Goal: Communication & Community: Answer question/provide support

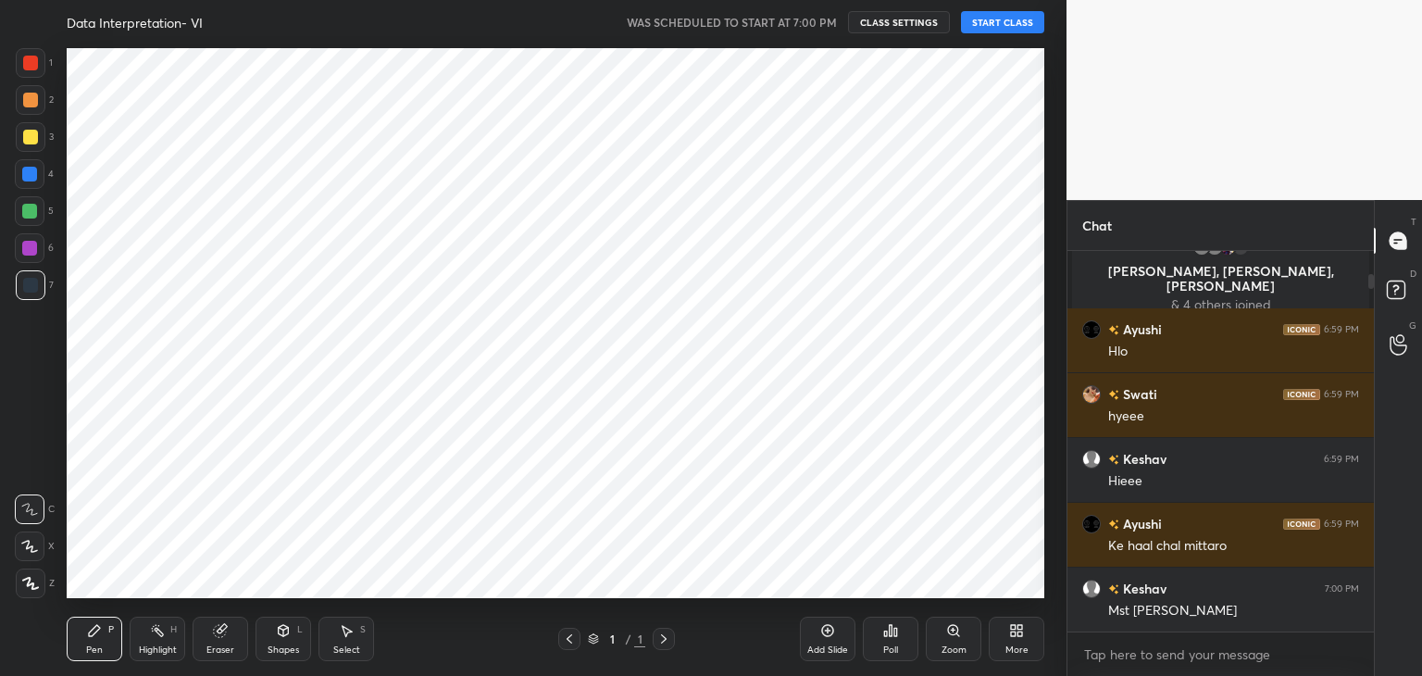
scroll to position [68, 0]
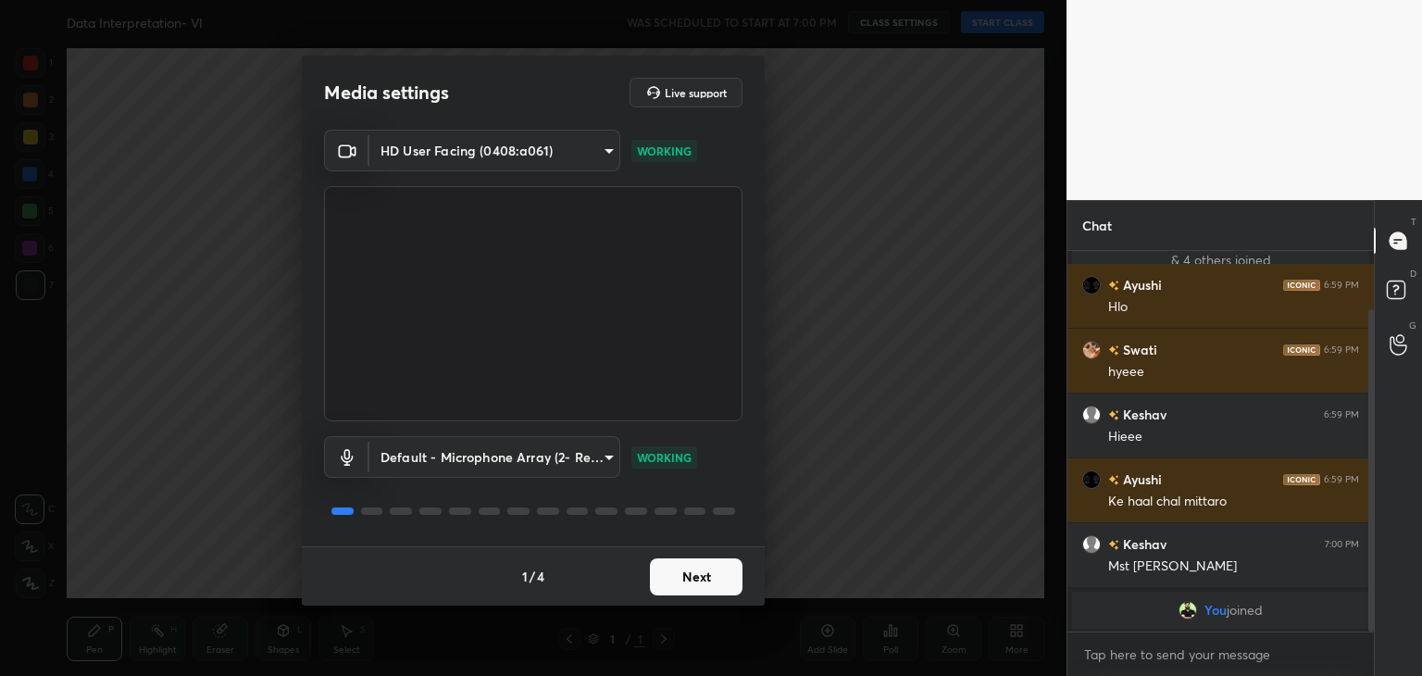
click at [705, 579] on button "Next" at bounding box center [696, 576] width 93 height 37
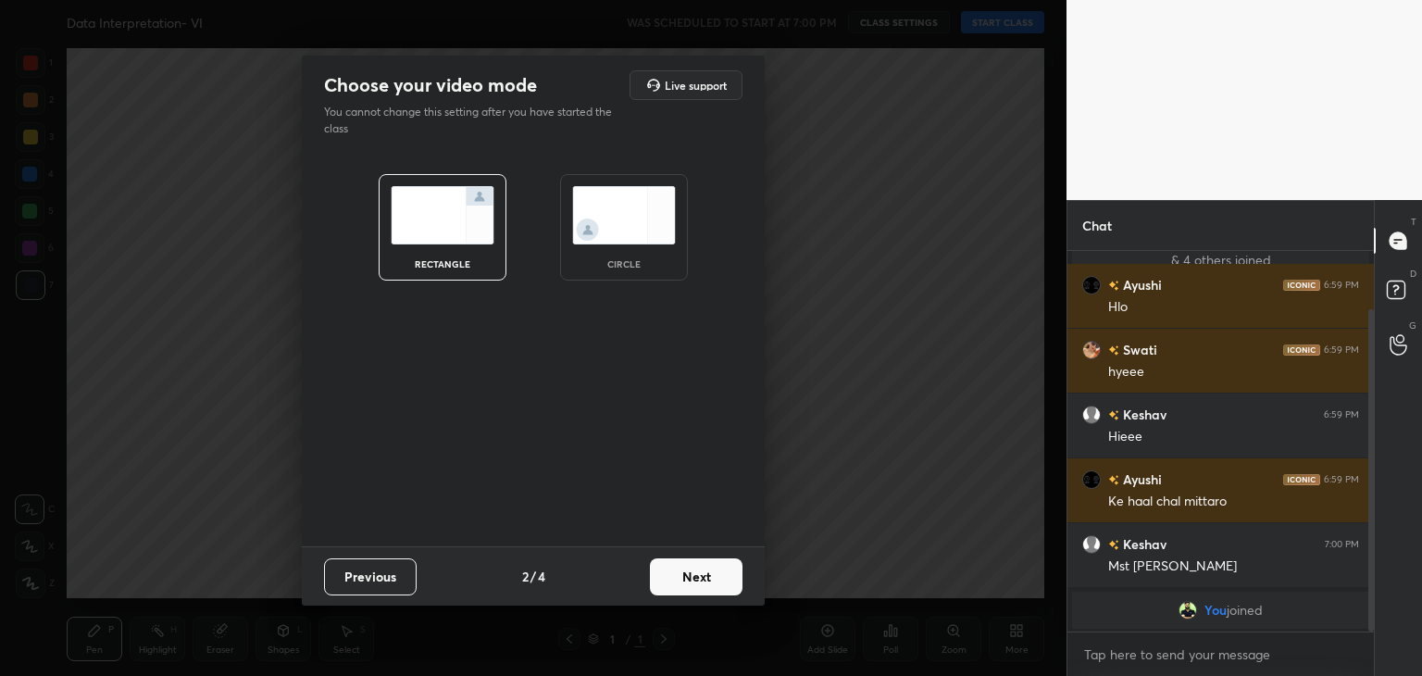
click at [640, 224] on img at bounding box center [624, 215] width 104 height 58
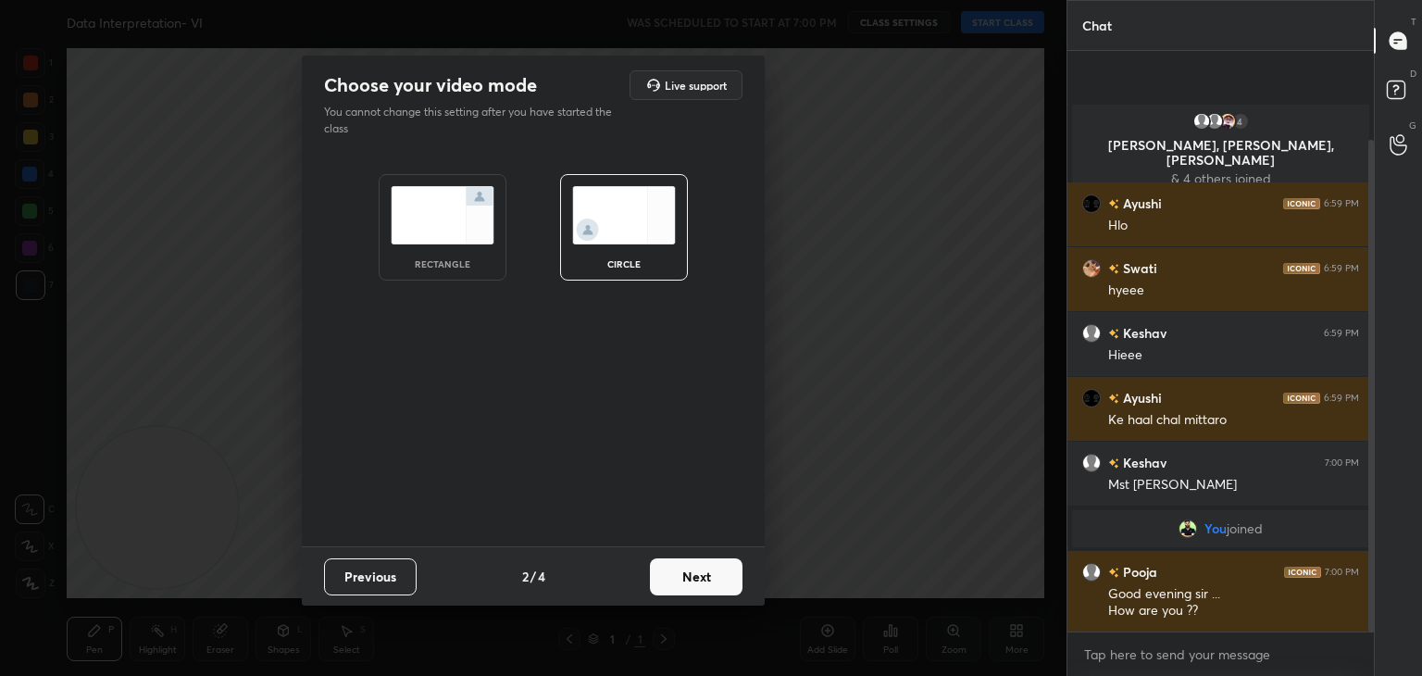
click at [704, 590] on button "Next" at bounding box center [696, 576] width 93 height 37
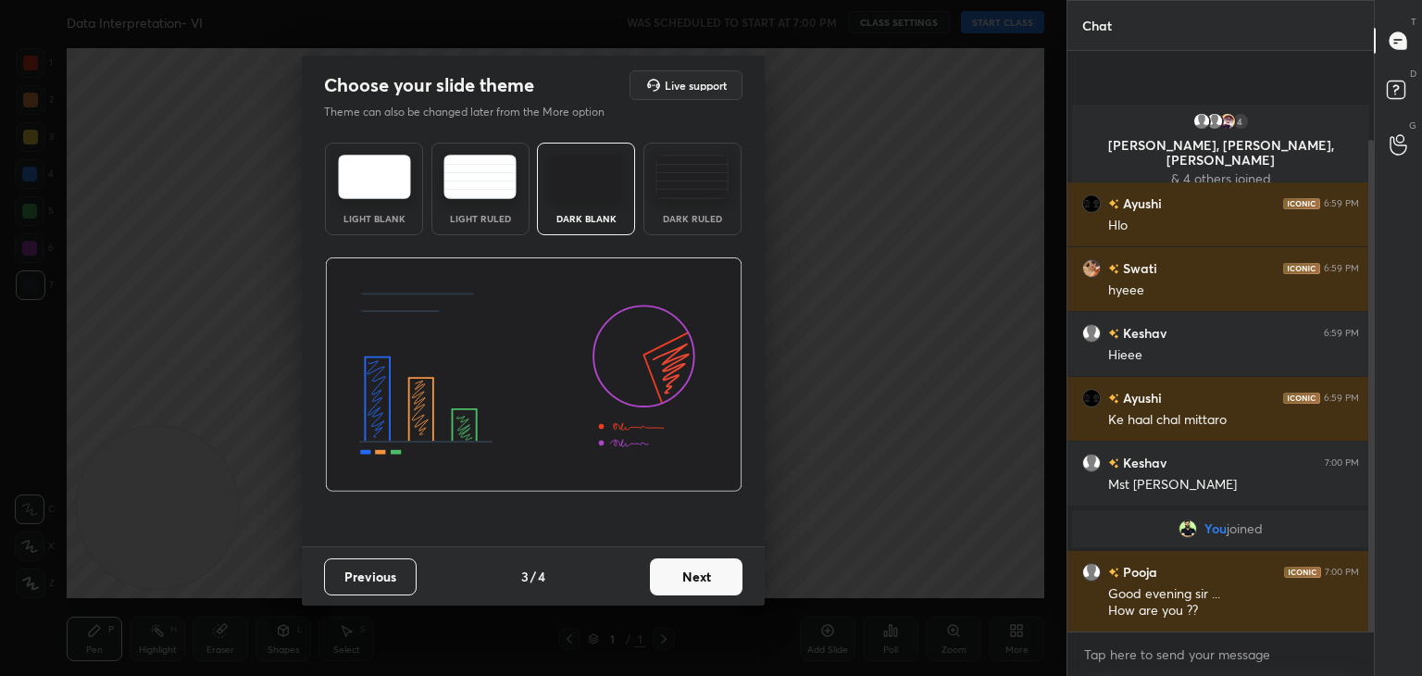
click at [708, 589] on button "Next" at bounding box center [696, 576] width 93 height 37
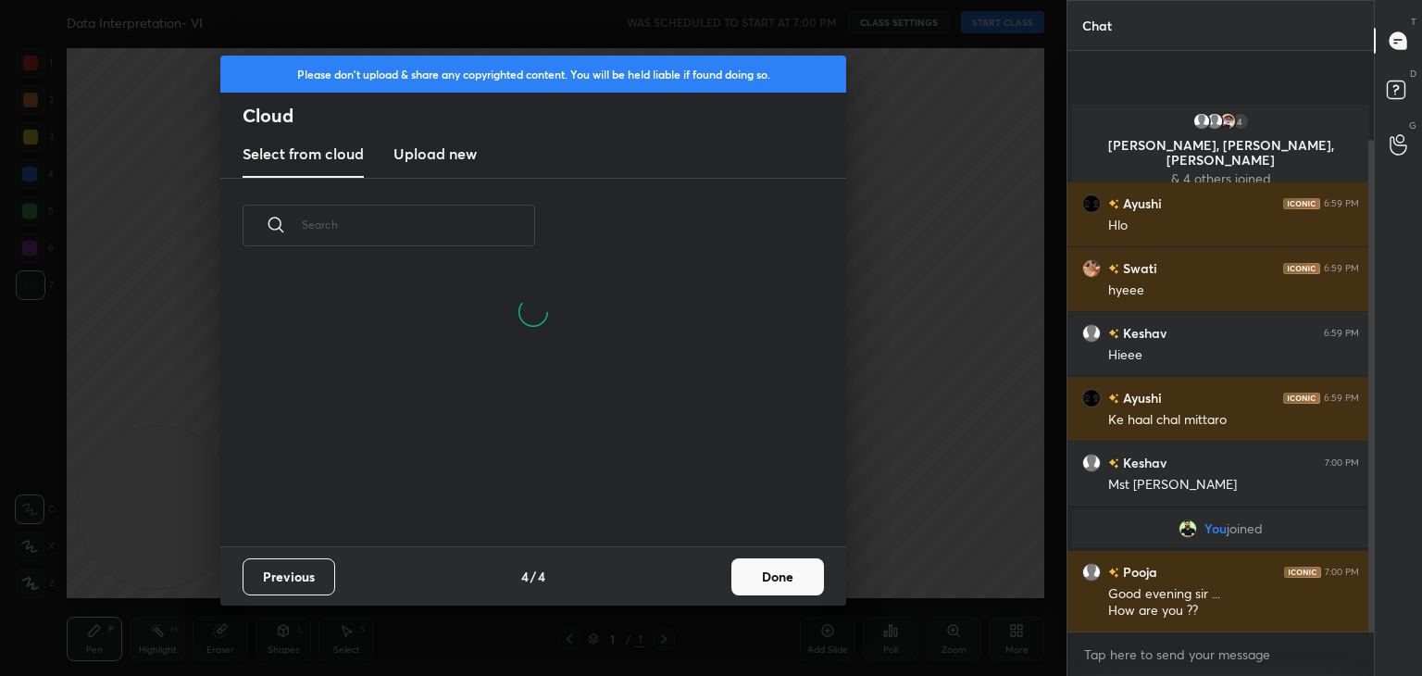
click at [783, 581] on button "Done" at bounding box center [777, 576] width 93 height 37
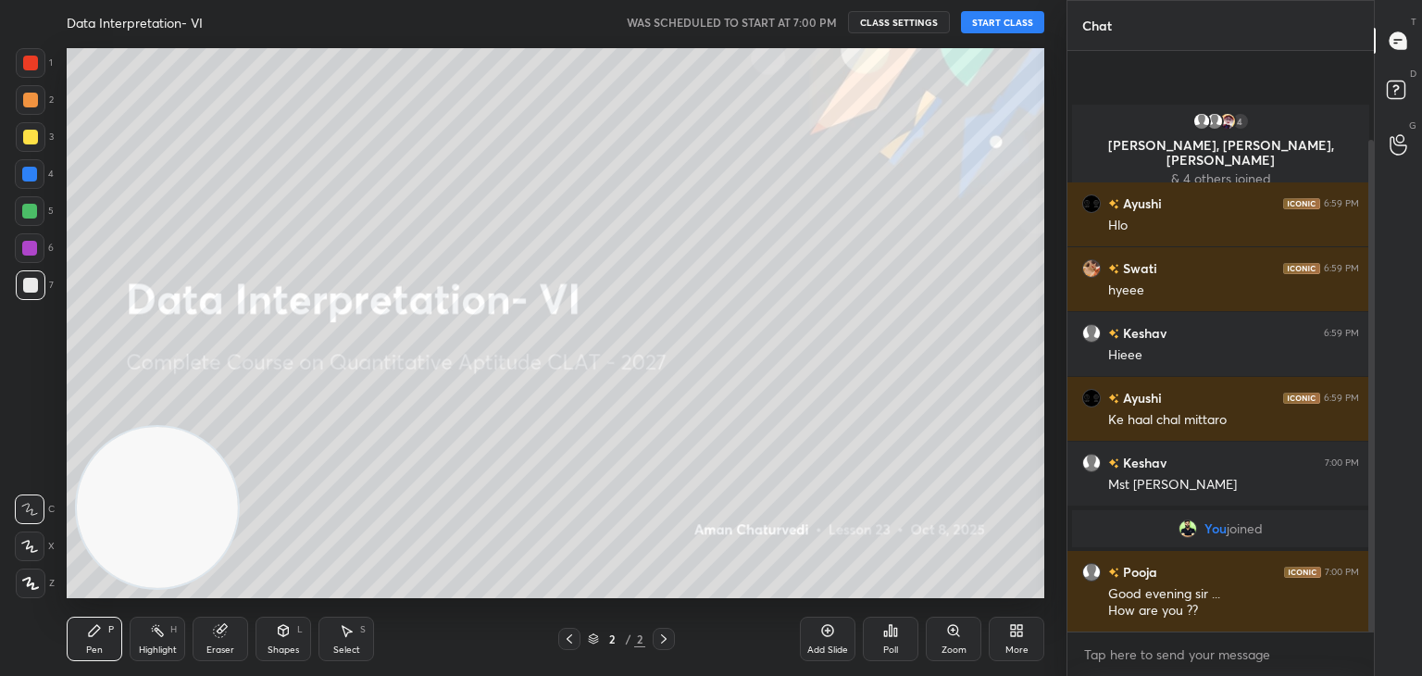
scroll to position [15, 0]
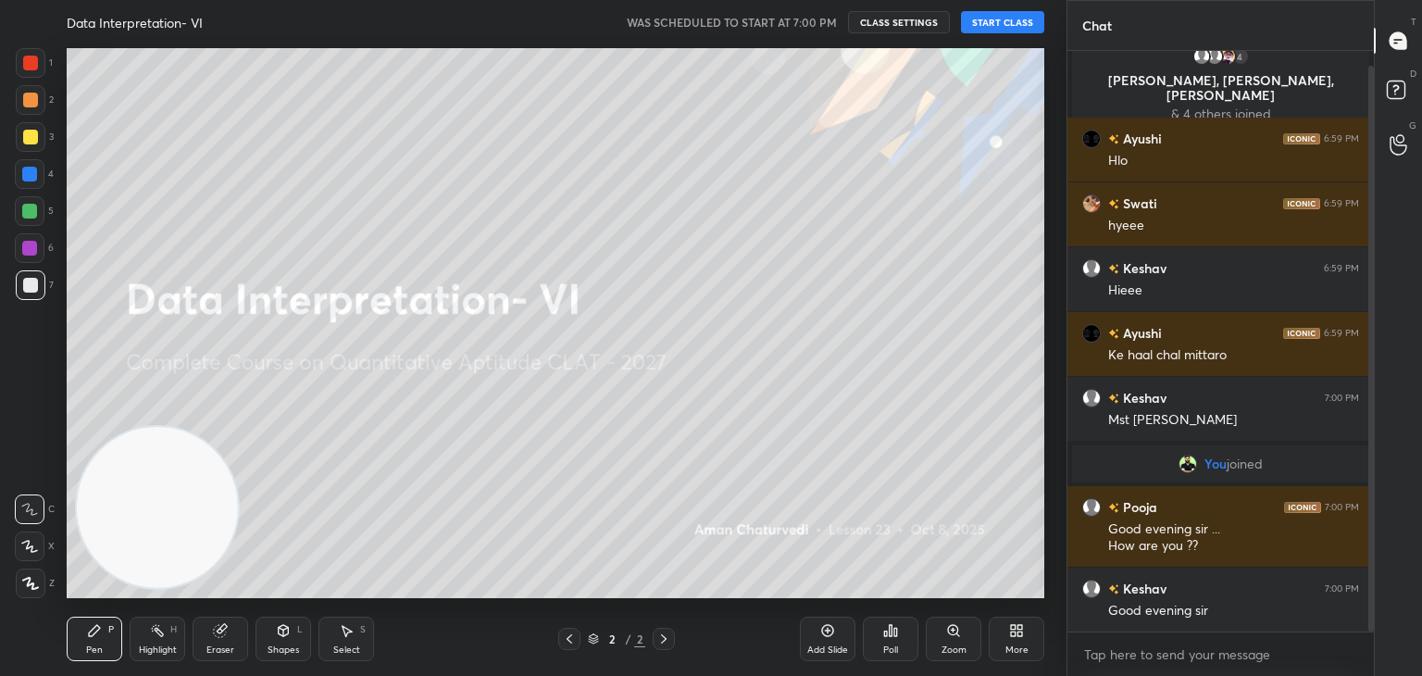
click at [1001, 27] on button "START CLASS" at bounding box center [1002, 22] width 83 height 22
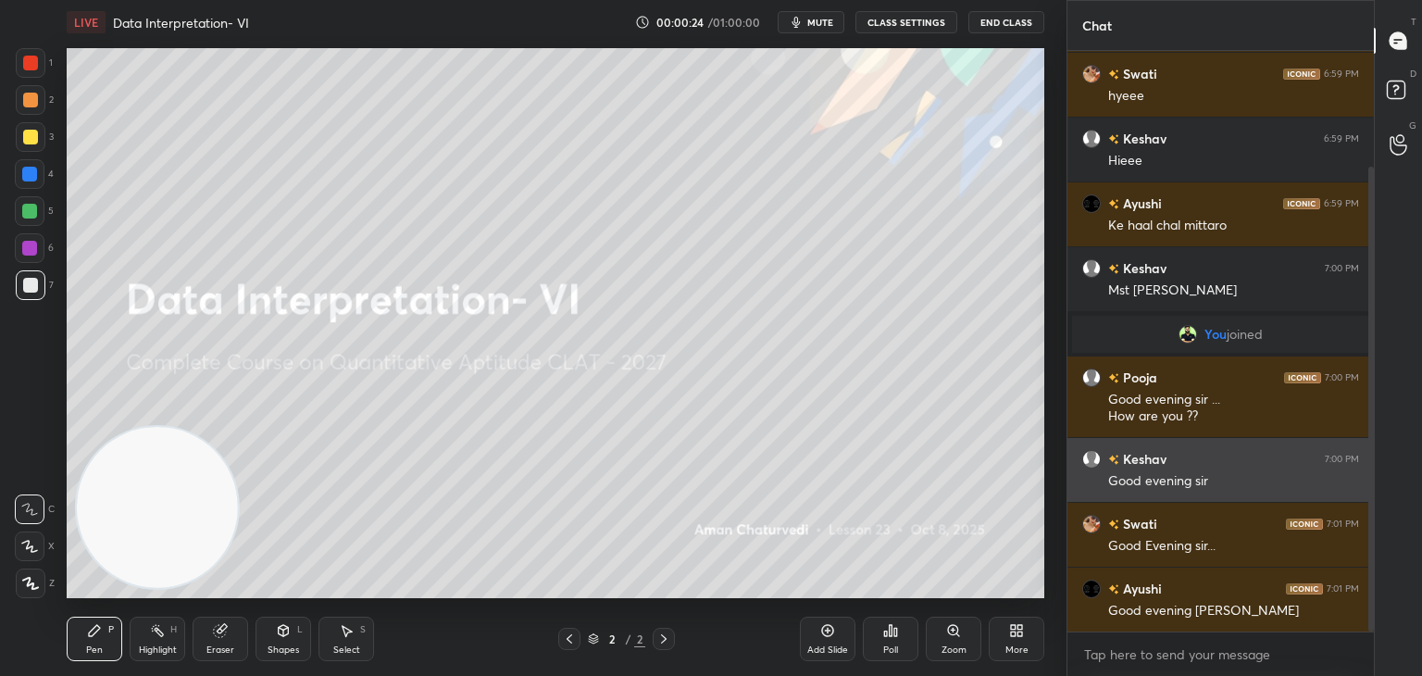
scroll to position [0, 0]
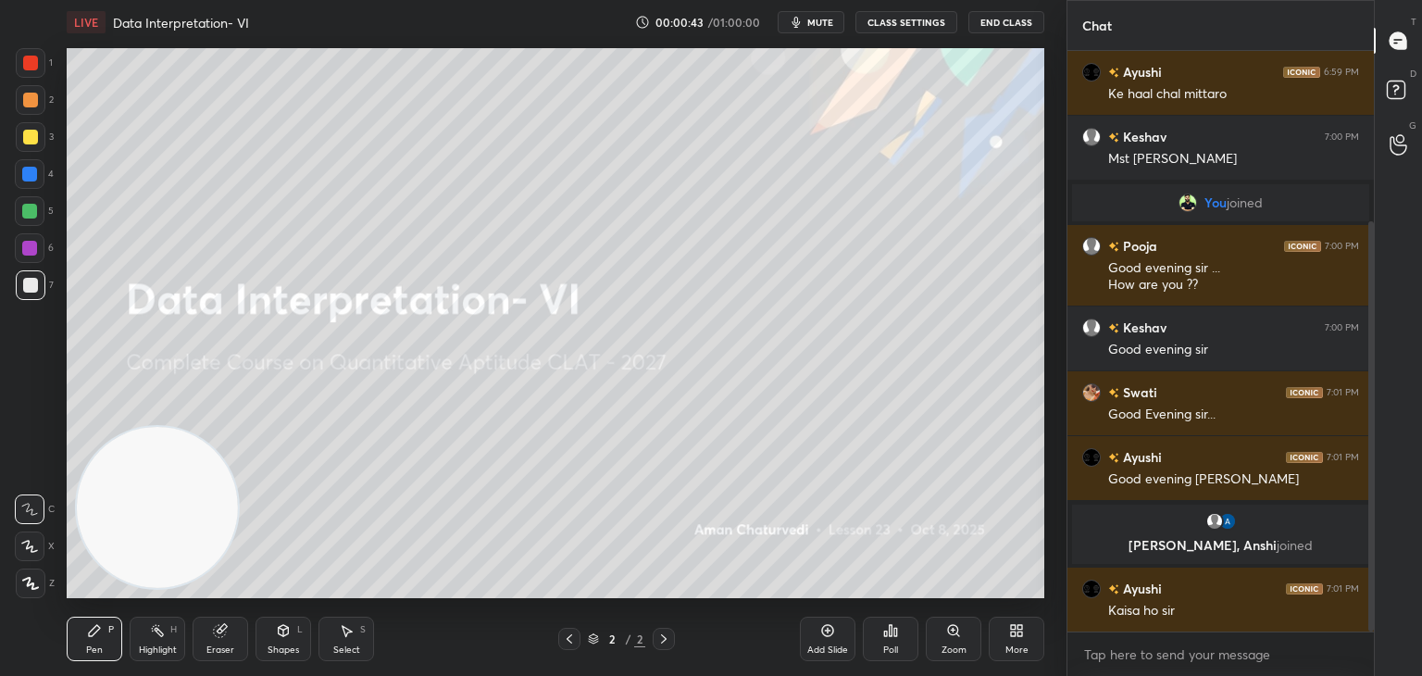
click at [1033, 631] on div "More" at bounding box center [1016, 638] width 56 height 44
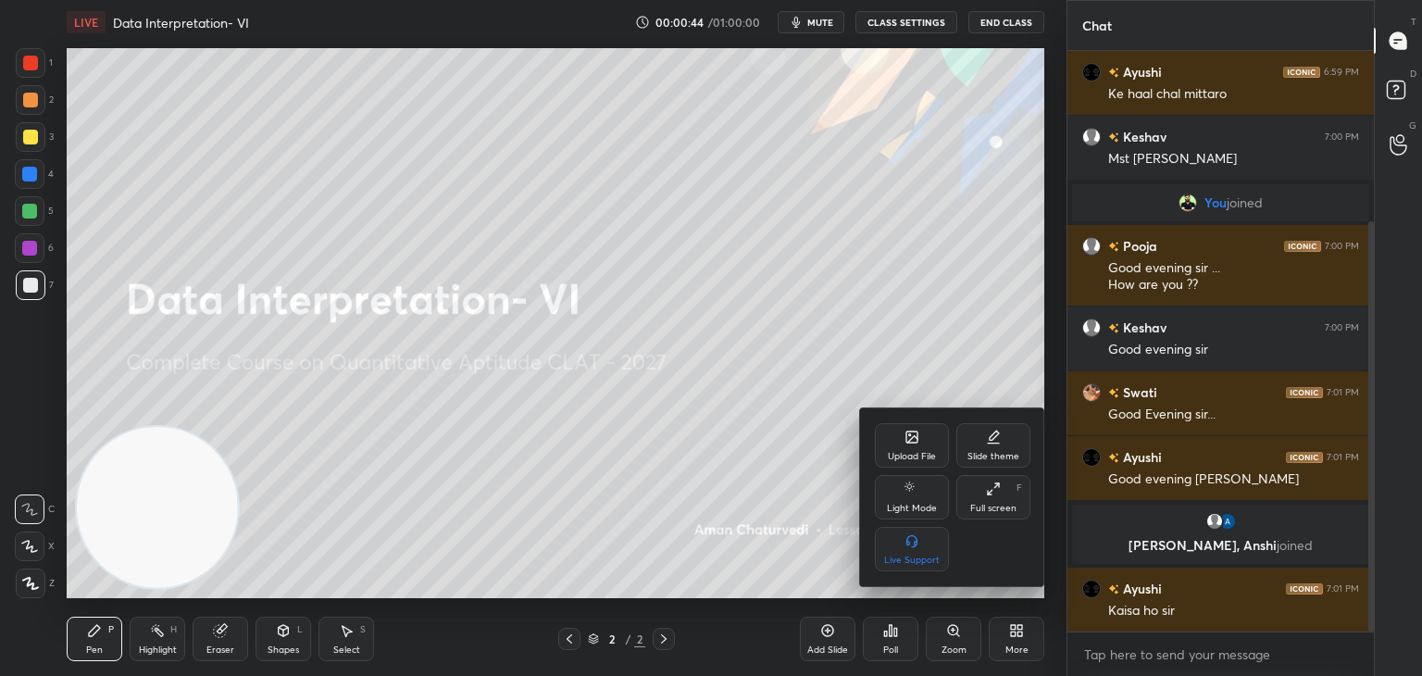
click at [900, 438] on div "Upload File" at bounding box center [912, 445] width 74 height 44
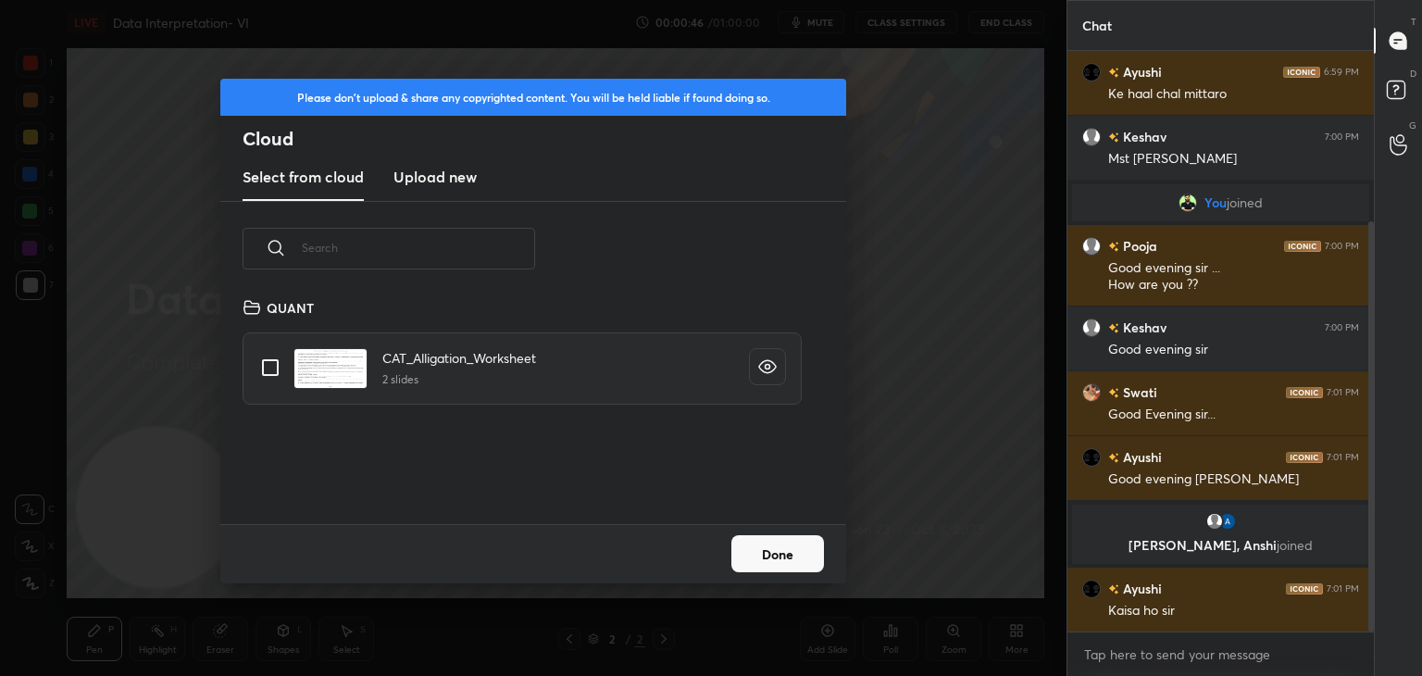
scroll to position [228, 594]
click at [435, 171] on h3 "Upload new" at bounding box center [434, 177] width 83 height 22
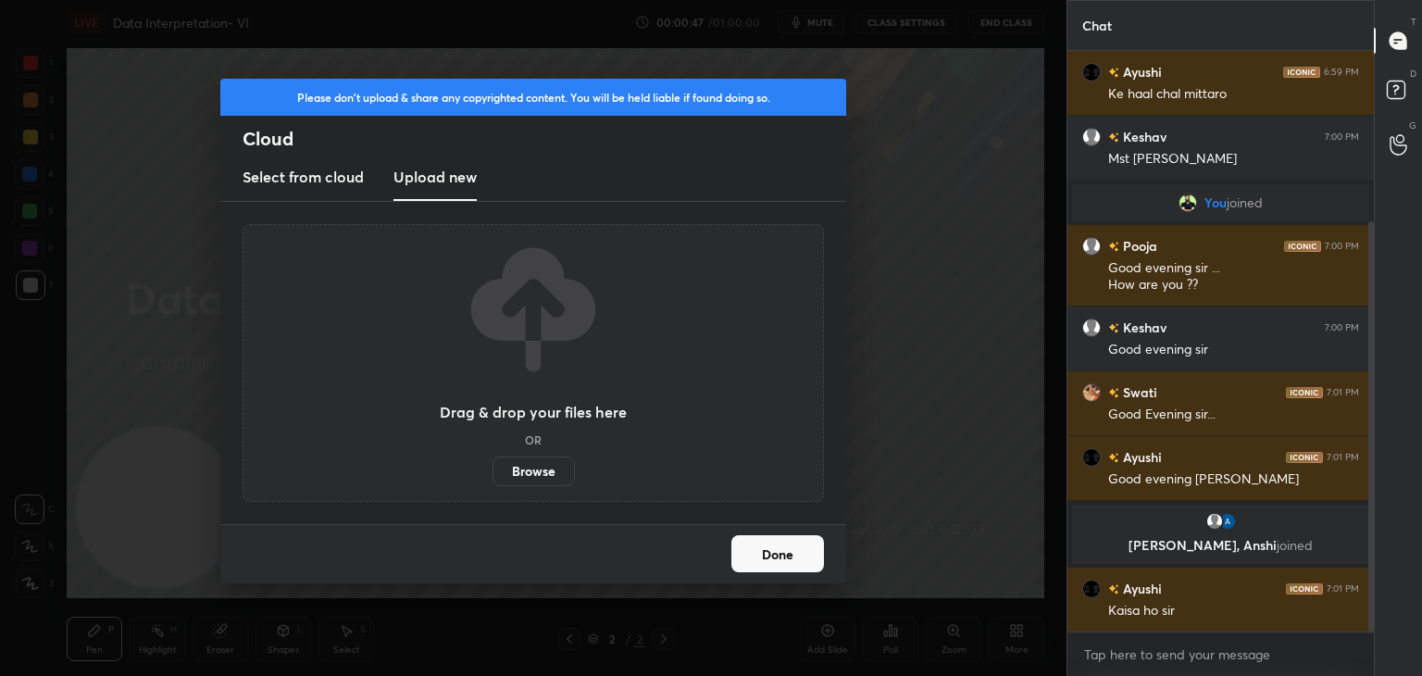
scroll to position [305, 0]
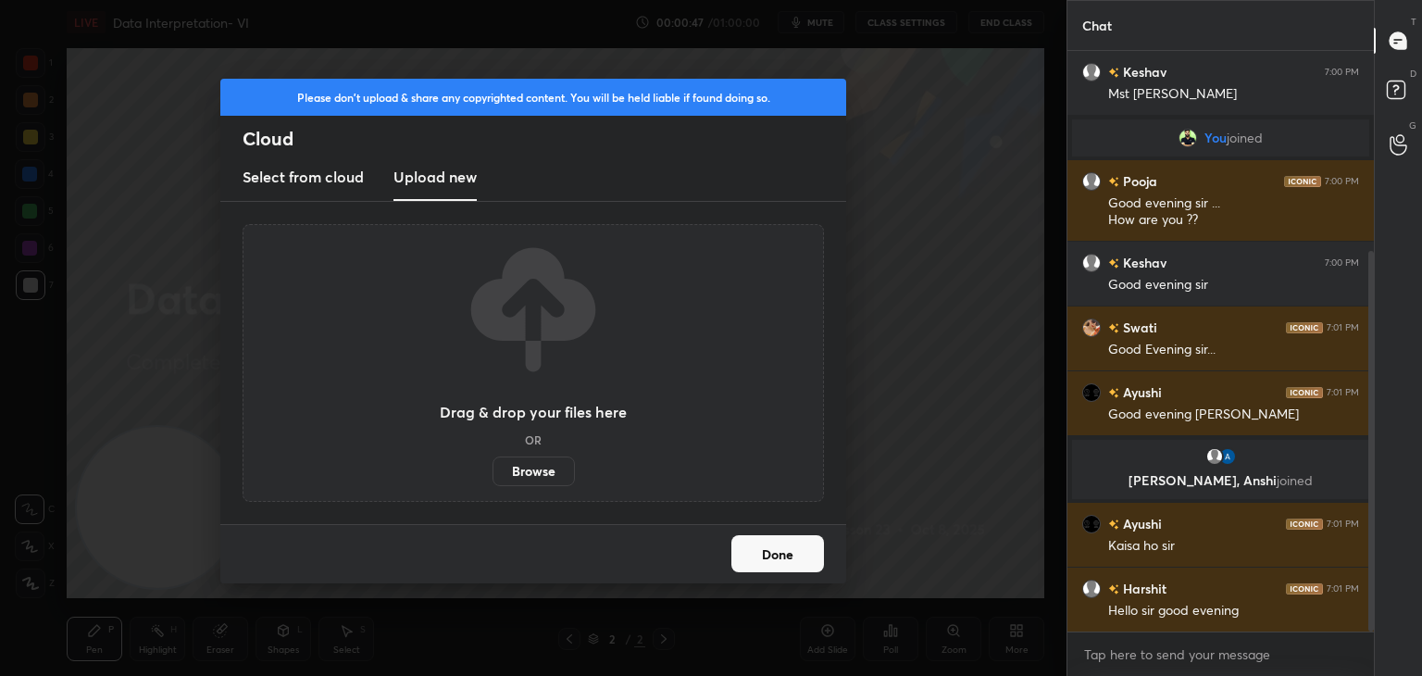
click at [527, 475] on label "Browse" at bounding box center [533, 471] width 82 height 30
click at [492, 475] on input "Browse" at bounding box center [492, 471] width 0 height 30
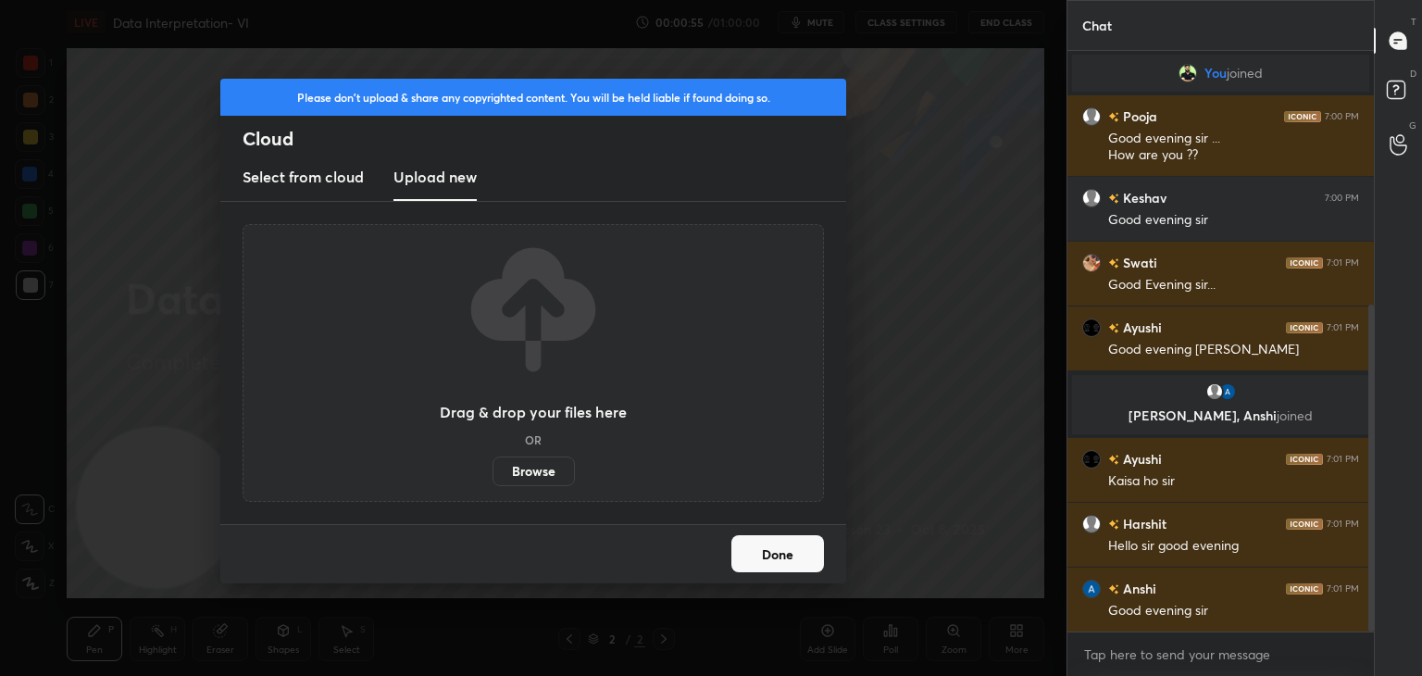
scroll to position [452, 0]
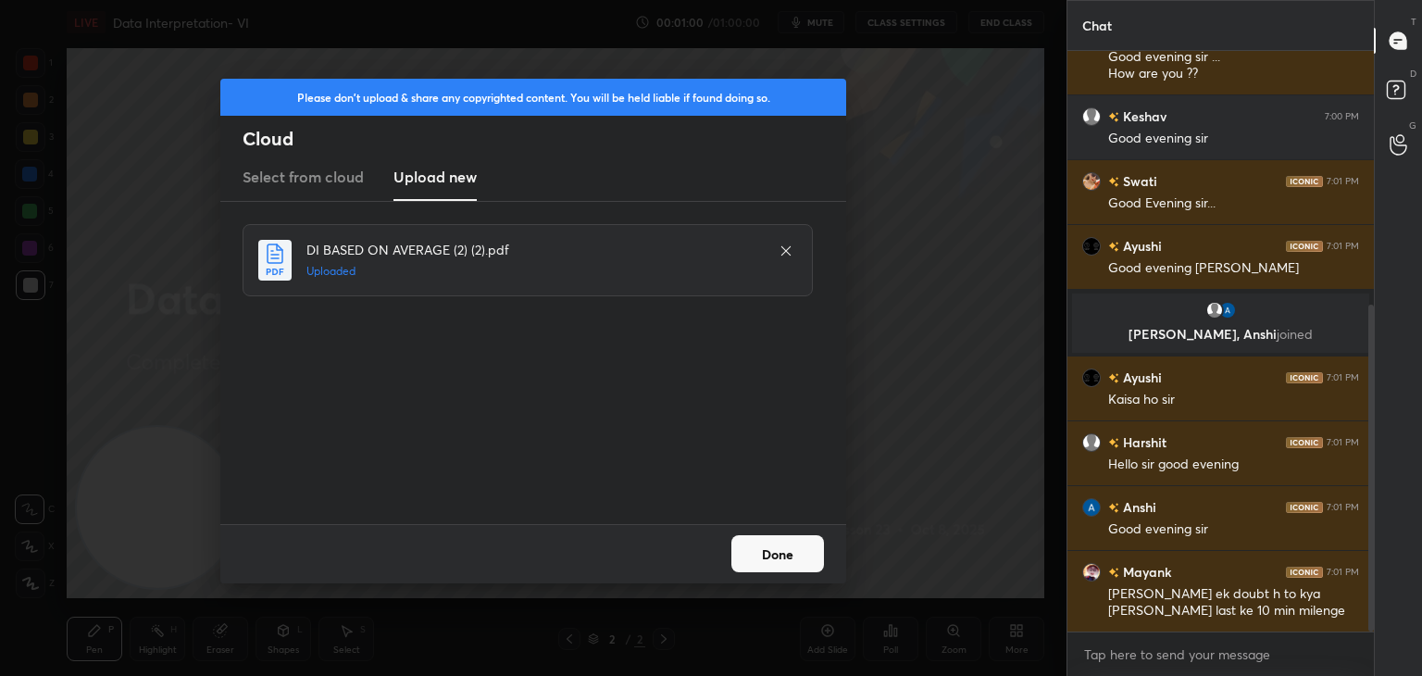
click at [765, 556] on button "Done" at bounding box center [777, 553] width 93 height 37
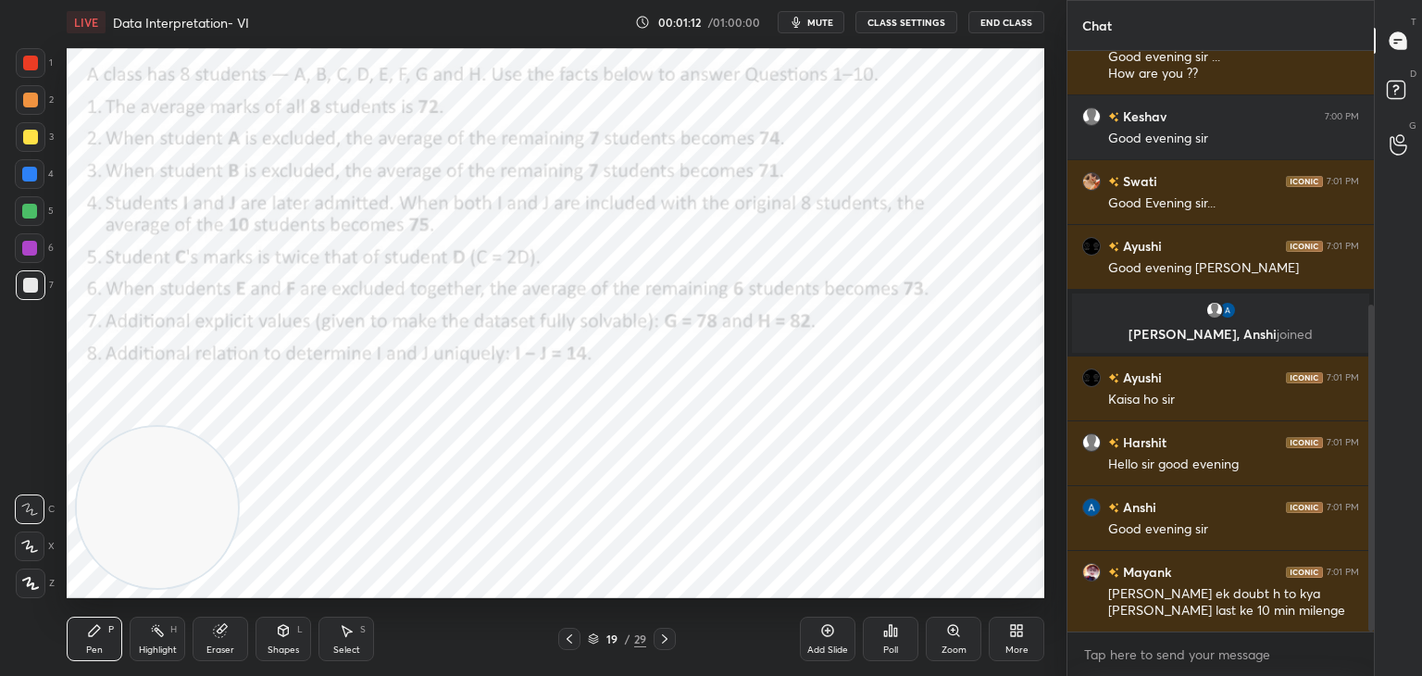
scroll to position [496, 0]
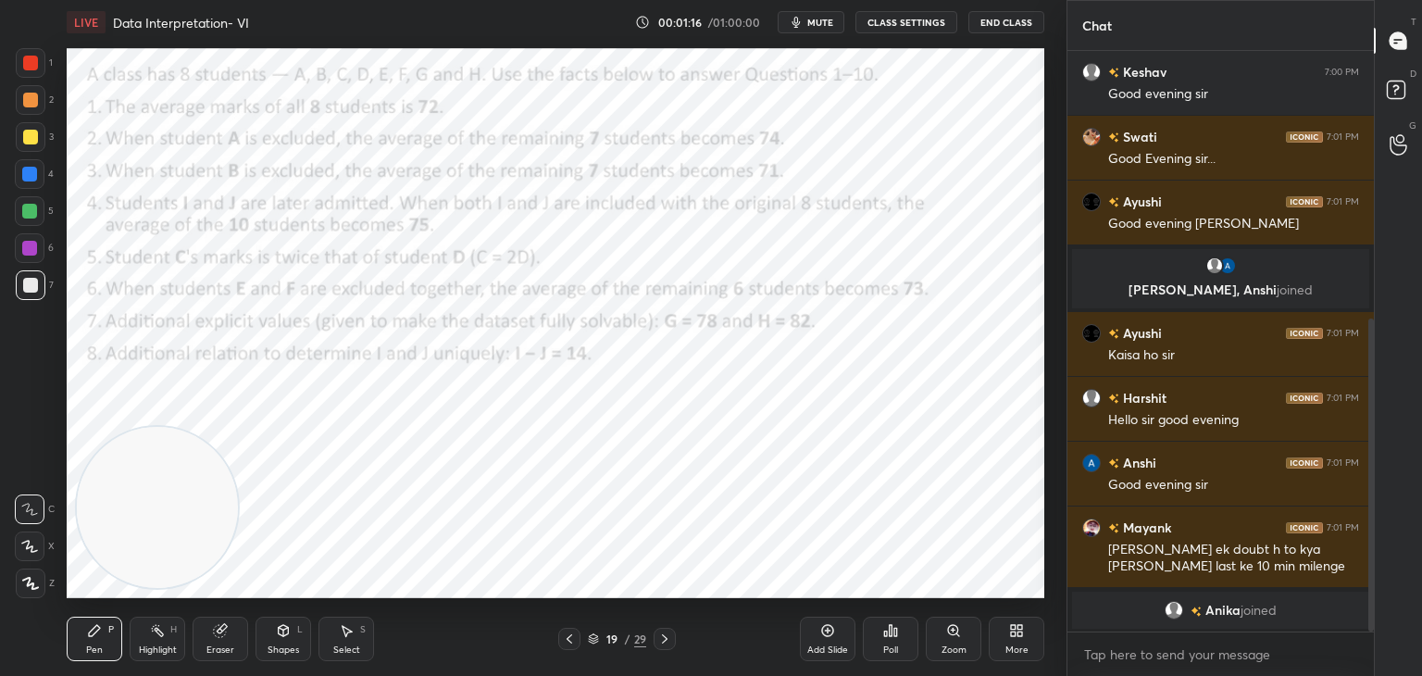
click at [30, 58] on div at bounding box center [30, 63] width 15 height 15
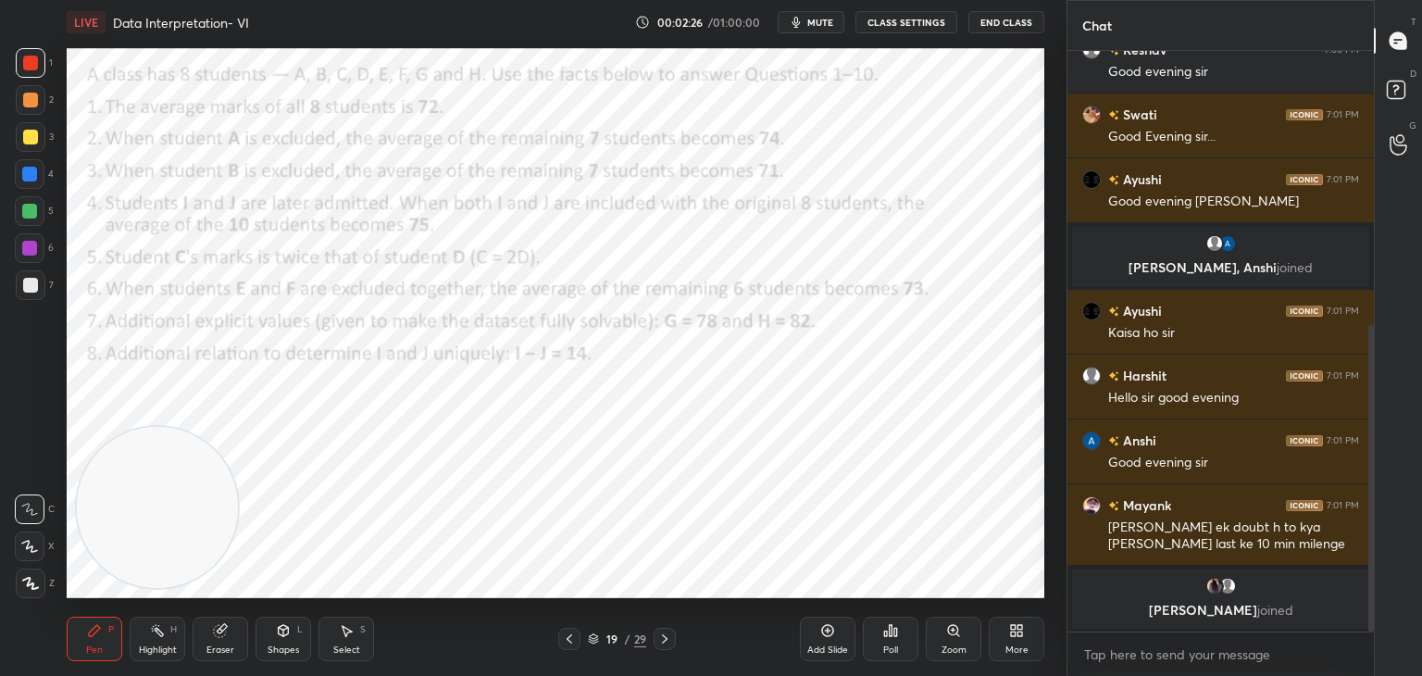
click at [209, 645] on div "Eraser" at bounding box center [220, 649] width 28 height 9
click at [34, 571] on div "Erase all" at bounding box center [30, 583] width 30 height 30
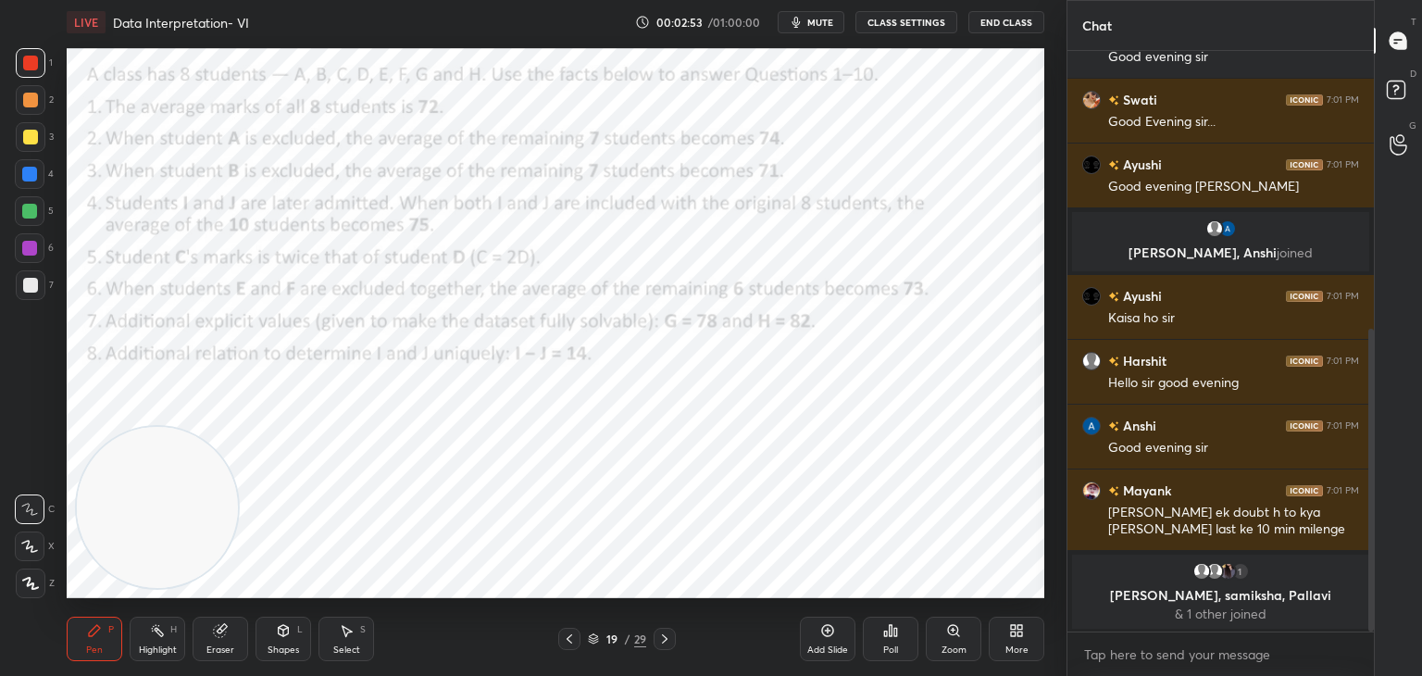
scroll to position [633, 0]
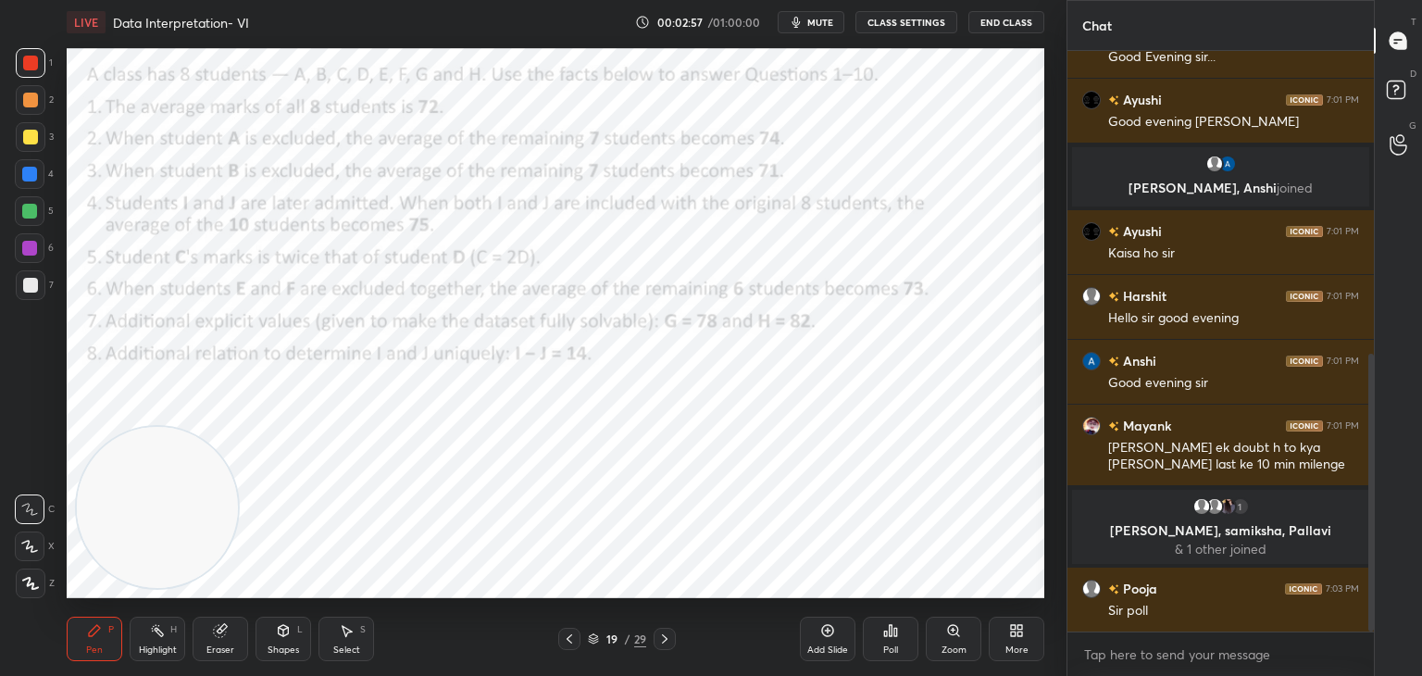
click at [225, 642] on div "Eraser" at bounding box center [221, 638] width 56 height 44
click at [42, 582] on span "Erase all" at bounding box center [30, 583] width 28 height 13
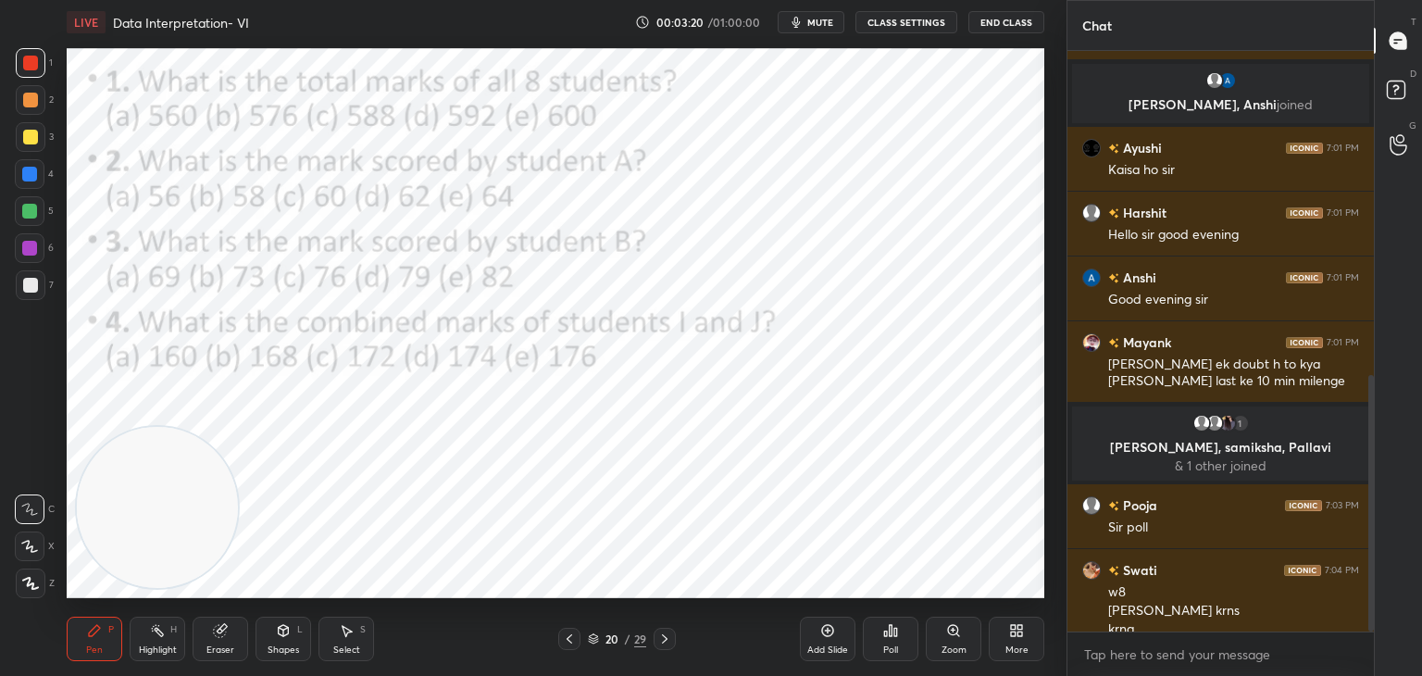
scroll to position [735, 0]
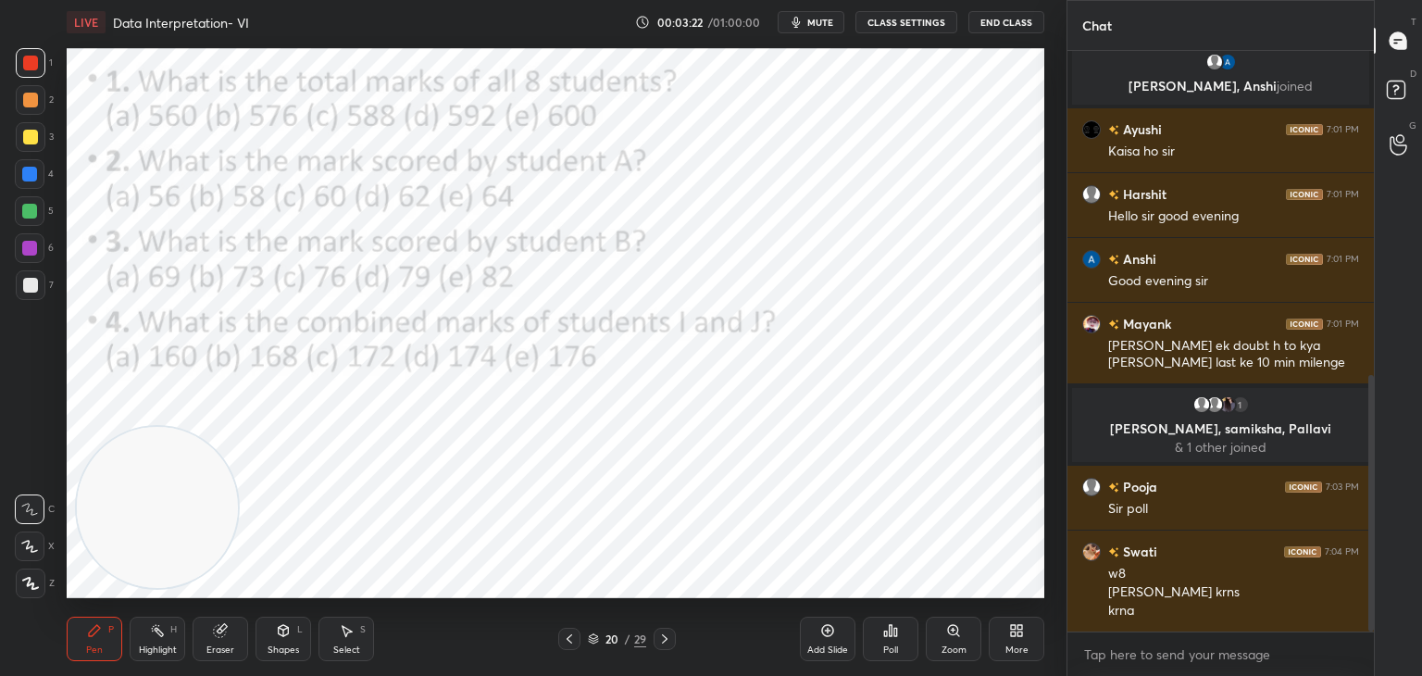
click at [903, 628] on div "Poll" at bounding box center [891, 638] width 56 height 44
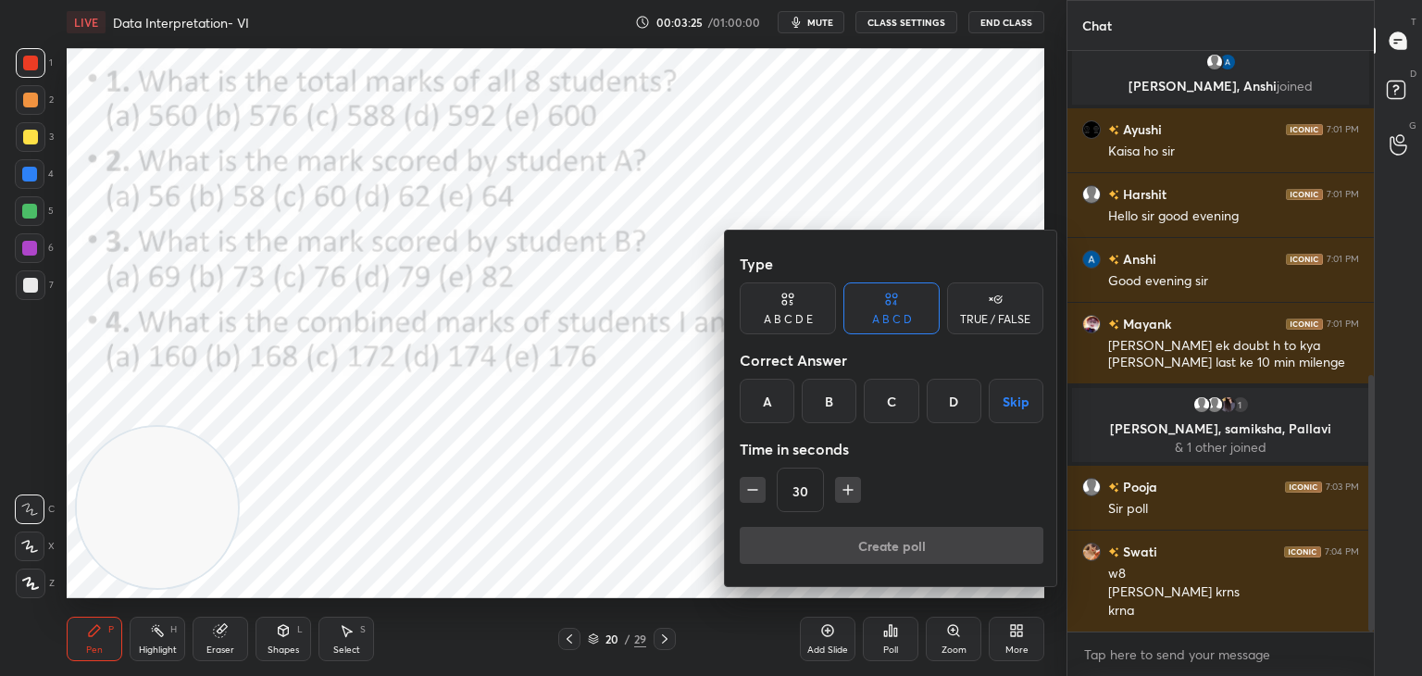
scroll to position [753, 0]
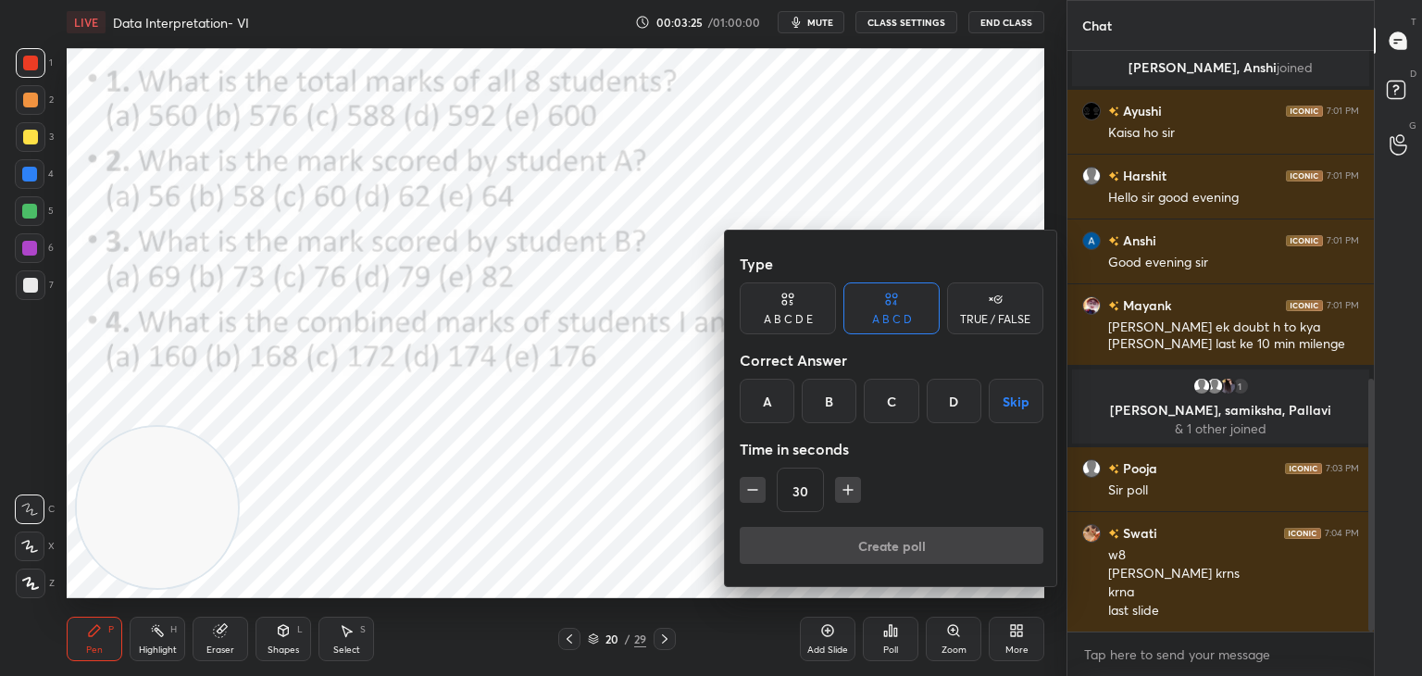
click at [817, 286] on div "A B C D E" at bounding box center [788, 308] width 96 height 52
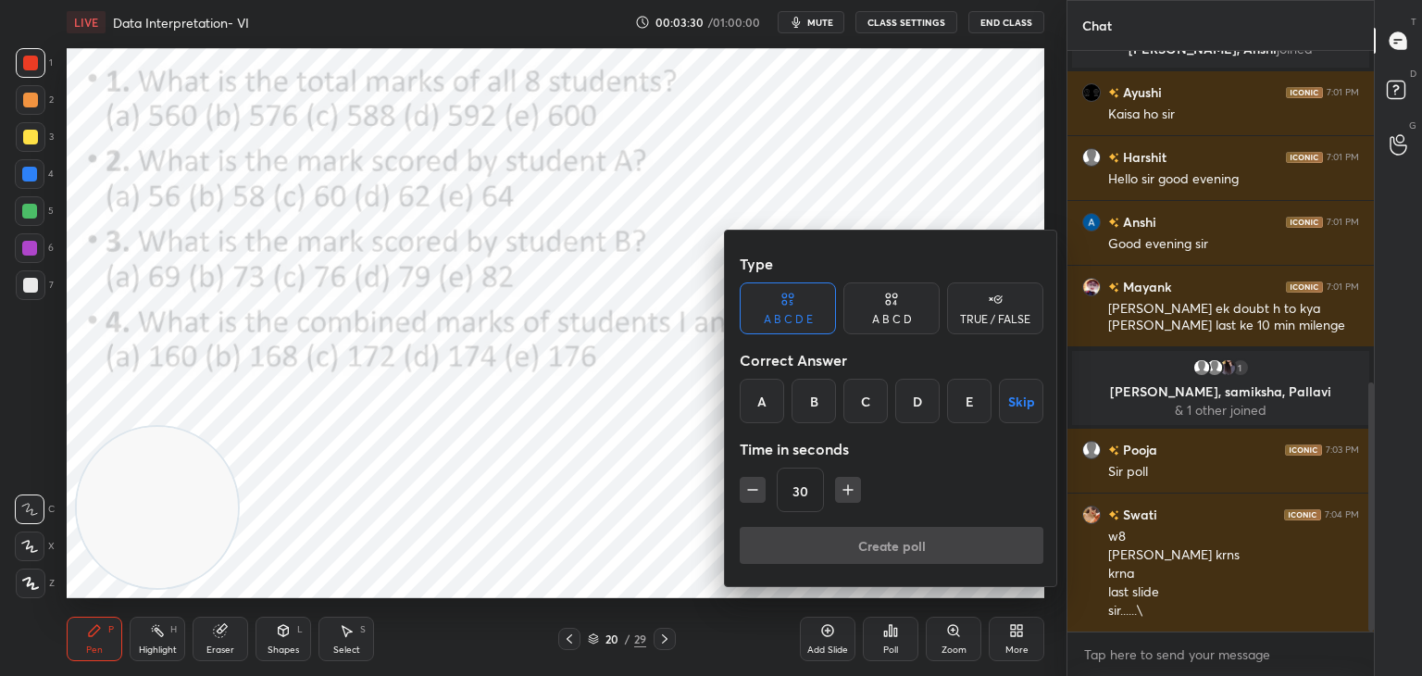
click at [491, 474] on div at bounding box center [711, 338] width 1422 height 676
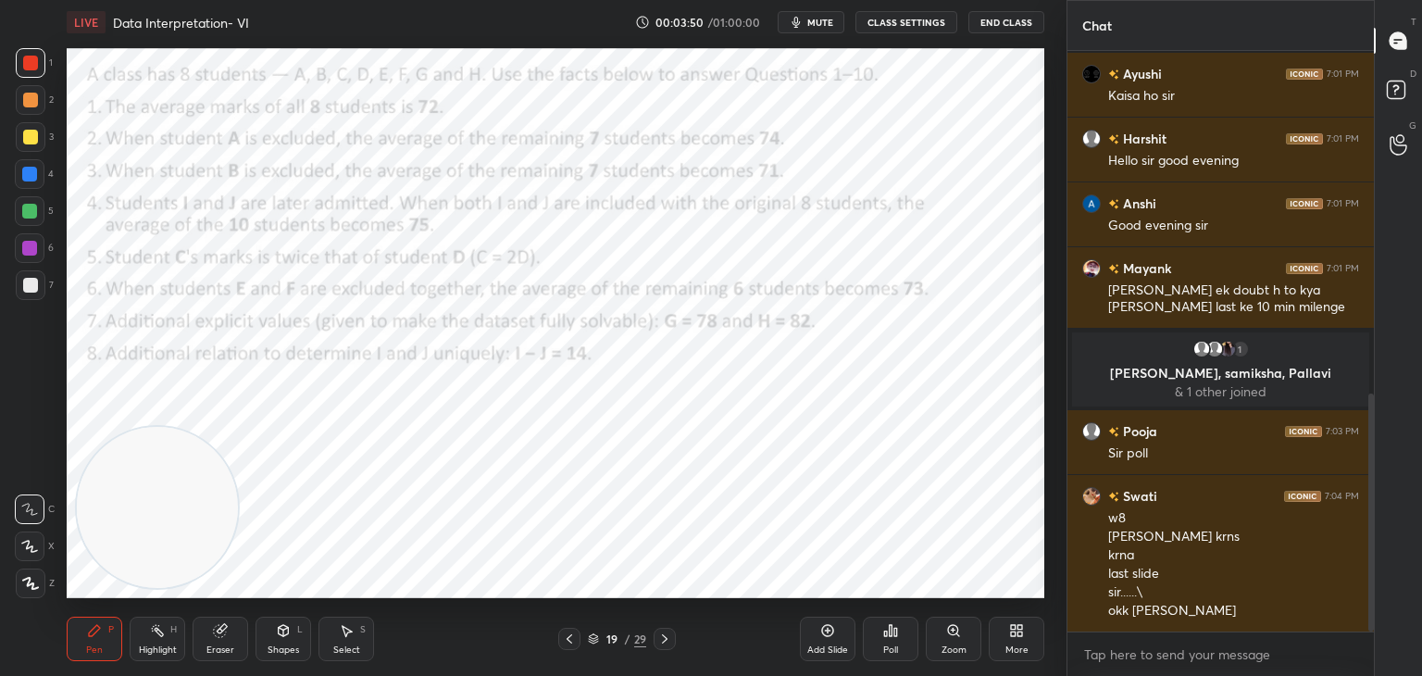
scroll to position [835, 0]
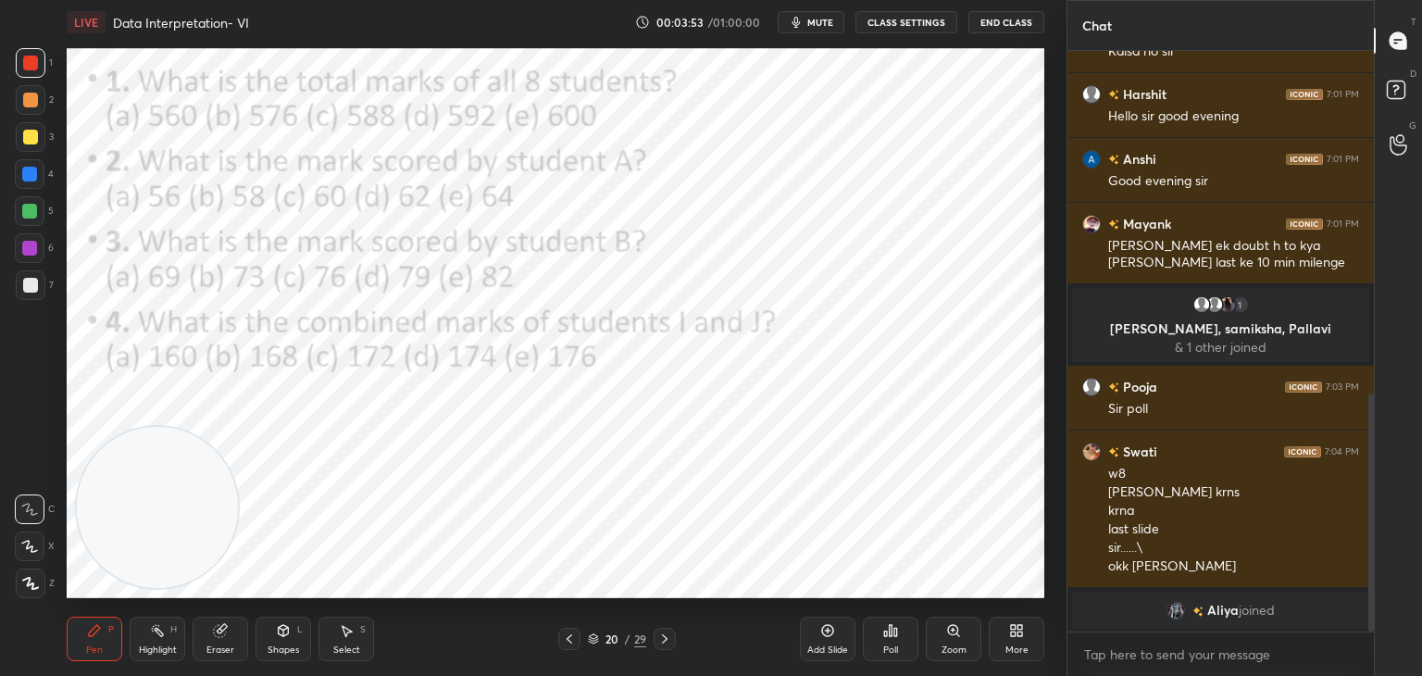
click at [894, 628] on icon at bounding box center [895, 632] width 3 height 8
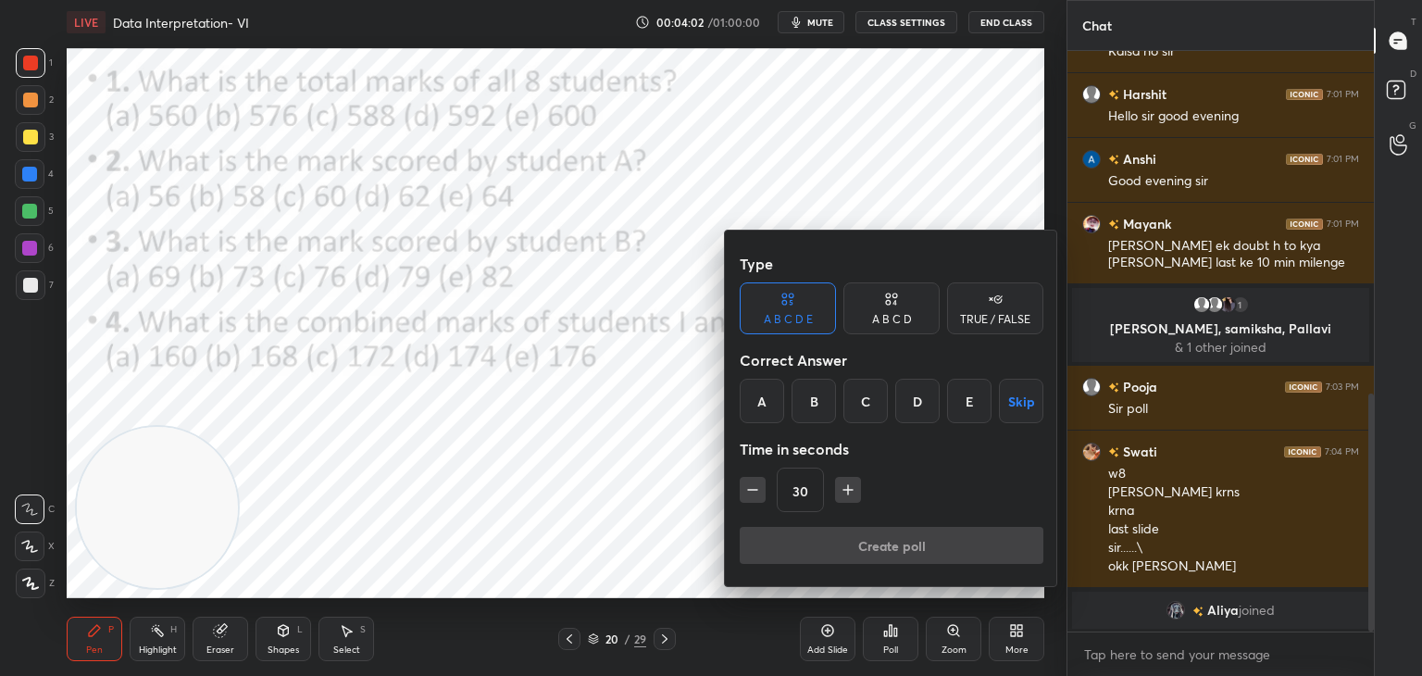
click at [819, 404] on div "B" at bounding box center [813, 401] width 44 height 44
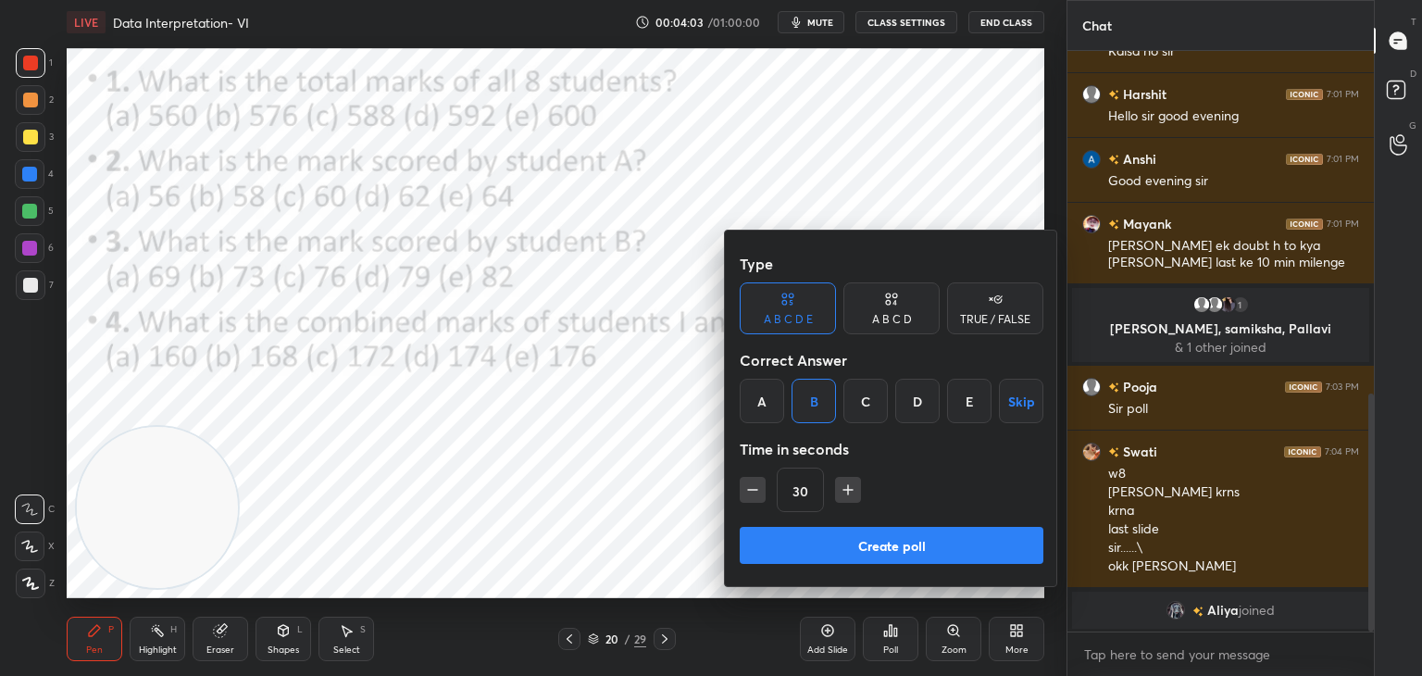
click at [821, 547] on button "Create poll" at bounding box center [892, 545] width 304 height 37
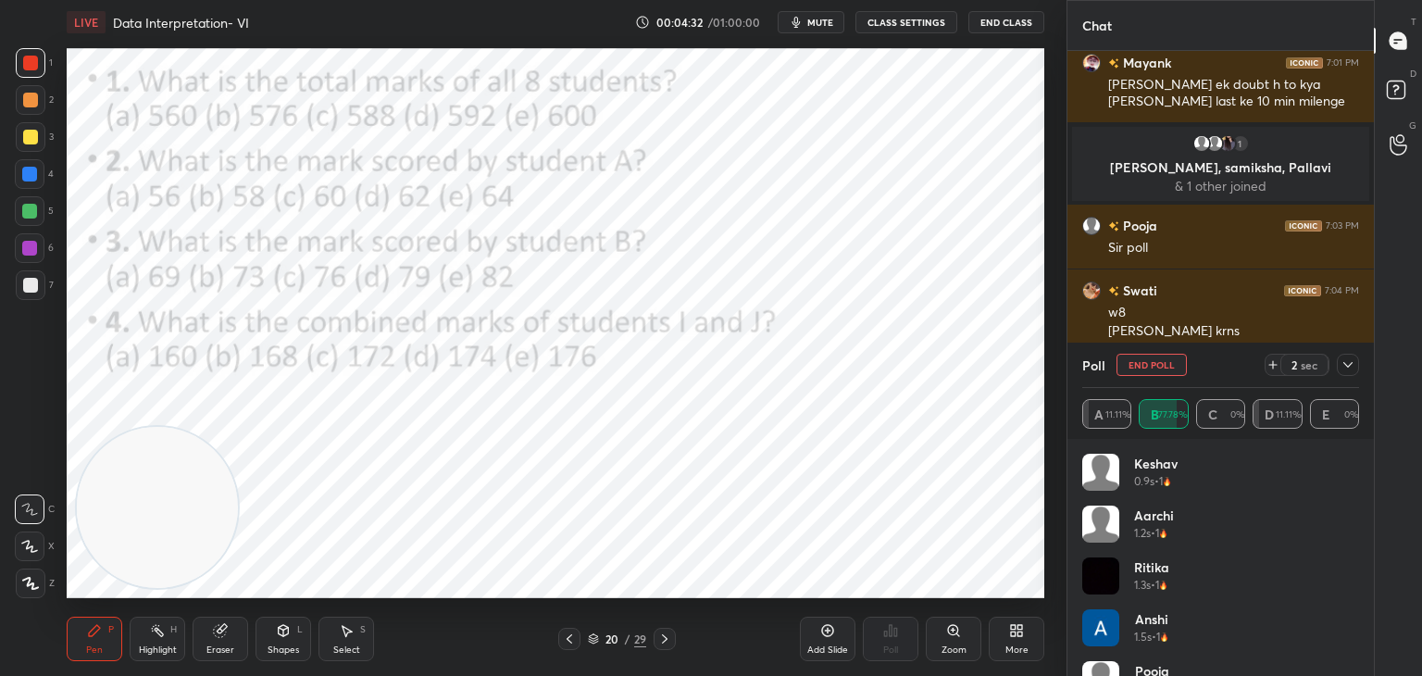
scroll to position [0, 0]
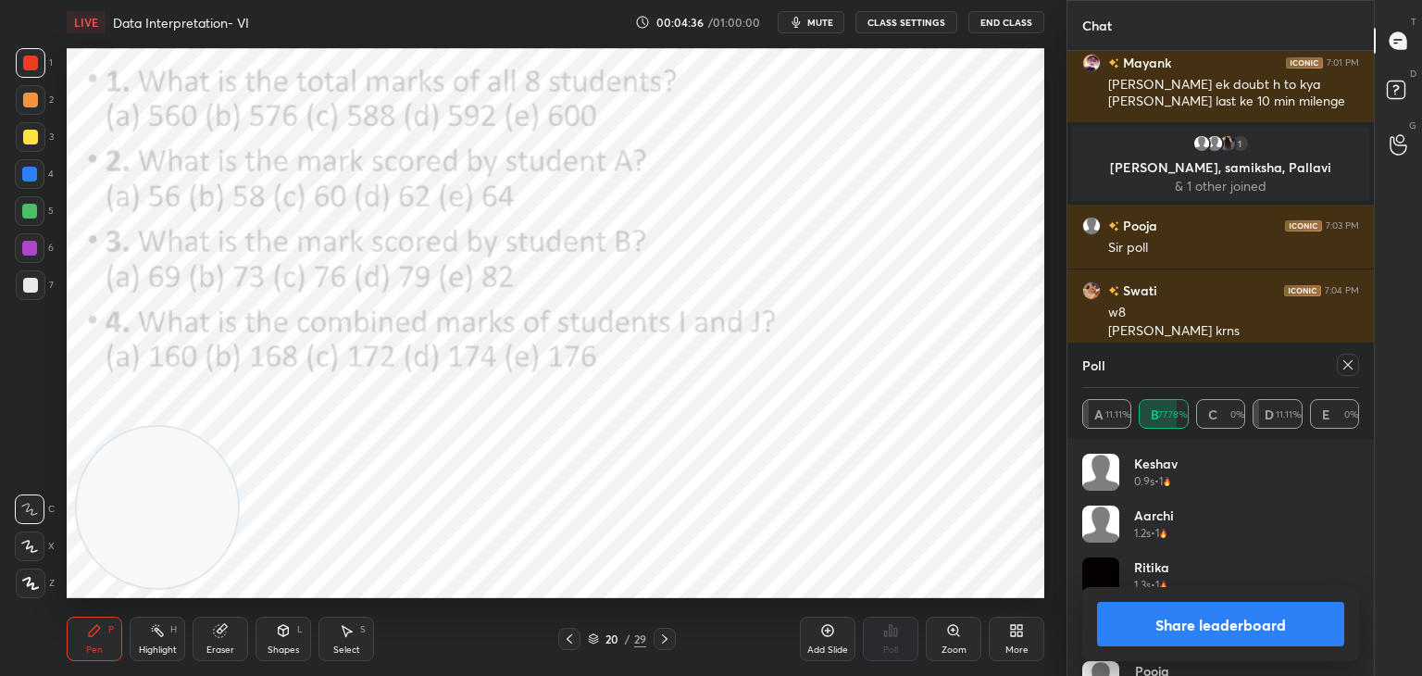
click at [1225, 615] on button "Share leaderboard" at bounding box center [1220, 624] width 247 height 44
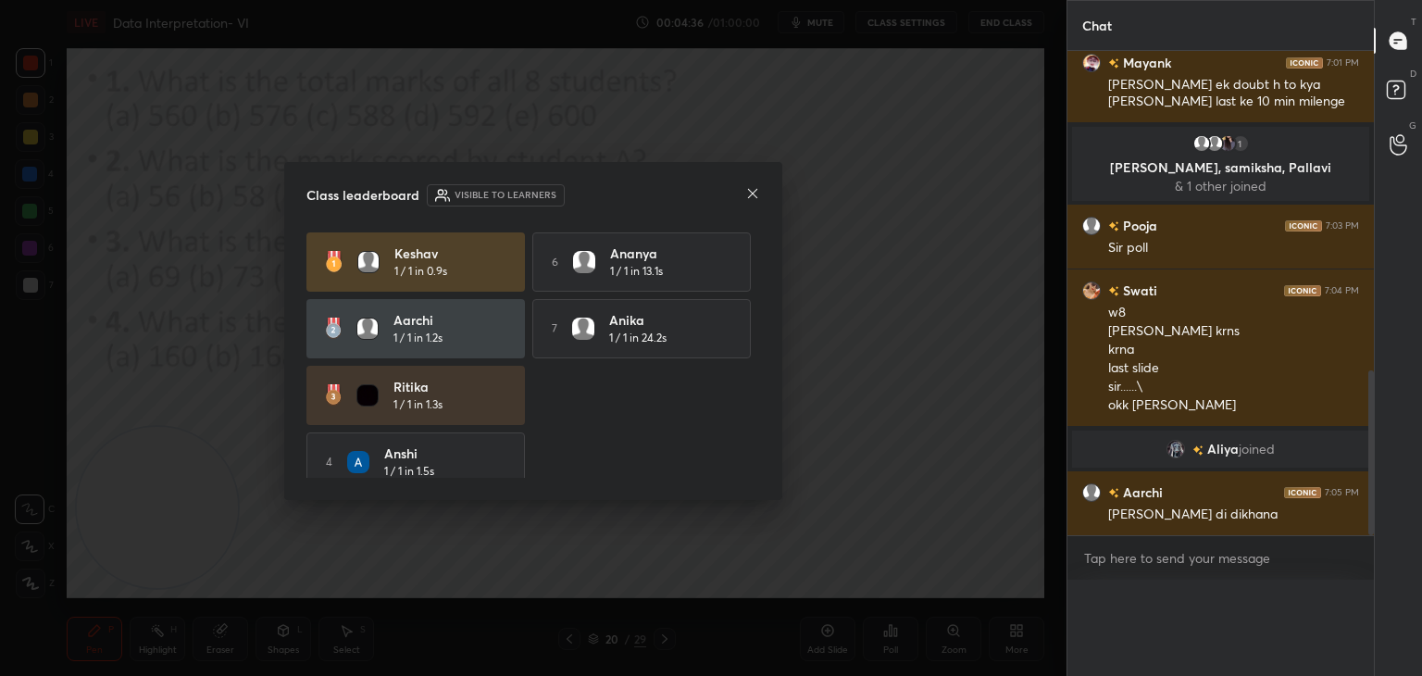
scroll to position [6, 6]
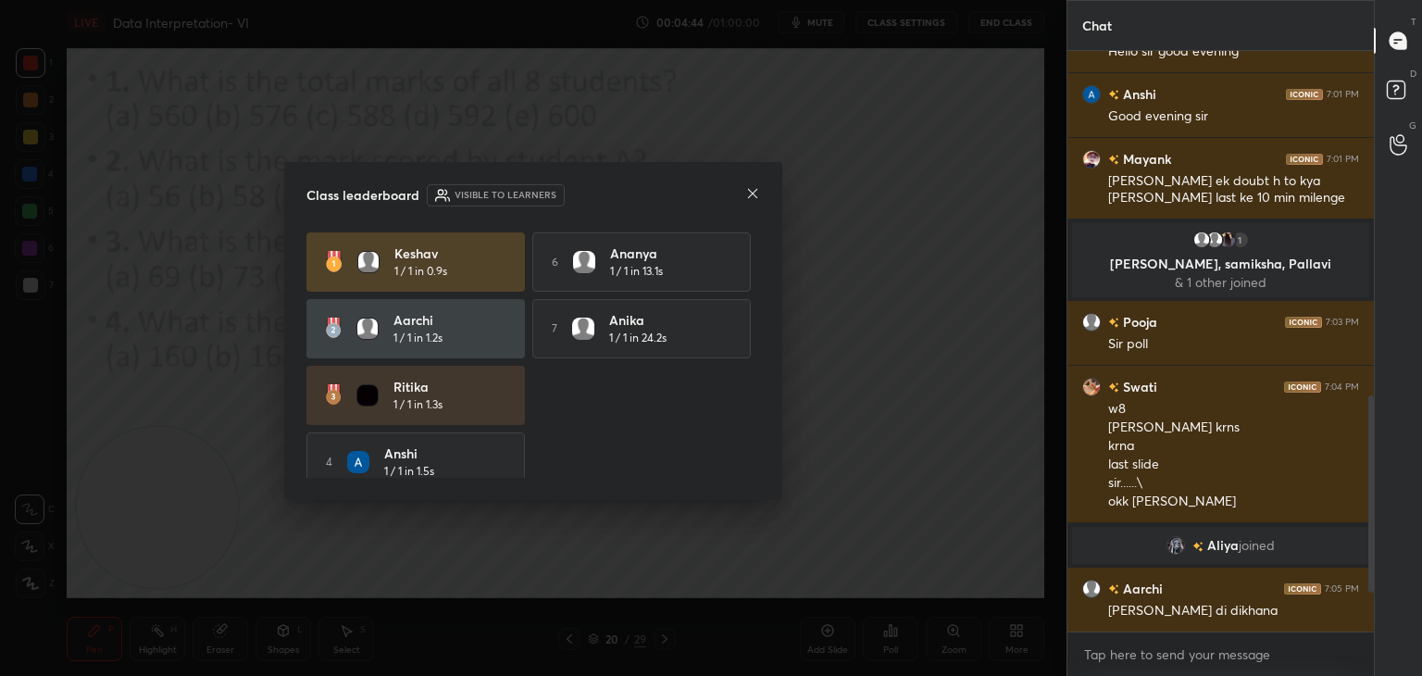
click at [673, 260] on h4 "Ananya" at bounding box center [667, 252] width 115 height 19
click at [696, 223] on div "Class leaderboard Visible to learners Keshav 1 / 1 in 0.9s 6 Ananya 1 / 1 in 13…" at bounding box center [533, 331] width 498 height 338
click at [740, 193] on div "Class leaderboard Visible to learners" at bounding box center [533, 195] width 454 height 22
click at [753, 189] on icon at bounding box center [752, 193] width 15 height 15
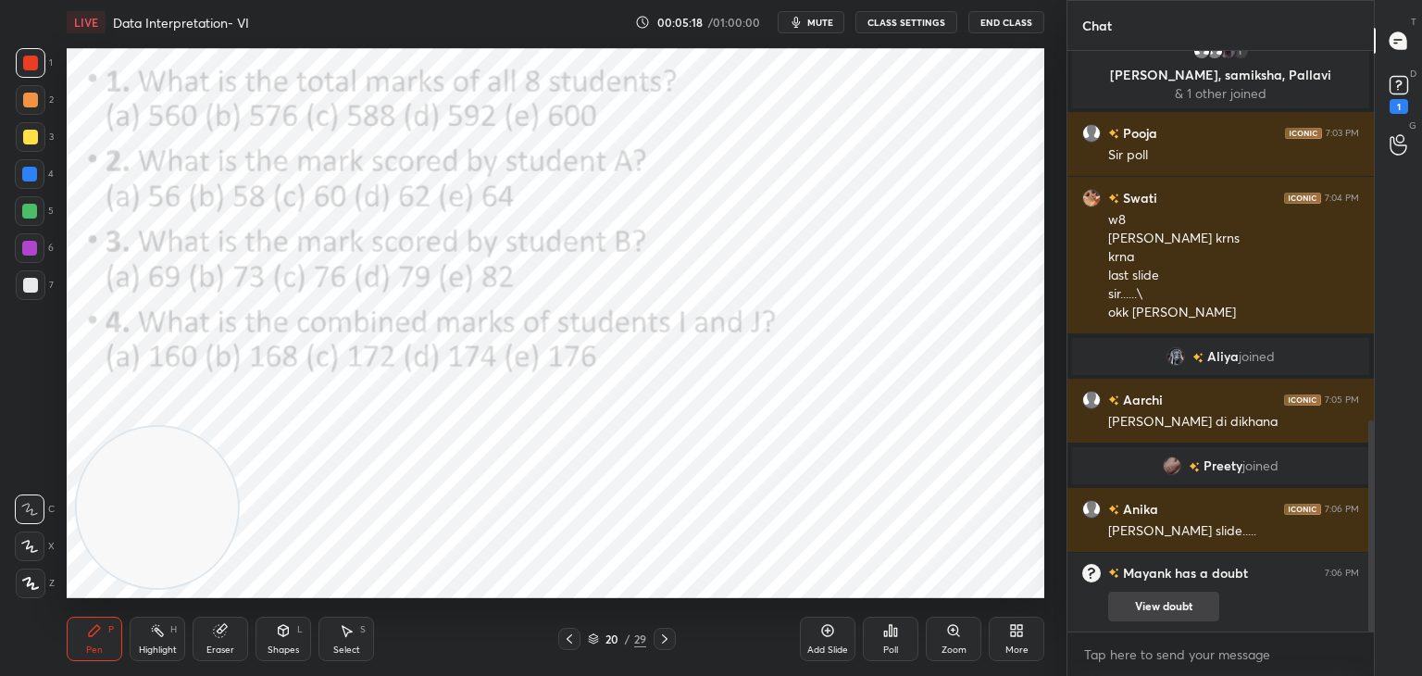
click at [1201, 609] on button "View doubt" at bounding box center [1163, 606] width 111 height 30
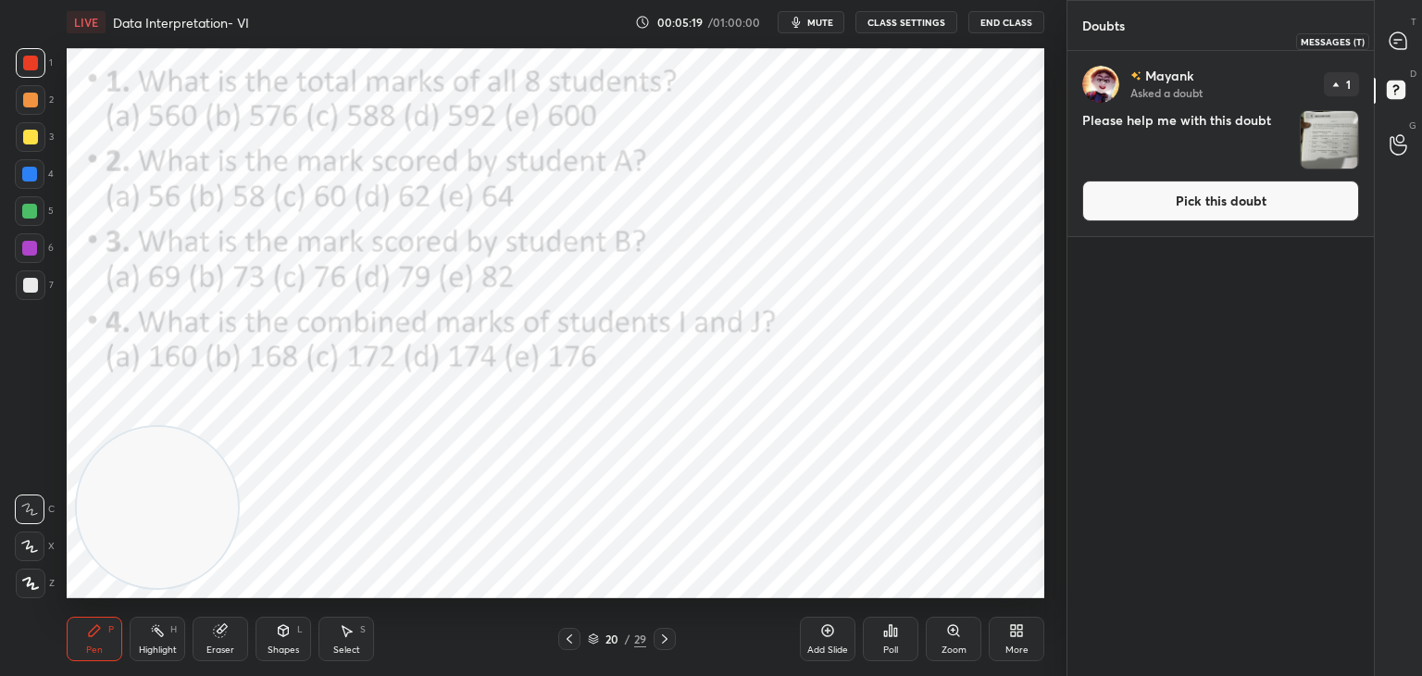
click at [1392, 35] on icon at bounding box center [1397, 40] width 17 height 17
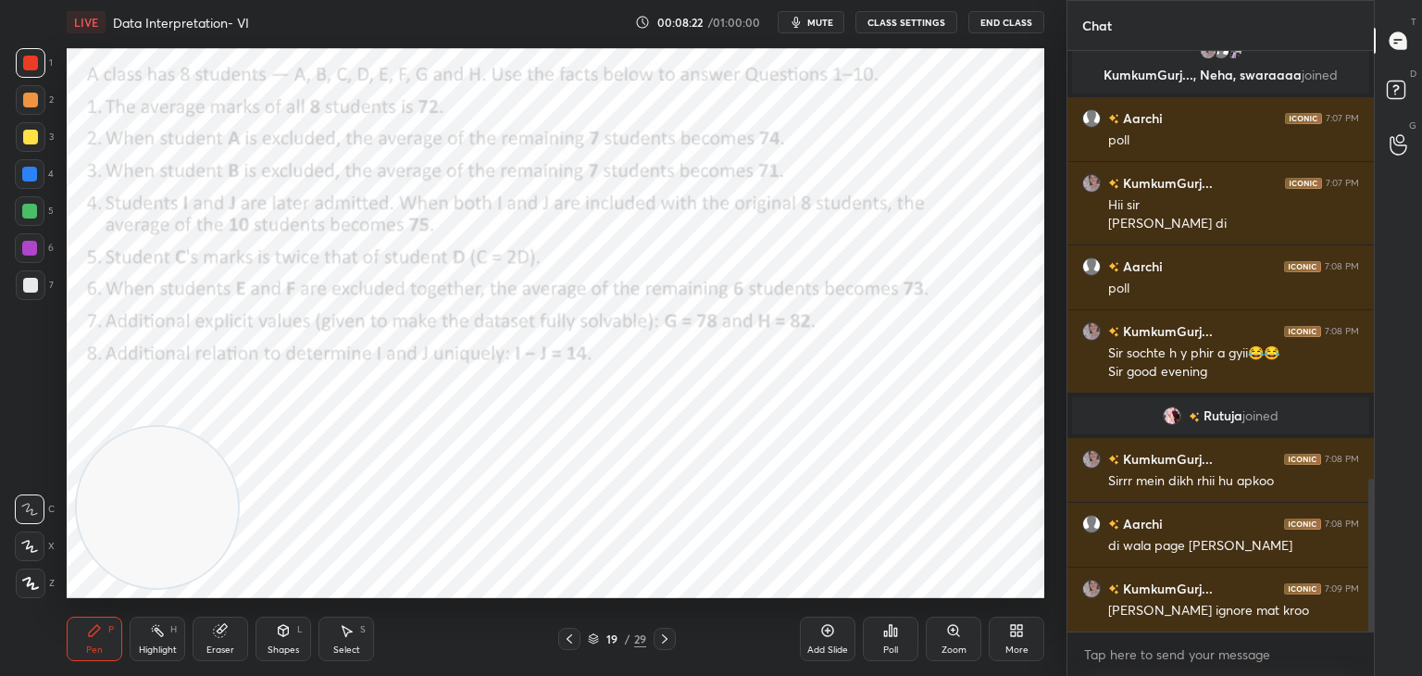
scroll to position [1694, 0]
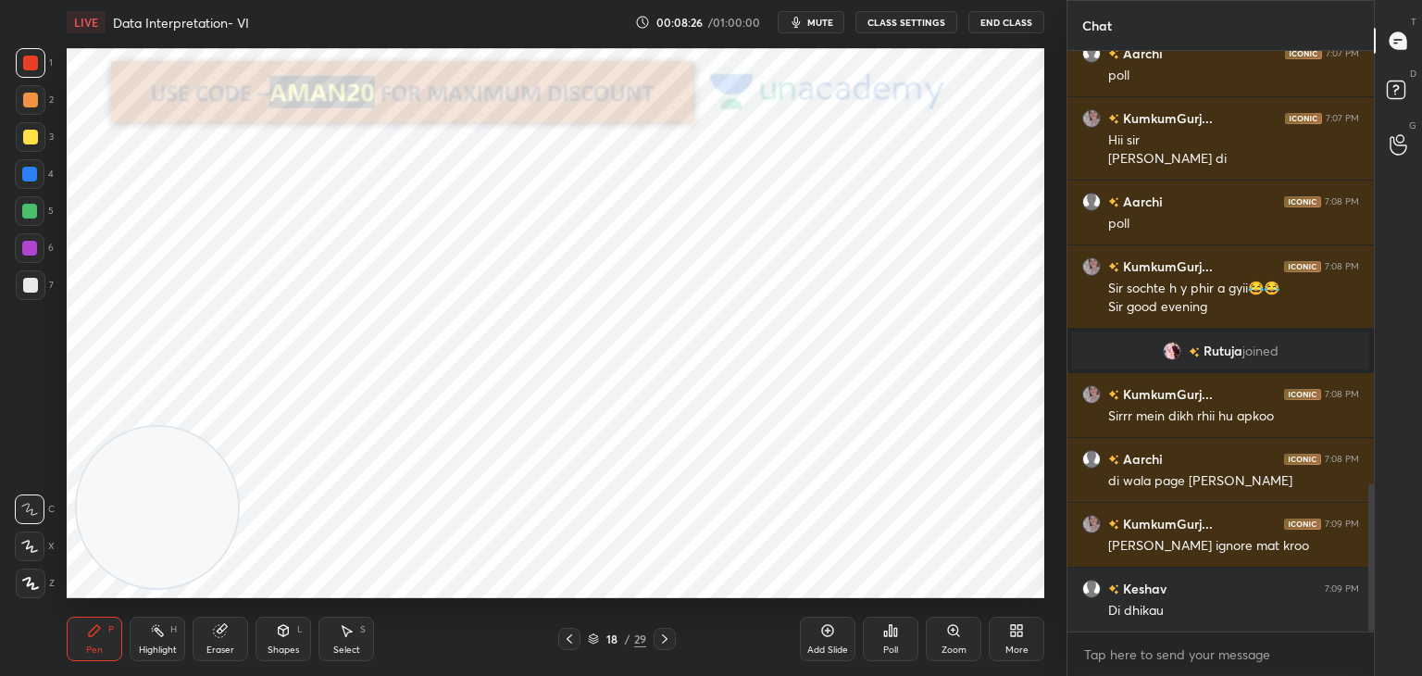
click at [1010, 645] on div "More" at bounding box center [1016, 649] width 23 height 9
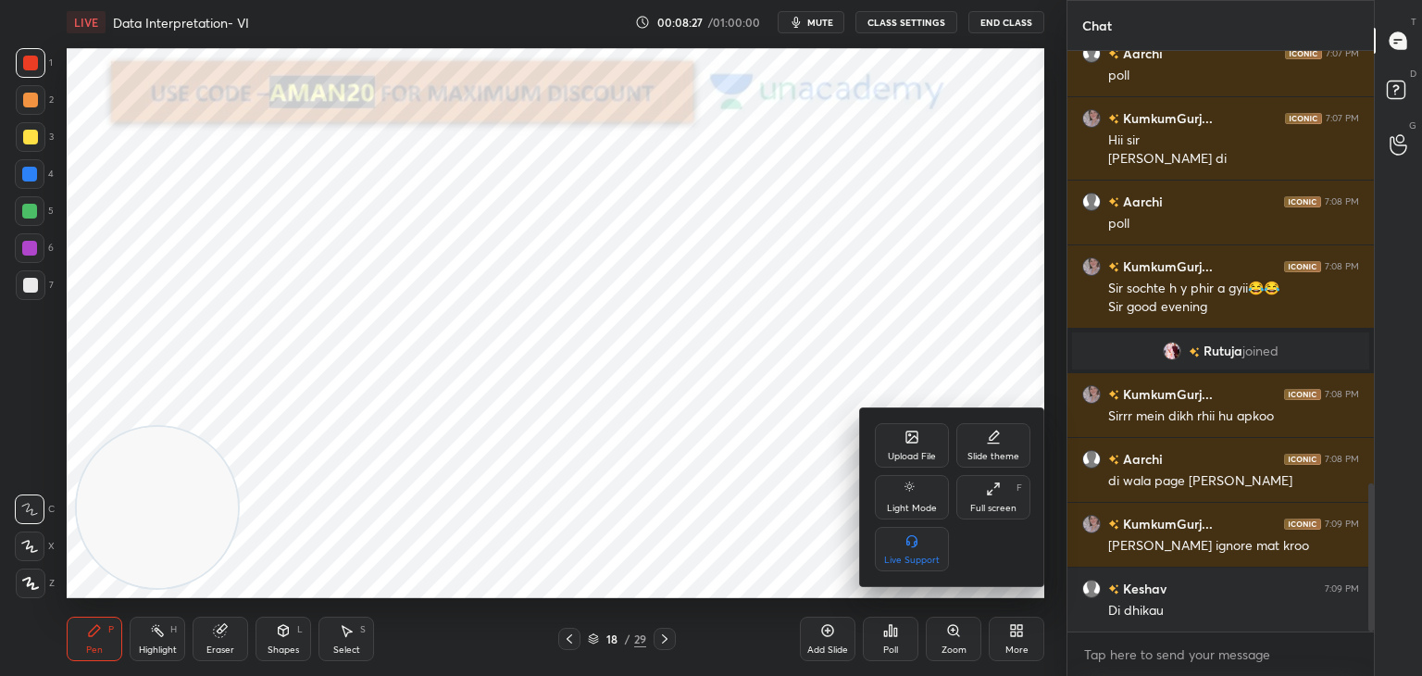
click at [906, 448] on div "Upload File" at bounding box center [912, 445] width 74 height 44
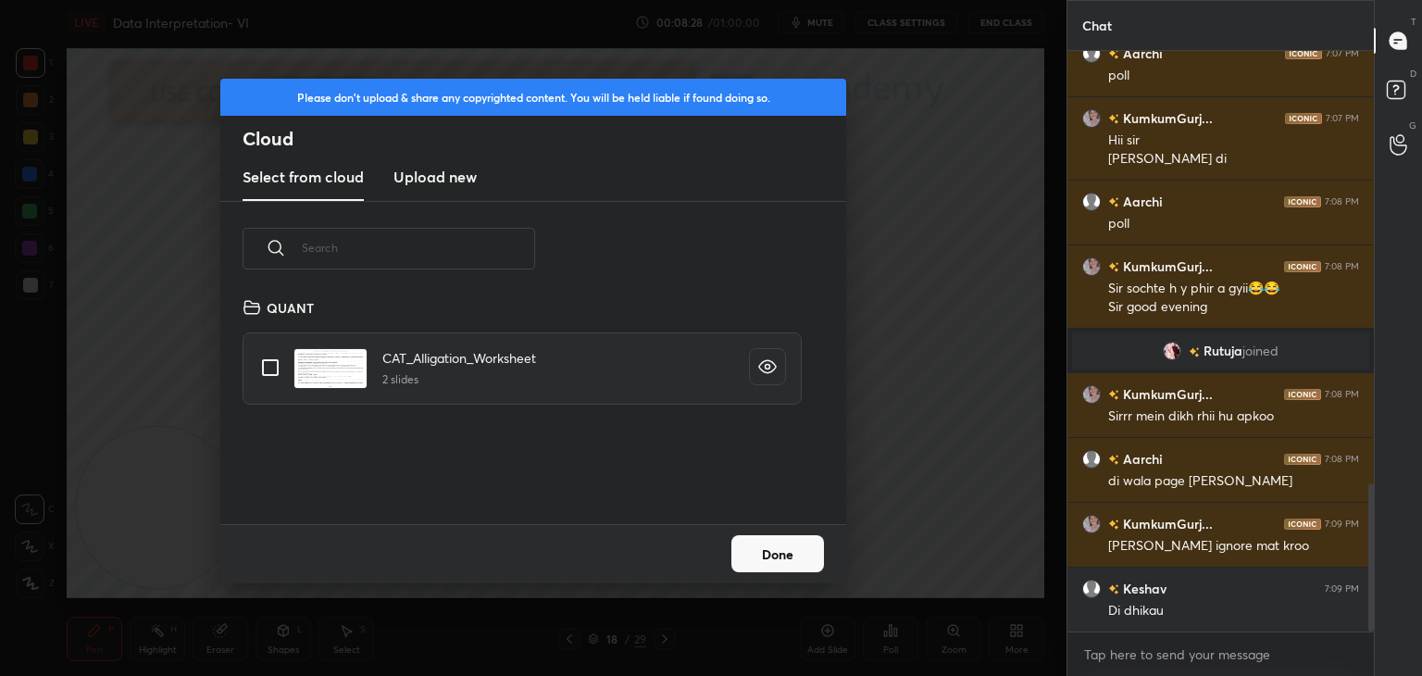
scroll to position [228, 594]
click at [455, 181] on h3 "Upload new" at bounding box center [434, 177] width 83 height 22
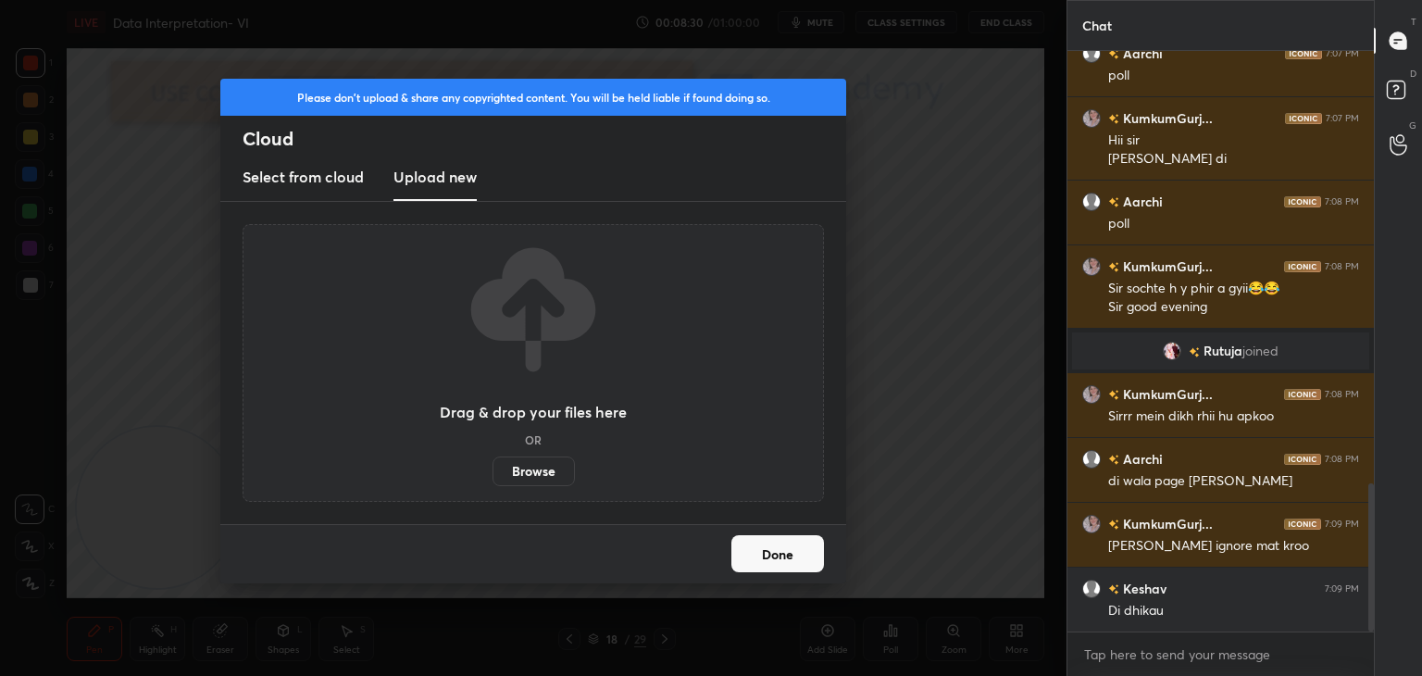
click at [553, 473] on label "Browse" at bounding box center [533, 471] width 82 height 30
click at [492, 473] on input "Browse" at bounding box center [492, 471] width 0 height 30
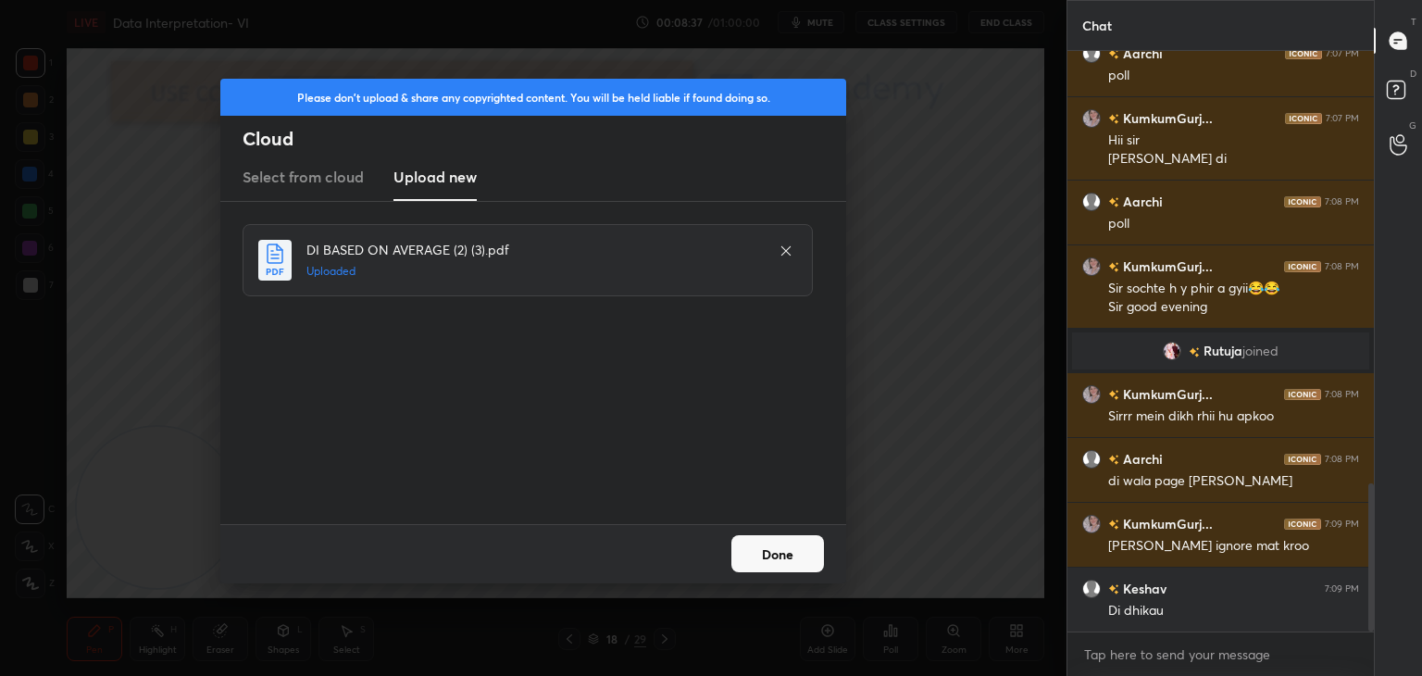
click at [777, 562] on button "Done" at bounding box center [777, 553] width 93 height 37
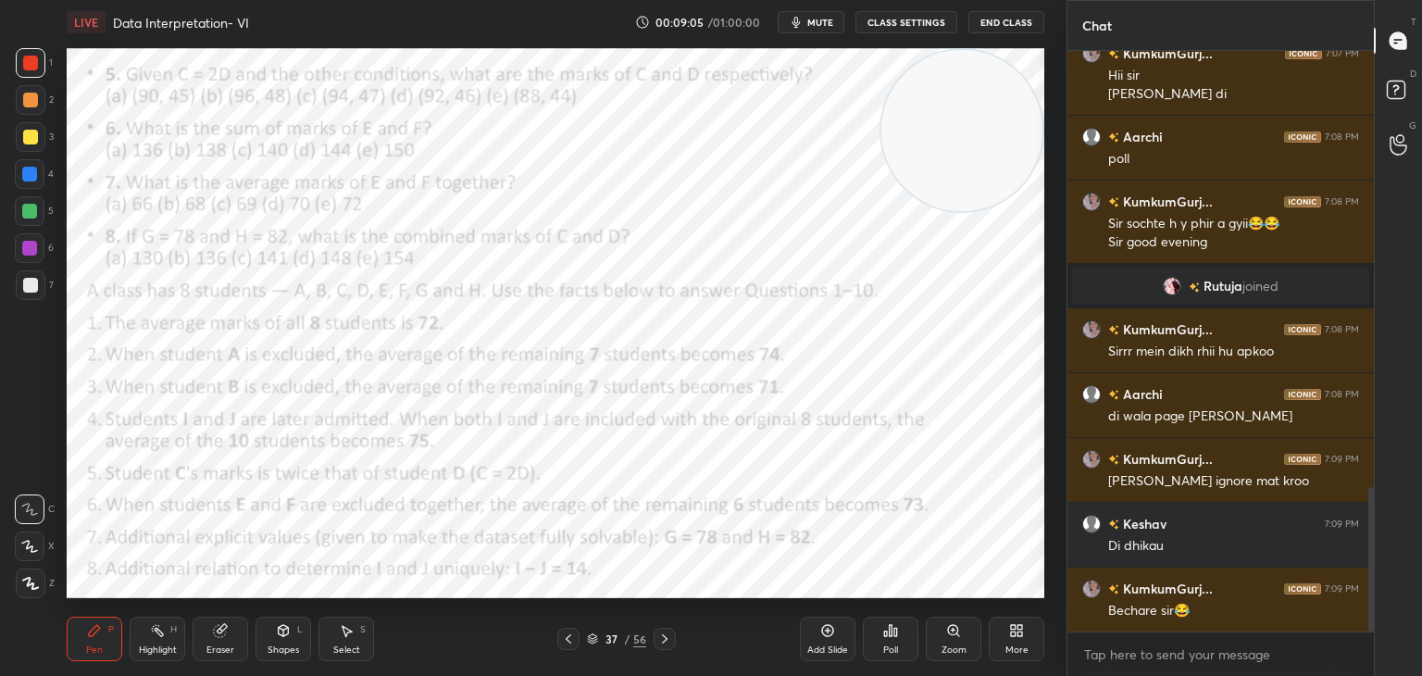
scroll to position [1823, 0]
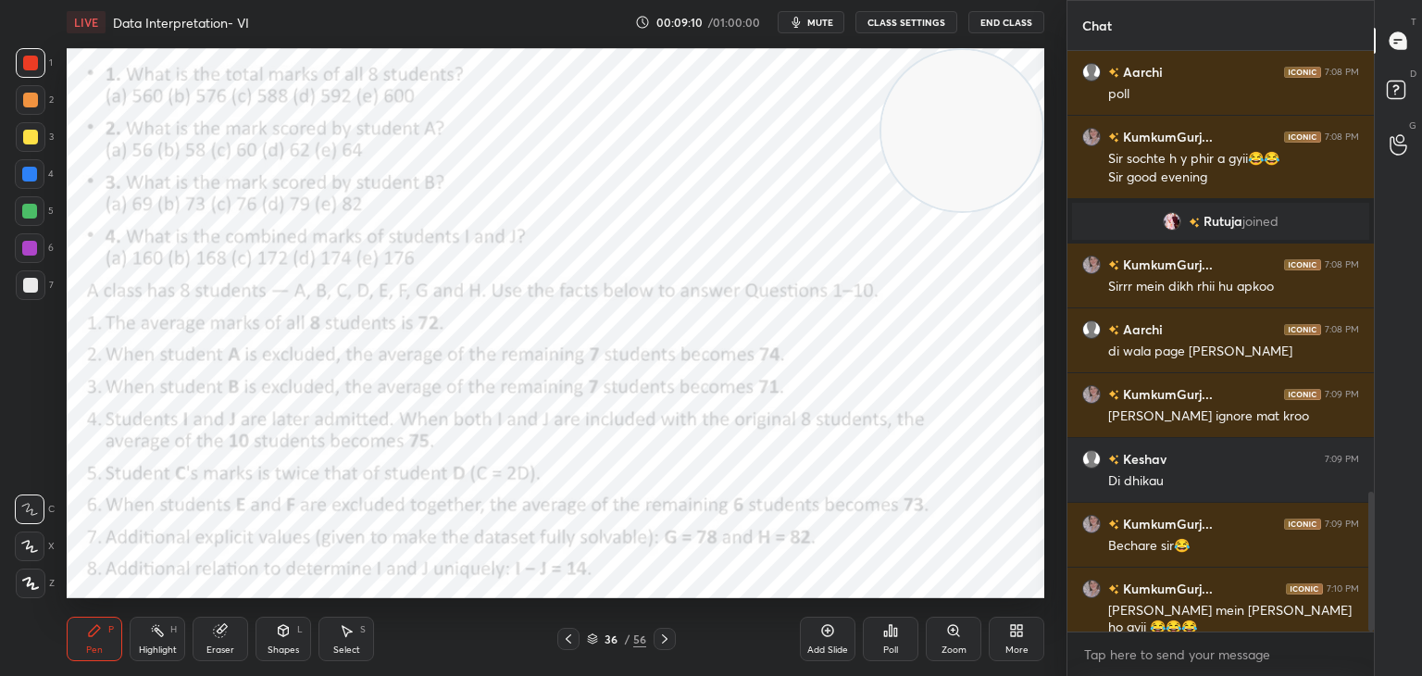
click at [216, 645] on div "Eraser" at bounding box center [220, 649] width 28 height 9
click at [36, 589] on span "Erase all" at bounding box center [30, 583] width 28 height 13
click at [96, 638] on div "Pen P" at bounding box center [95, 638] width 56 height 44
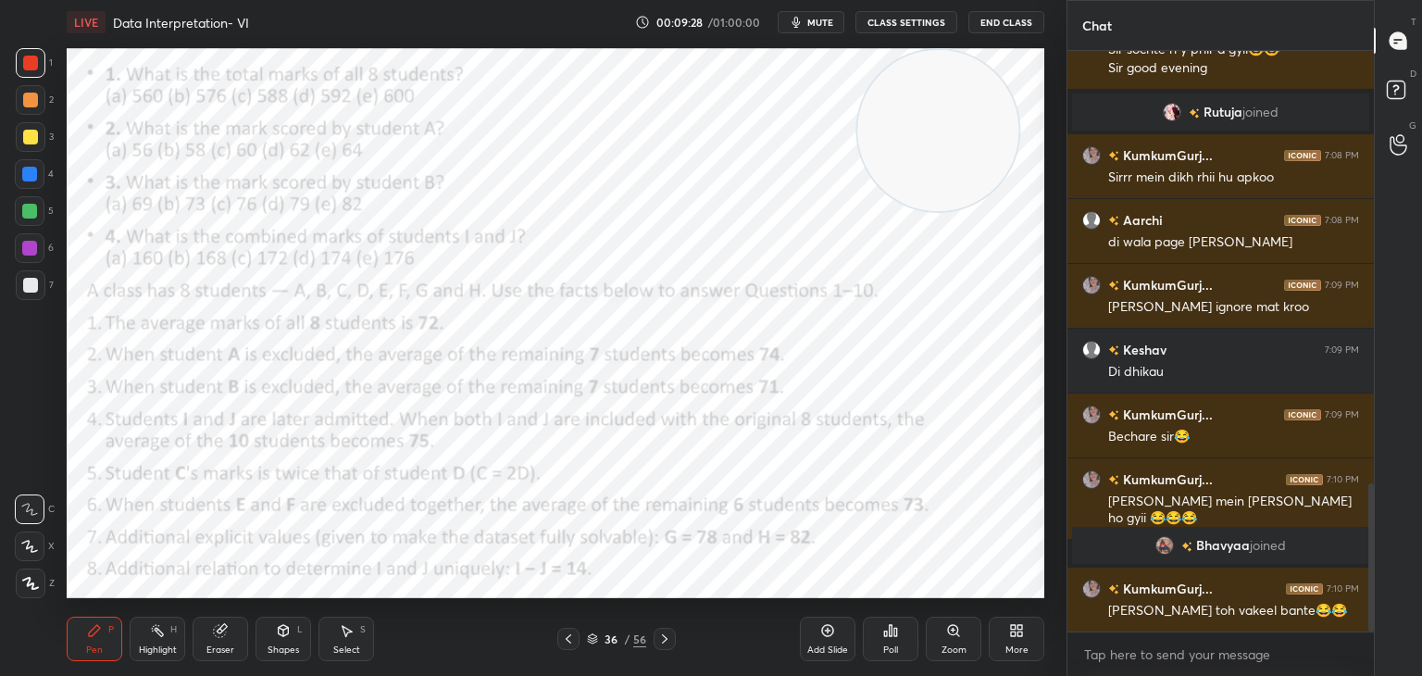
scroll to position [1762, 0]
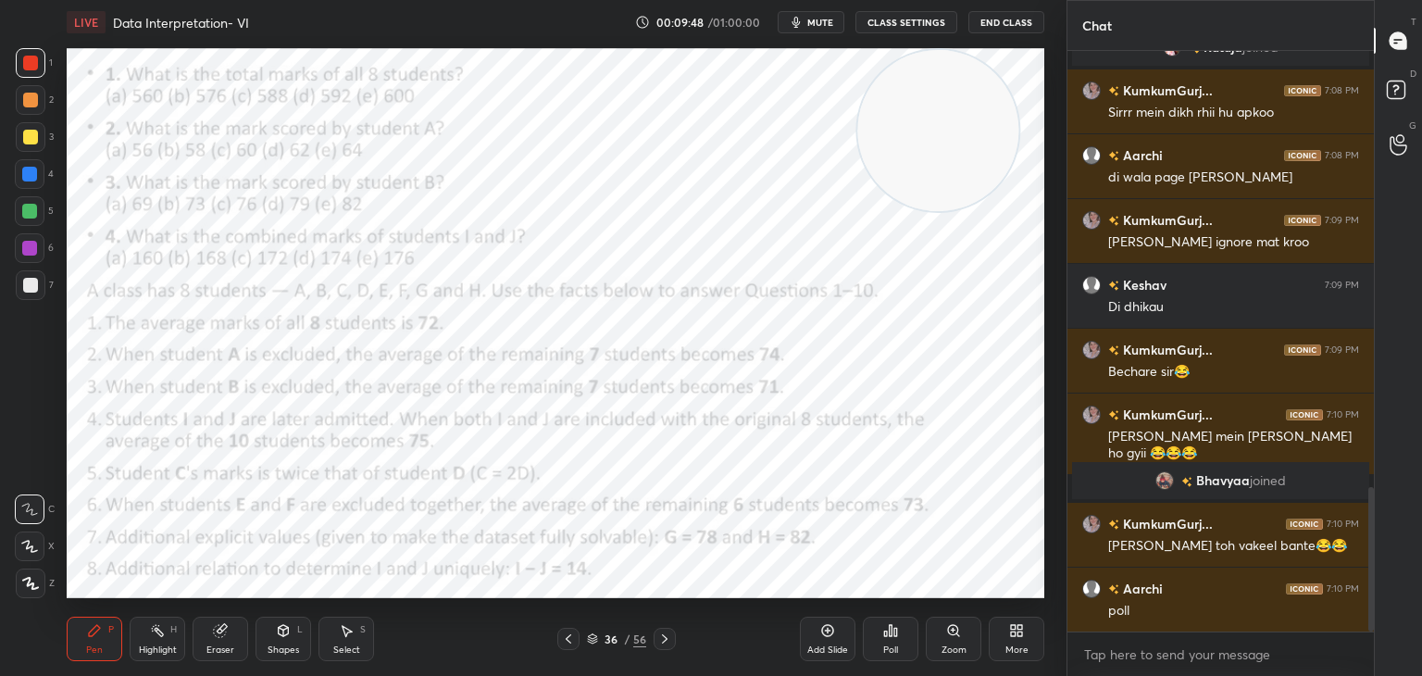
click at [889, 647] on div "Poll" at bounding box center [890, 649] width 15 height 9
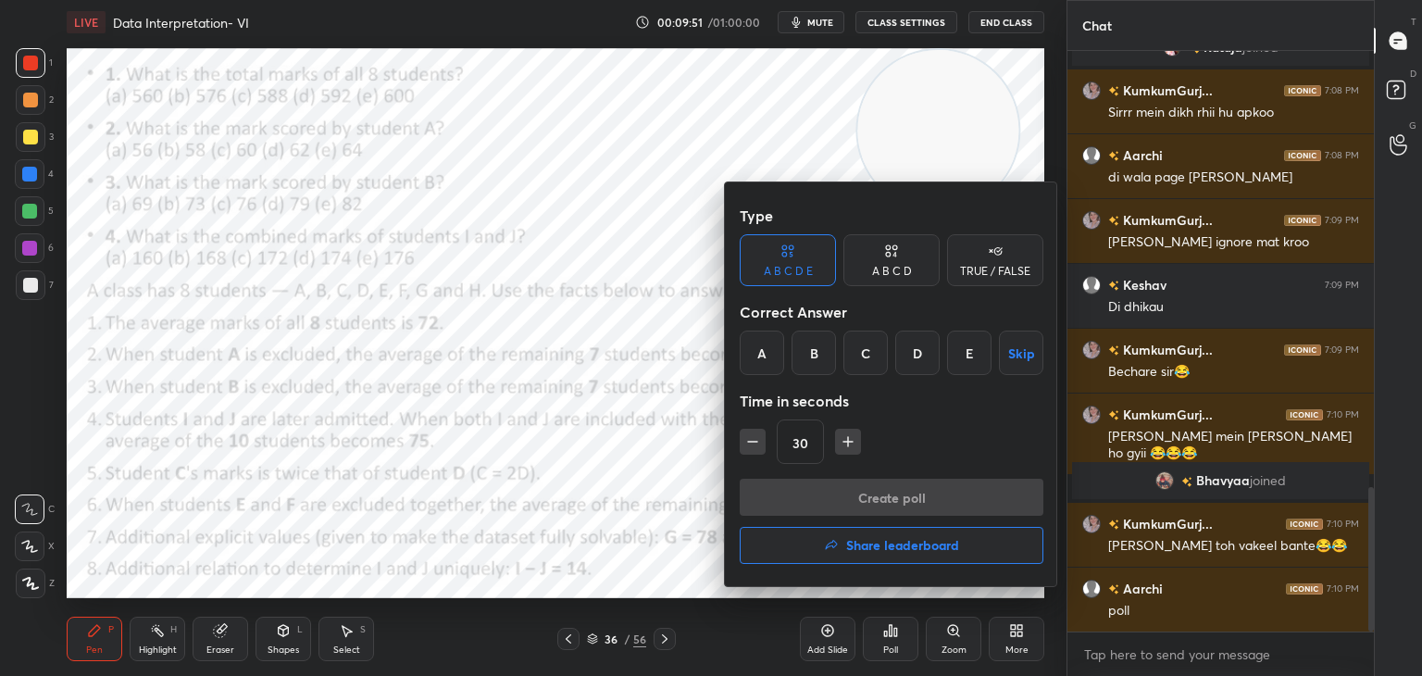
click at [822, 360] on div "B" at bounding box center [813, 352] width 44 height 44
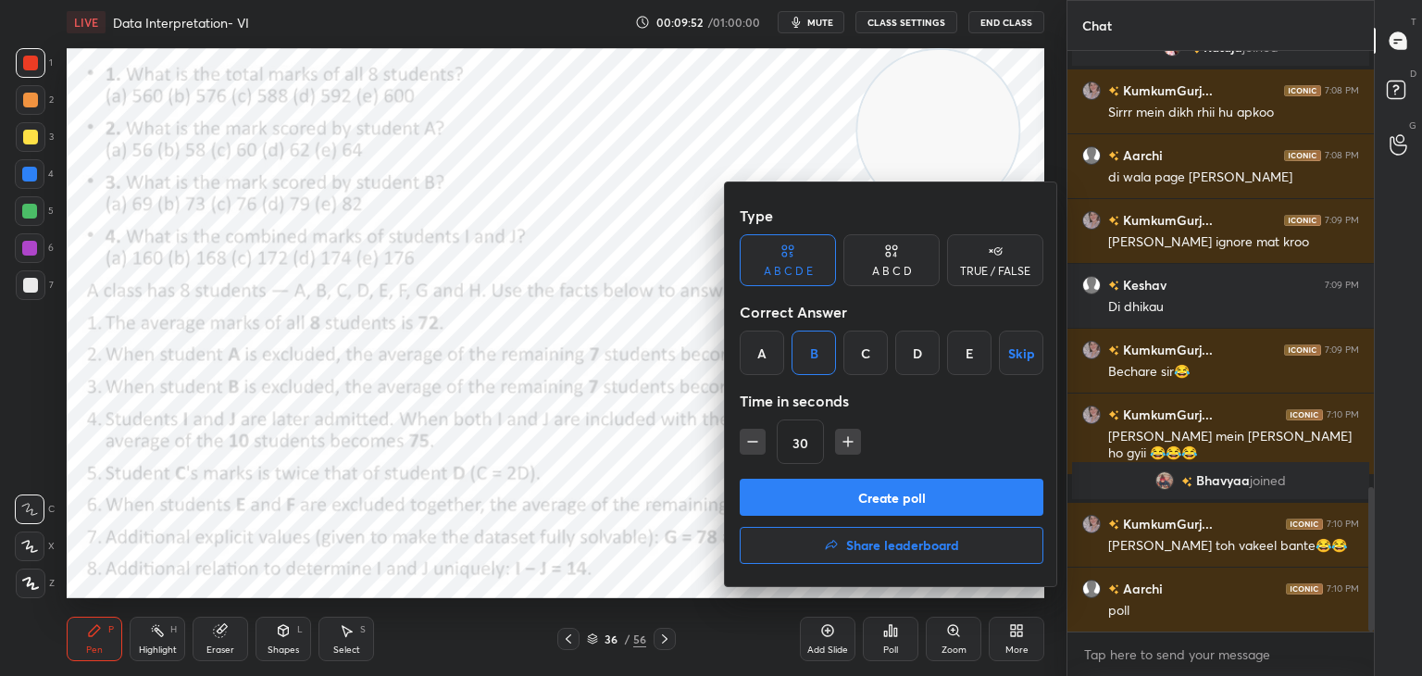
click at [861, 489] on button "Create poll" at bounding box center [892, 497] width 304 height 37
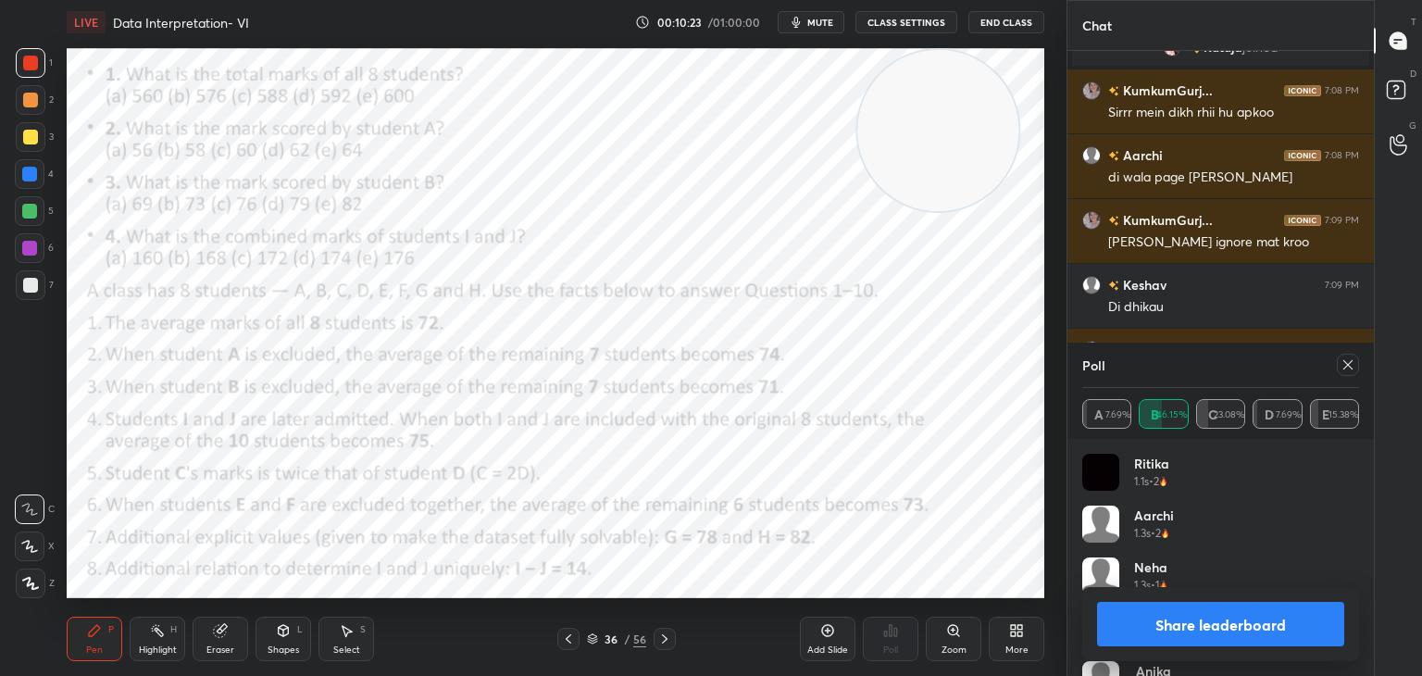
scroll to position [1923, 0]
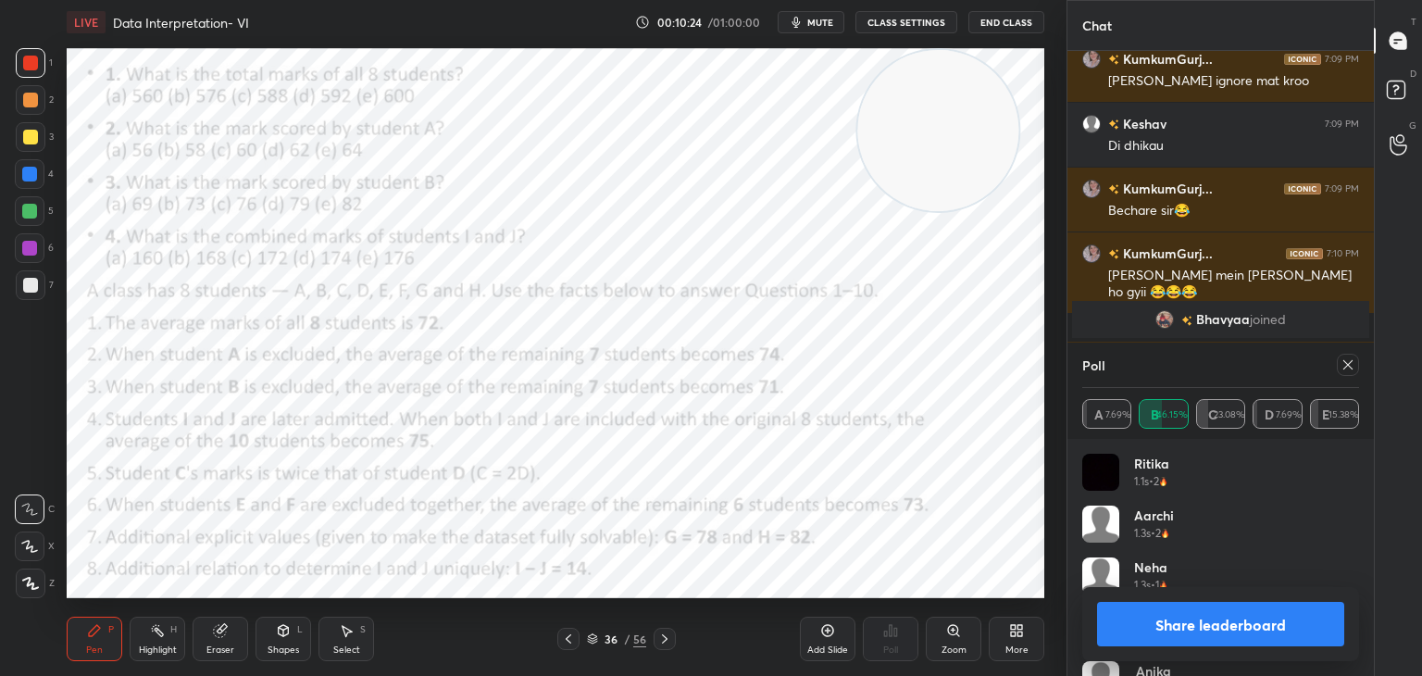
click at [1200, 614] on button "Share leaderboard" at bounding box center [1220, 624] width 247 height 44
type textarea "x"
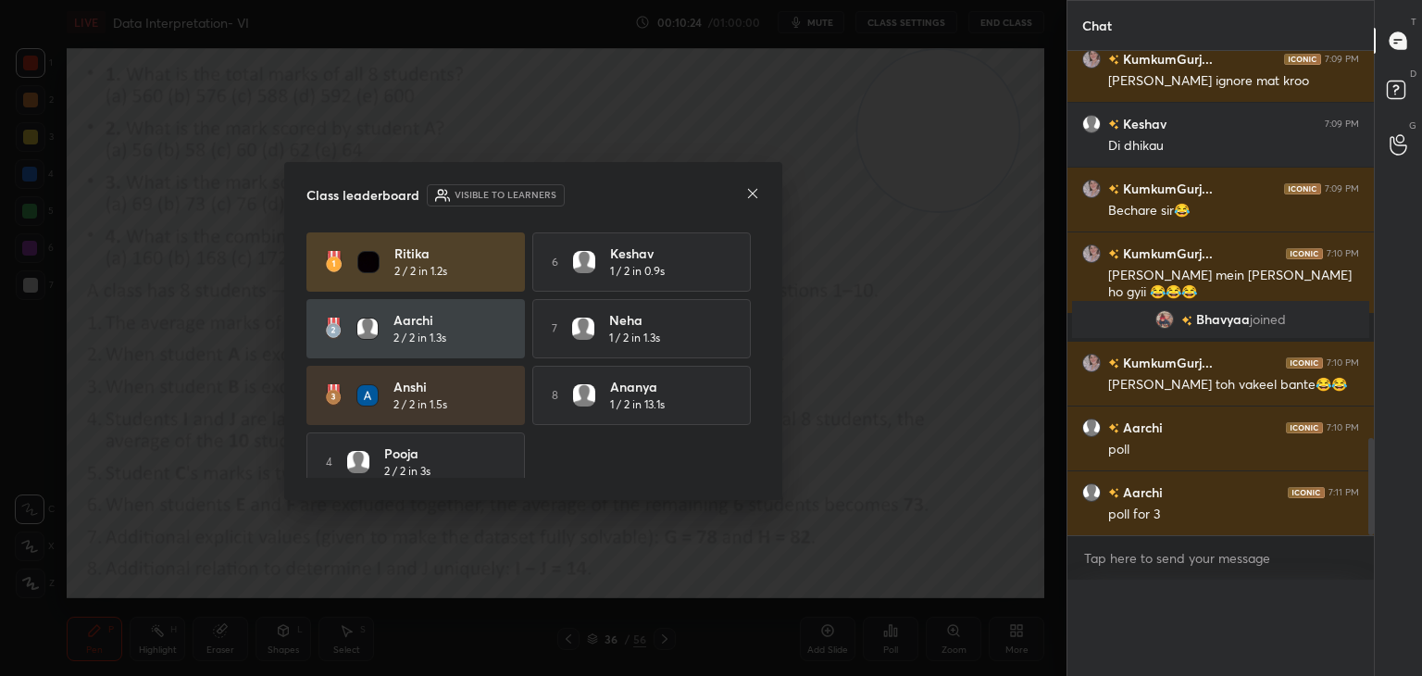
scroll to position [6, 6]
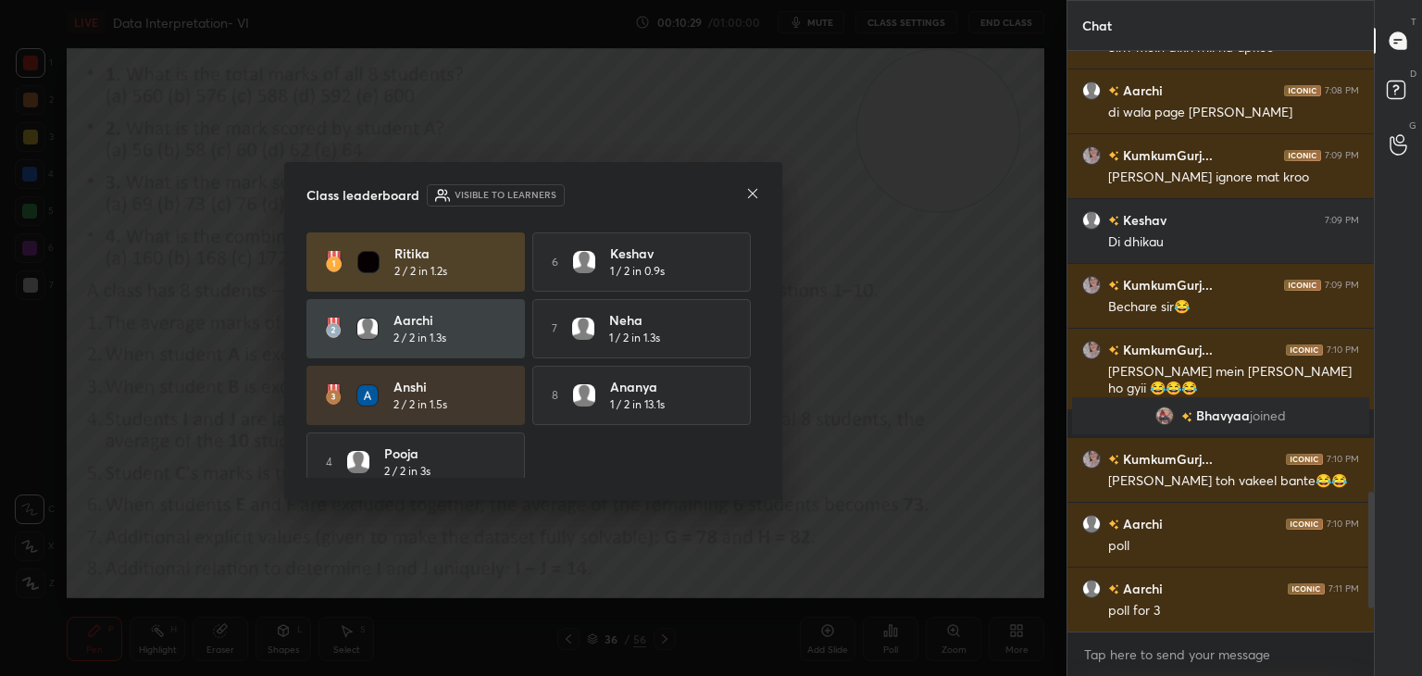
click at [751, 193] on icon at bounding box center [752, 193] width 15 height 15
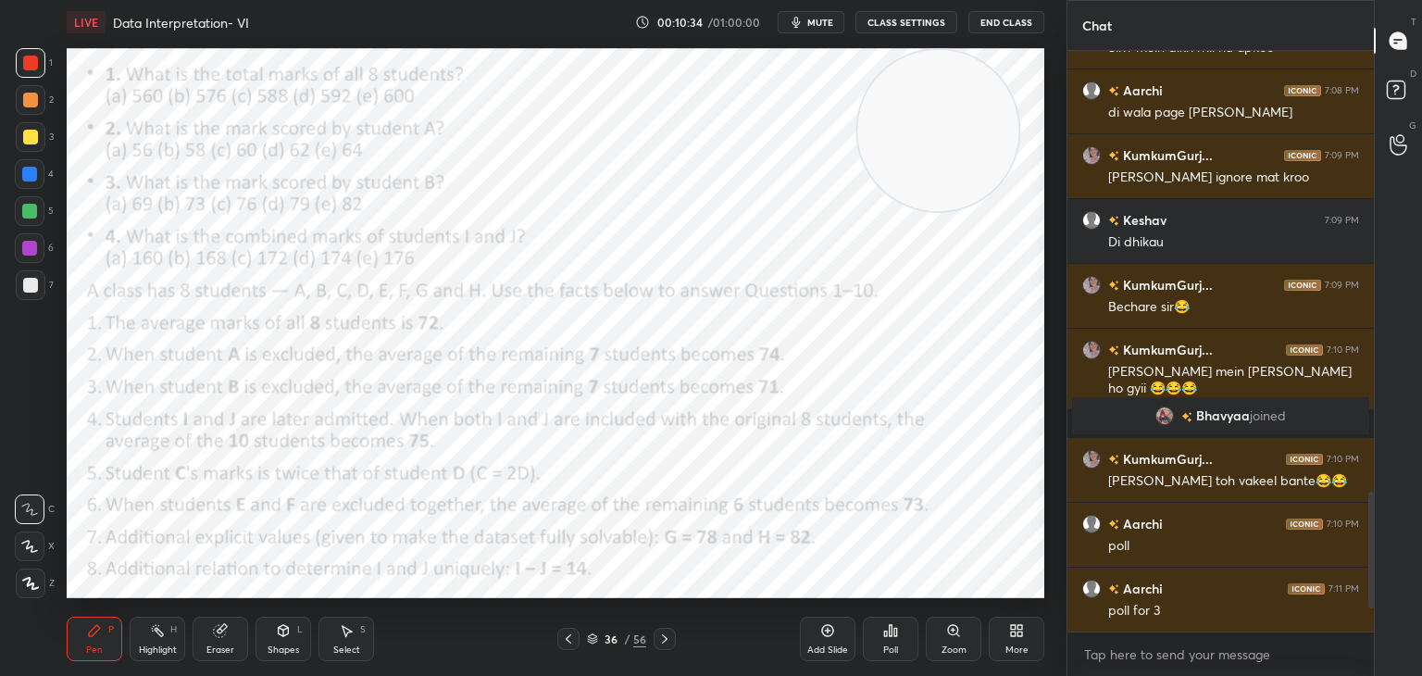
click at [219, 628] on icon at bounding box center [220, 631] width 12 height 12
click at [25, 577] on span "Erase all" at bounding box center [30, 583] width 28 height 13
click at [37, 174] on div at bounding box center [30, 174] width 30 height 30
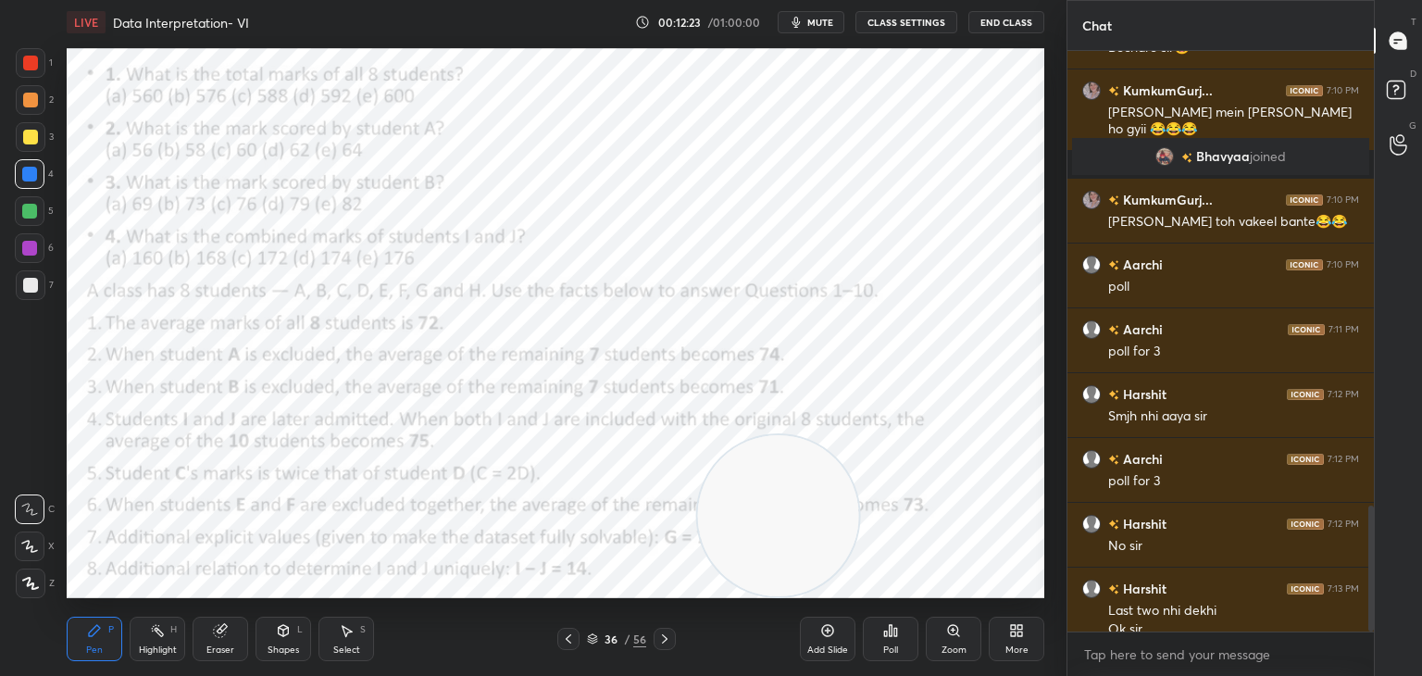
scroll to position [2105, 0]
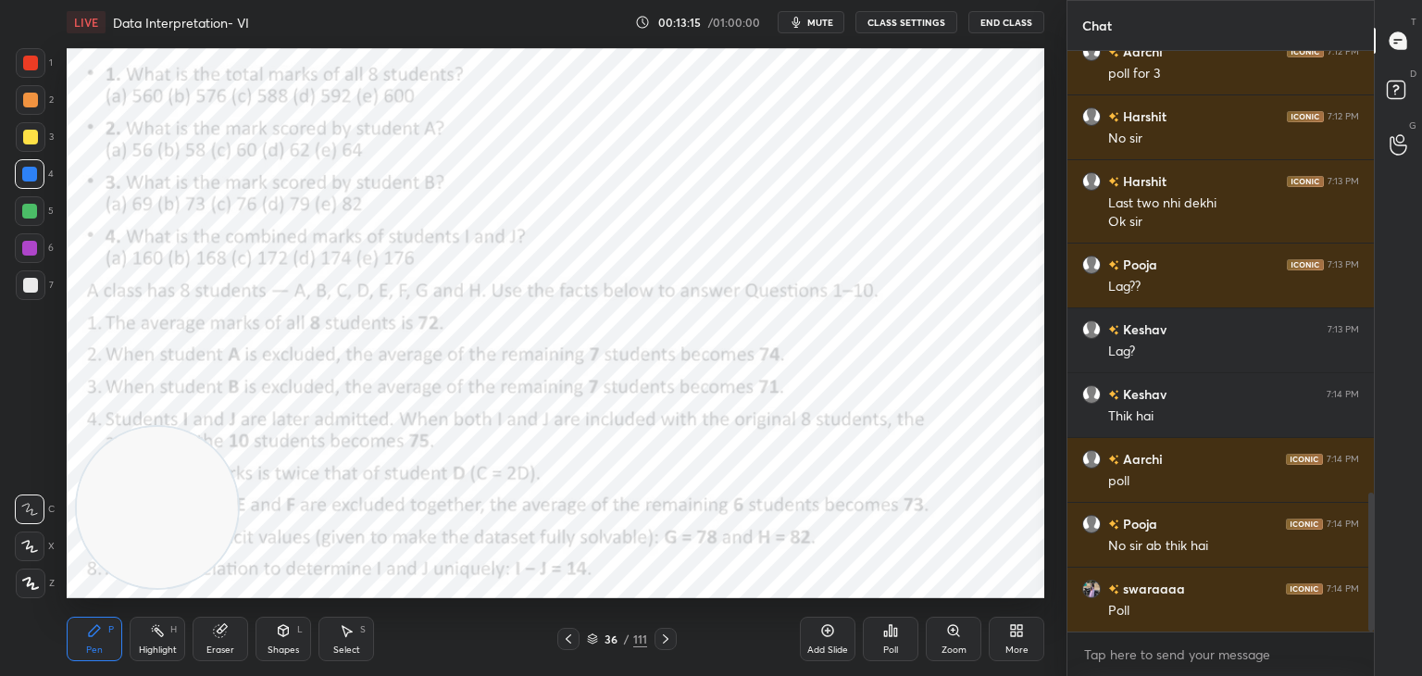
scroll to position [1849, 0]
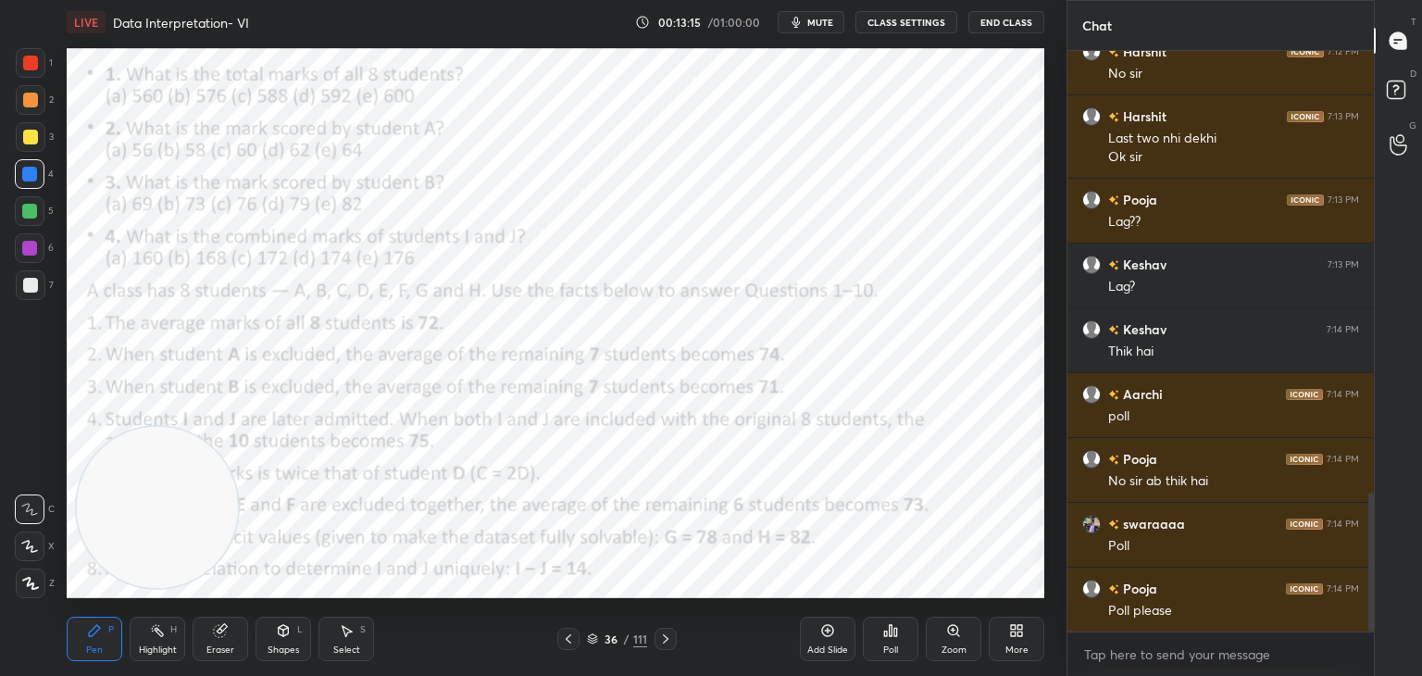
click at [886, 631] on icon at bounding box center [885, 633] width 3 height 5
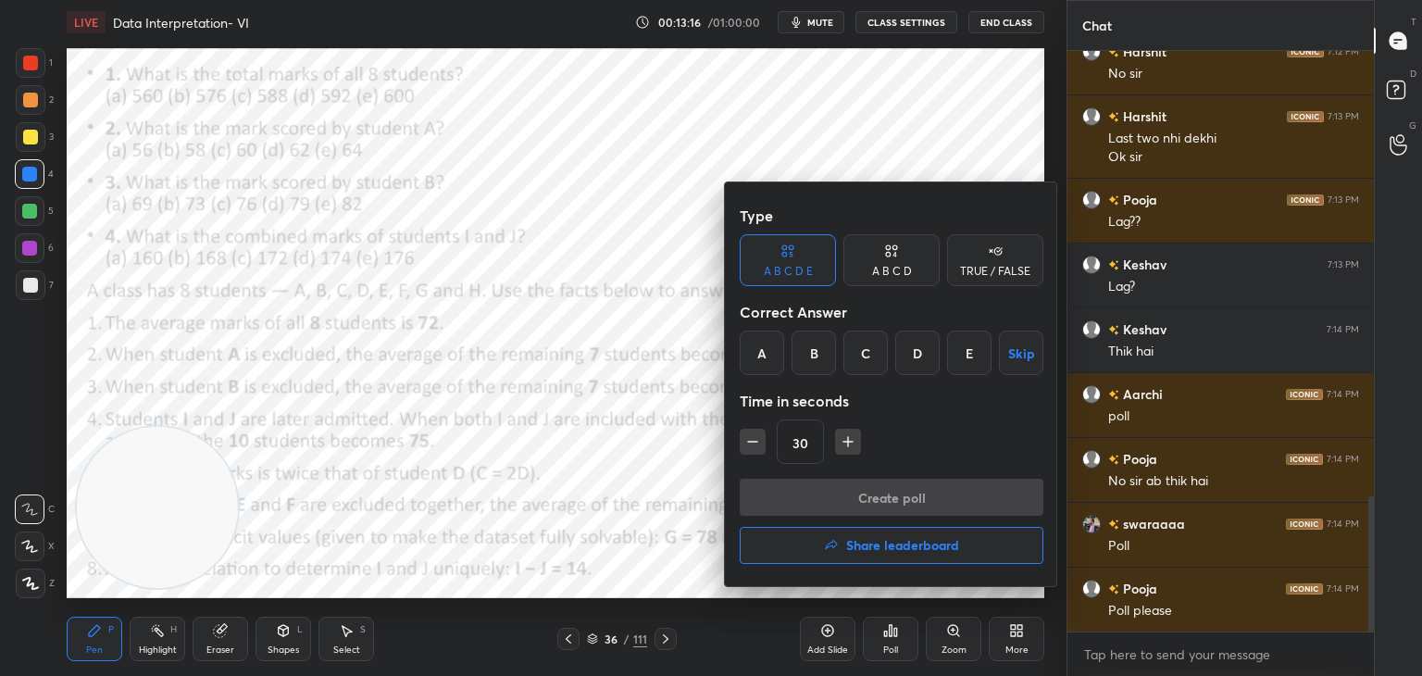
scroll to position [1914, 0]
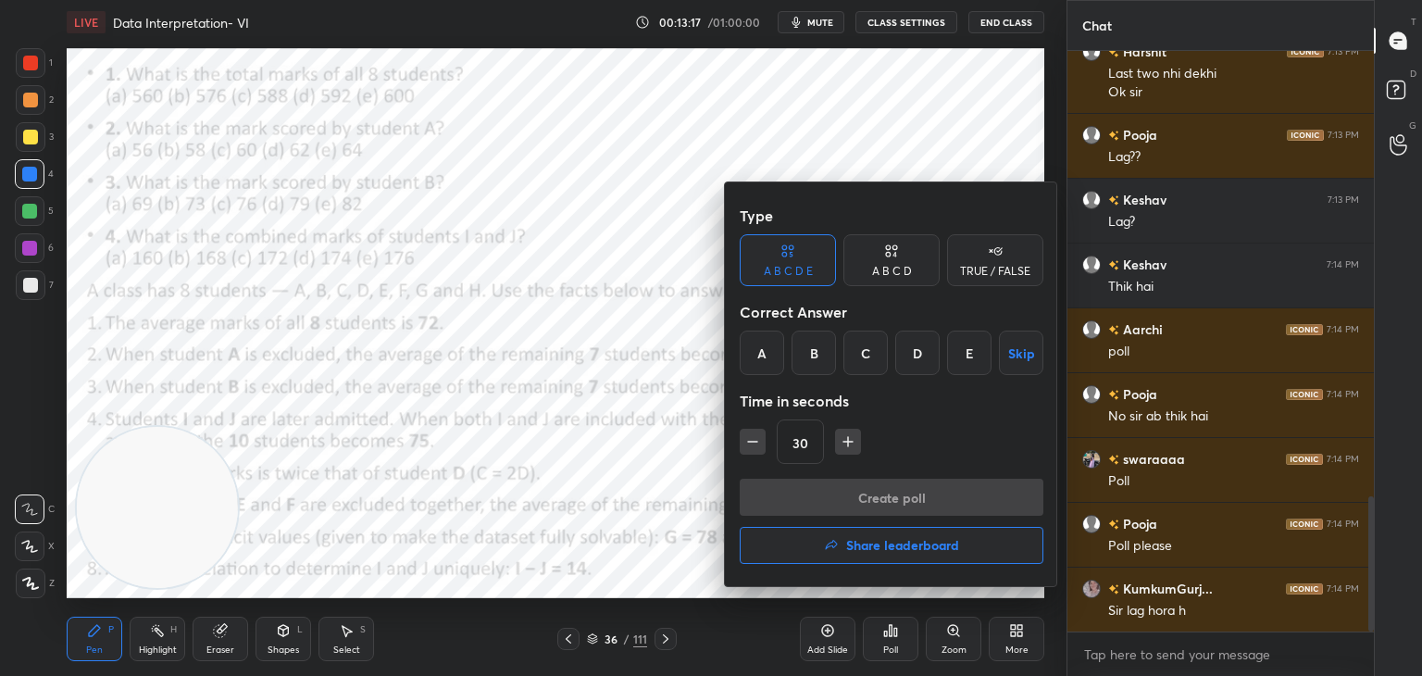
click at [904, 355] on div "D" at bounding box center [917, 352] width 44 height 44
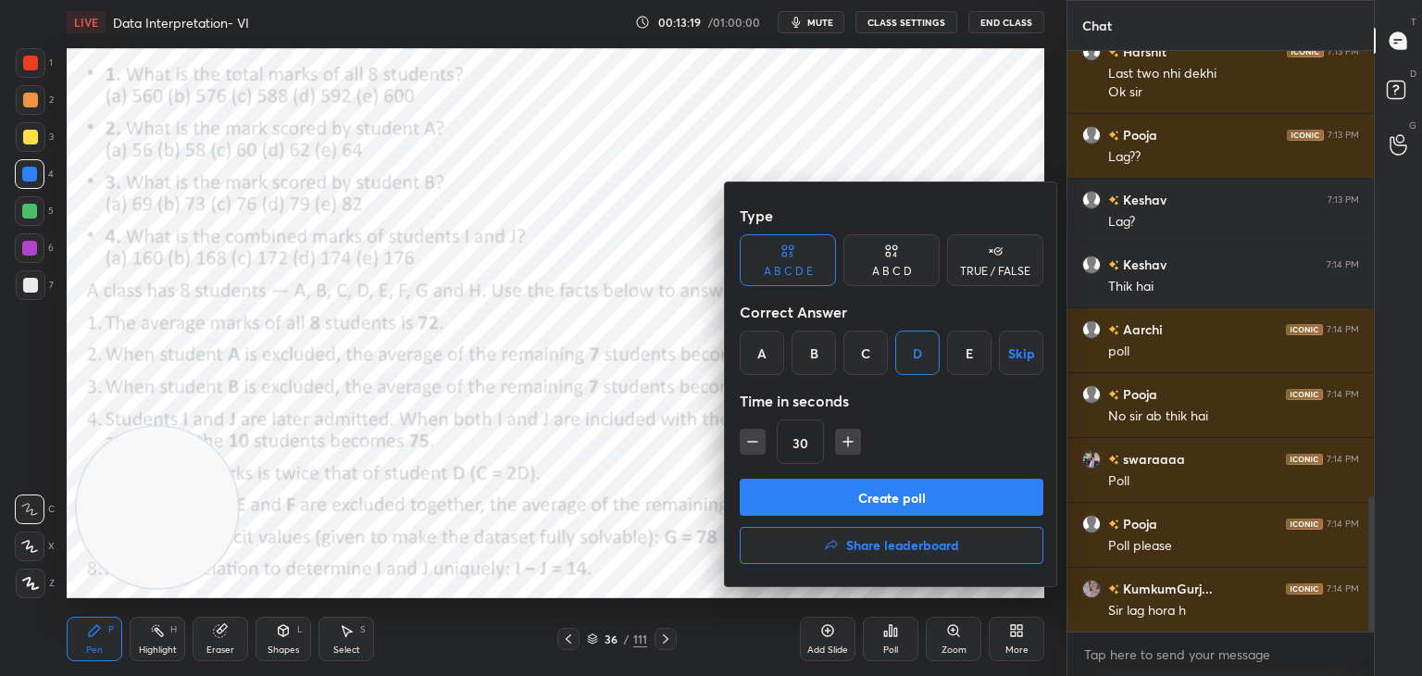
click at [893, 508] on button "Create poll" at bounding box center [892, 497] width 304 height 37
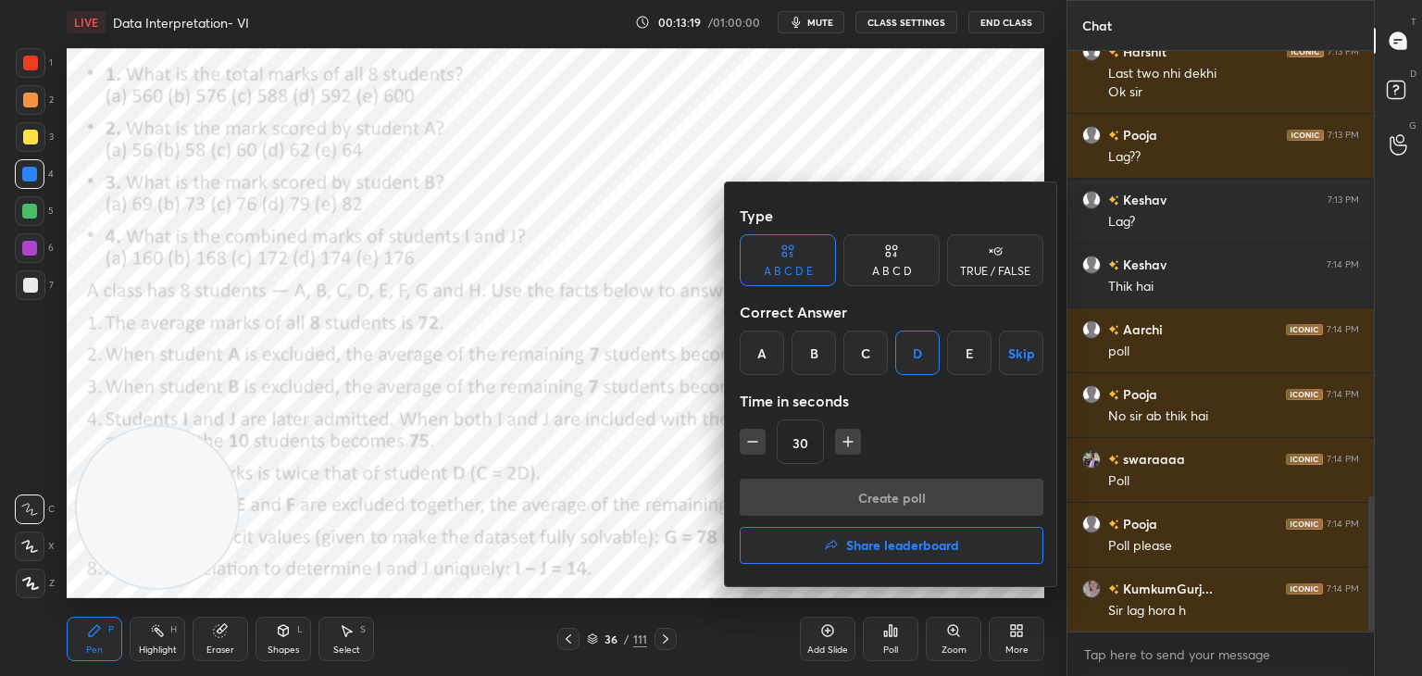
scroll to position [596, 301]
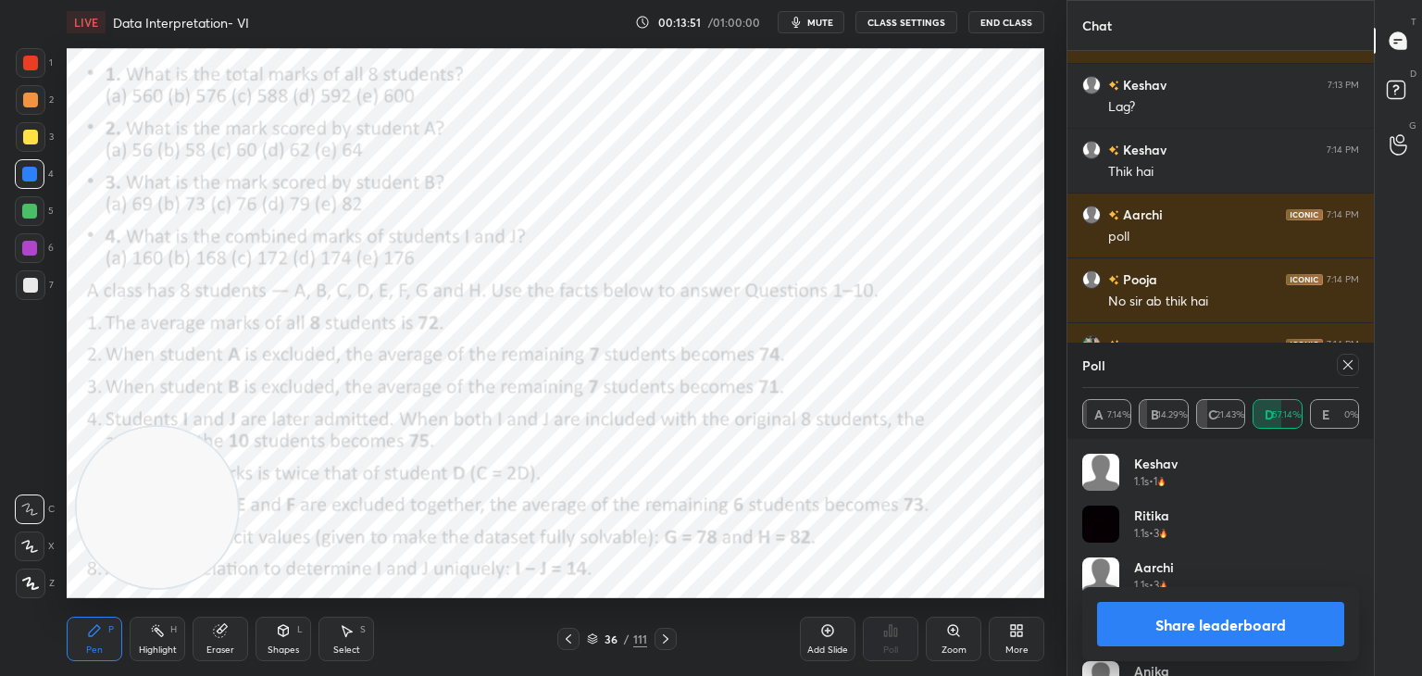
click at [1198, 616] on button "Share leaderboard" at bounding box center [1220, 624] width 247 height 44
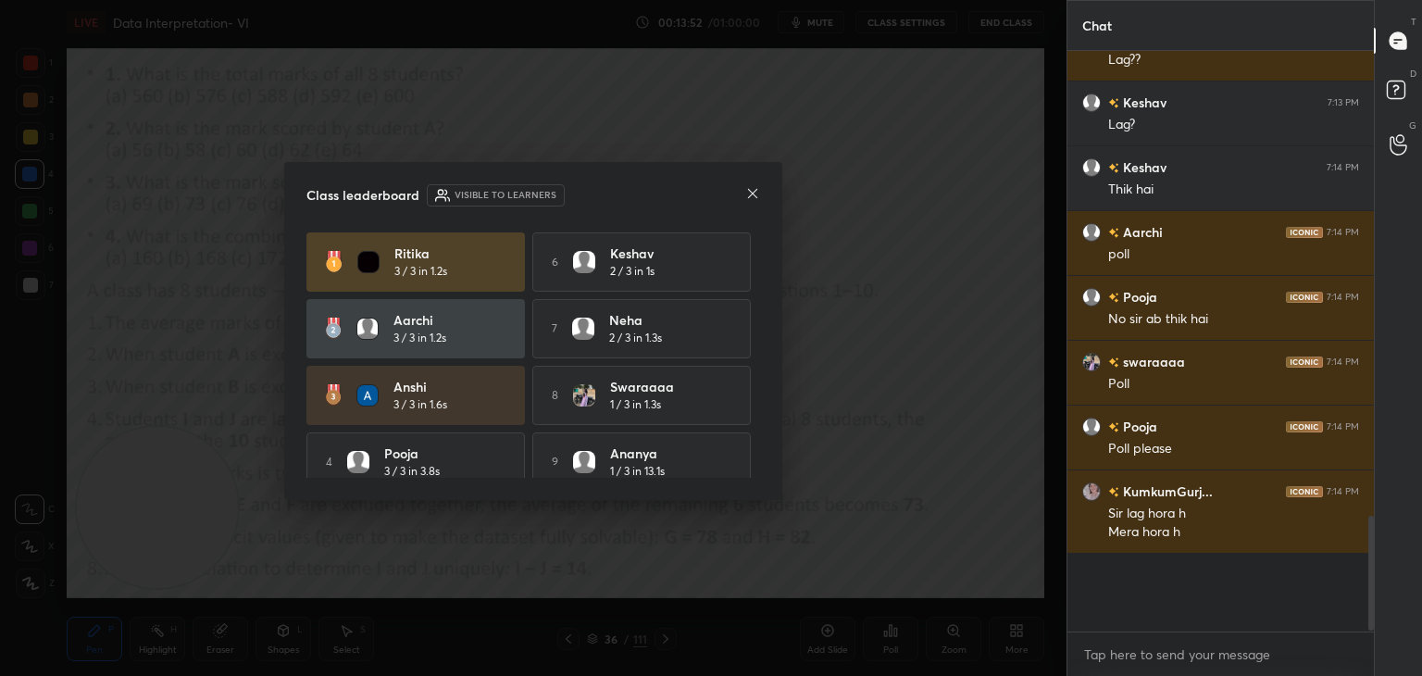
scroll to position [6, 6]
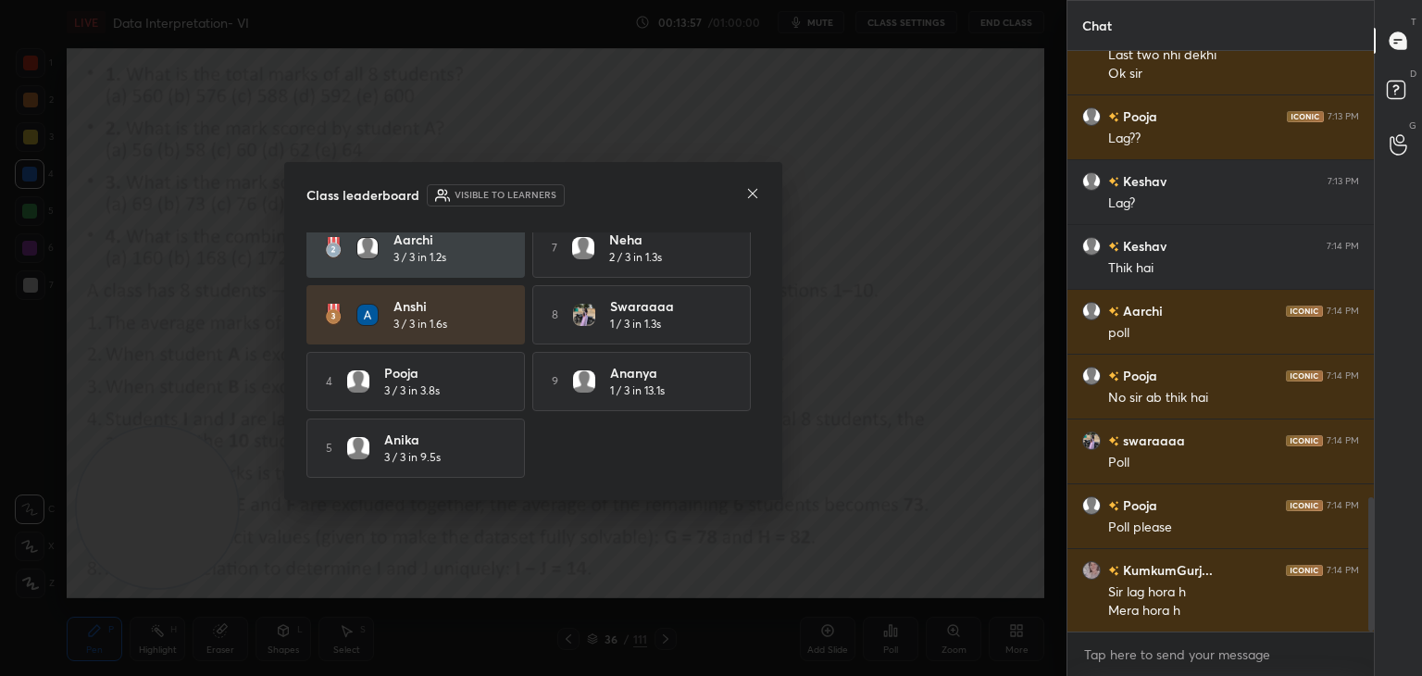
click at [750, 191] on icon at bounding box center [752, 193] width 9 height 9
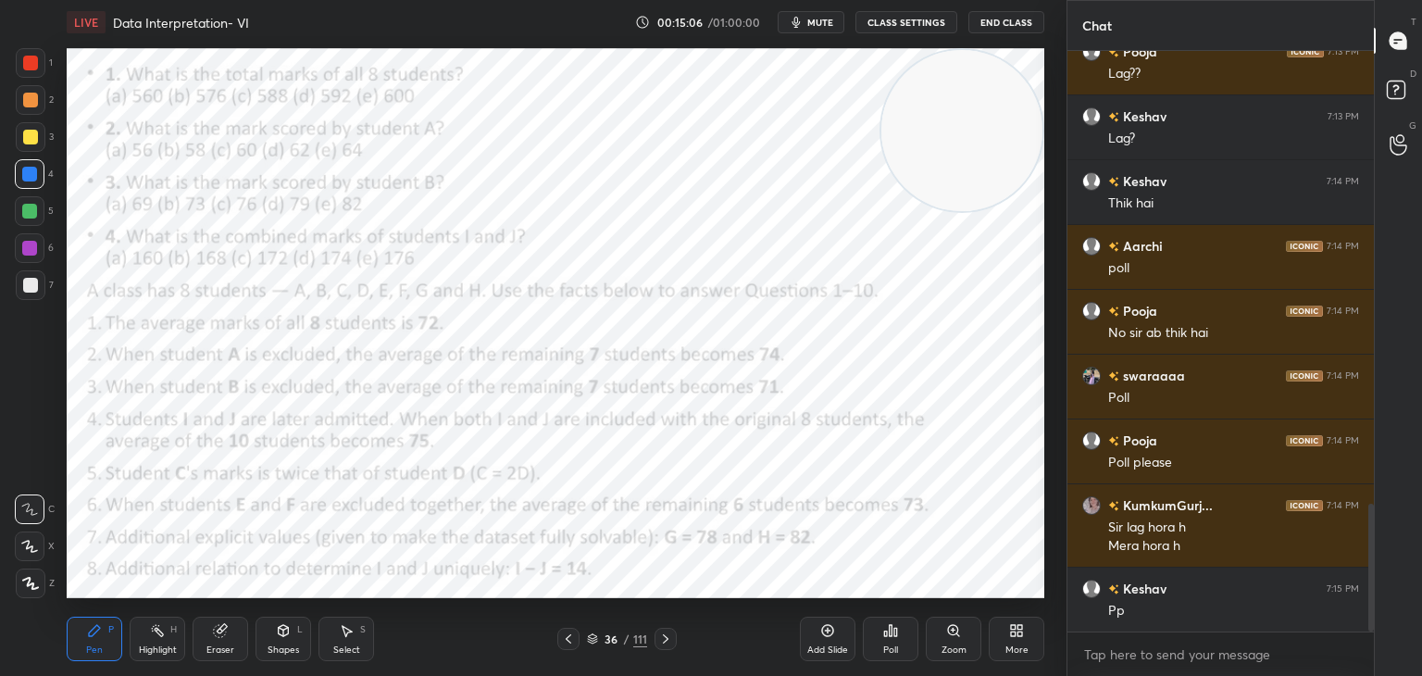
scroll to position [2062, 0]
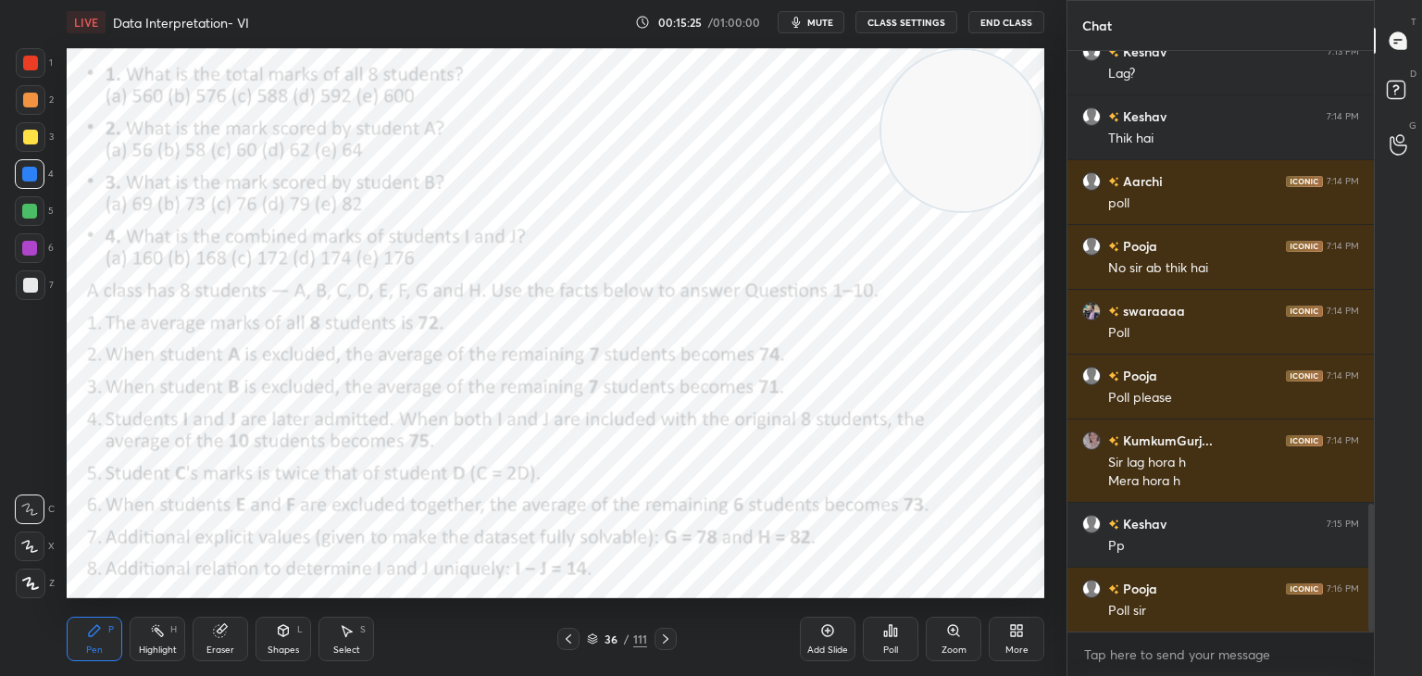
click at [891, 651] on div "Poll" at bounding box center [890, 649] width 15 height 9
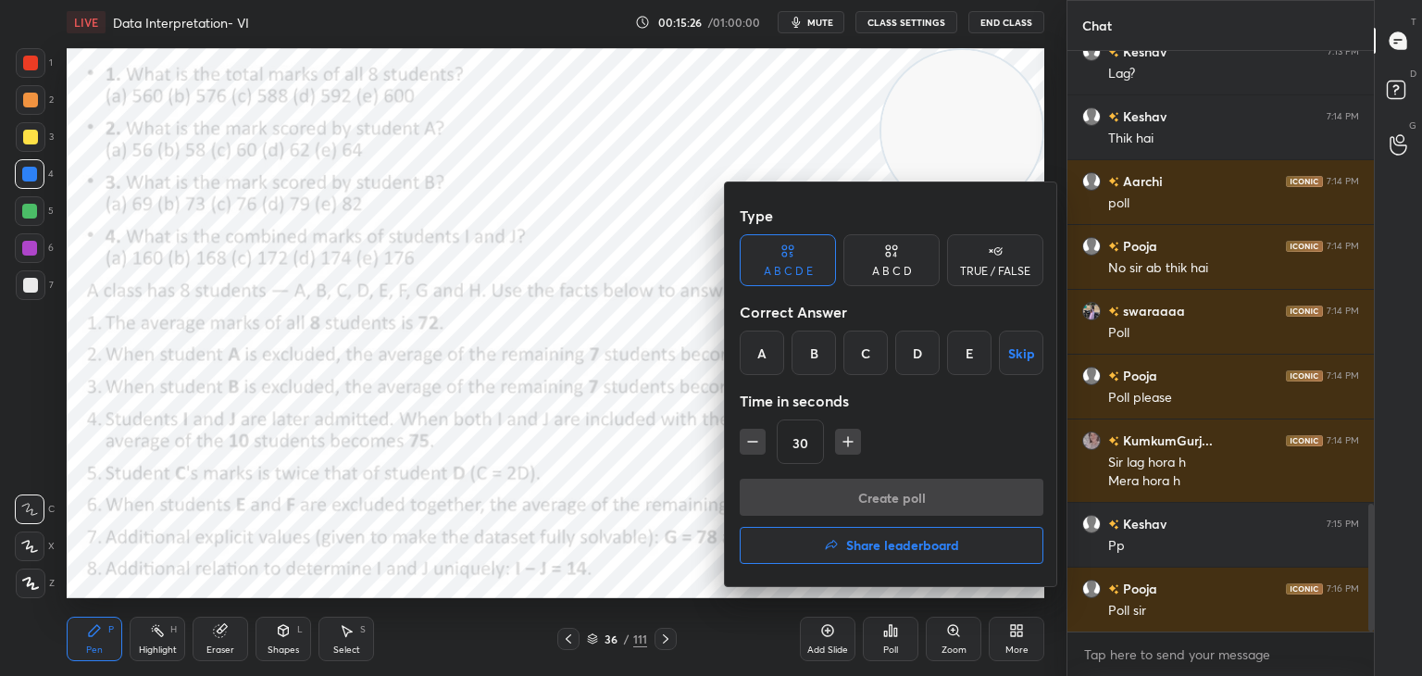
click at [916, 347] on div "D" at bounding box center [917, 352] width 44 height 44
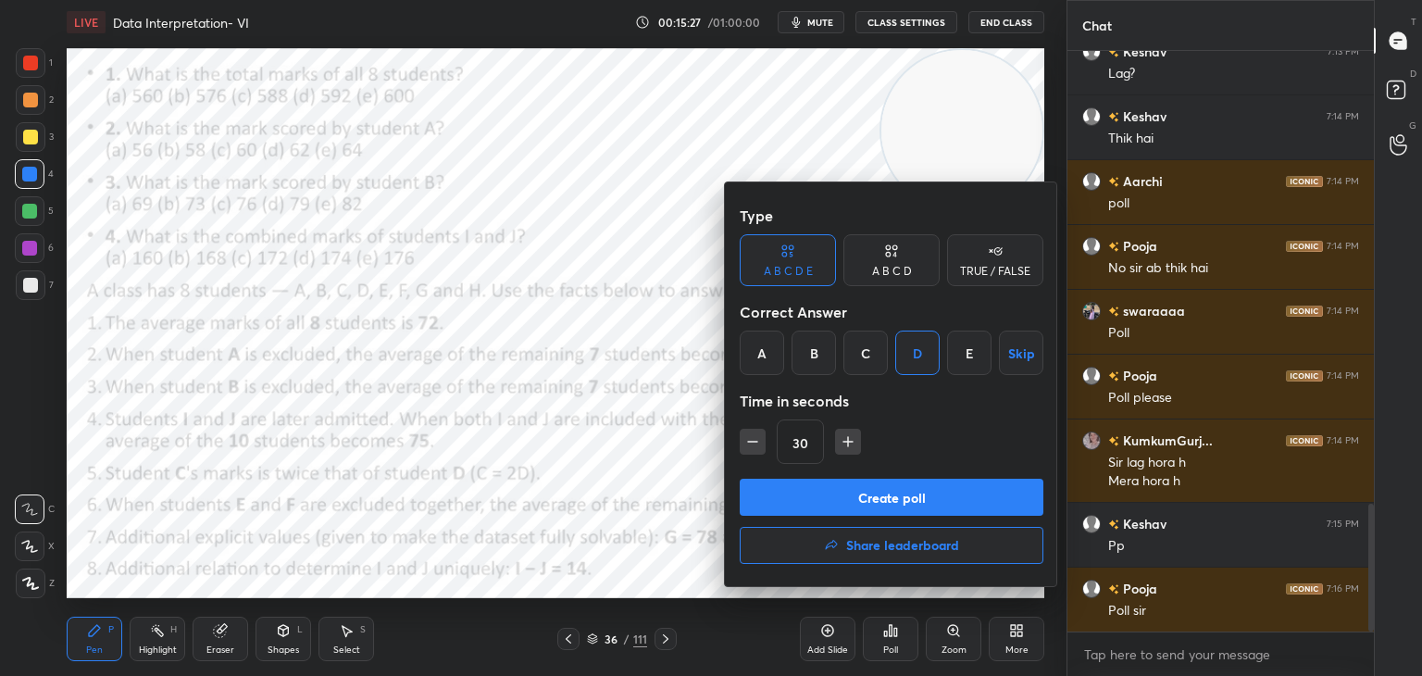
click at [917, 493] on button "Create poll" at bounding box center [892, 497] width 304 height 37
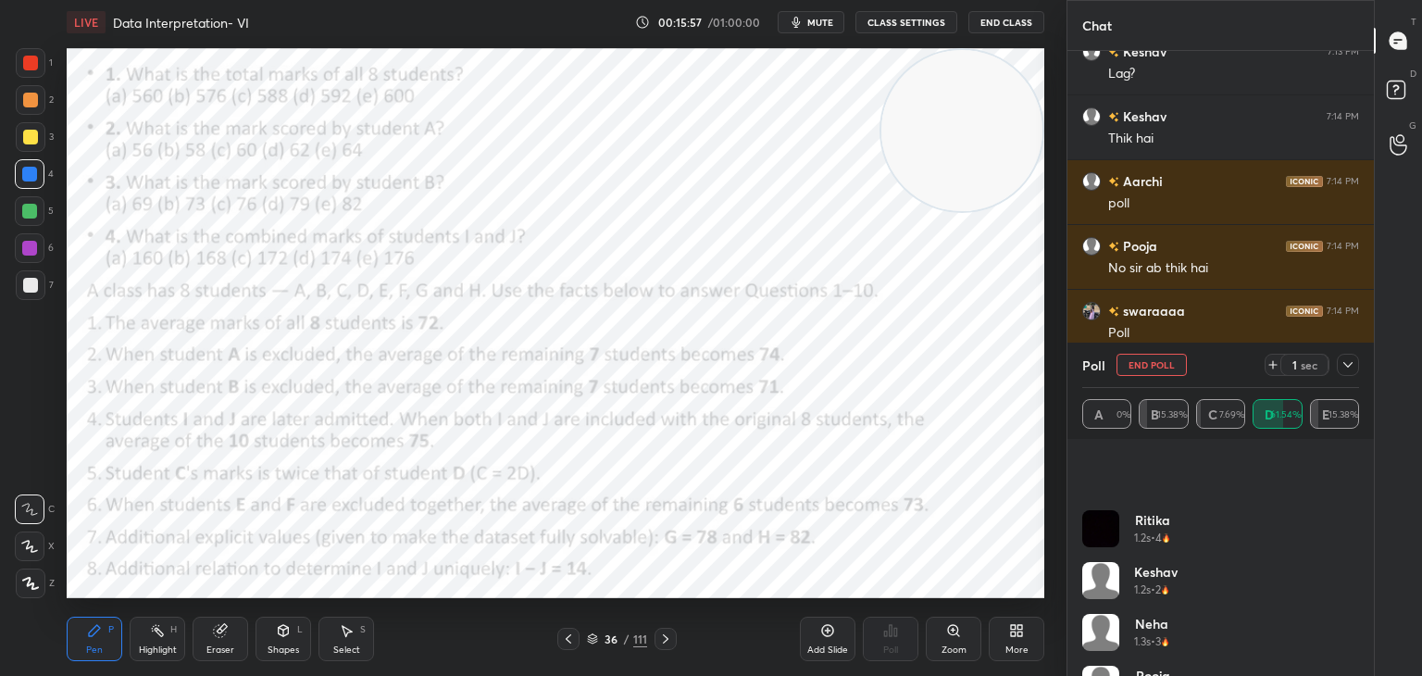
scroll to position [0, 0]
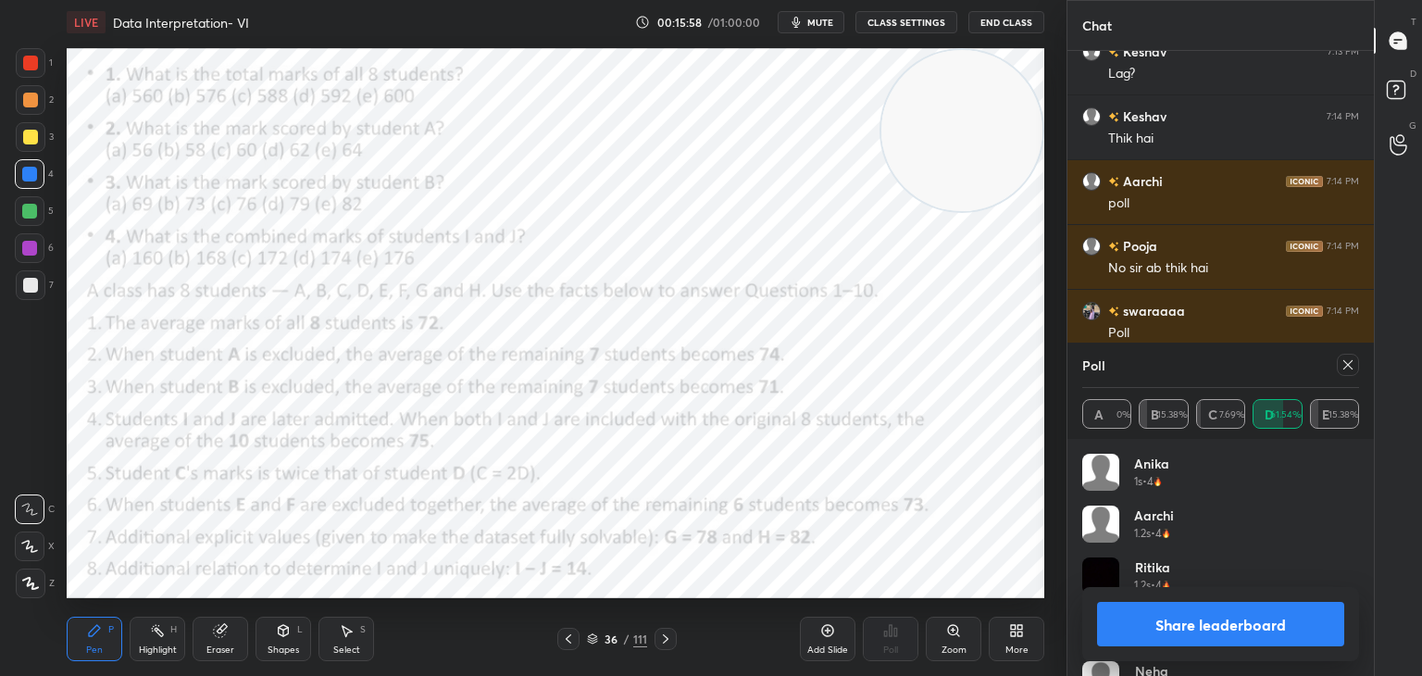
click at [1245, 631] on button "Share leaderboard" at bounding box center [1220, 624] width 247 height 44
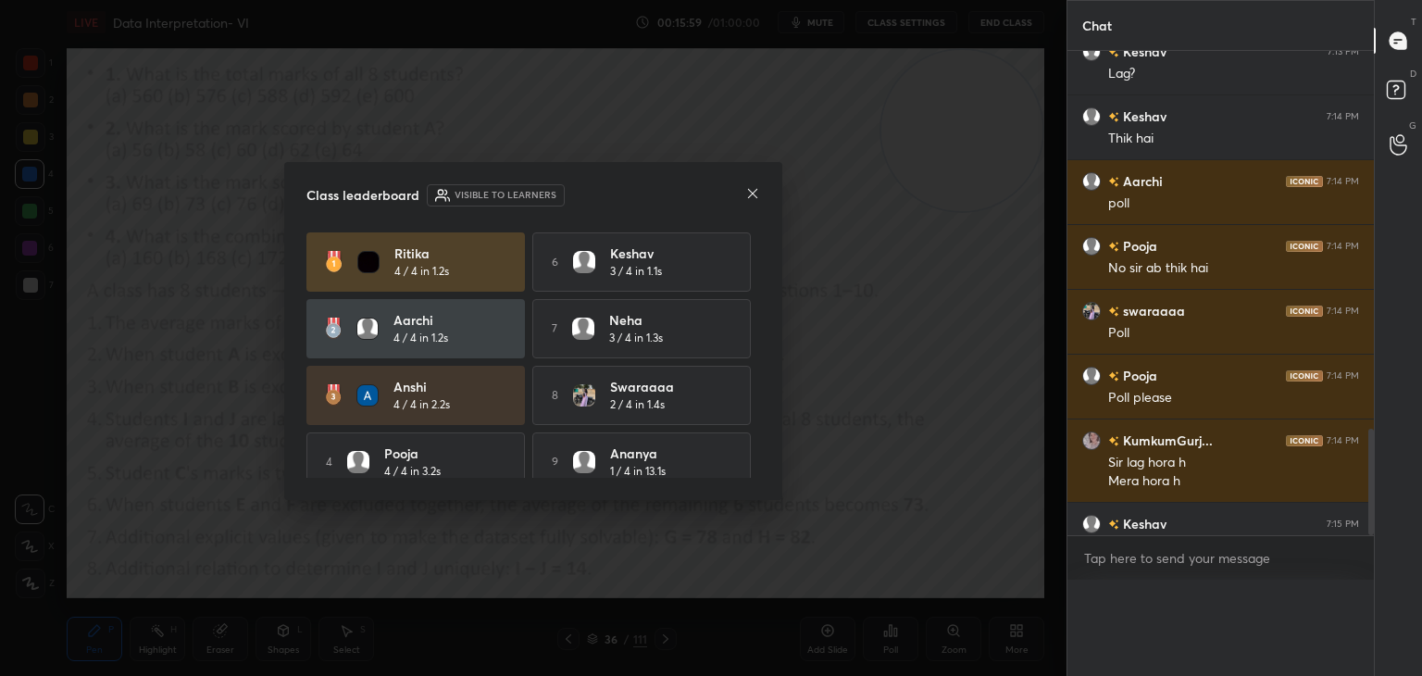
scroll to position [581, 301]
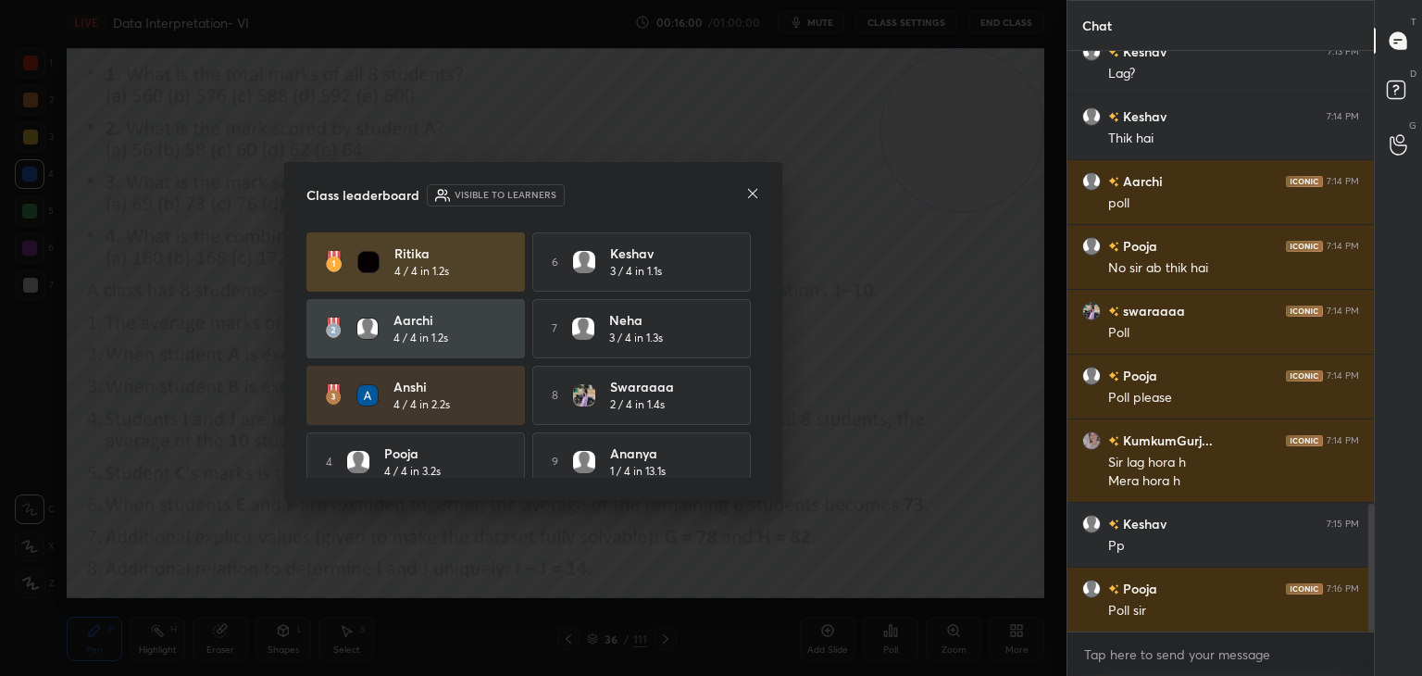
click at [749, 196] on icon at bounding box center [752, 193] width 9 height 9
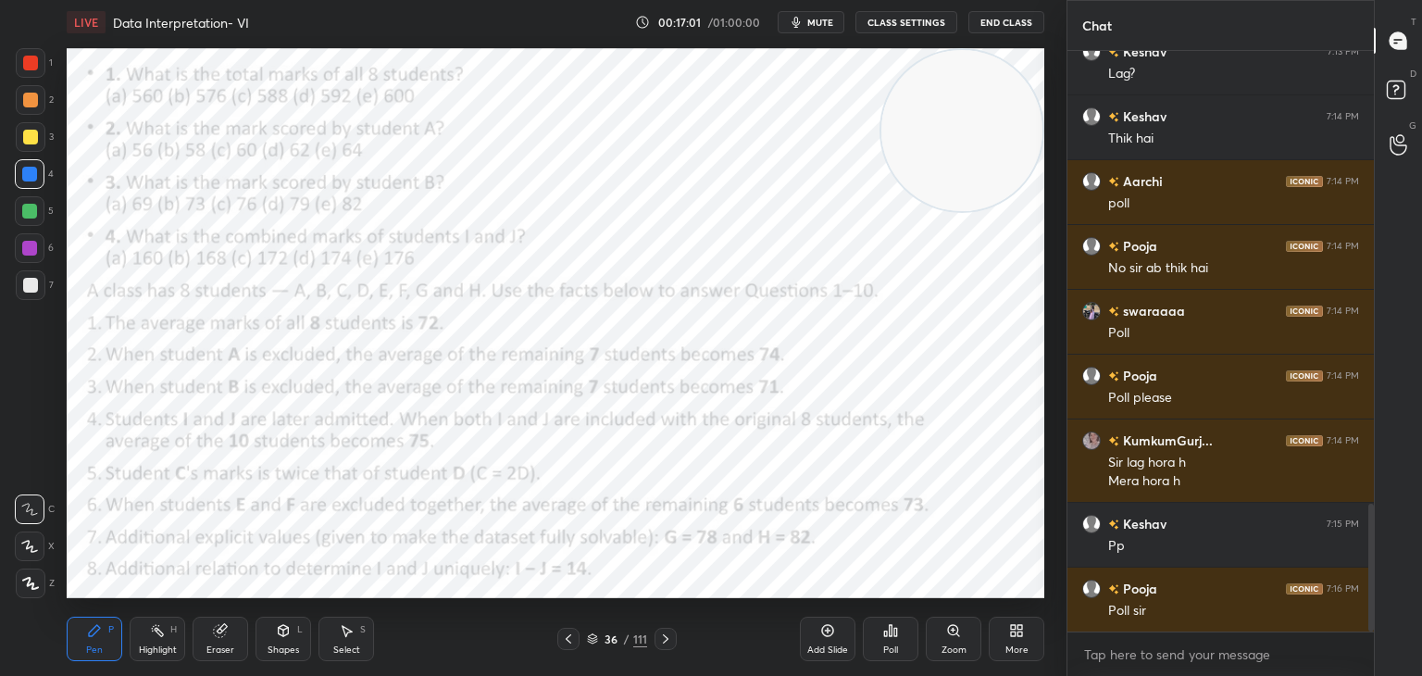
click at [37, 274] on div at bounding box center [31, 285] width 30 height 30
click at [29, 260] on div at bounding box center [30, 248] width 30 height 30
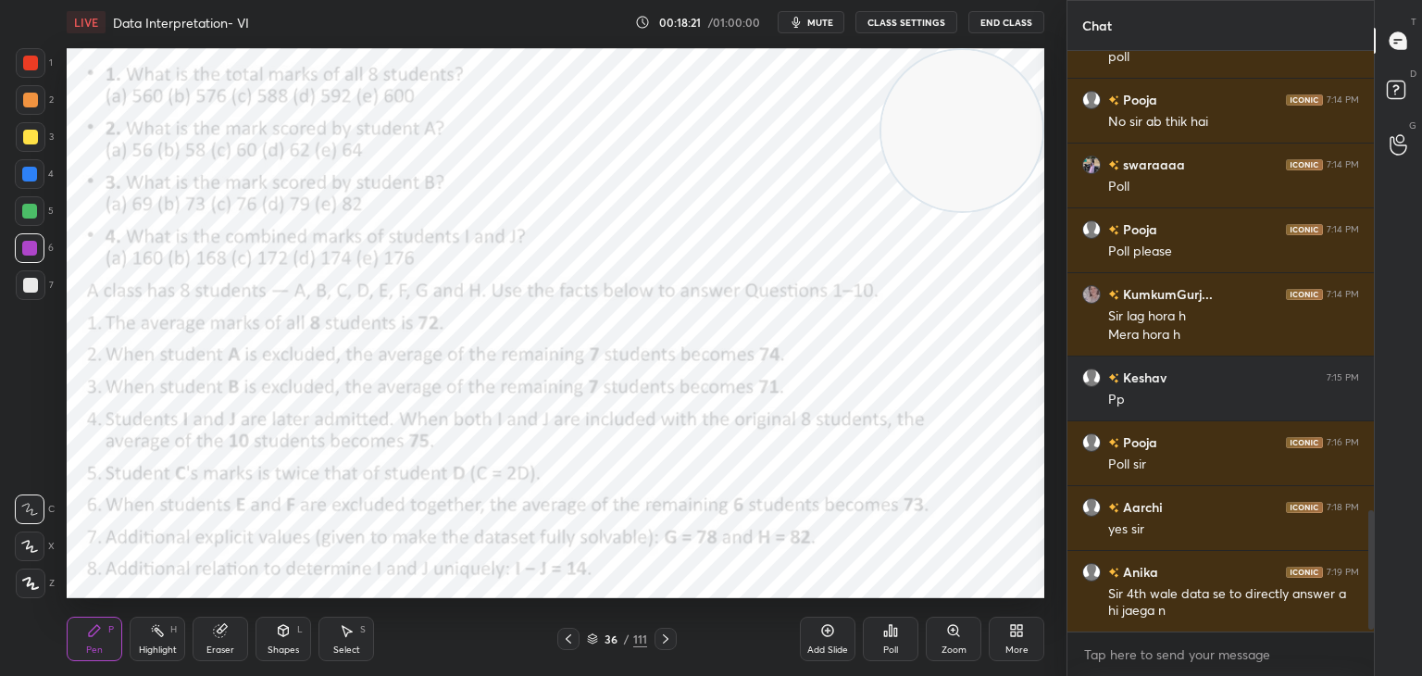
scroll to position [2253, 0]
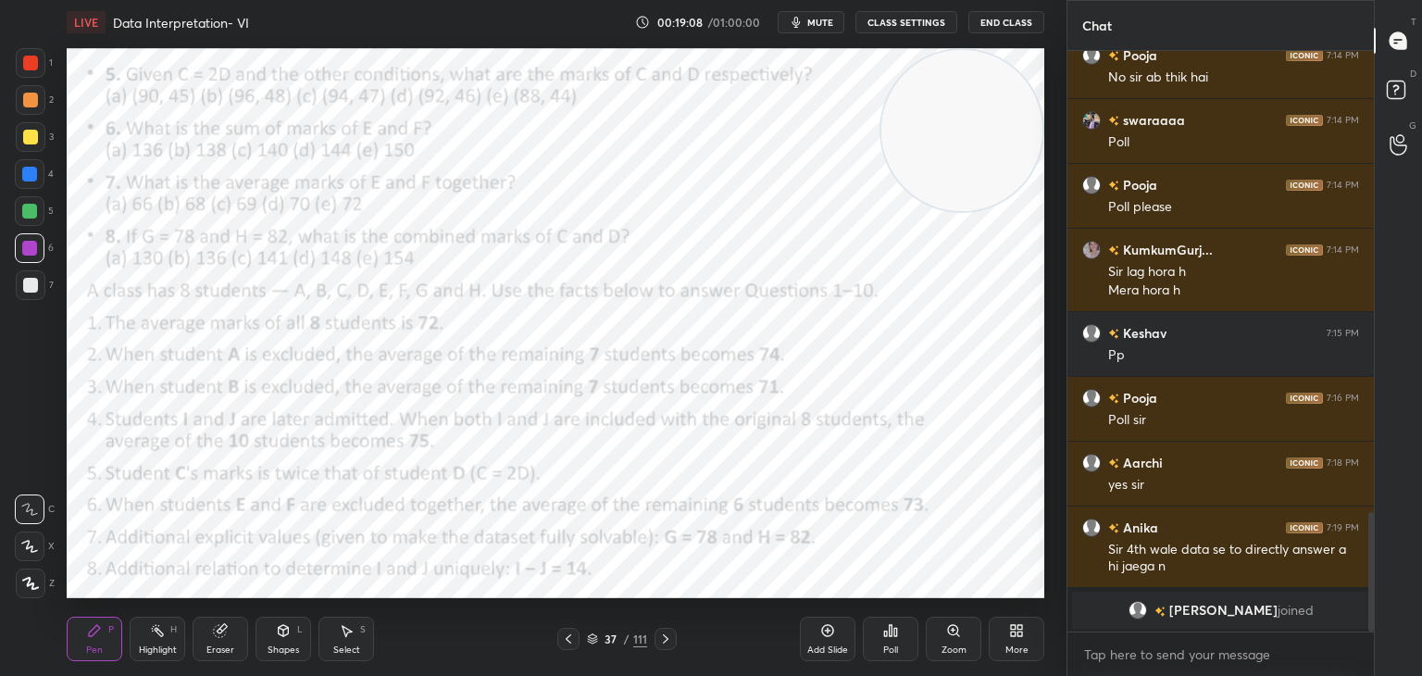
click at [222, 645] on div "Eraser" at bounding box center [220, 649] width 28 height 9
click at [31, 583] on span "Erase all" at bounding box center [30, 583] width 28 height 13
click at [109, 649] on div "Pen P" at bounding box center [95, 638] width 56 height 44
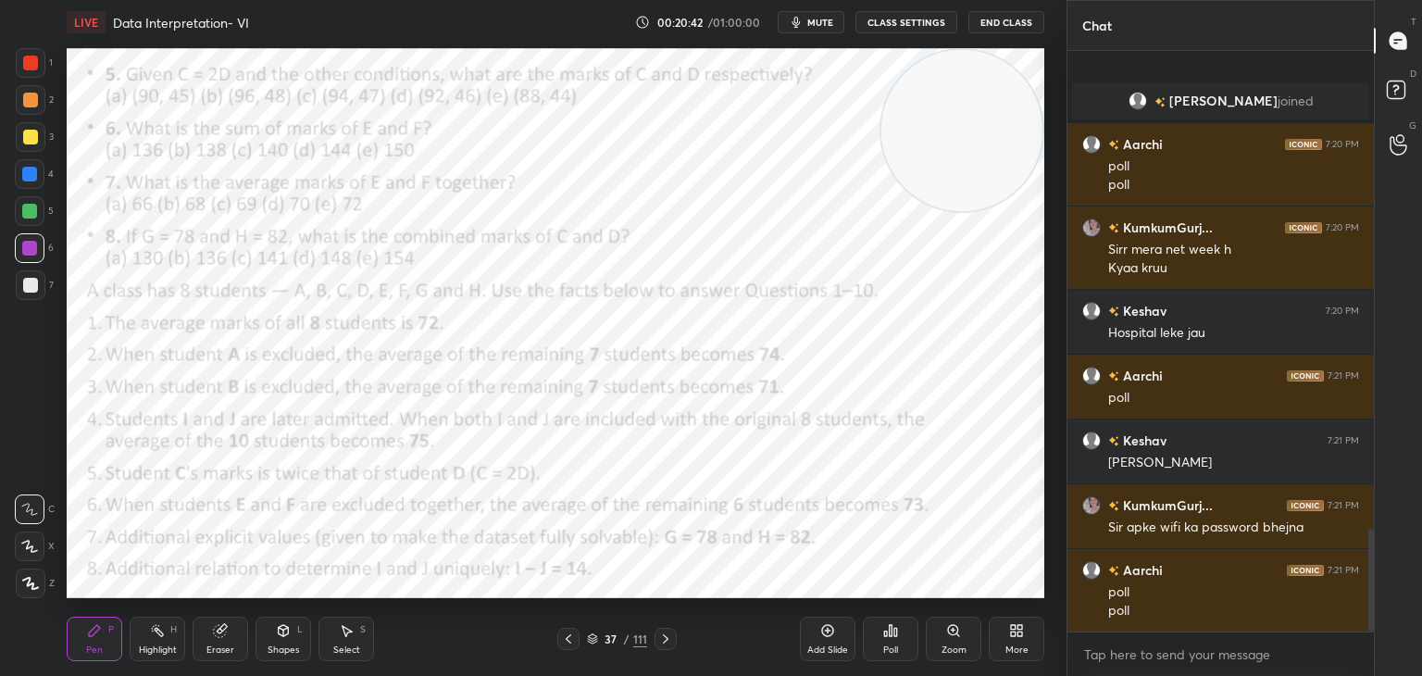
scroll to position [2697, 0]
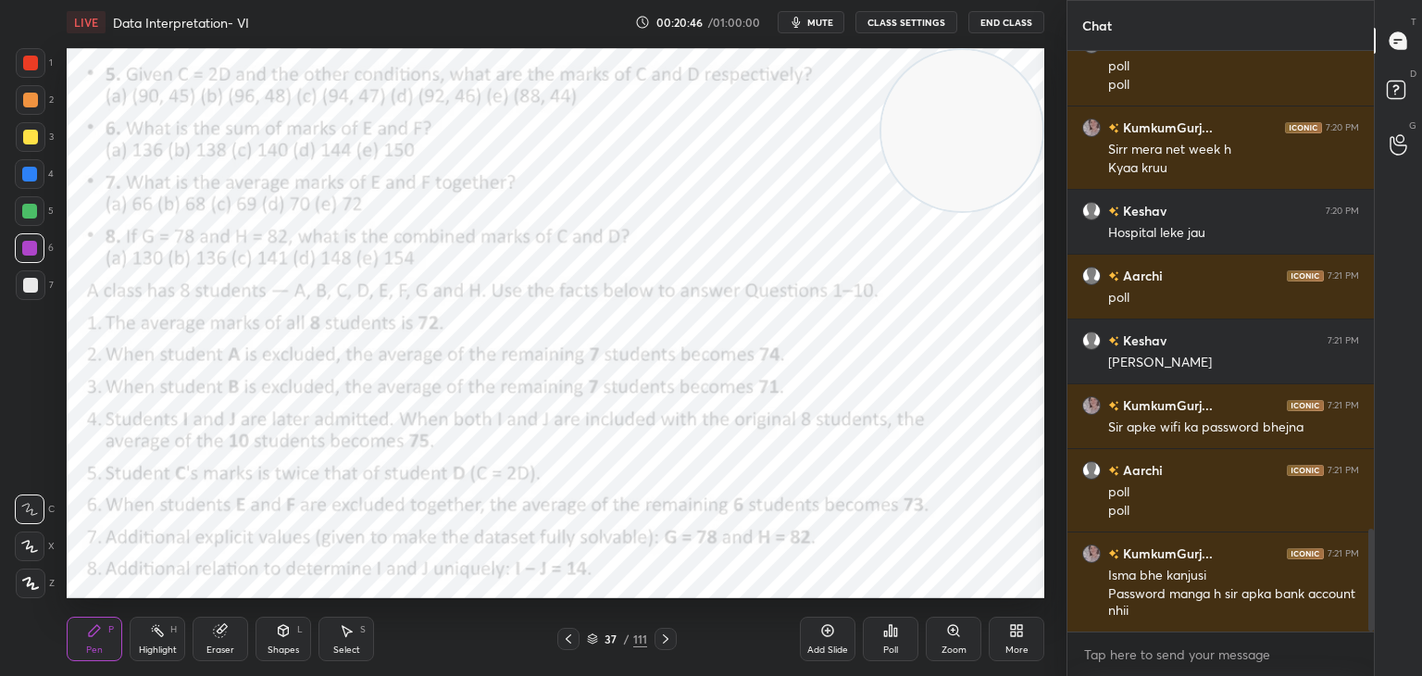
click at [889, 649] on div "Poll" at bounding box center [890, 649] width 15 height 9
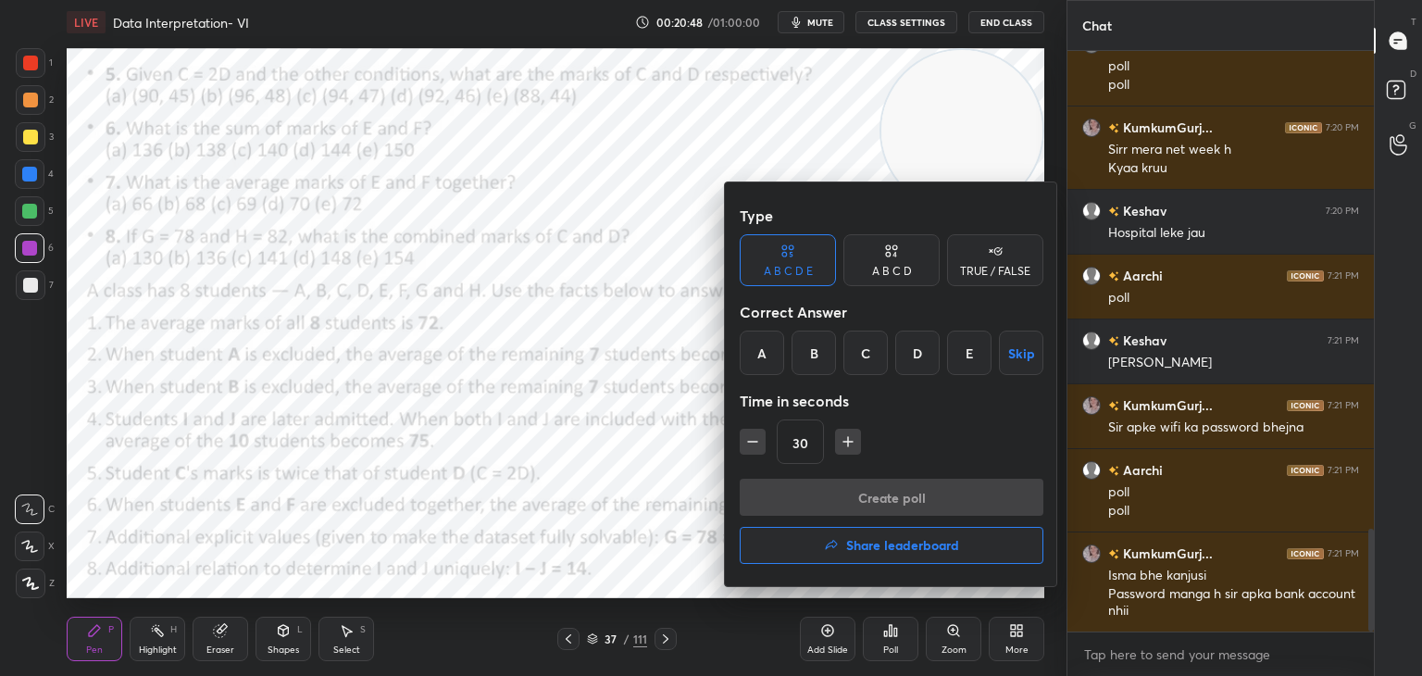
click at [817, 354] on div "B" at bounding box center [813, 352] width 44 height 44
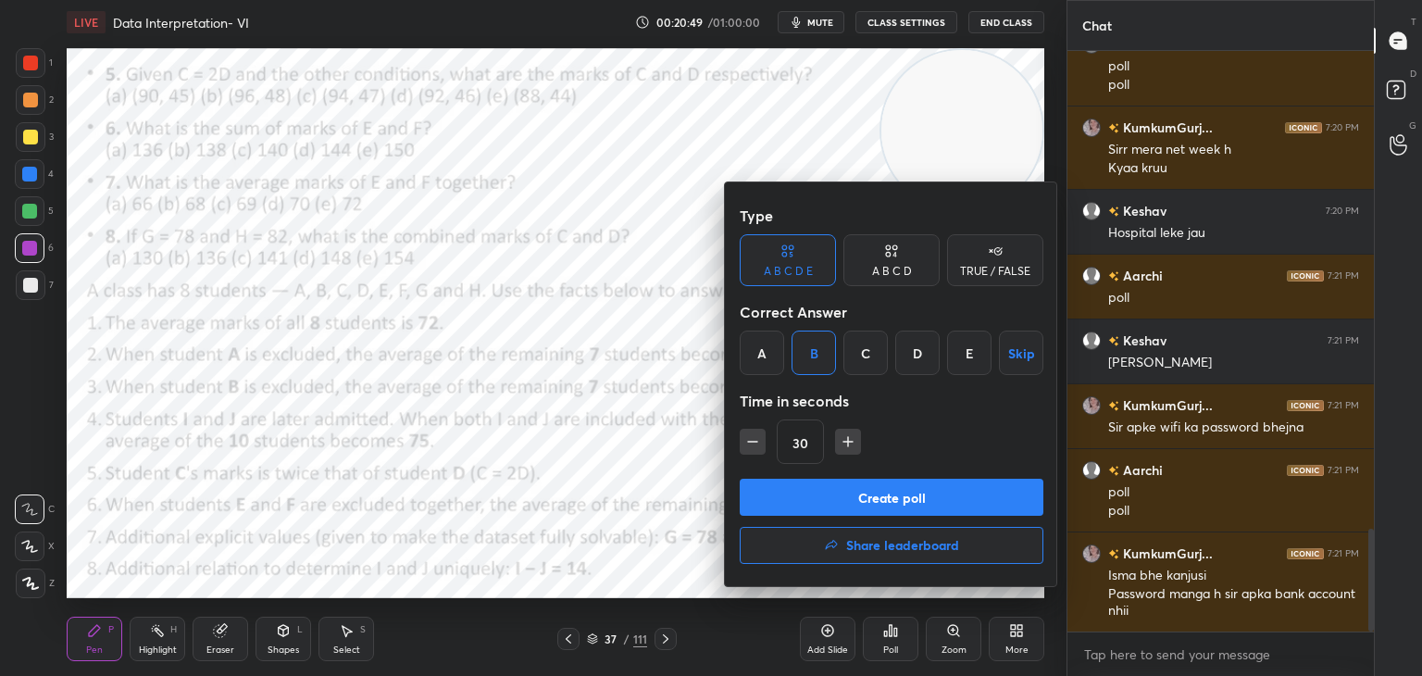
click at [795, 514] on button "Create poll" at bounding box center [892, 497] width 304 height 37
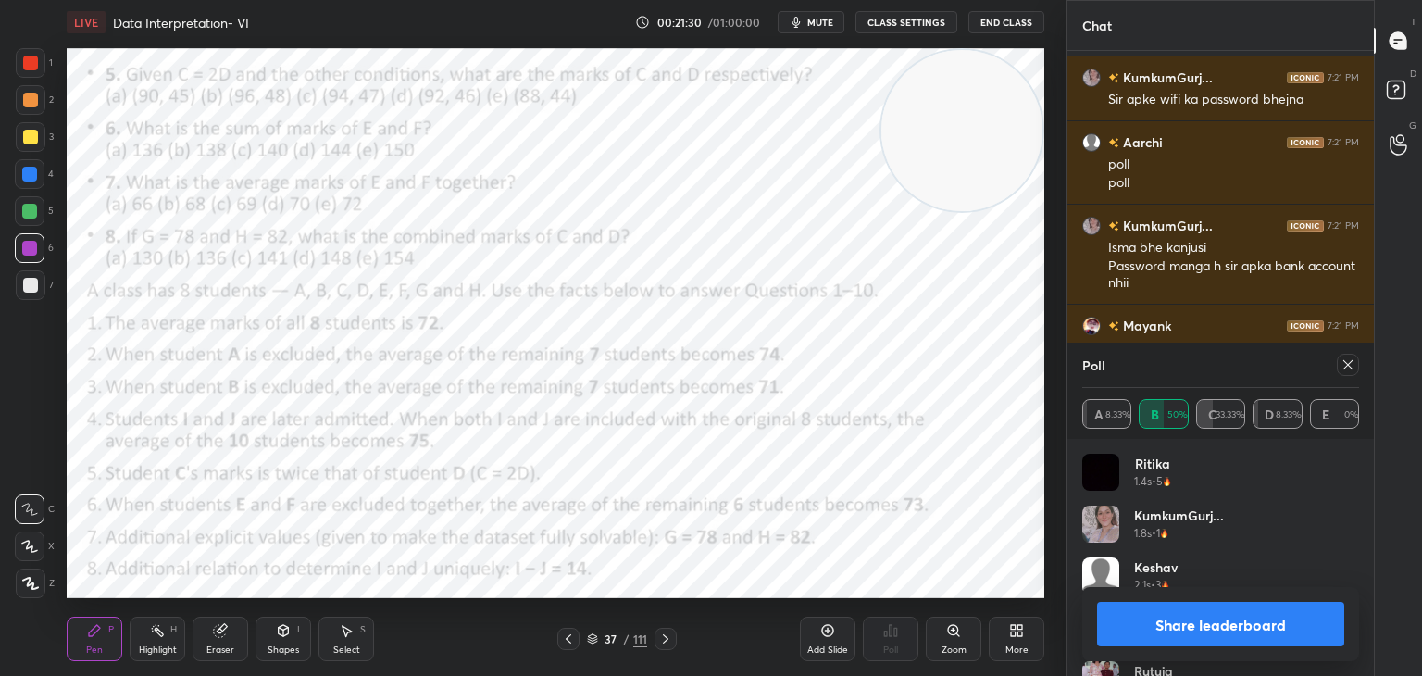
scroll to position [3090, 0]
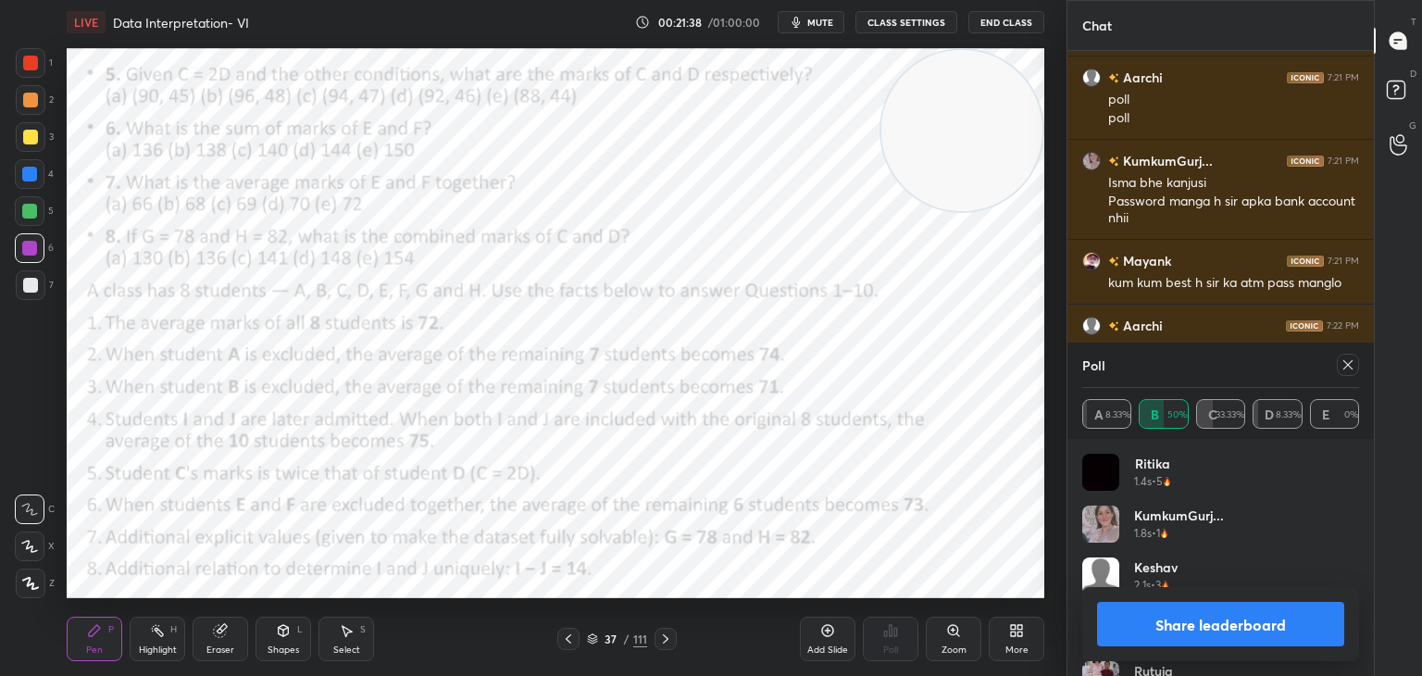
click at [1175, 623] on button "Share leaderboard" at bounding box center [1220, 624] width 247 height 44
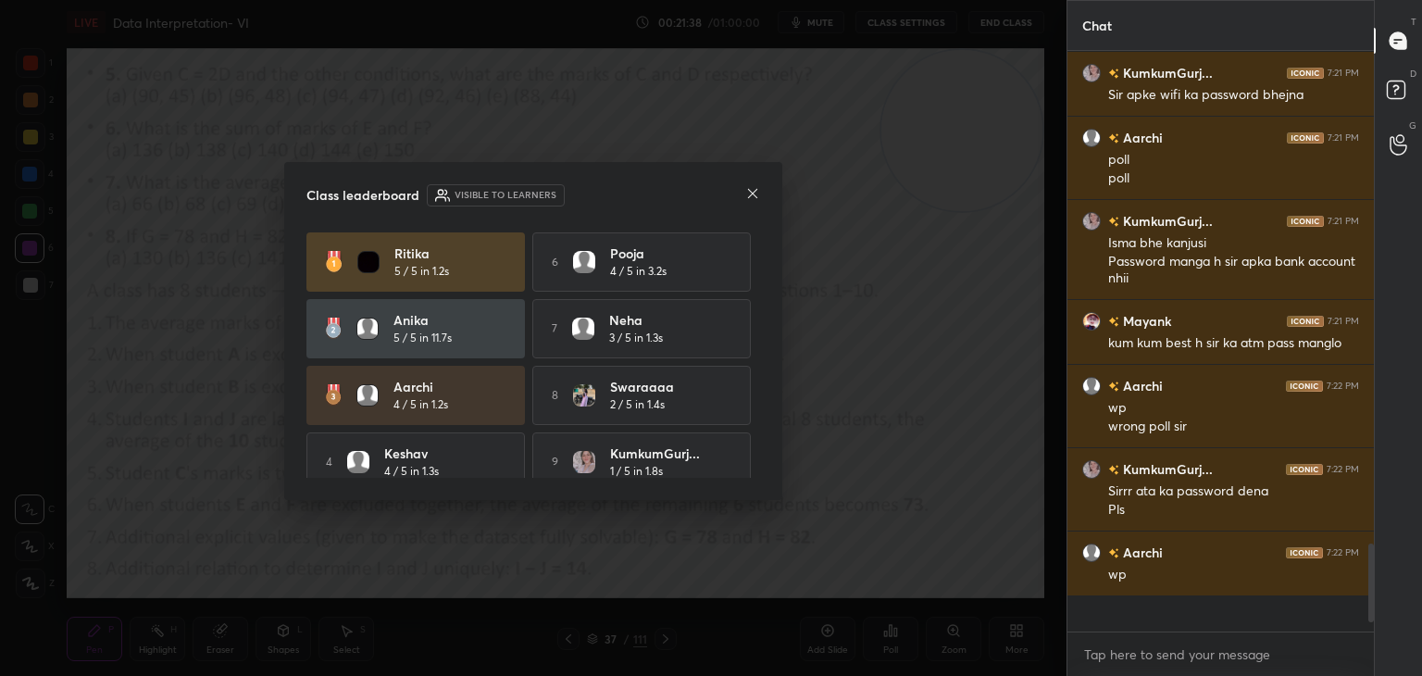
scroll to position [575, 301]
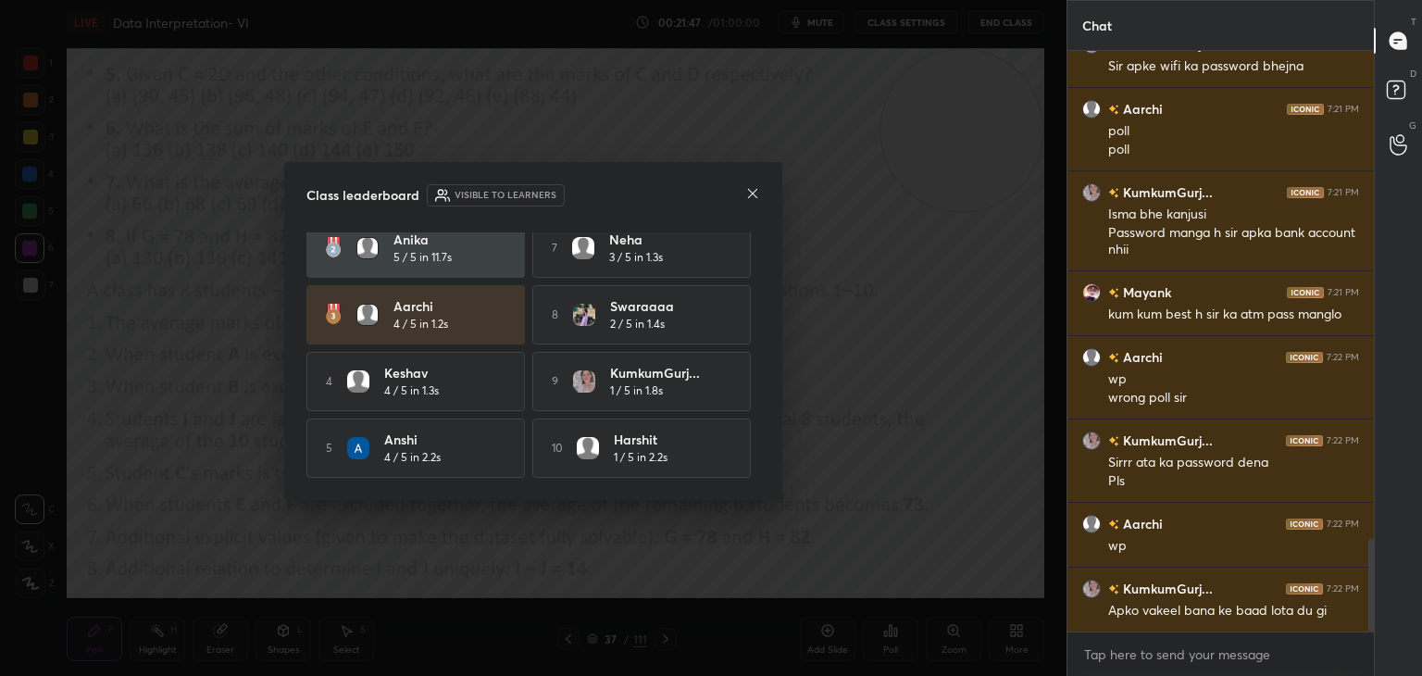
click at [755, 187] on icon at bounding box center [752, 193] width 15 height 15
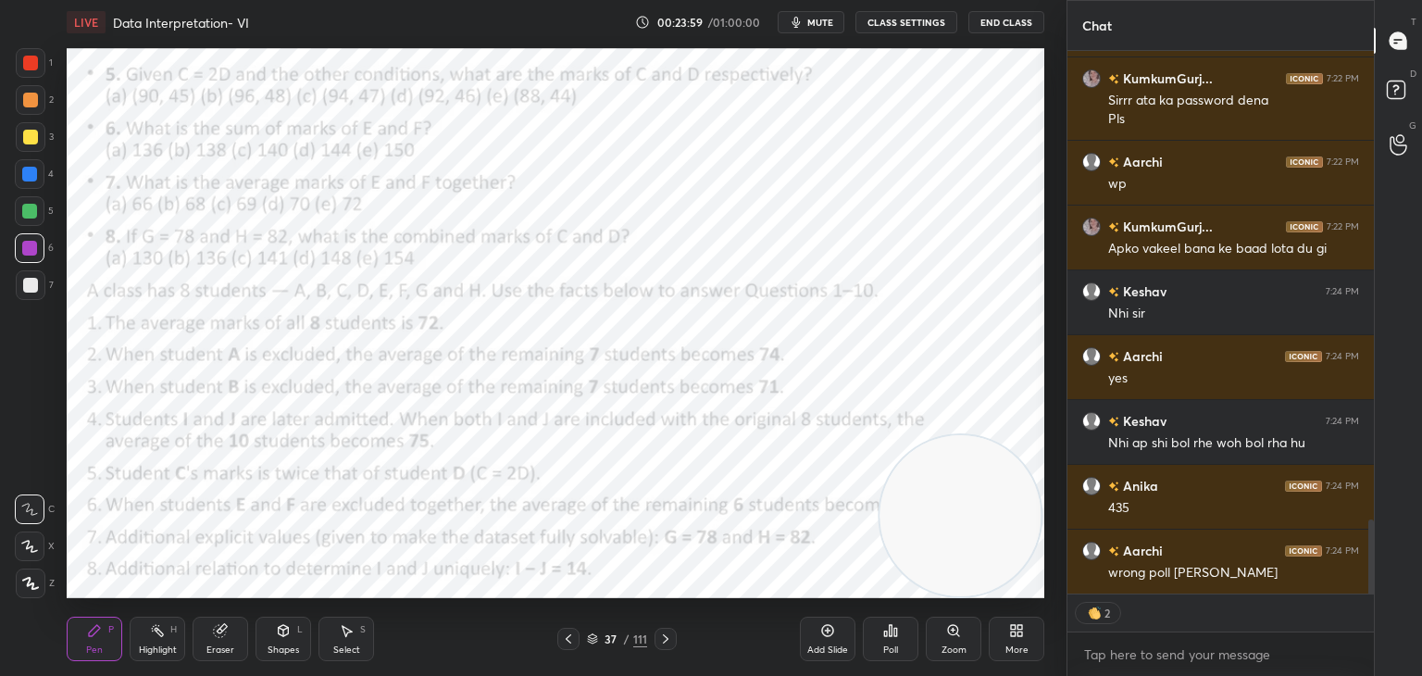
scroll to position [3484, 0]
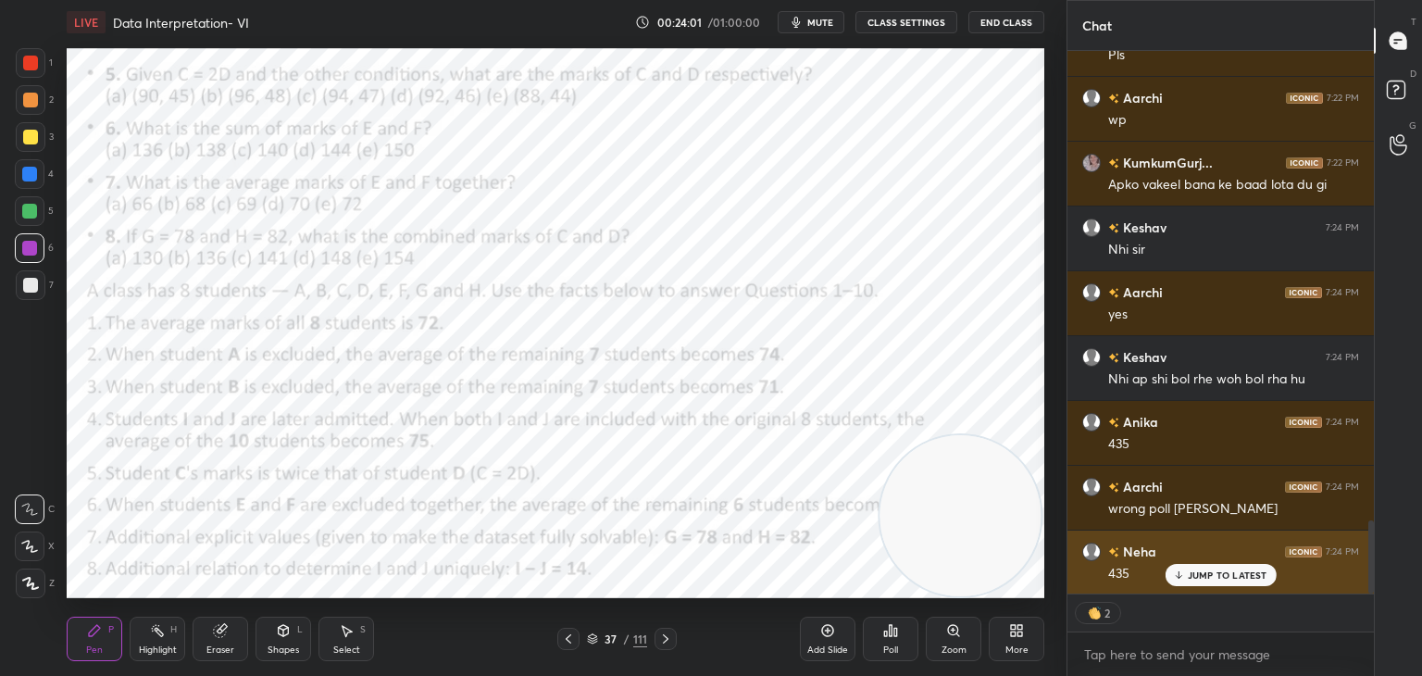
click at [1200, 564] on div "JUMP TO LATEST" at bounding box center [1219, 575] width 111 height 22
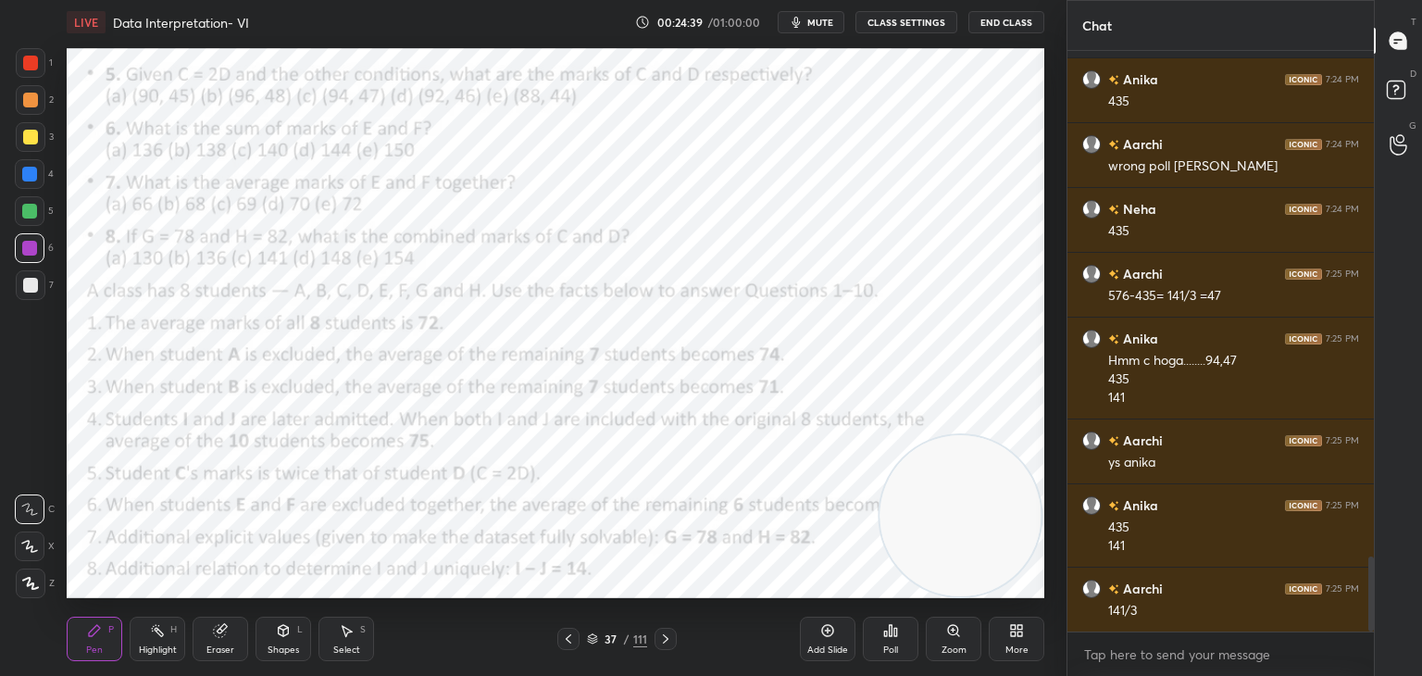
scroll to position [3891, 0]
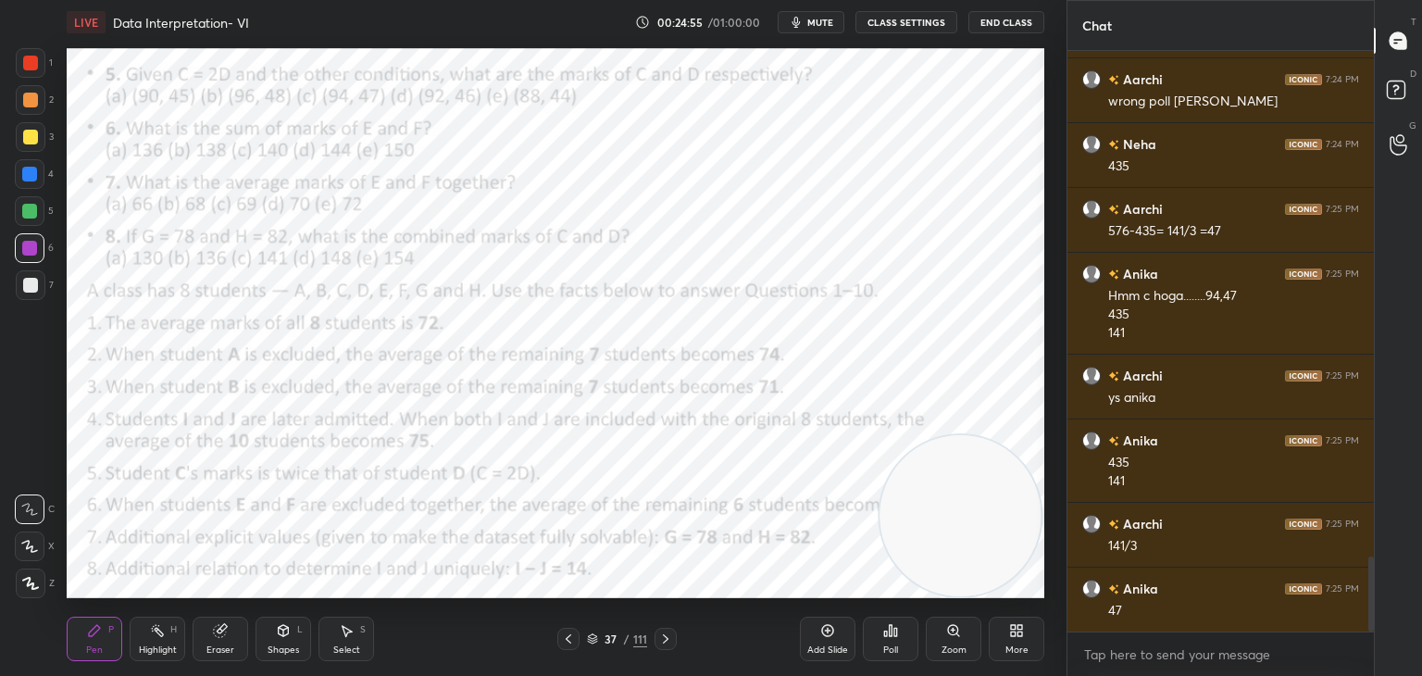
click at [225, 640] on div "Eraser" at bounding box center [221, 638] width 56 height 44
click at [100, 646] on div "Pen" at bounding box center [94, 649] width 17 height 9
click at [104, 651] on div "Pen P" at bounding box center [95, 638] width 56 height 44
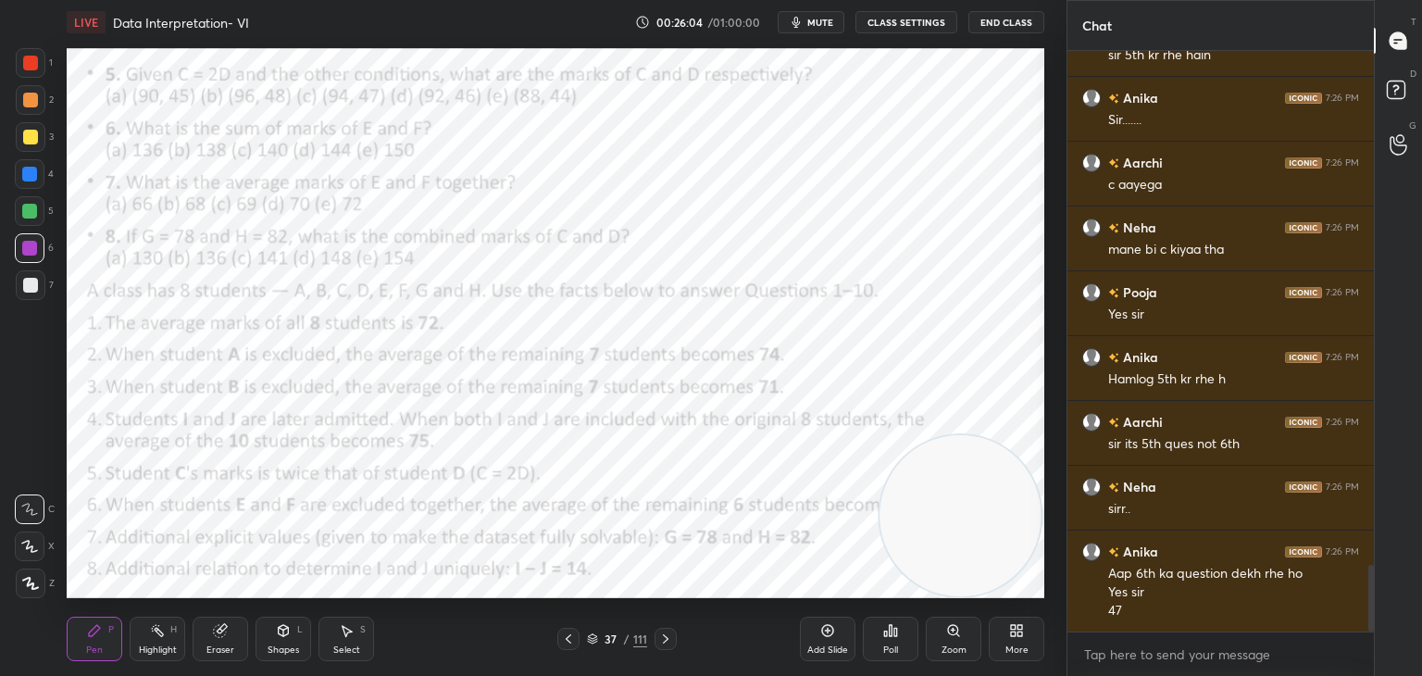
scroll to position [4576, 0]
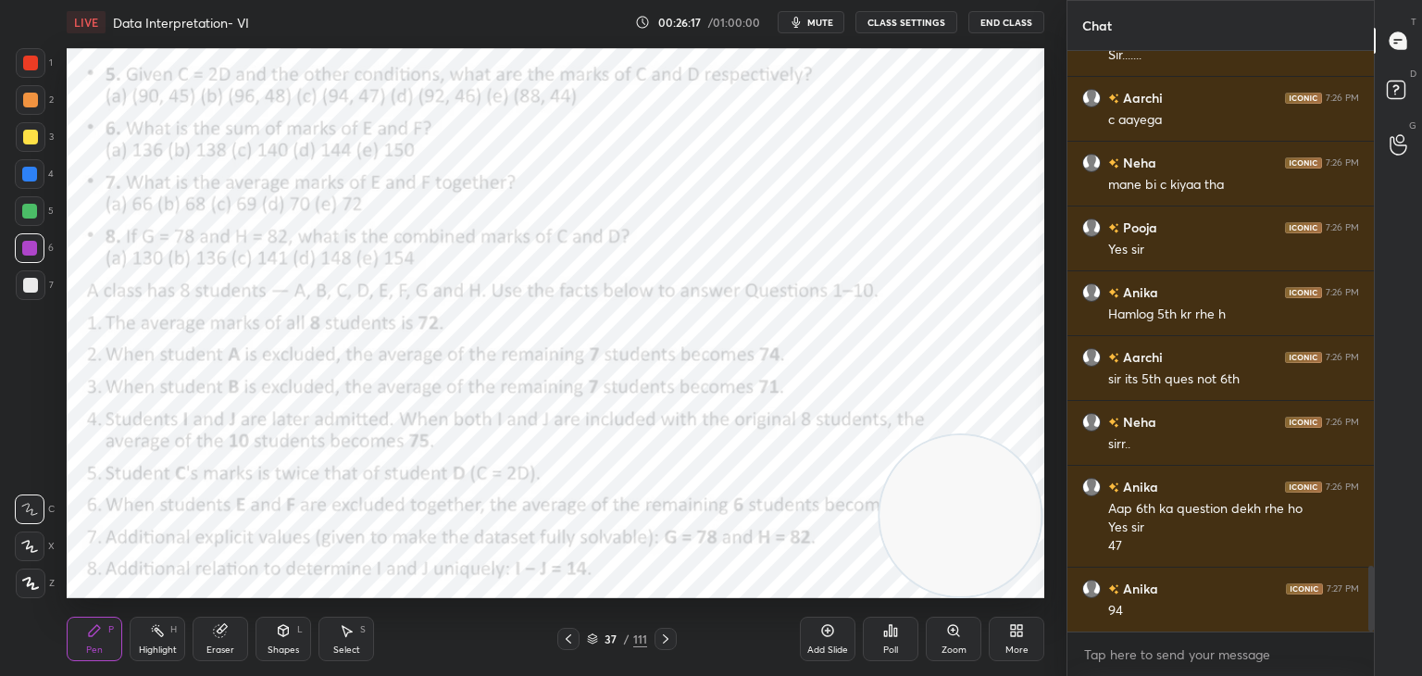
click at [238, 639] on div "Eraser" at bounding box center [221, 638] width 56 height 44
click at [111, 638] on div "Pen P" at bounding box center [95, 638] width 56 height 44
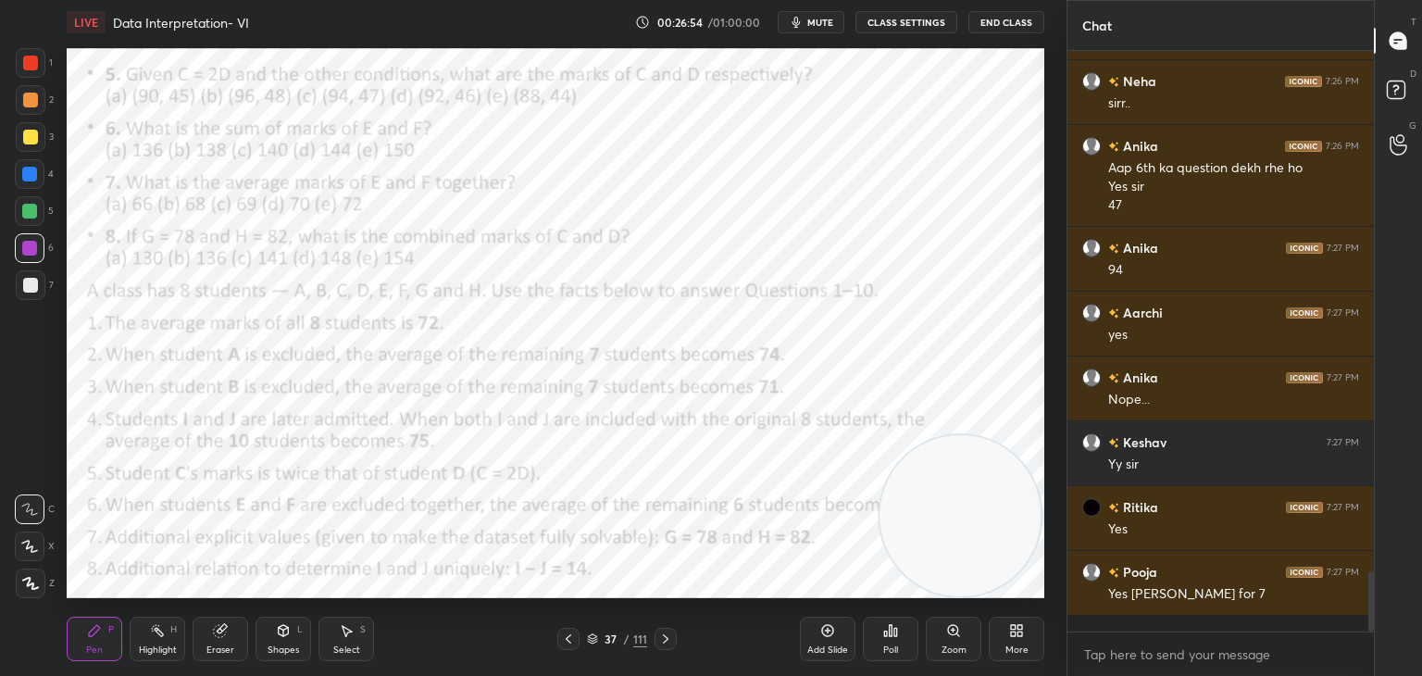
scroll to position [4981, 0]
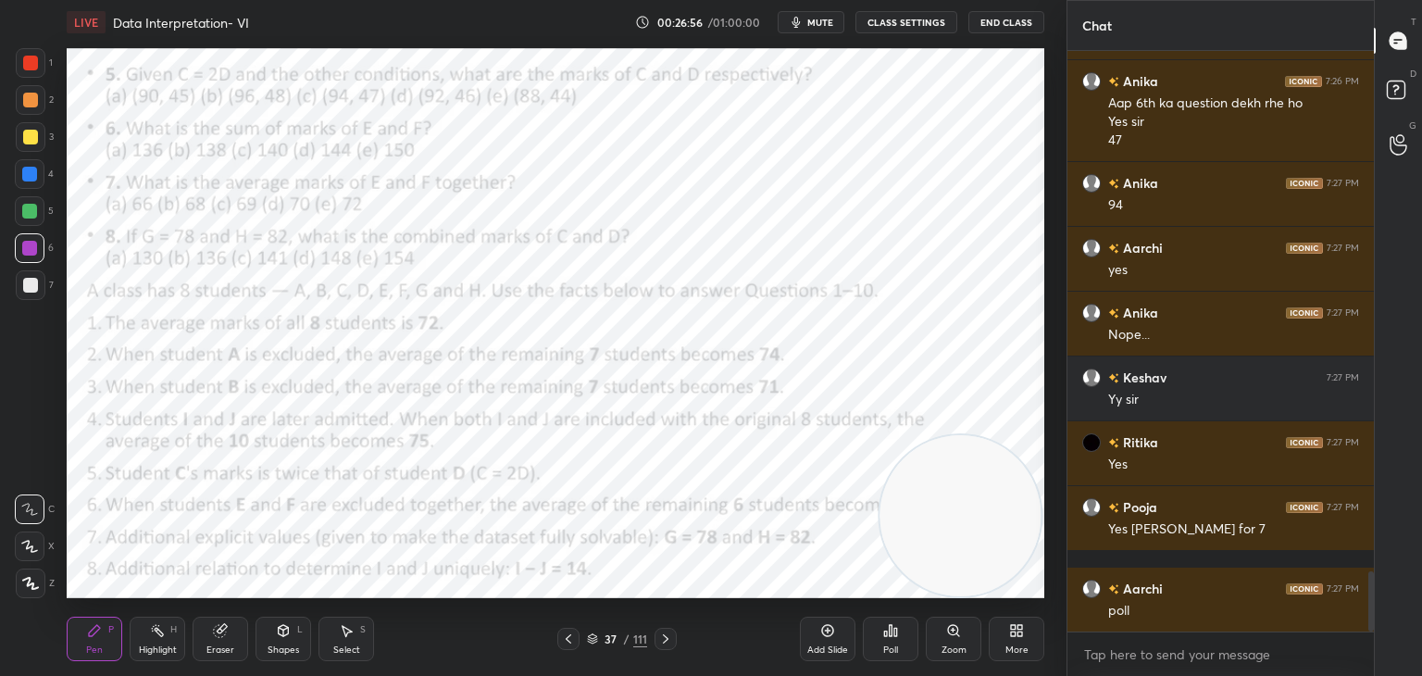
click at [889, 634] on icon at bounding box center [890, 630] width 15 height 15
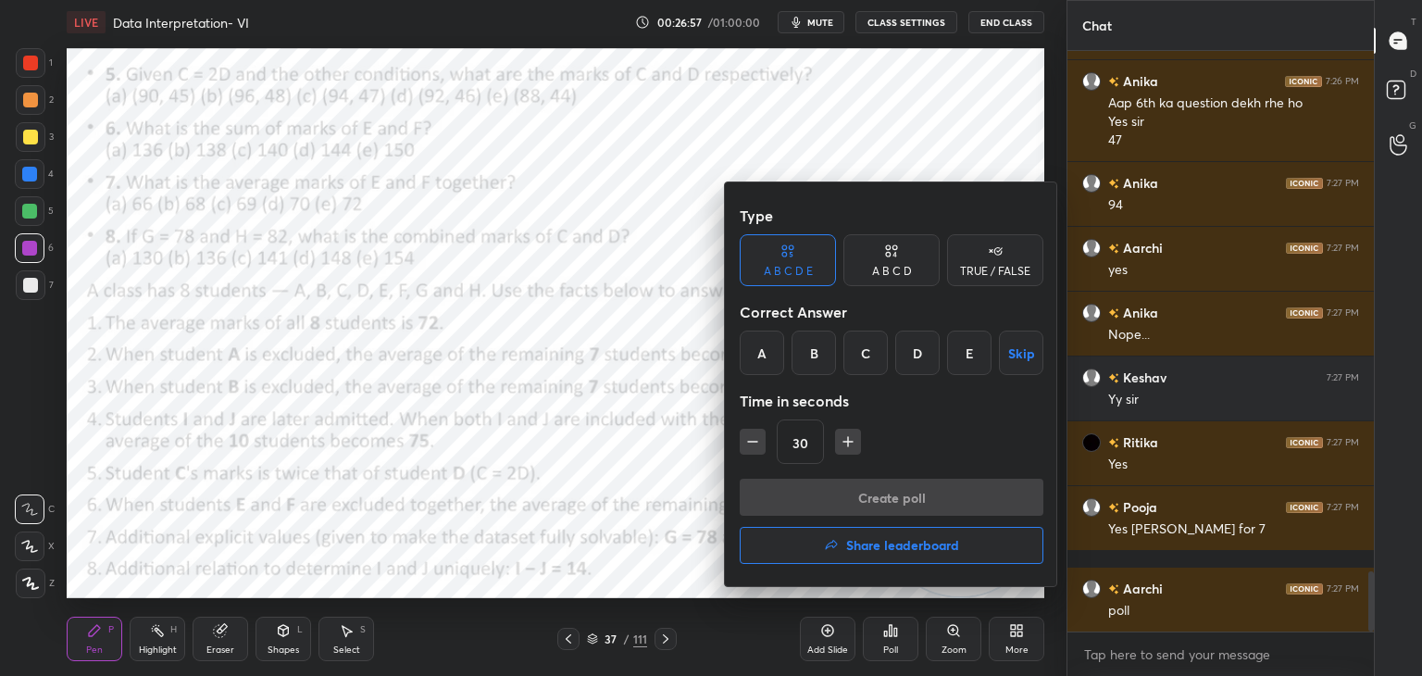
click at [869, 353] on div "C" at bounding box center [865, 352] width 44 height 44
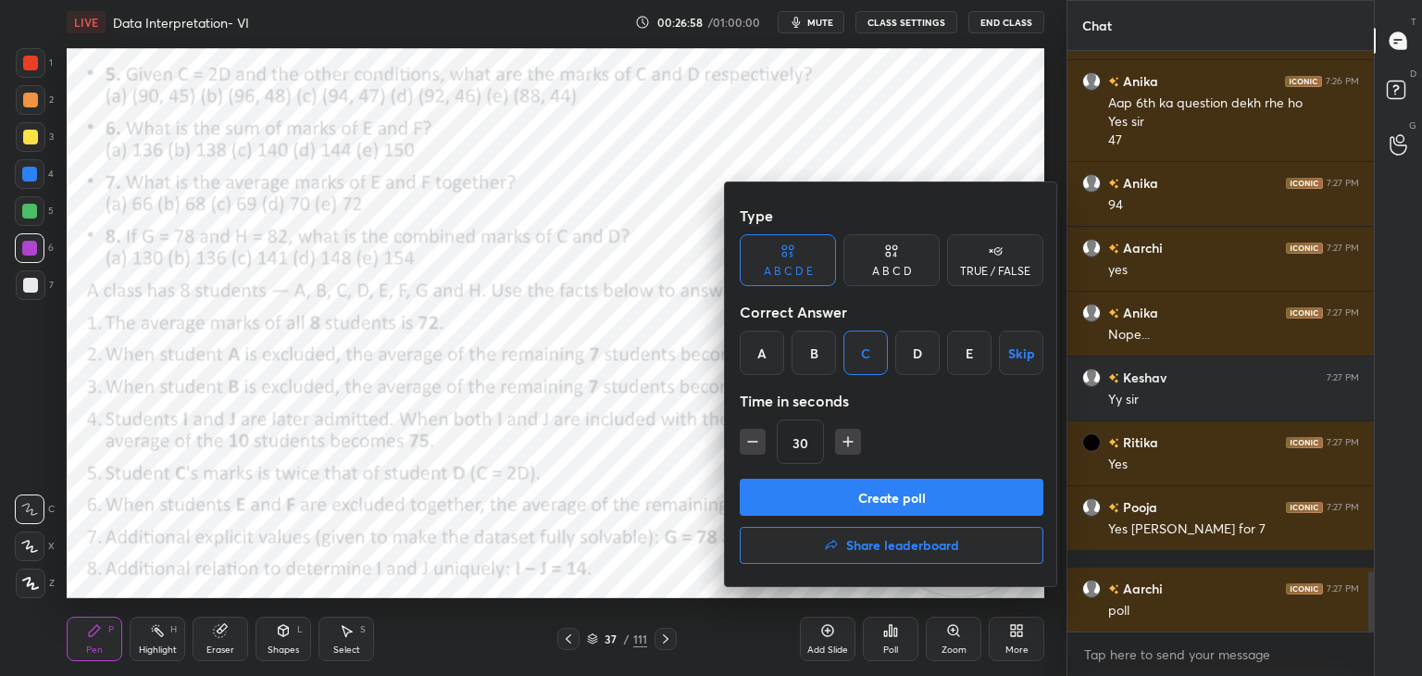
click at [782, 496] on button "Create poll" at bounding box center [892, 497] width 304 height 37
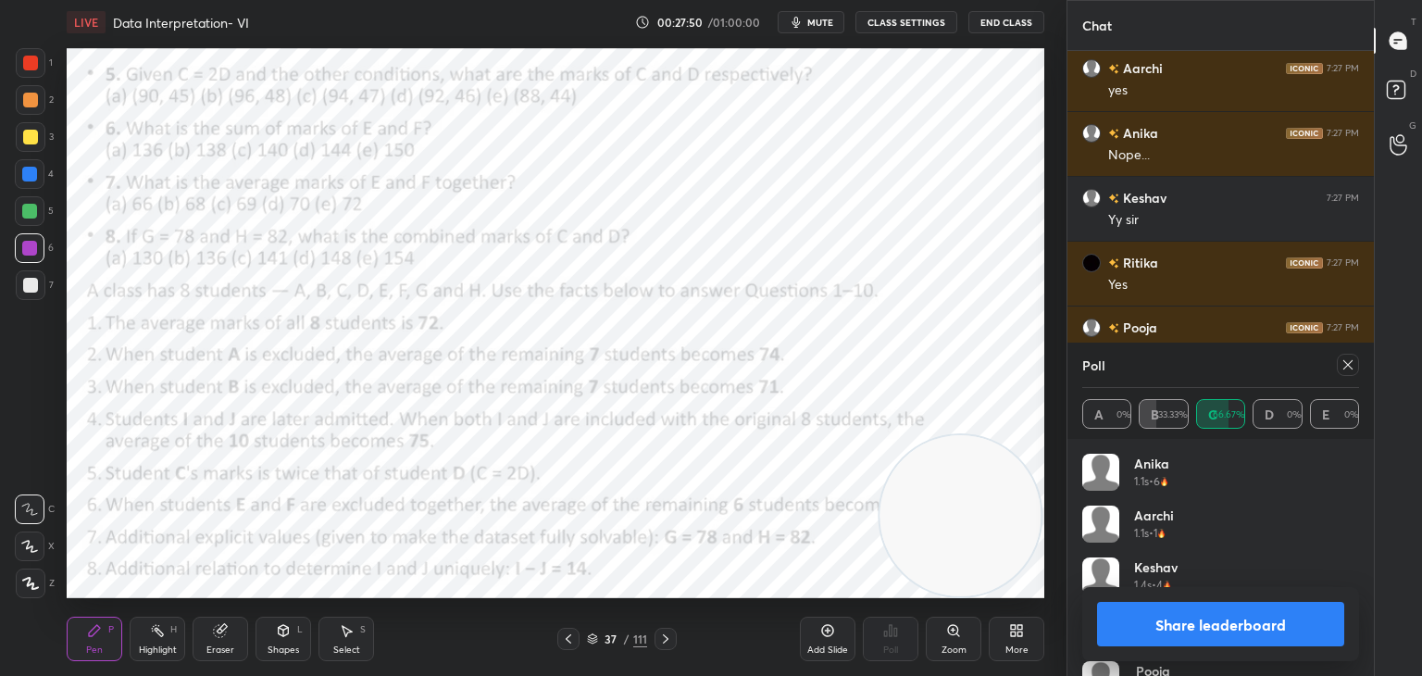
scroll to position [5179, 0]
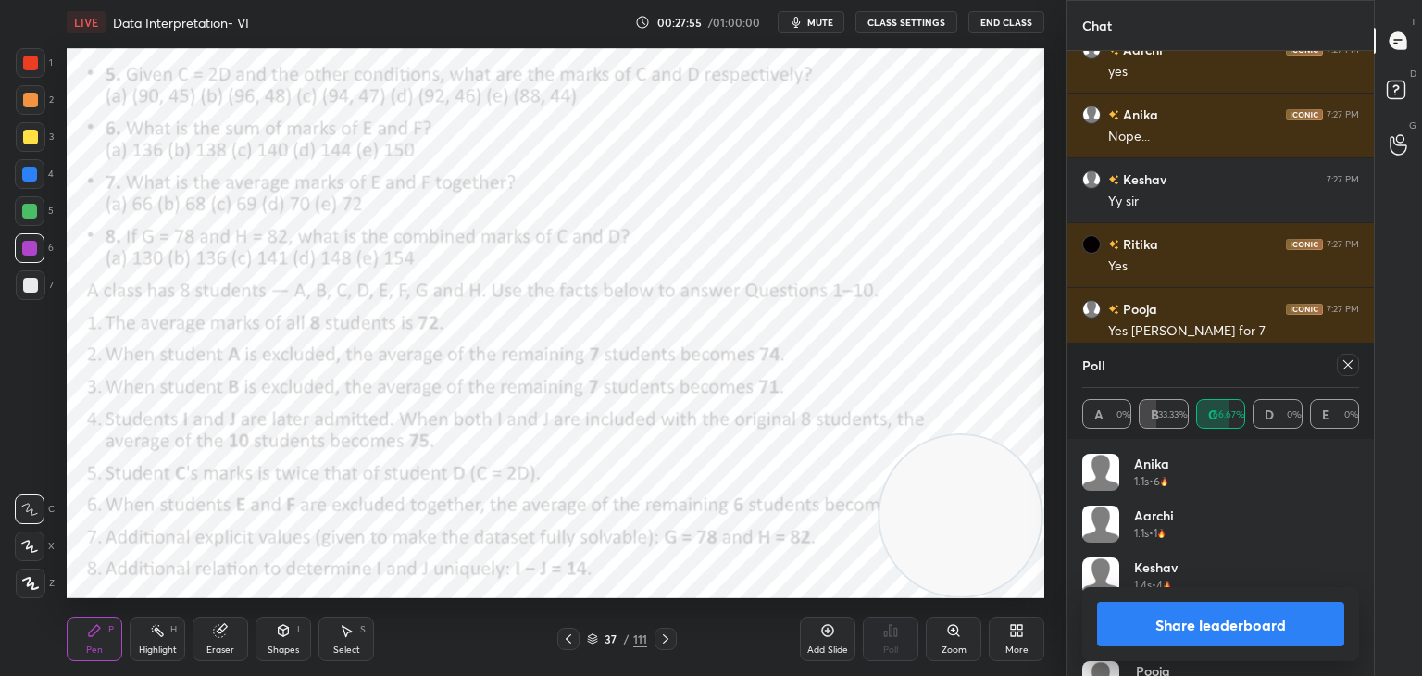
click at [1217, 624] on button "Share leaderboard" at bounding box center [1220, 624] width 247 height 44
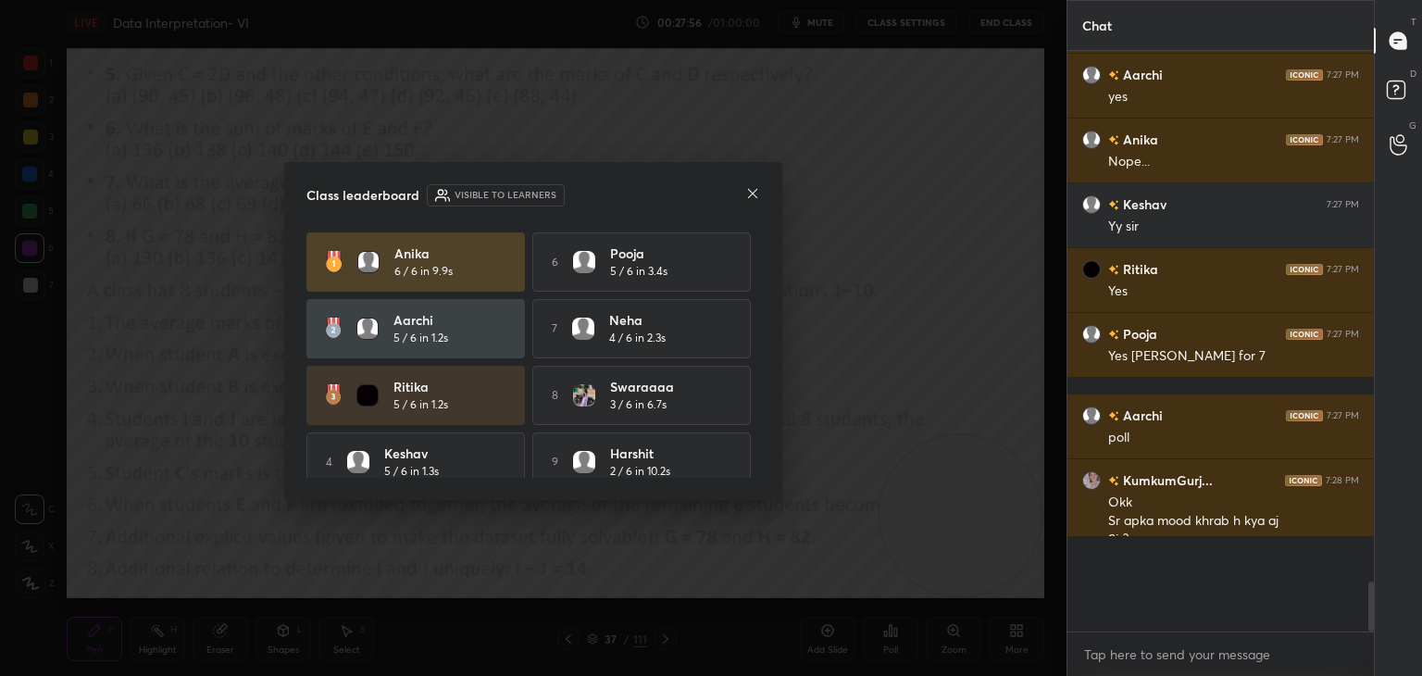
scroll to position [571, 301]
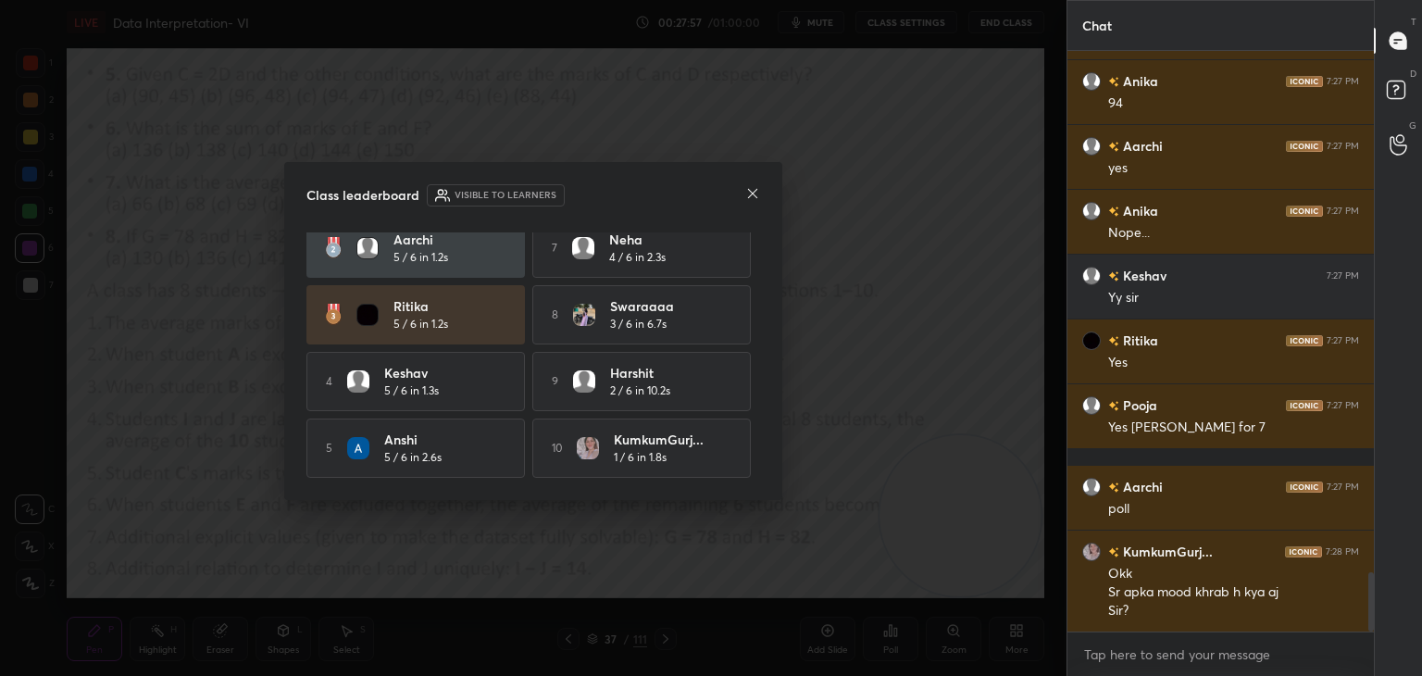
click at [754, 194] on icon at bounding box center [752, 193] width 9 height 9
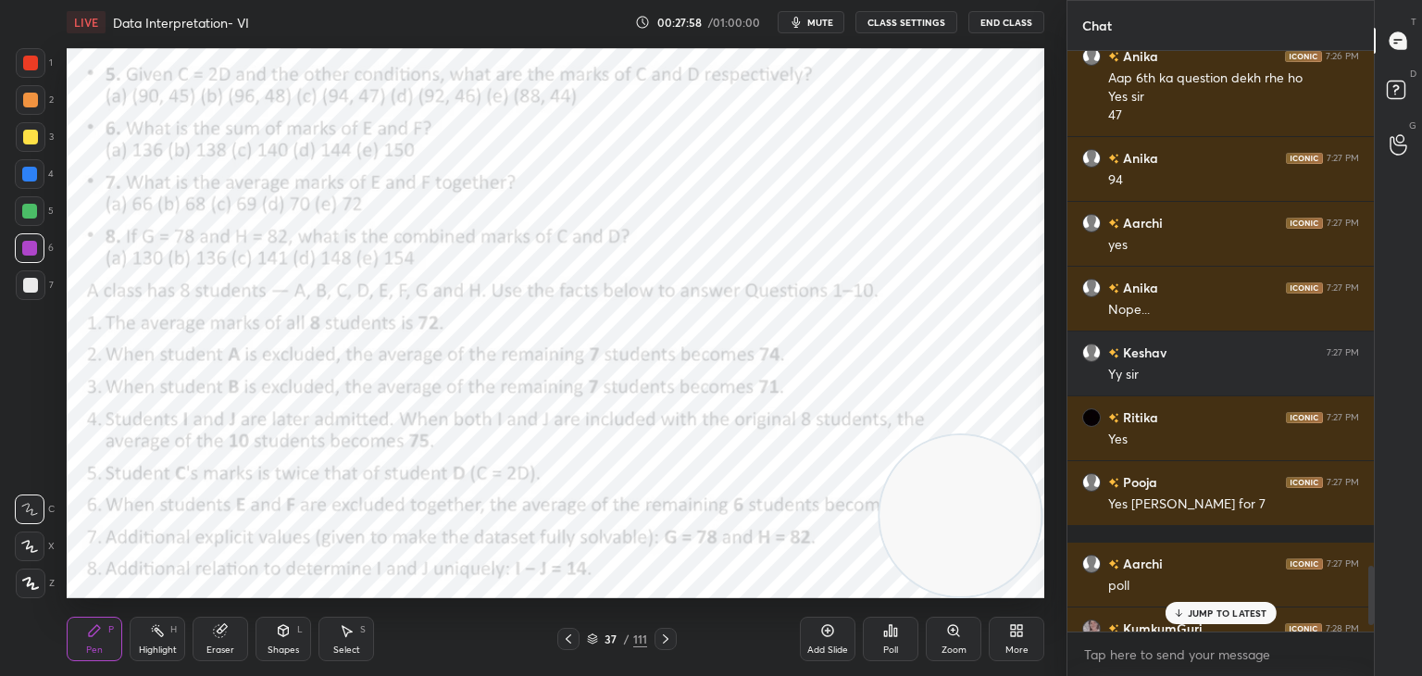
scroll to position [5083, 0]
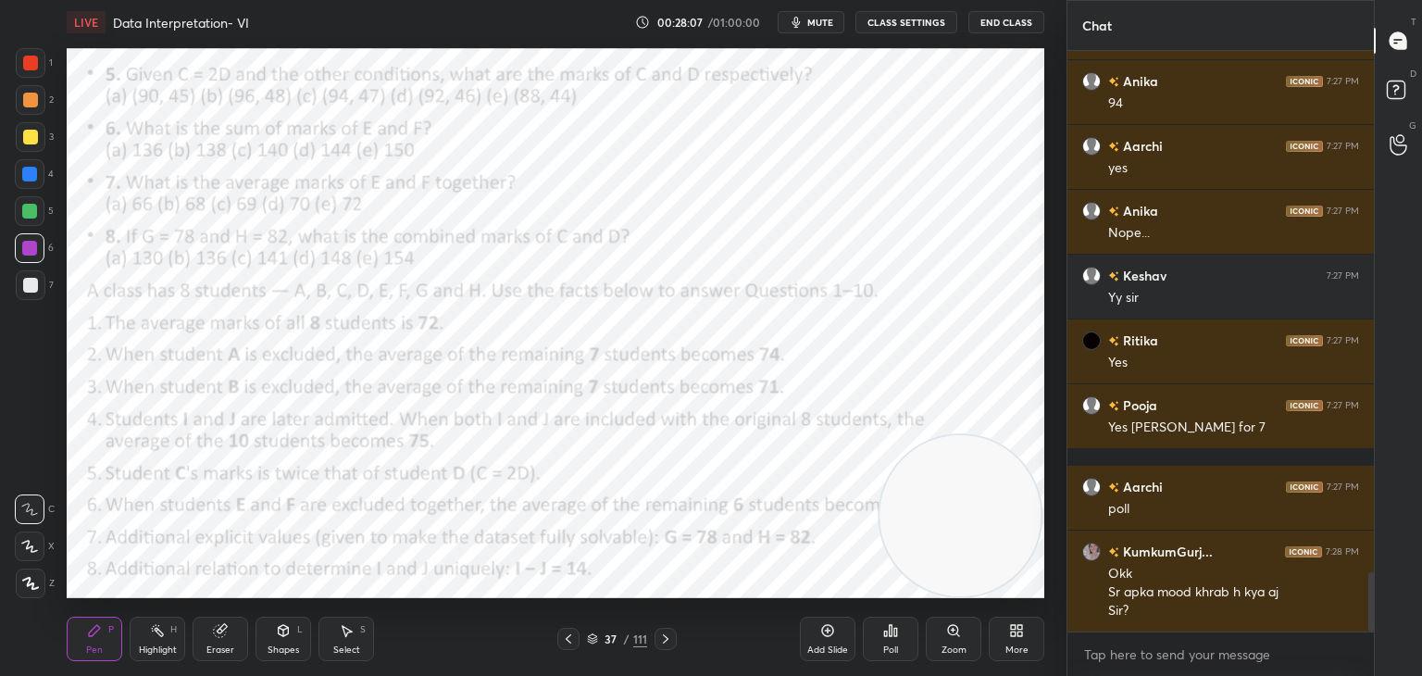
click at [30, 65] on div at bounding box center [30, 63] width 15 height 15
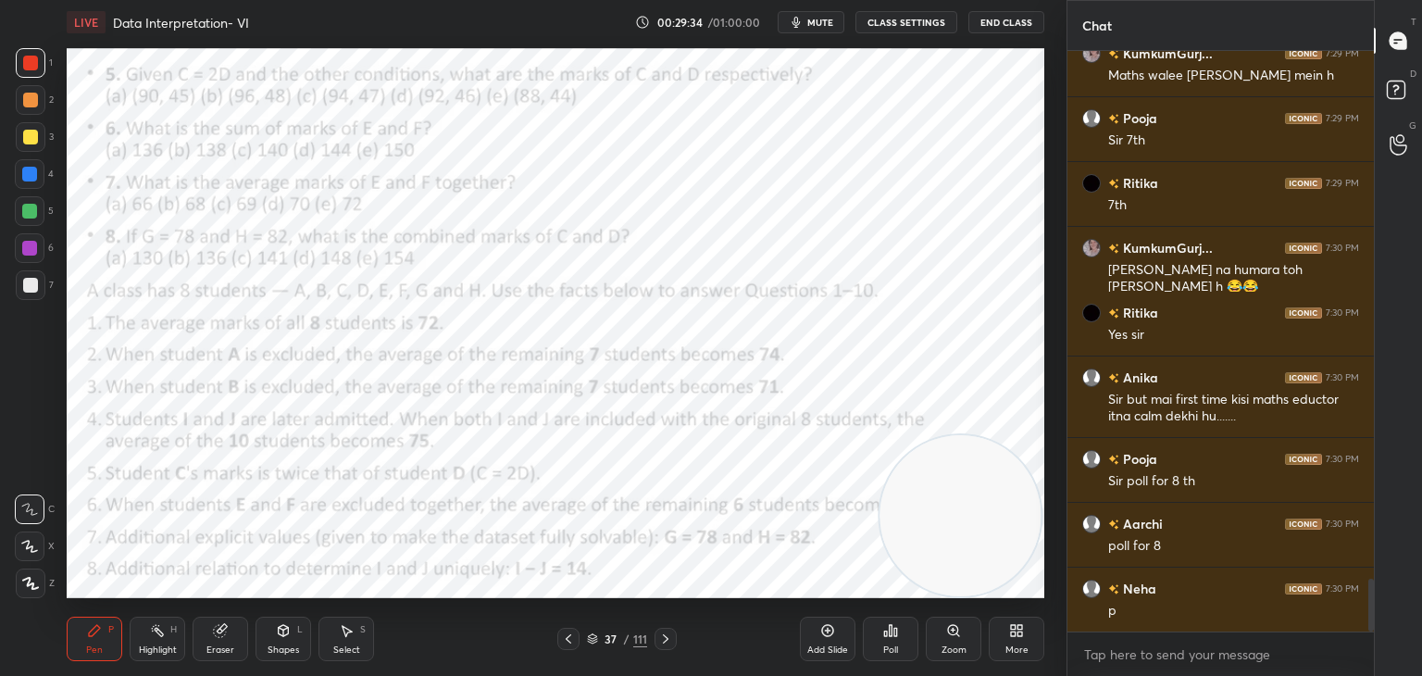
scroll to position [5877, 0]
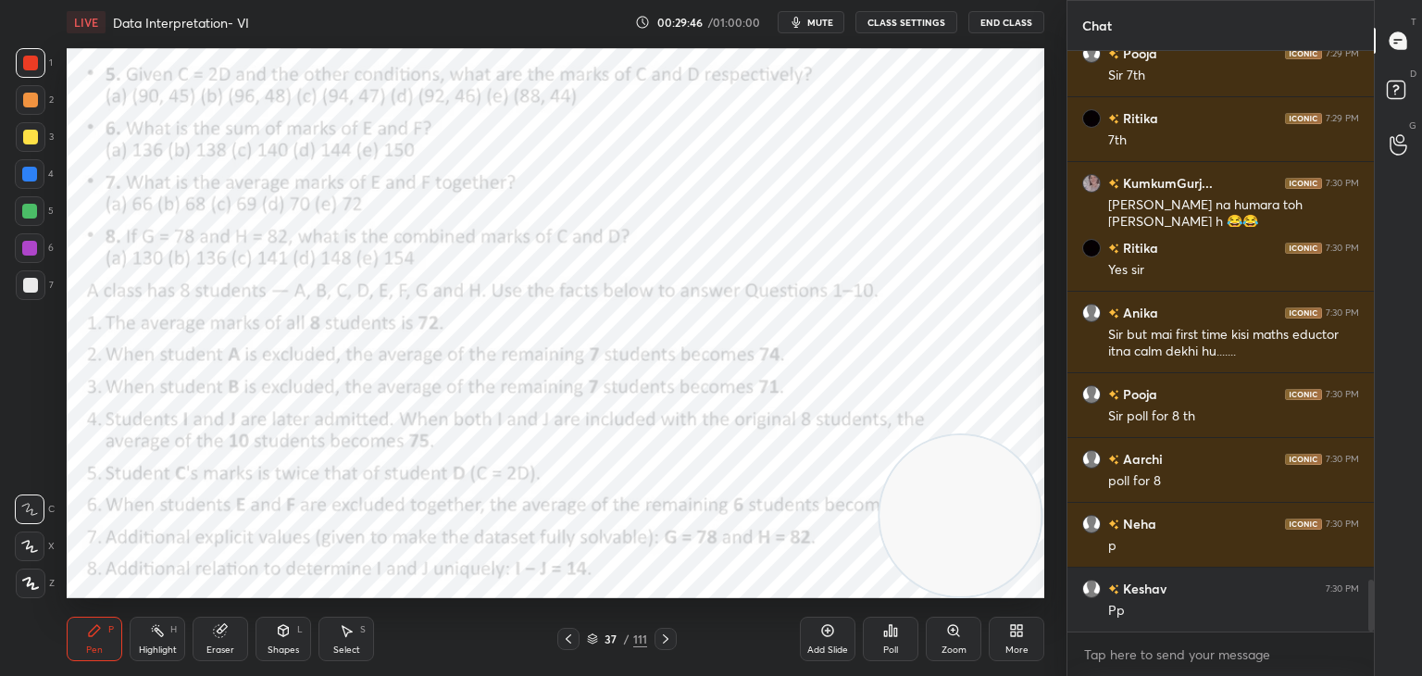
click at [895, 633] on icon at bounding box center [895, 632] width 3 height 8
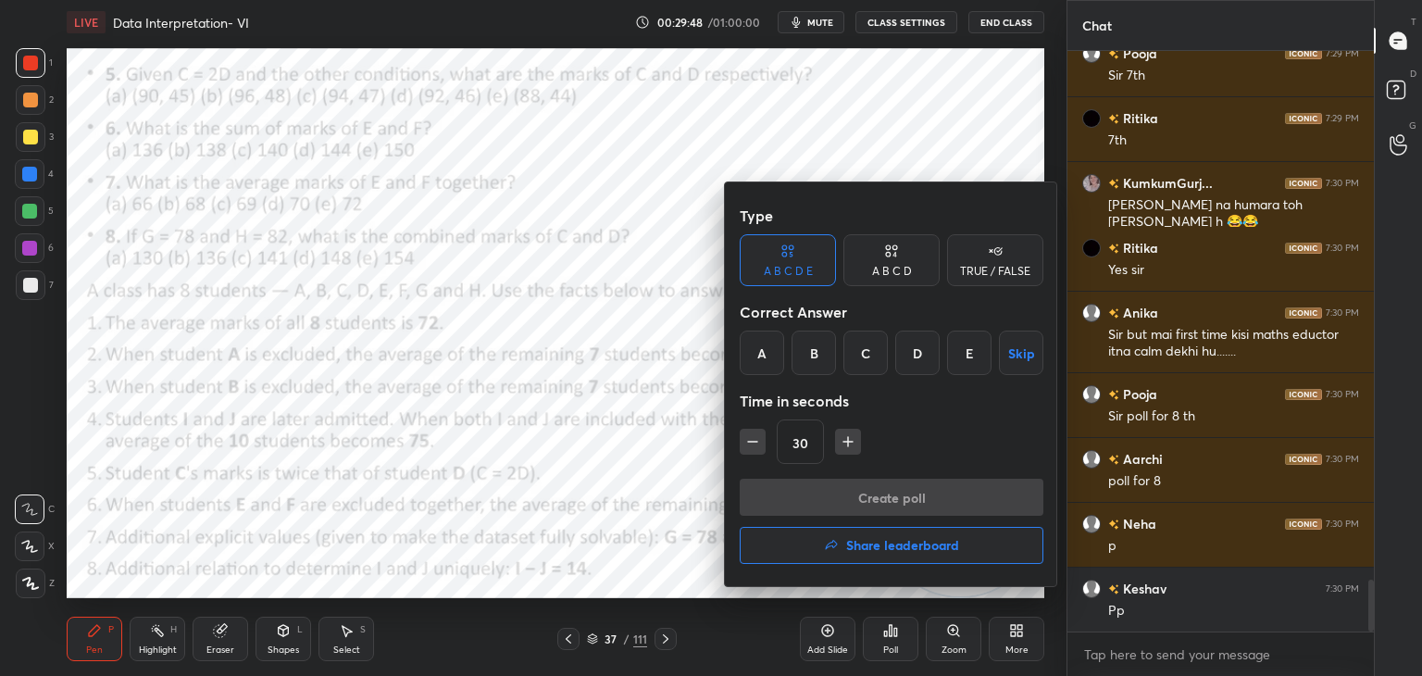
click at [864, 354] on div "C" at bounding box center [865, 352] width 44 height 44
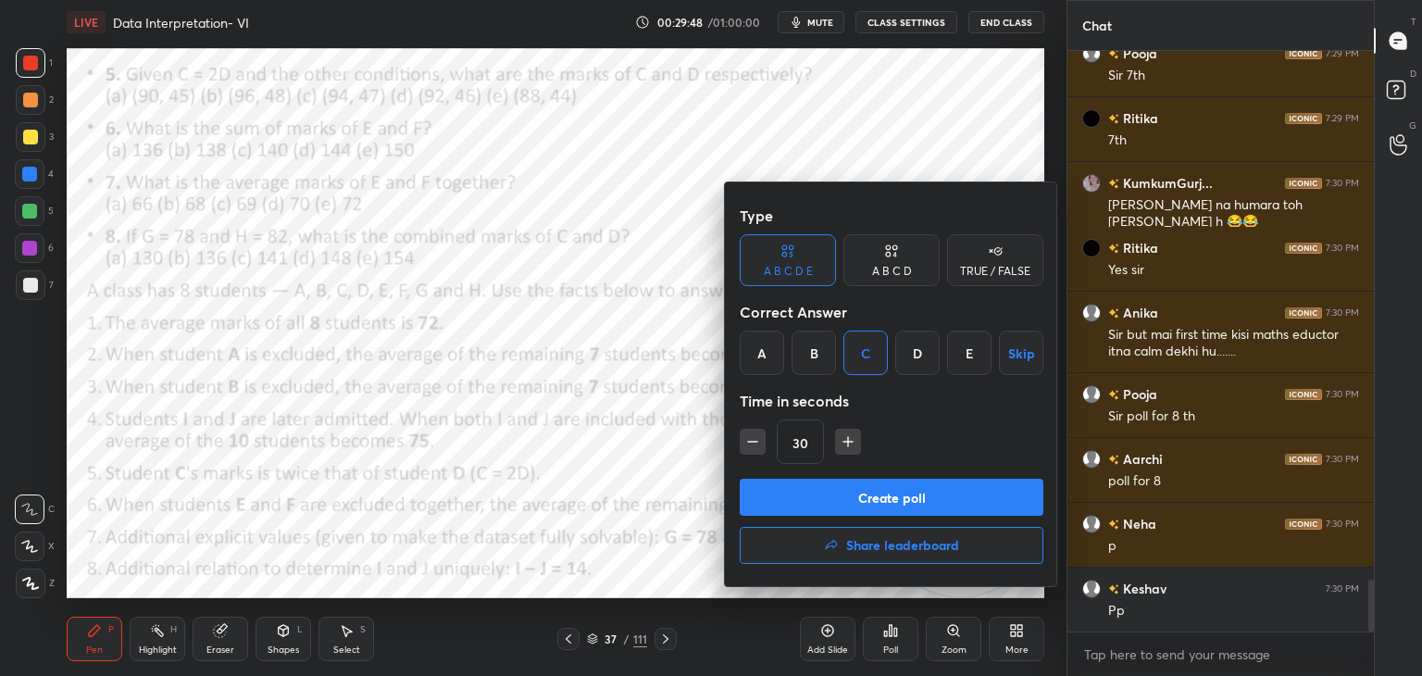
click at [796, 493] on button "Create poll" at bounding box center [892, 497] width 304 height 37
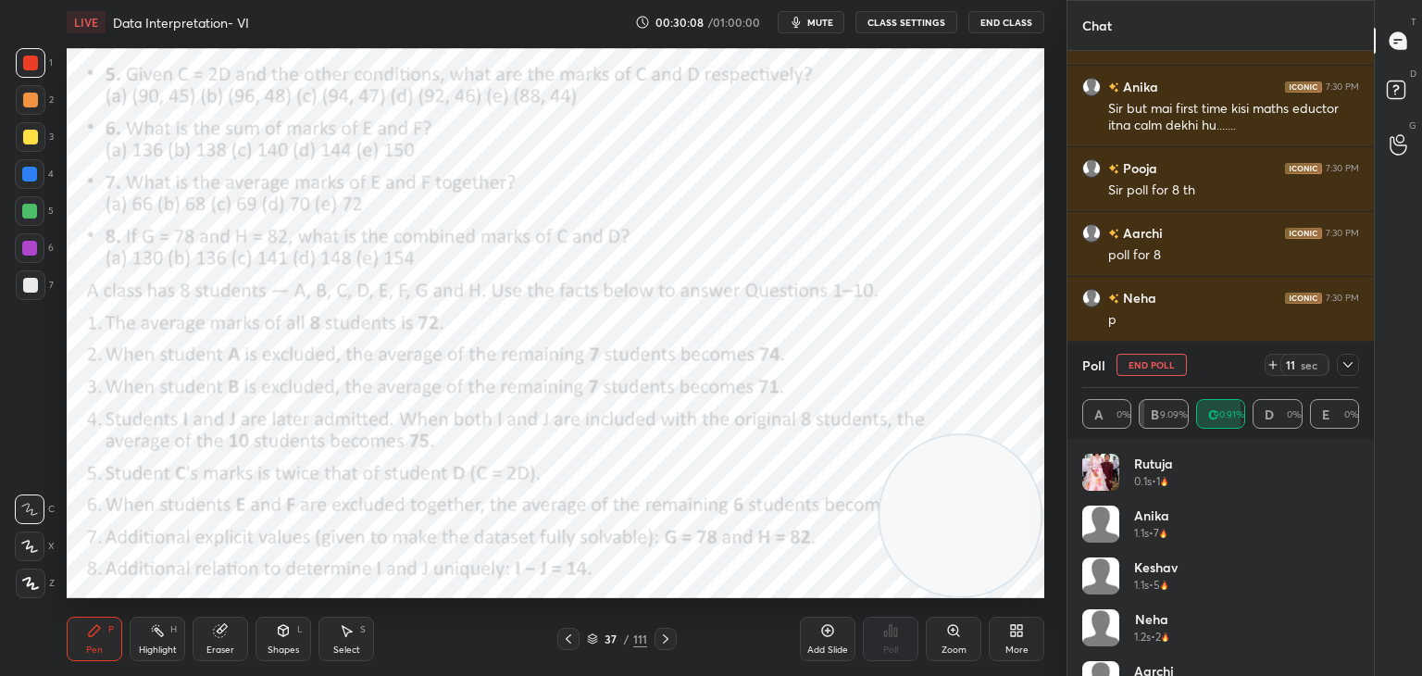
scroll to position [6233, 0]
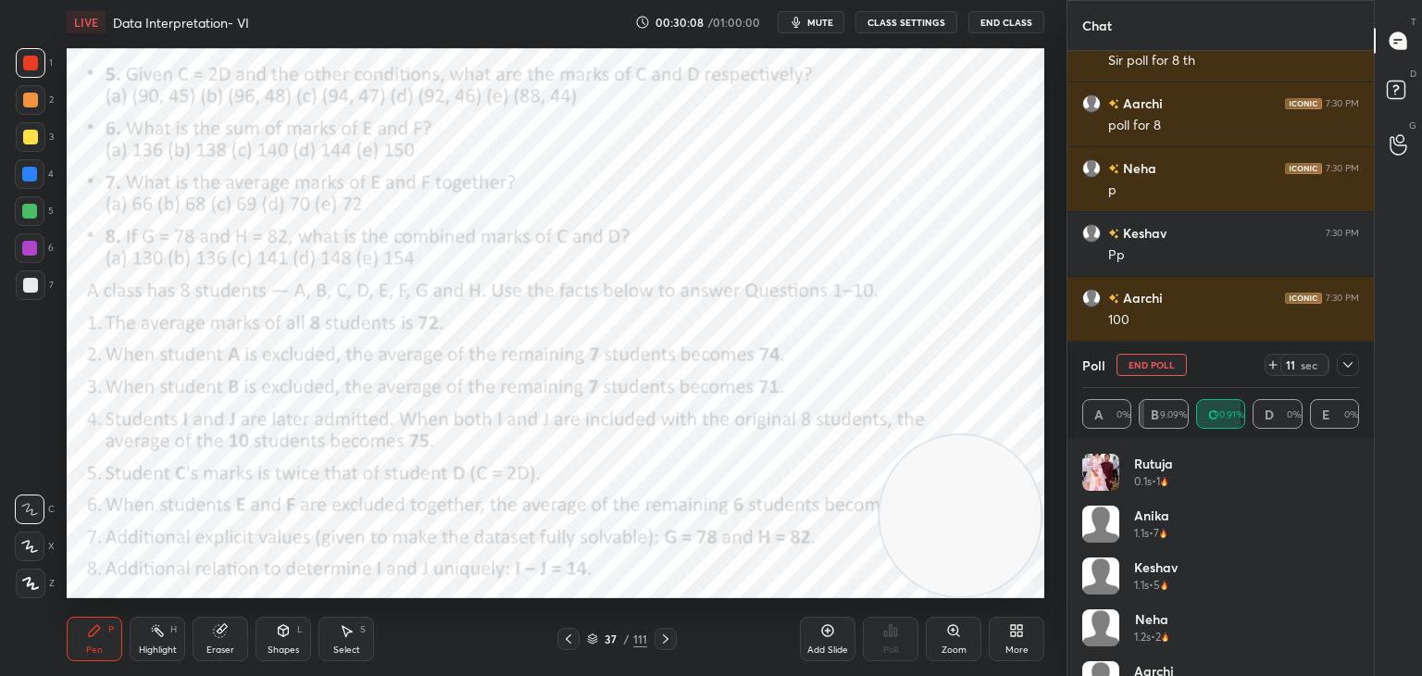
click at [1351, 367] on icon at bounding box center [1347, 364] width 15 height 15
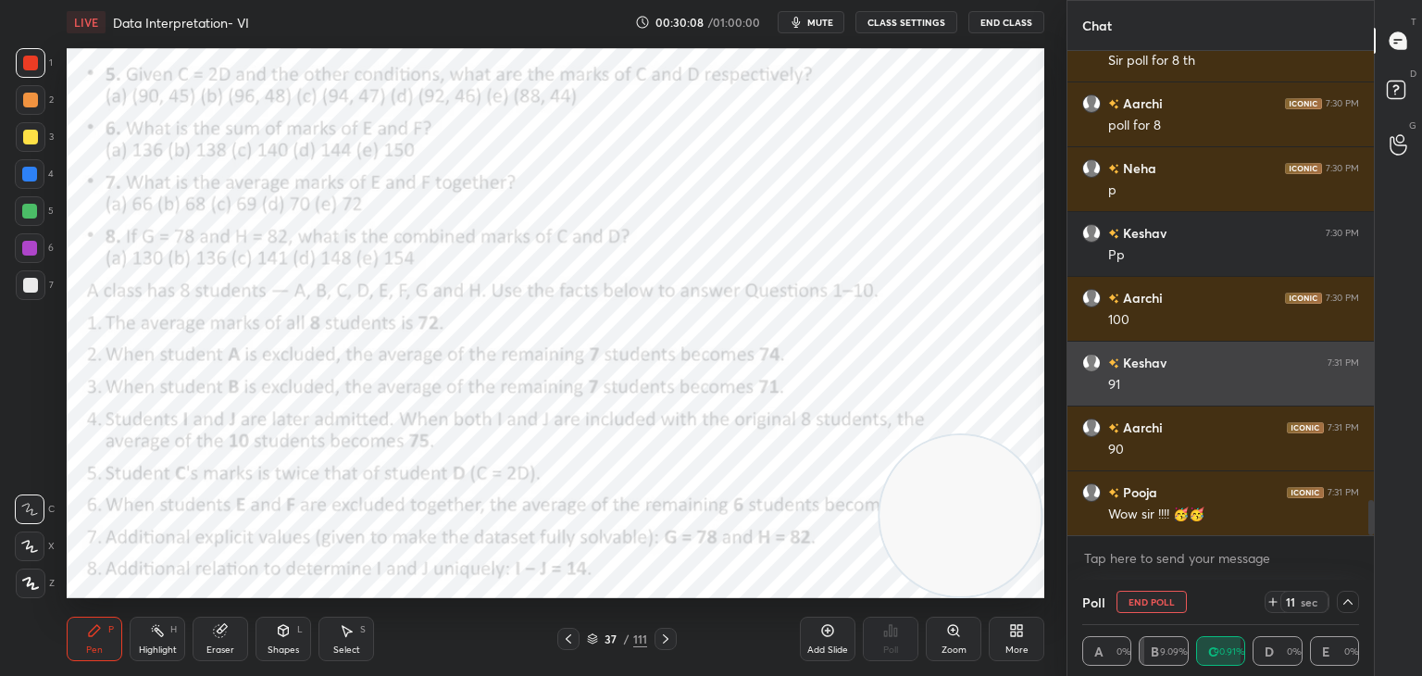
scroll to position [0, 6]
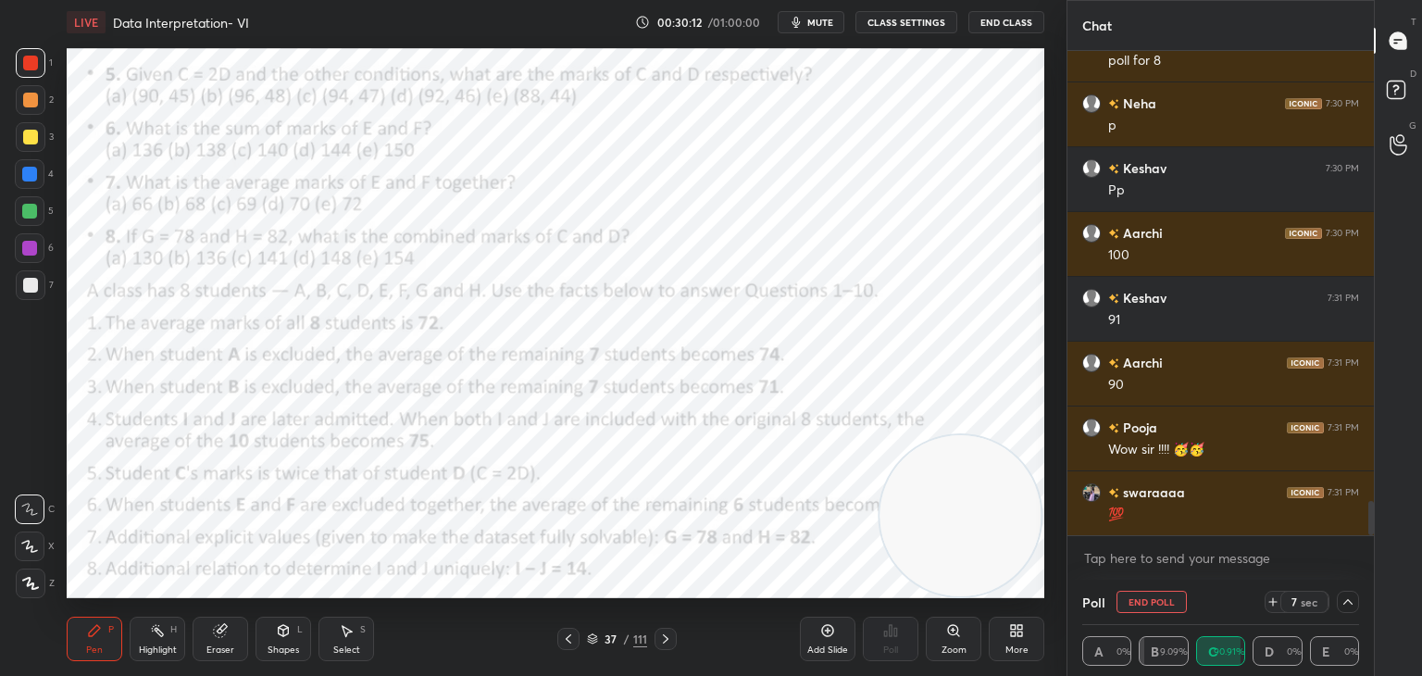
click at [1346, 598] on icon at bounding box center [1347, 601] width 15 height 15
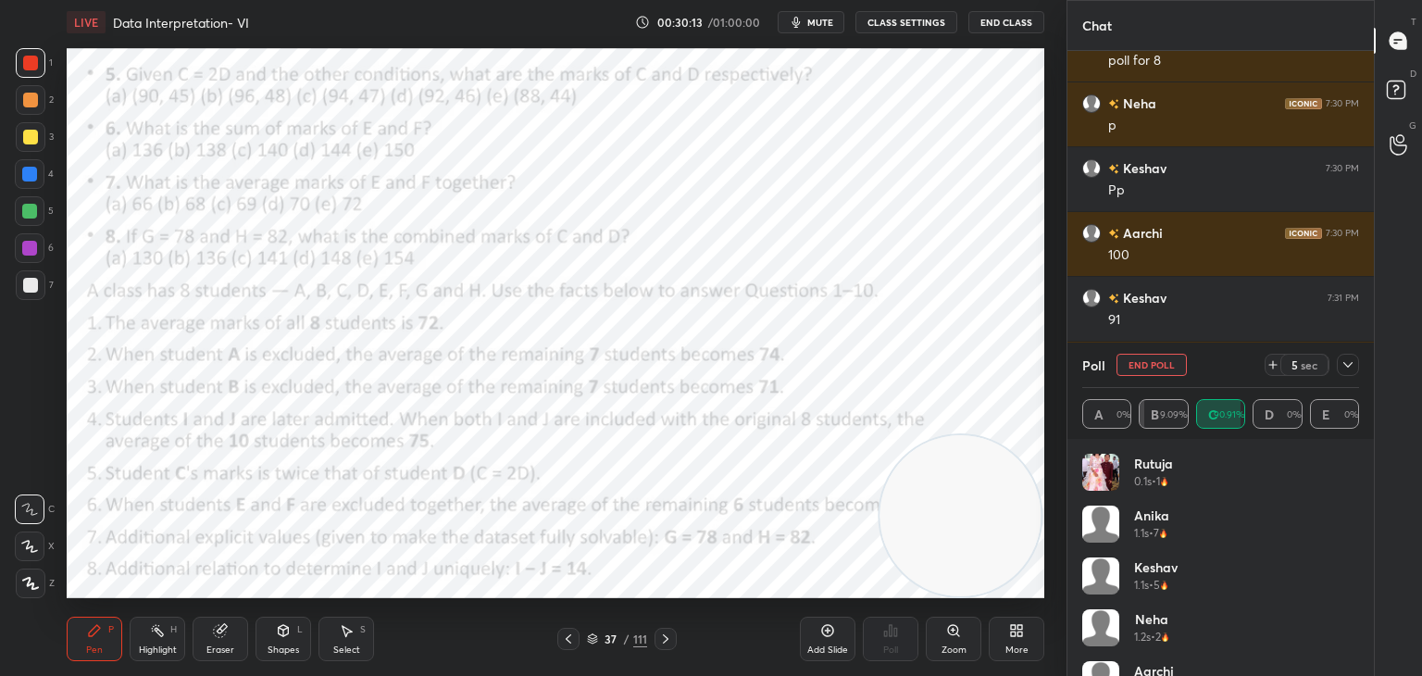
click at [1348, 370] on icon at bounding box center [1347, 364] width 15 height 15
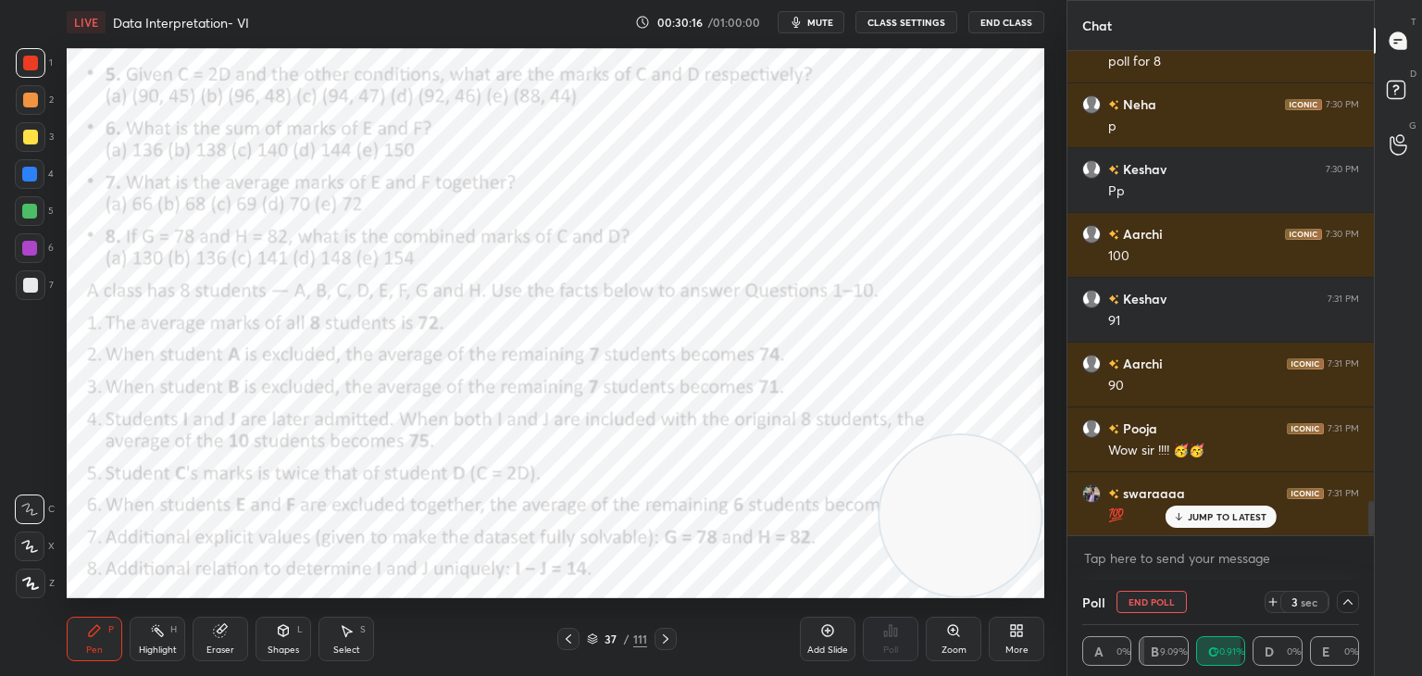
click at [1348, 603] on icon at bounding box center [1347, 601] width 15 height 15
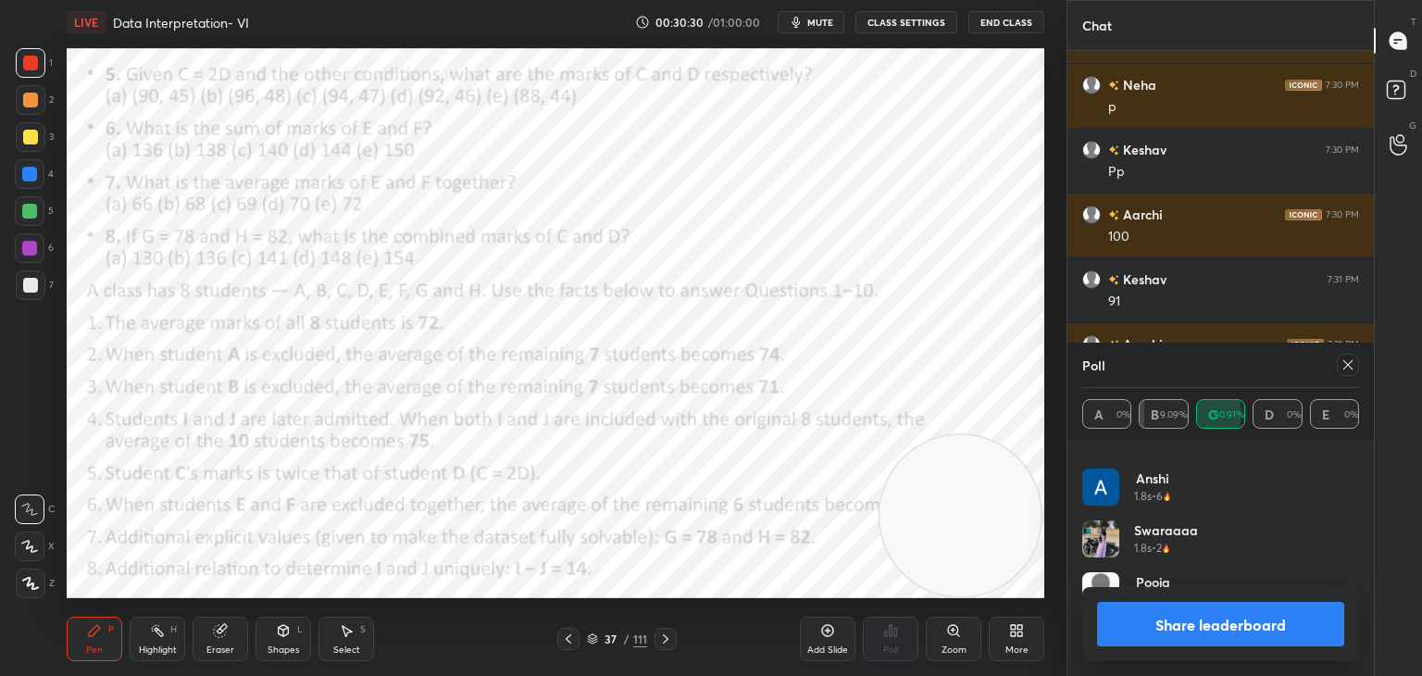
click at [1155, 624] on button "Share leaderboard" at bounding box center [1220, 624] width 247 height 44
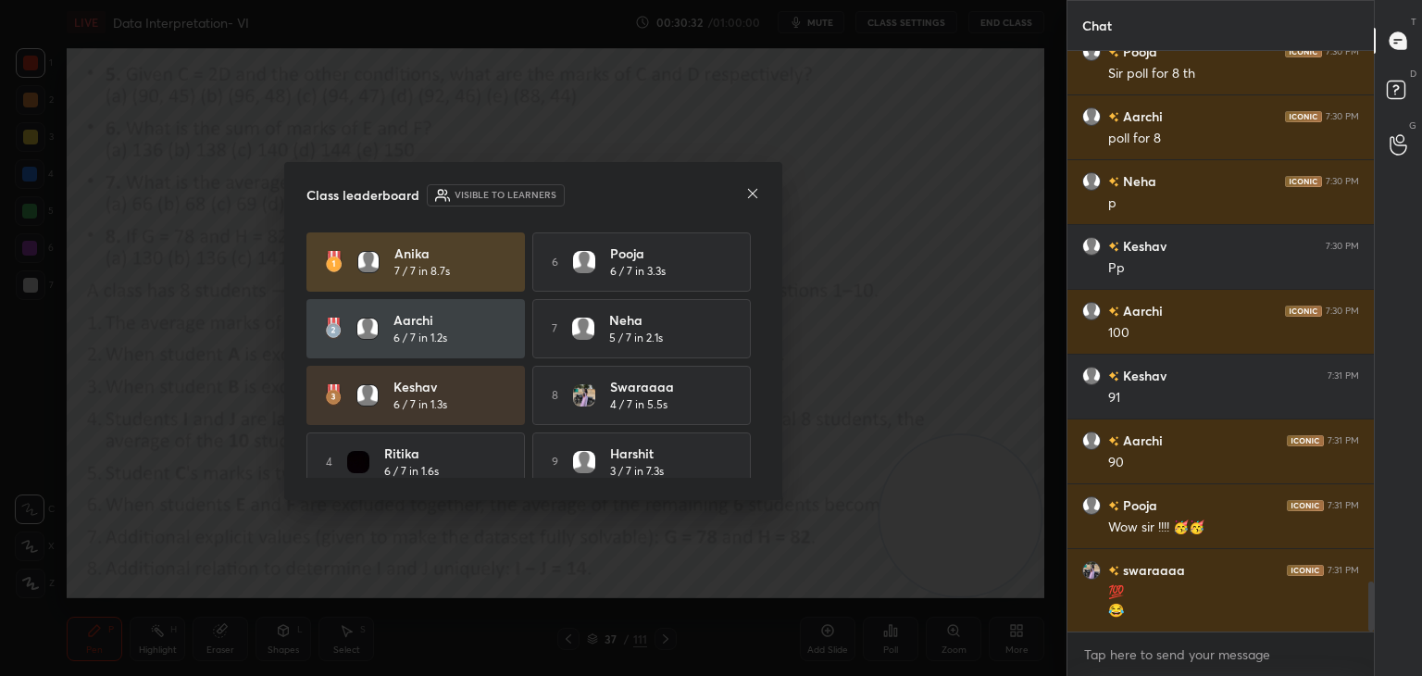
click at [756, 201] on div at bounding box center [752, 194] width 15 height 19
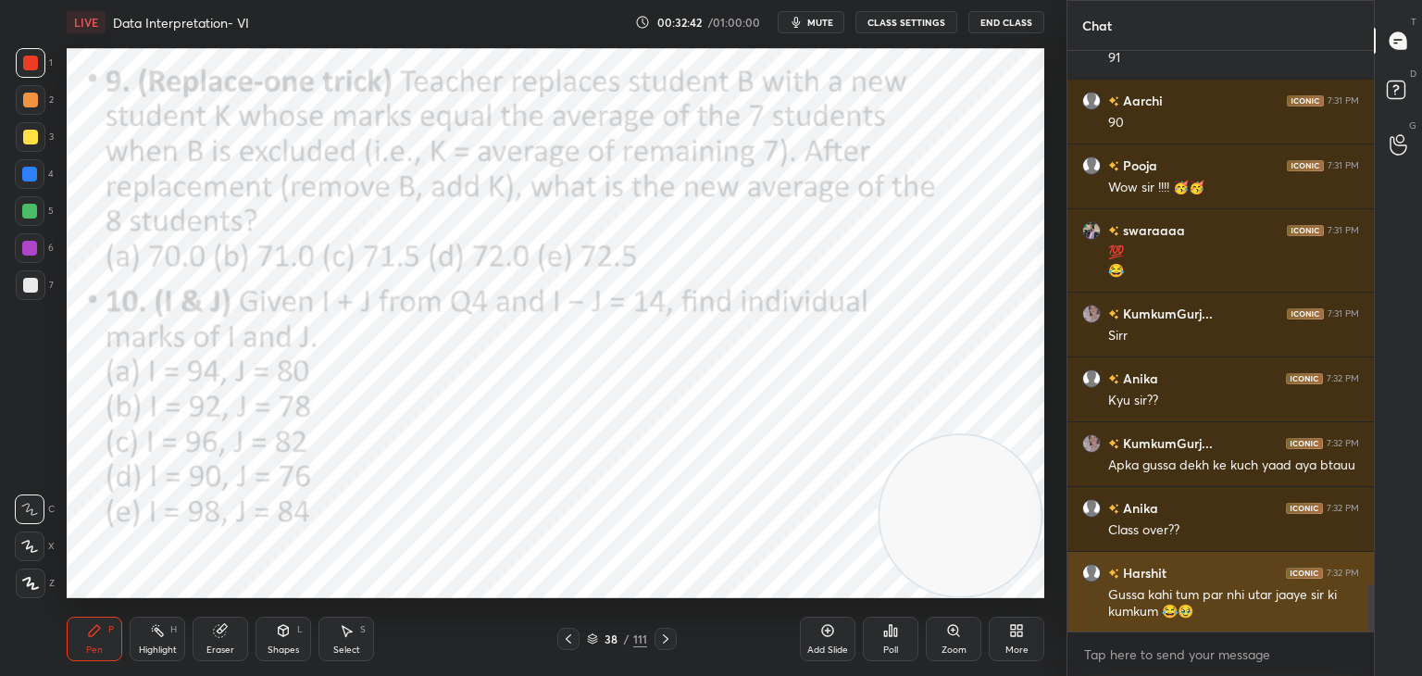
scroll to position [6625, 0]
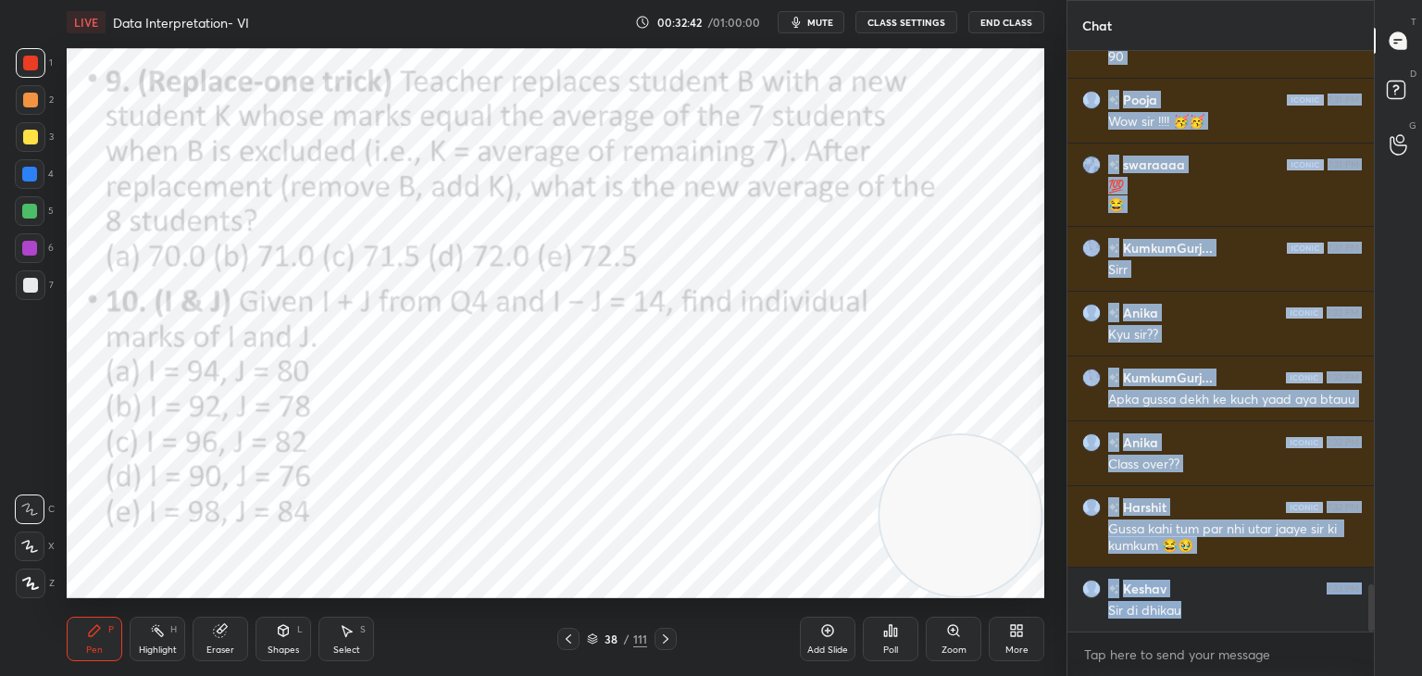
drag, startPoint x: 1178, startPoint y: 630, endPoint x: 1051, endPoint y: 538, distance: 157.0
click at [1051, 538] on div "1 2 3 4 5 6 7 C X Z C X Z E E Erase all H H LIVE Data Interpretation- VI 00:32:…" at bounding box center [711, 338] width 1422 height 676
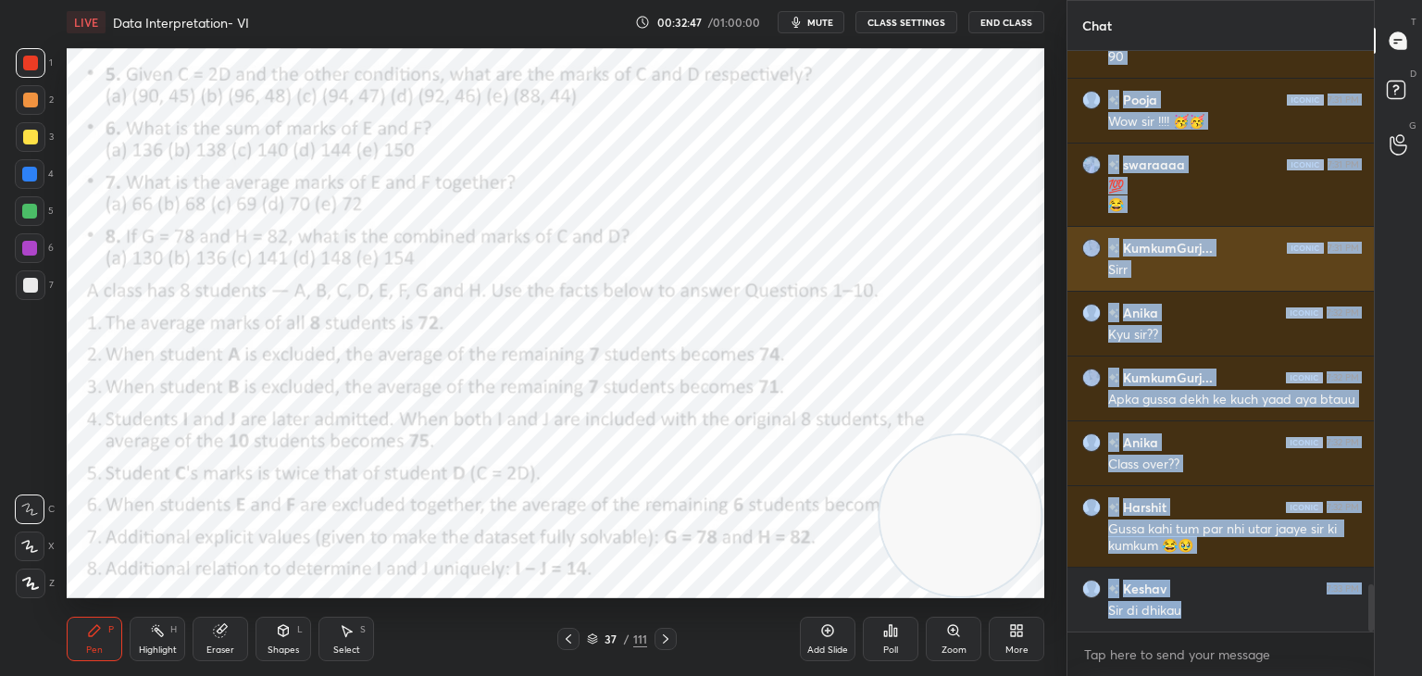
click at [1241, 249] on div "KumkumGurj... 7:31 PM" at bounding box center [1220, 247] width 277 height 19
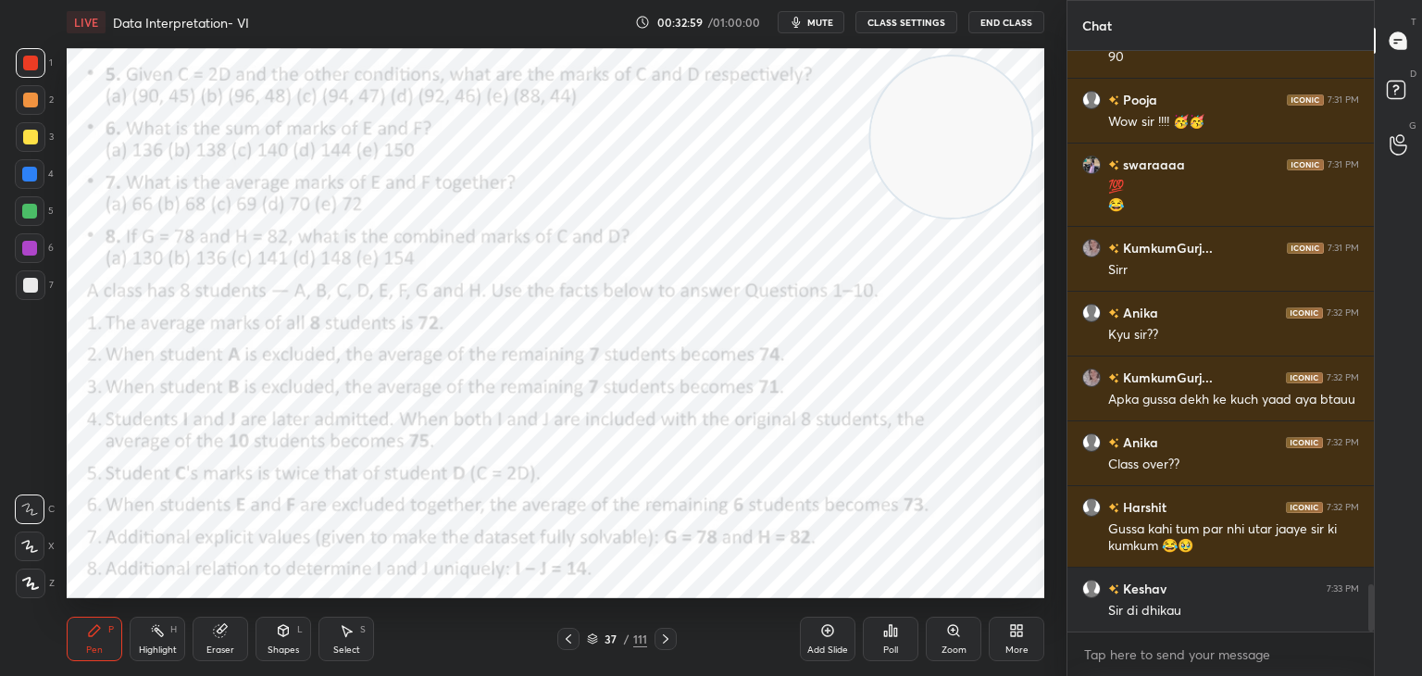
drag, startPoint x: 968, startPoint y: 524, endPoint x: 959, endPoint y: 143, distance: 380.5
click at [959, 143] on video at bounding box center [950, 136] width 161 height 161
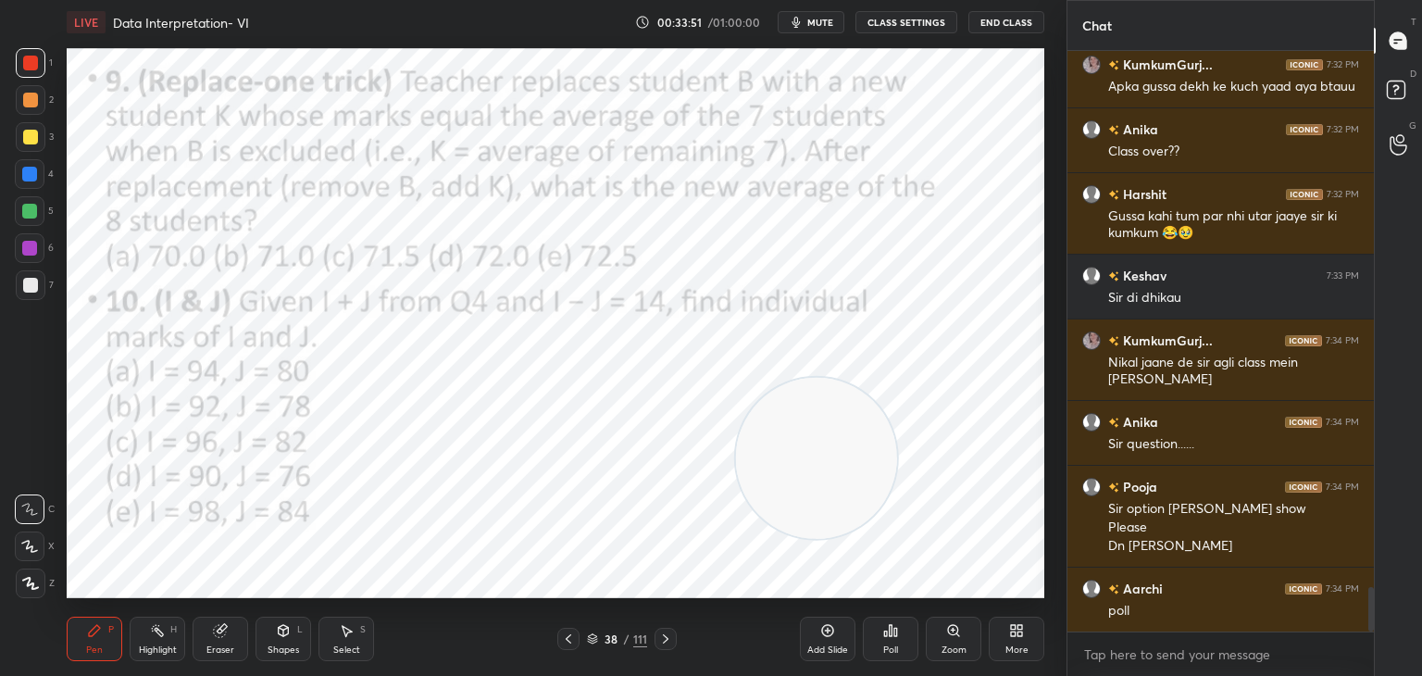
scroll to position [7003, 0]
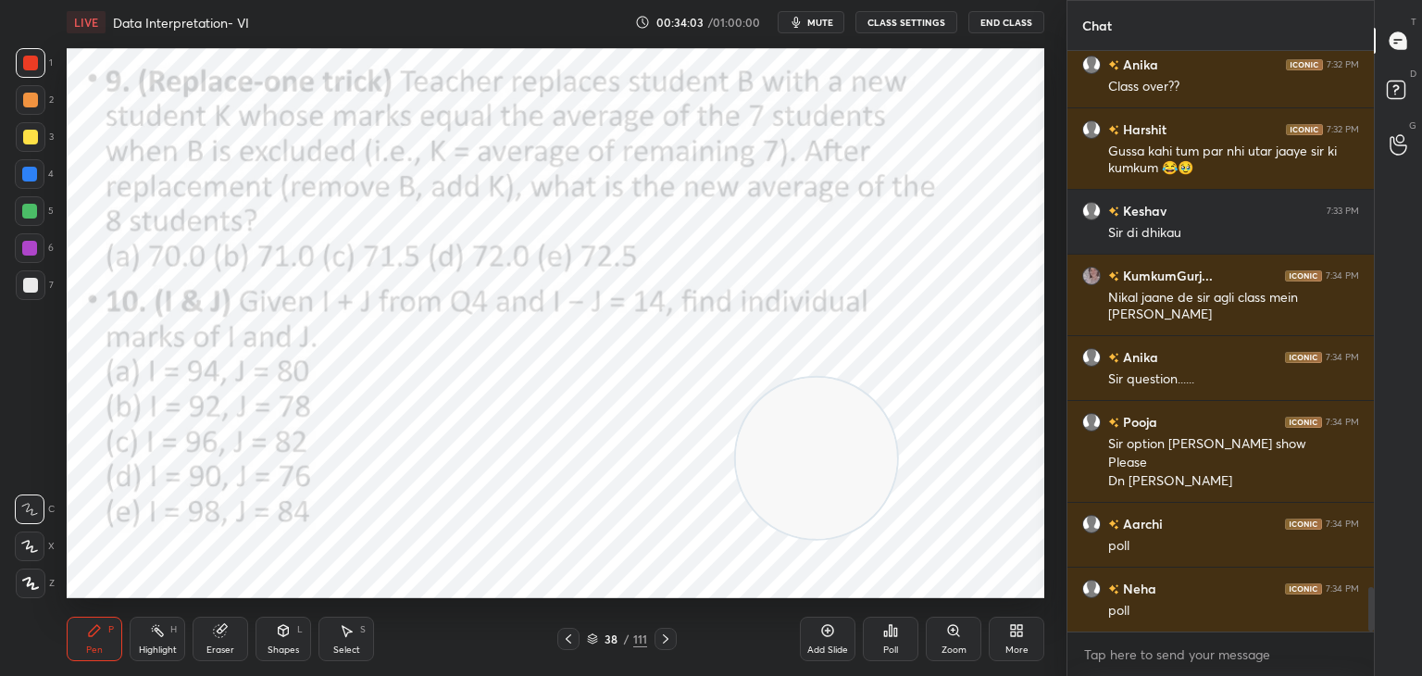
click at [904, 650] on div "Poll" at bounding box center [891, 638] width 56 height 44
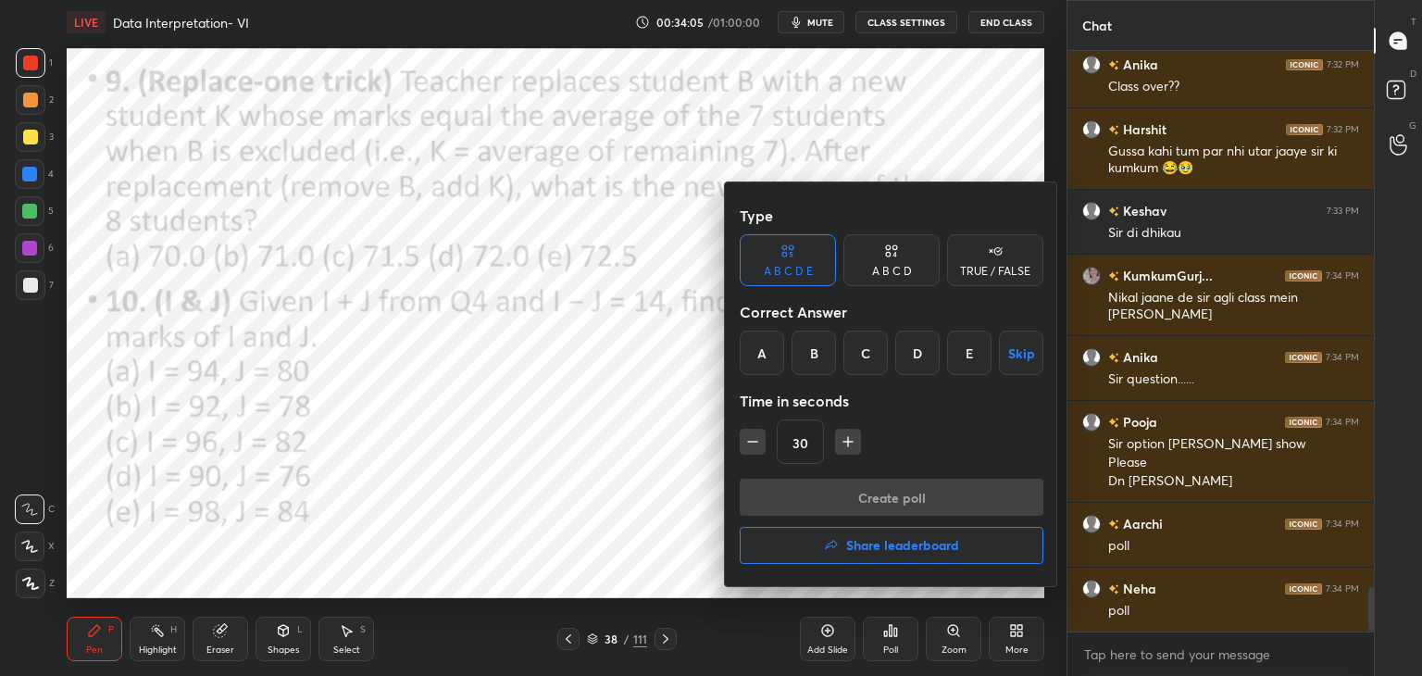
click at [809, 350] on div "B" at bounding box center [813, 352] width 44 height 44
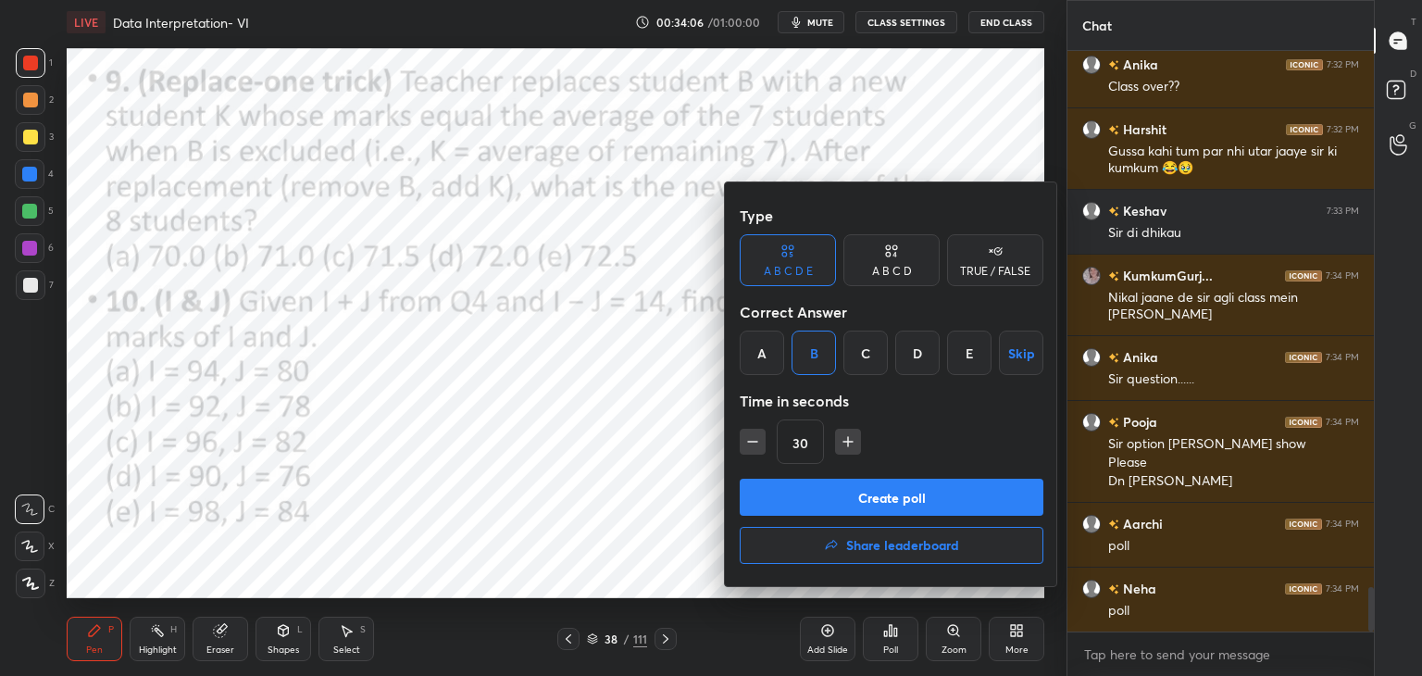
click at [842, 493] on button "Create poll" at bounding box center [892, 497] width 304 height 37
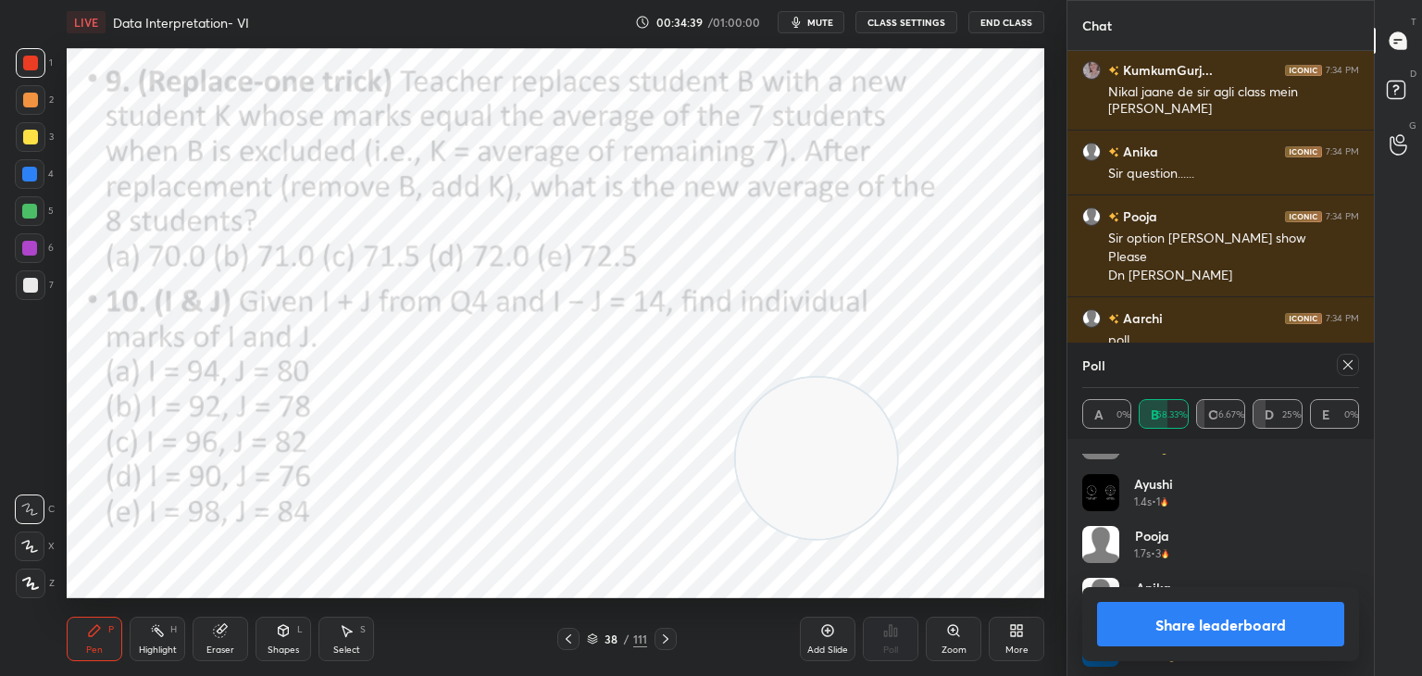
scroll to position [141, 0]
click at [1192, 619] on button "Share leaderboard" at bounding box center [1220, 624] width 247 height 44
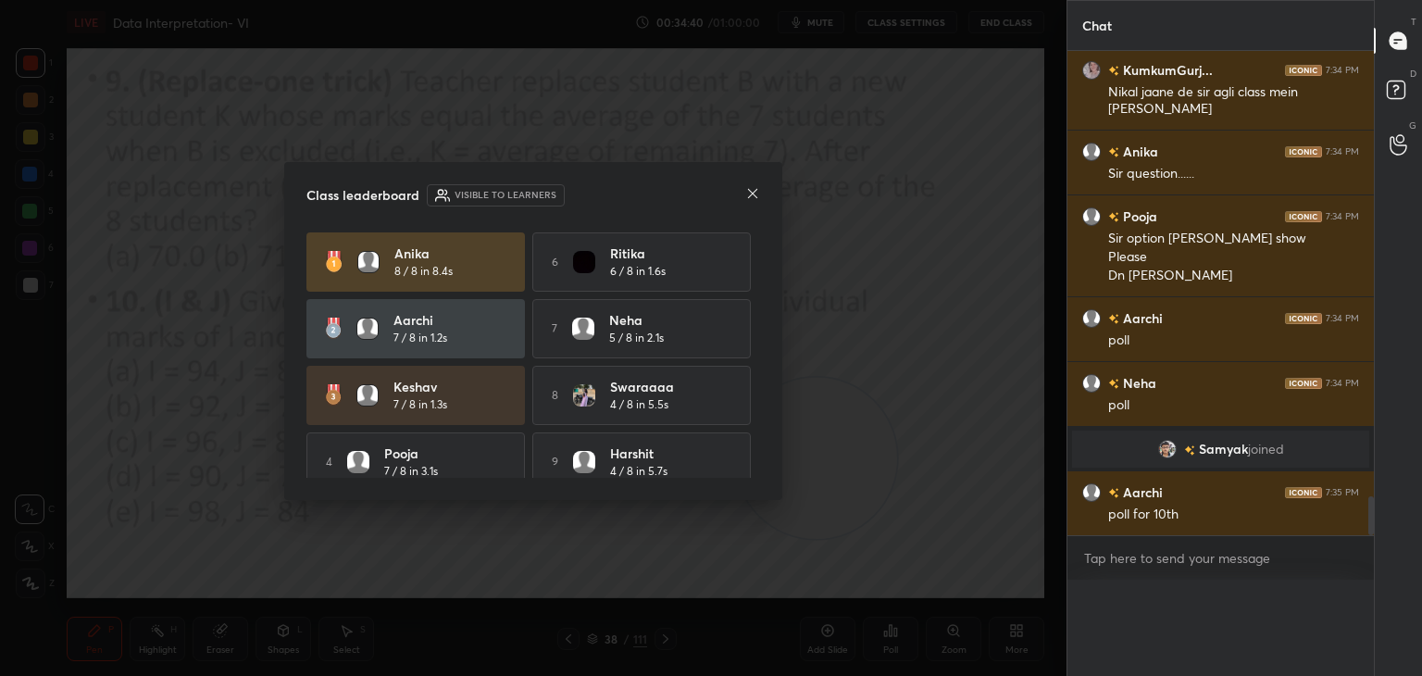
scroll to position [6, 6]
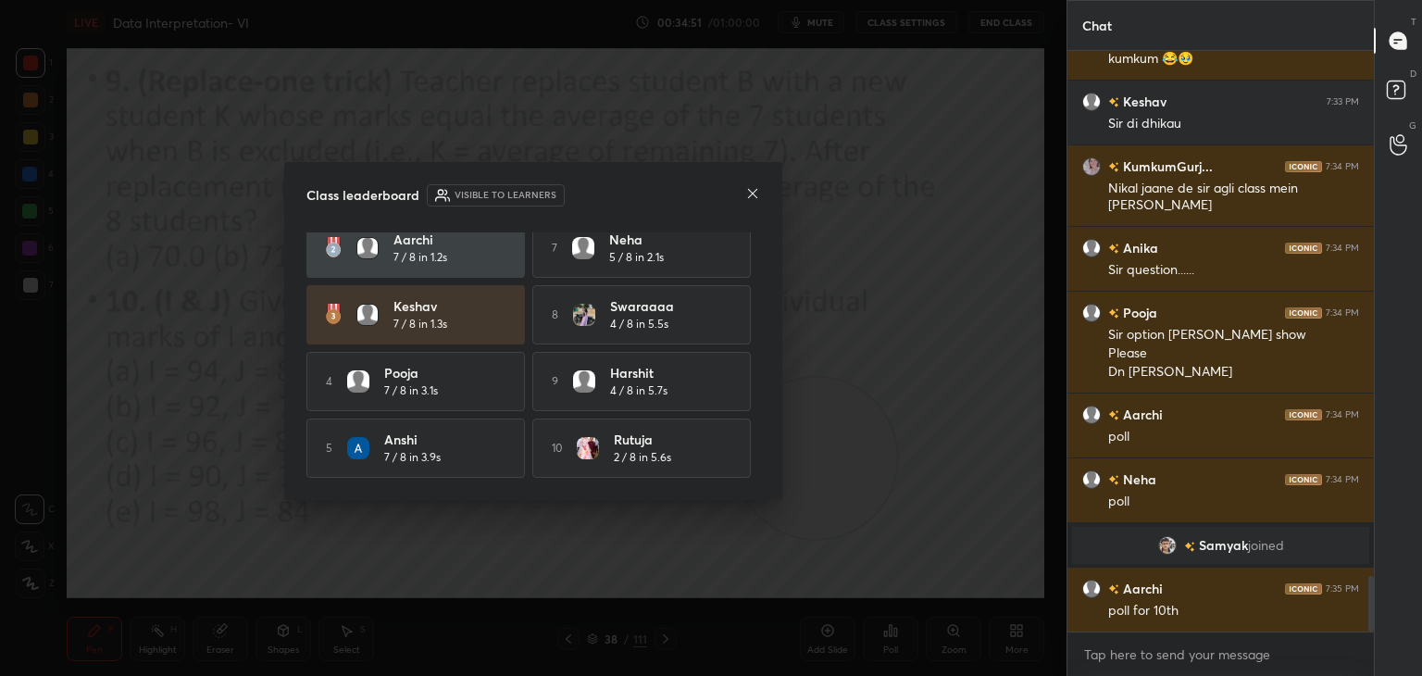
click at [760, 190] on div "Class leaderboard Visible to learners Anika 8 / 8 in 8.4s 6 Ritika 6 / 8 in 1.6…" at bounding box center [533, 331] width 498 height 338
click at [752, 191] on icon at bounding box center [752, 193] width 15 height 15
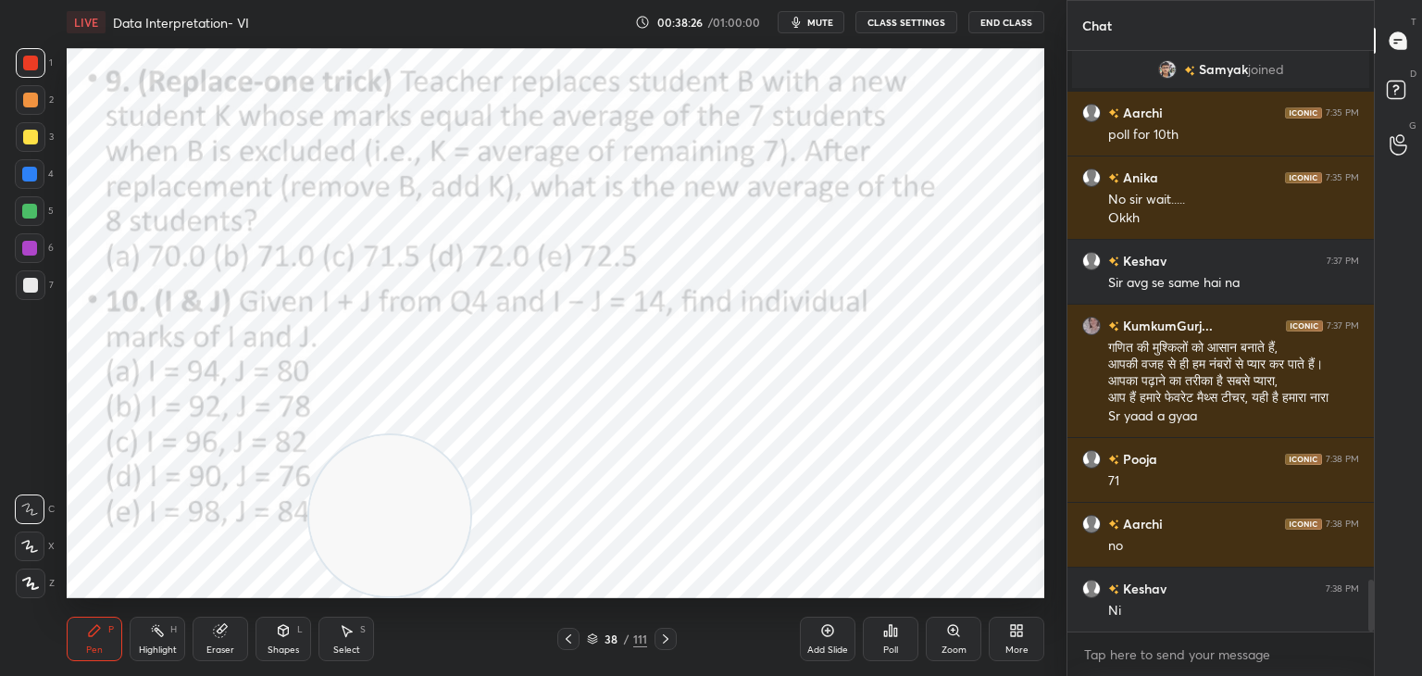
scroll to position [6014, 0]
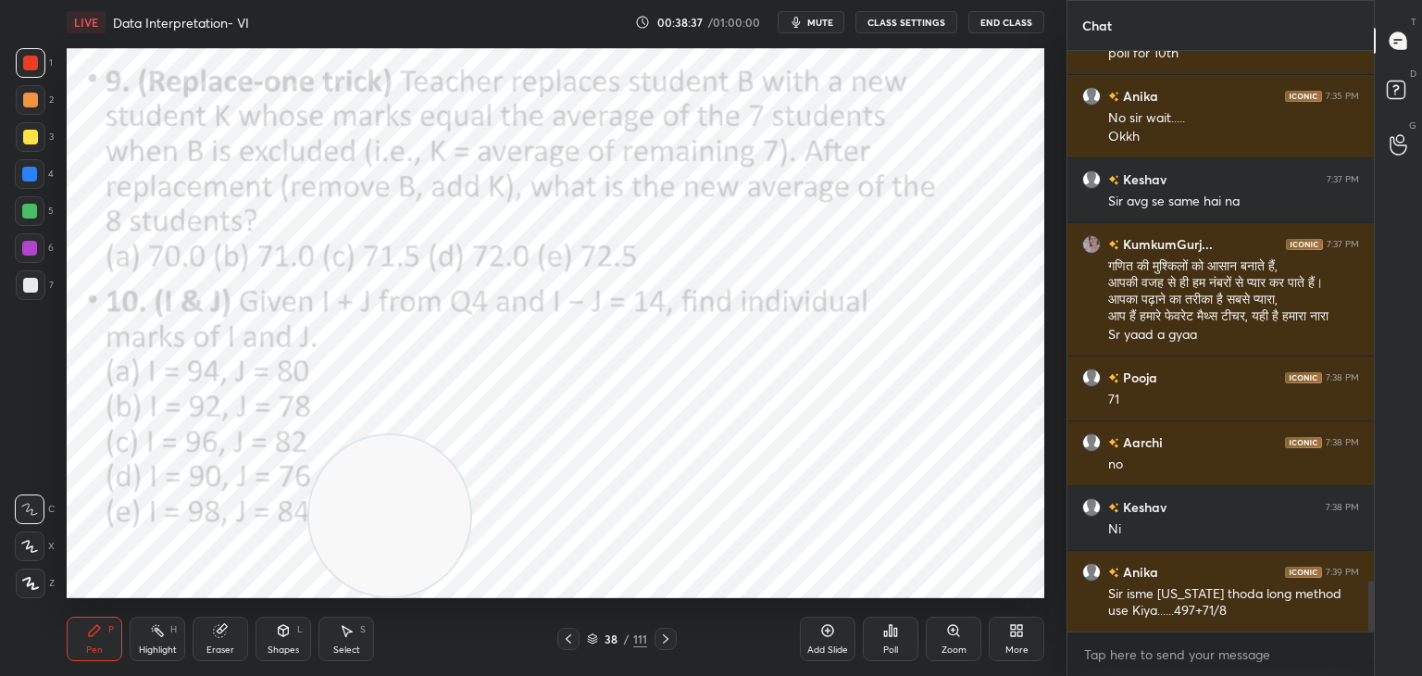
click at [36, 215] on div at bounding box center [29, 211] width 15 height 15
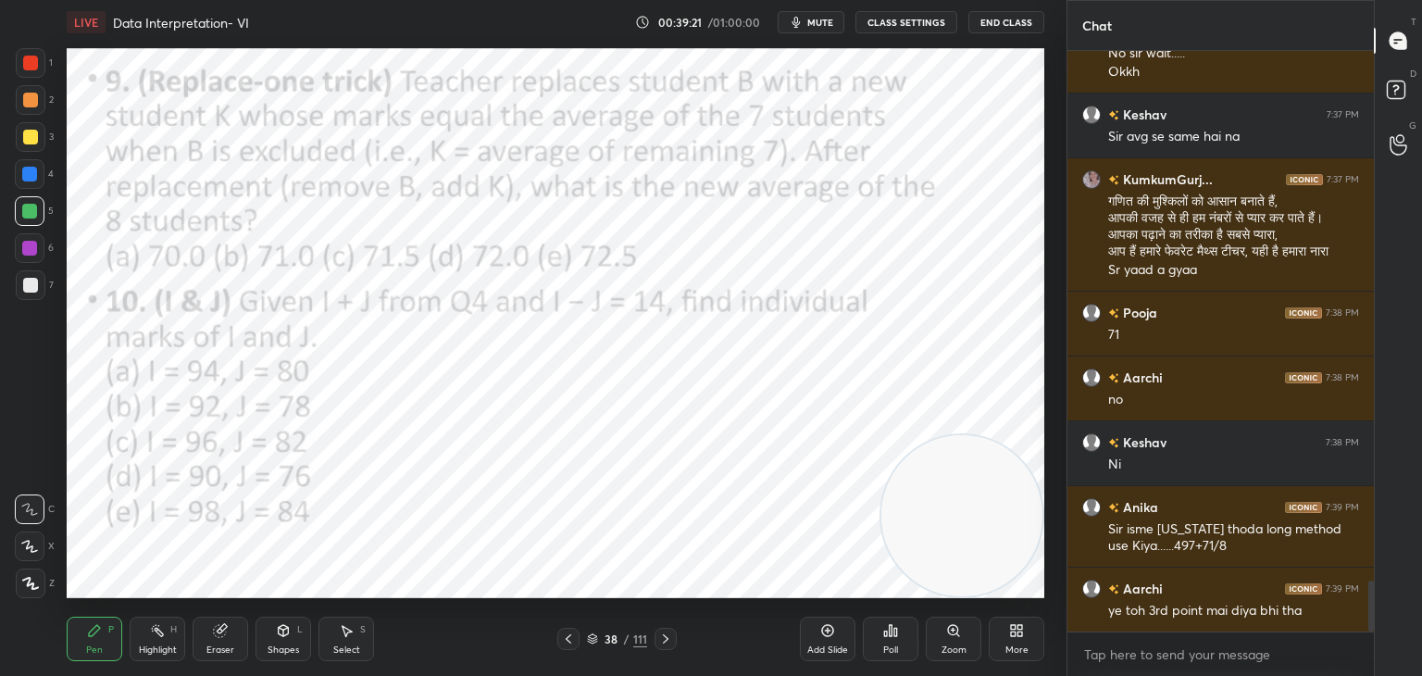
click at [233, 630] on div "Eraser" at bounding box center [221, 638] width 56 height 44
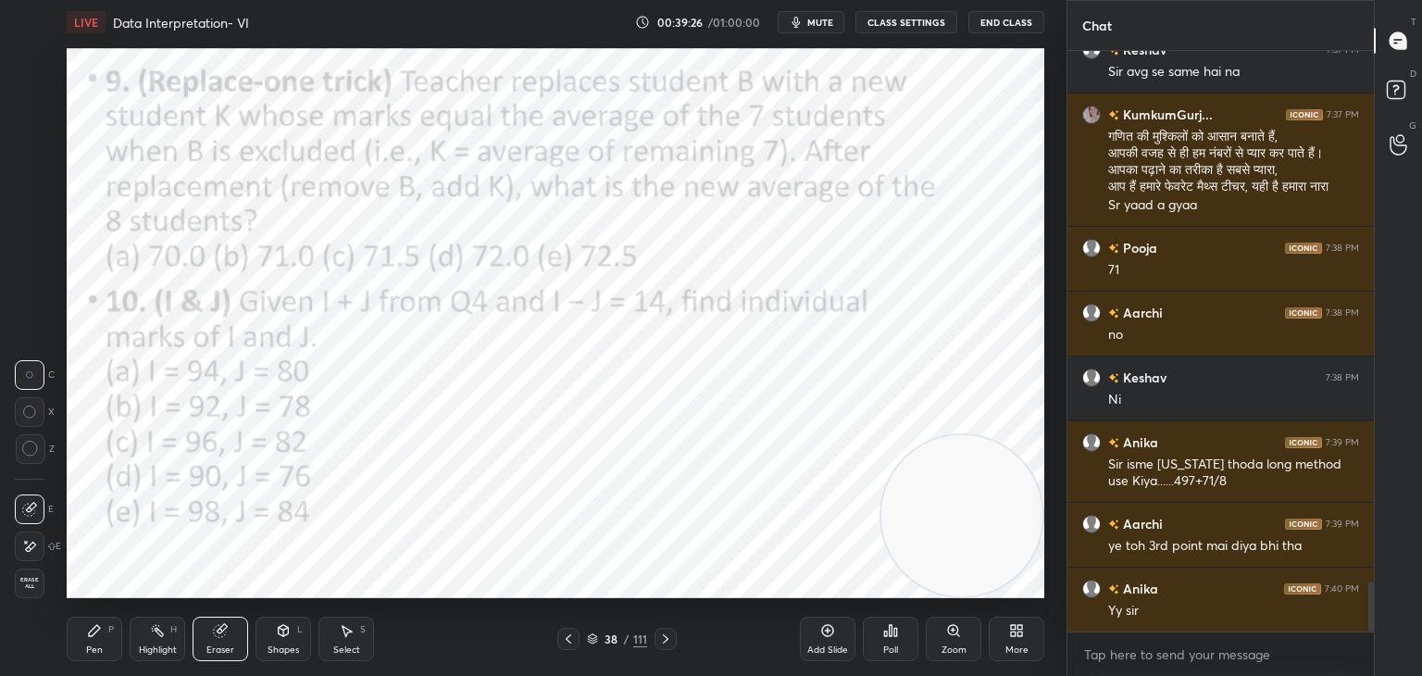
click at [23, 450] on icon at bounding box center [30, 449] width 17 height 17
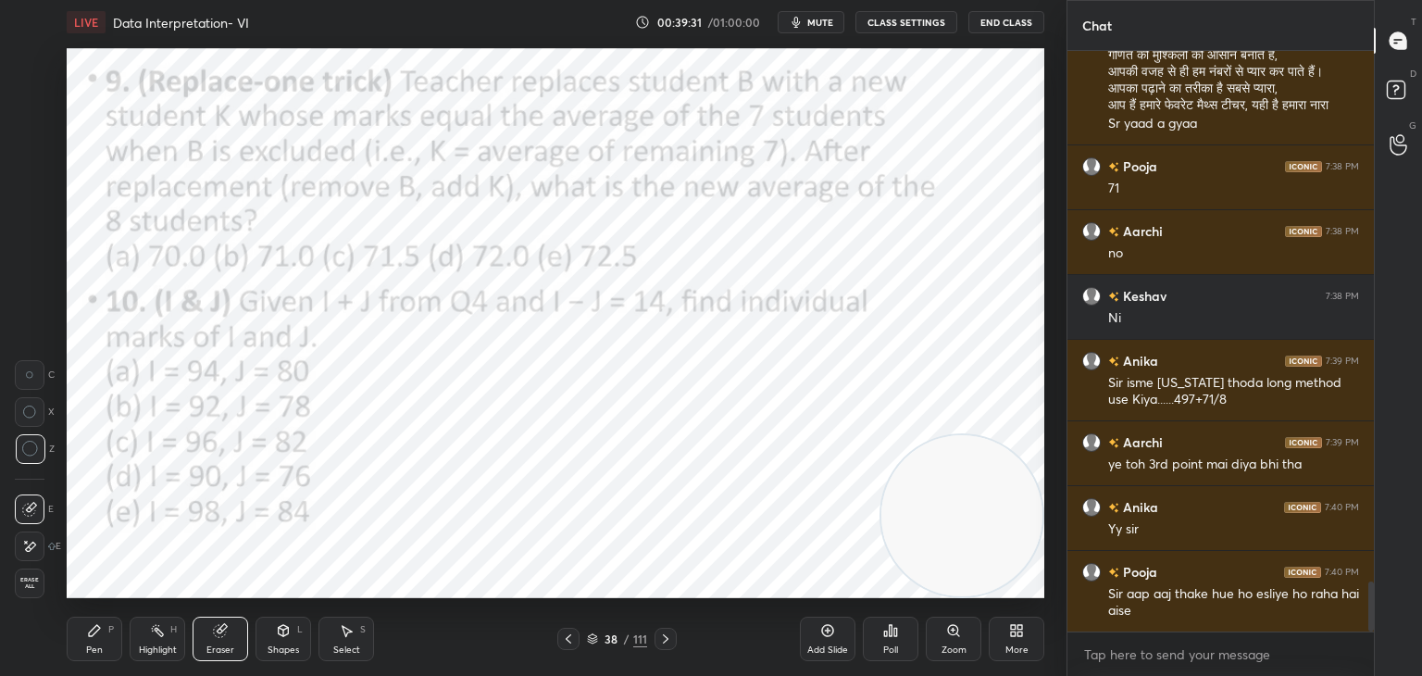
click at [111, 630] on div "P" at bounding box center [111, 629] width 6 height 9
click at [104, 635] on div "Pen P" at bounding box center [95, 638] width 56 height 44
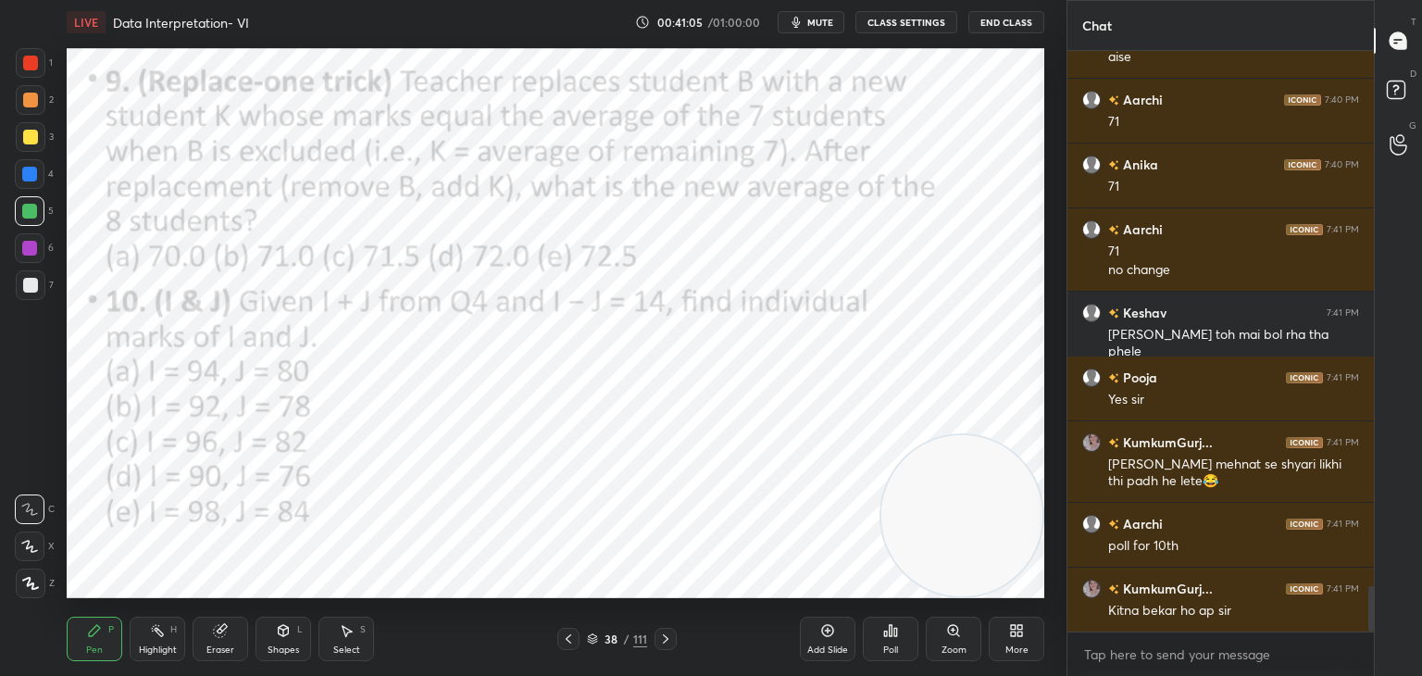
scroll to position [6844, 0]
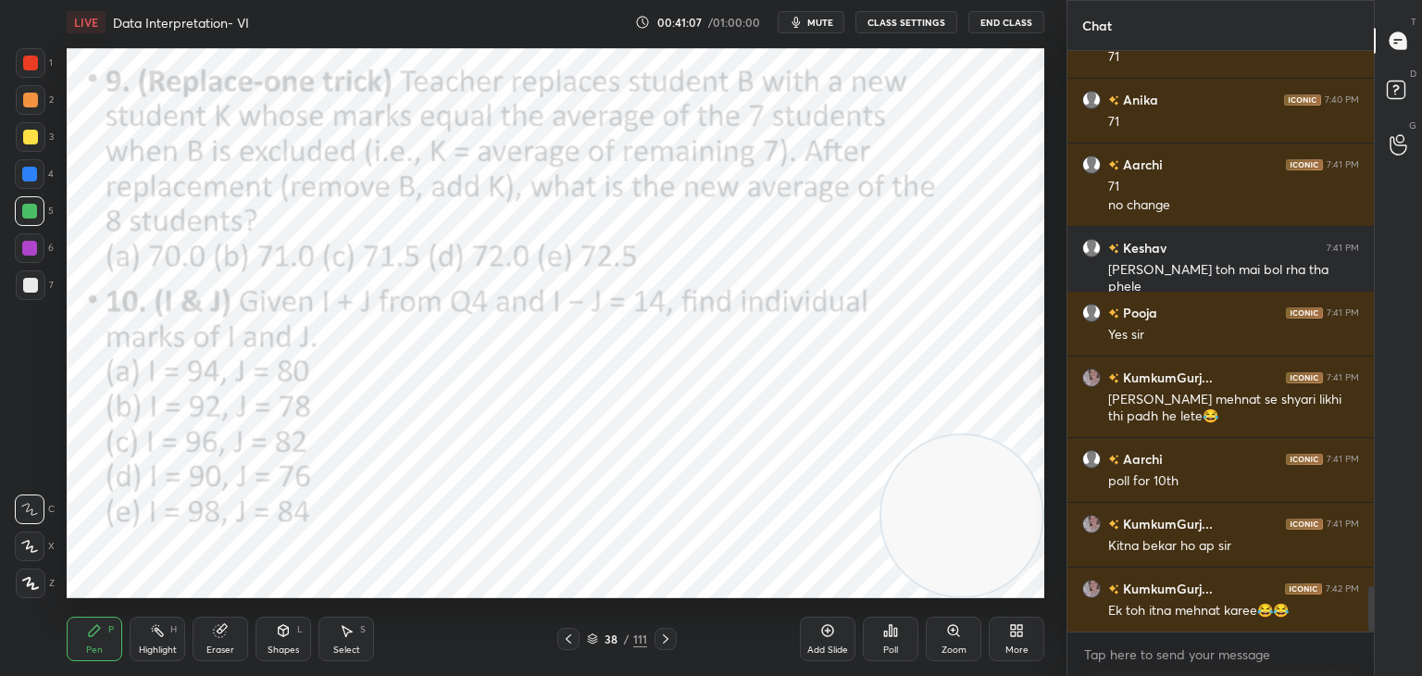
click at [895, 653] on div "Poll" at bounding box center [890, 649] width 15 height 9
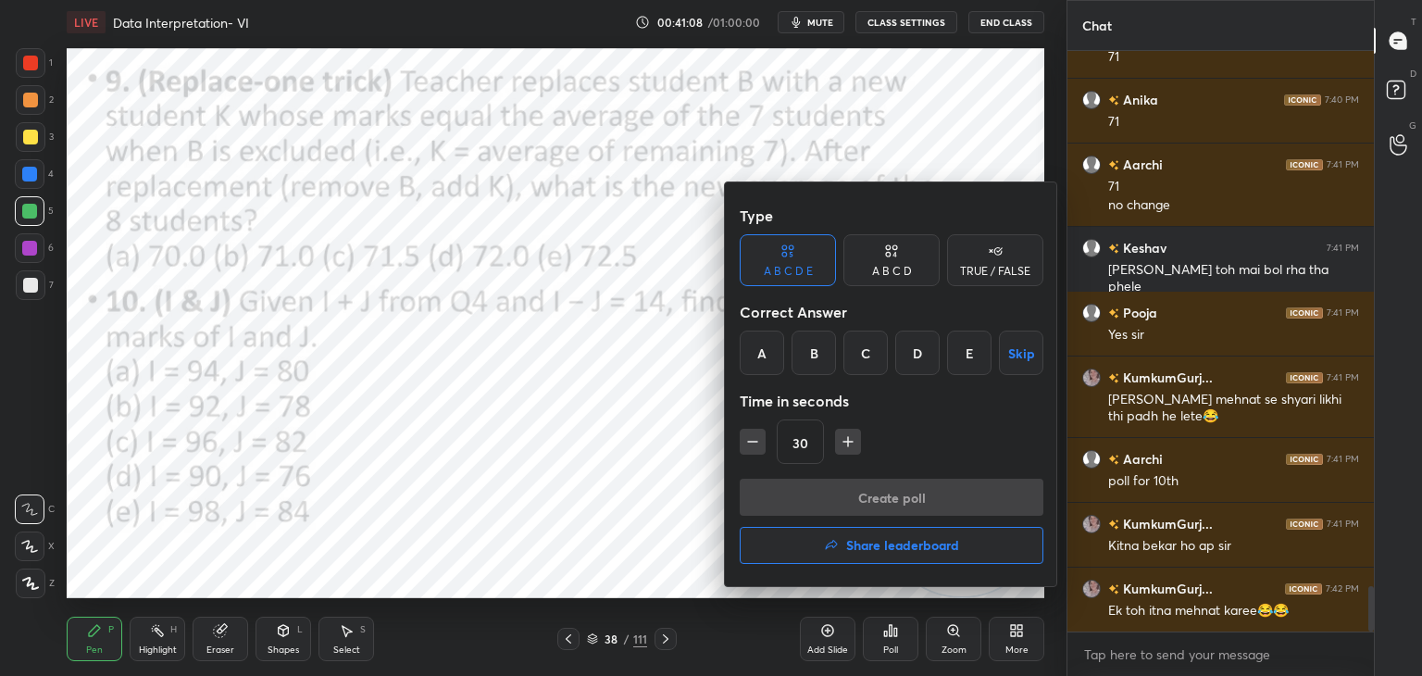
click at [771, 342] on div "A" at bounding box center [762, 352] width 44 height 44
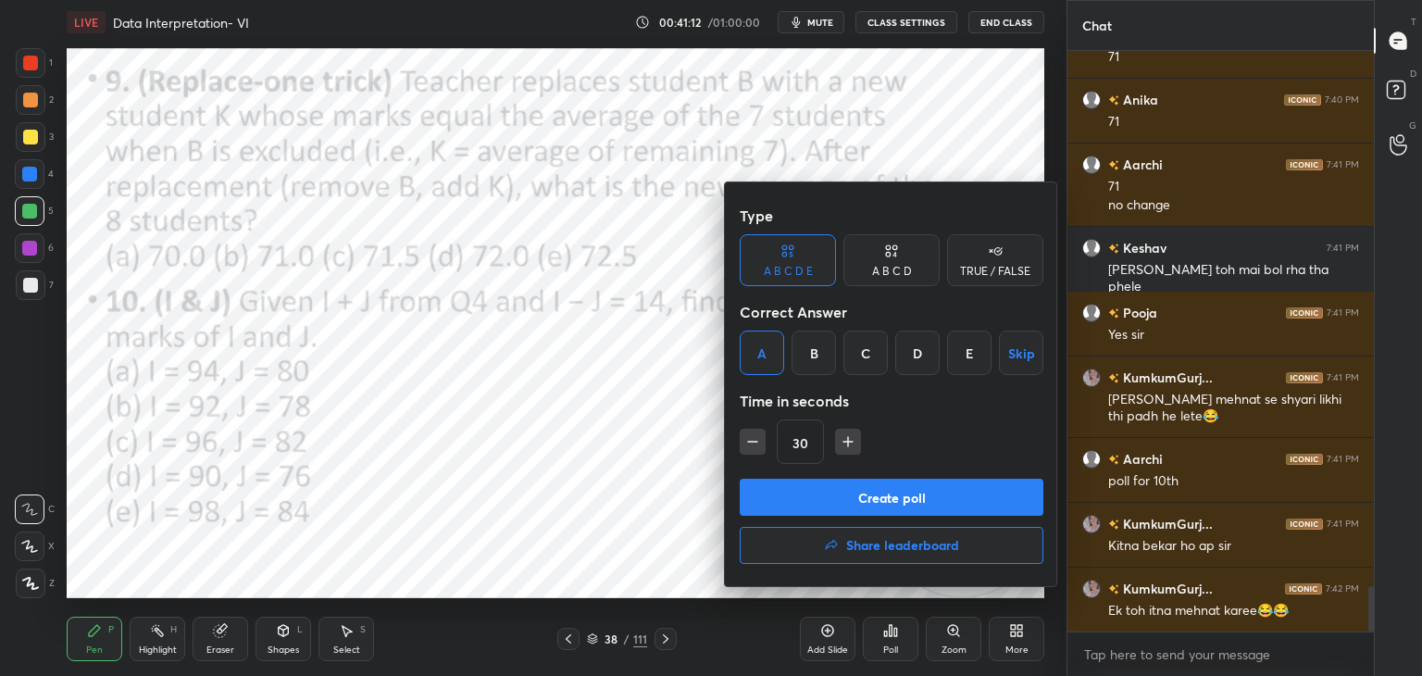
click at [815, 498] on button "Create poll" at bounding box center [892, 497] width 304 height 37
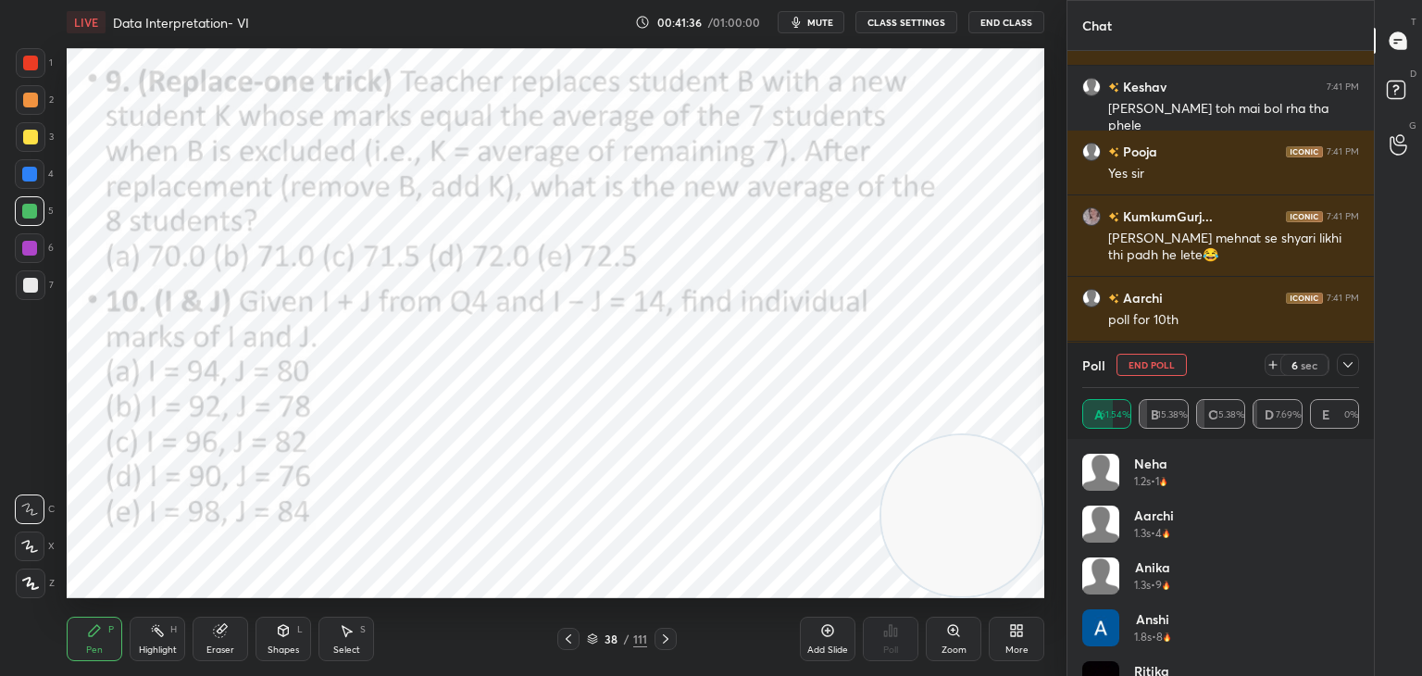
scroll to position [7069, 0]
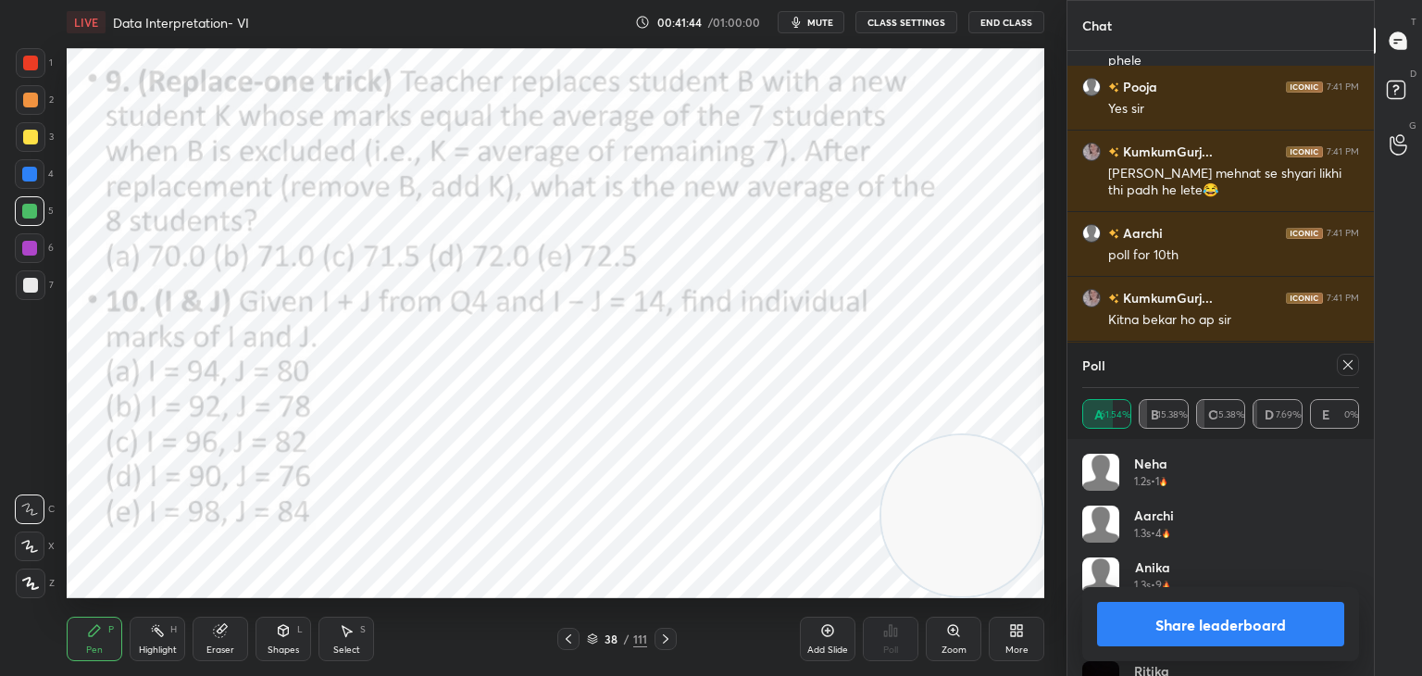
click at [1196, 626] on button "Share leaderboard" at bounding box center [1220, 624] width 247 height 44
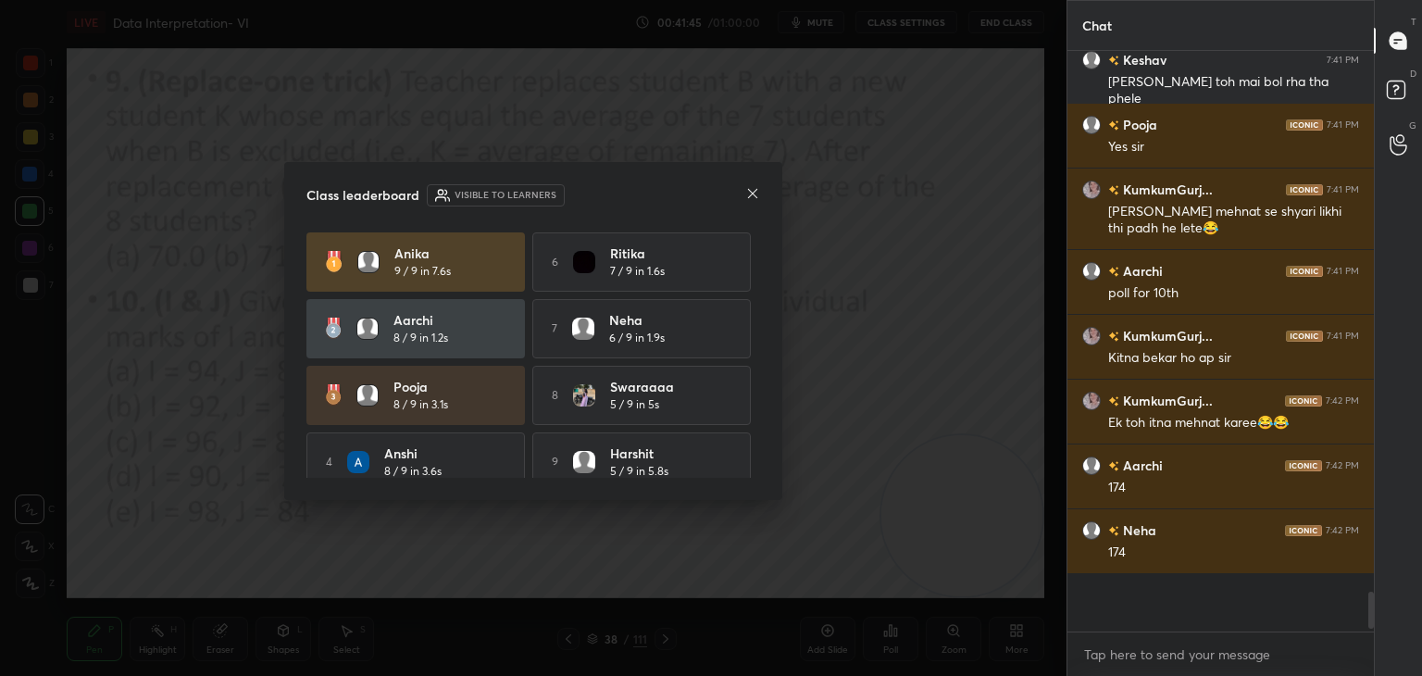
scroll to position [564, 301]
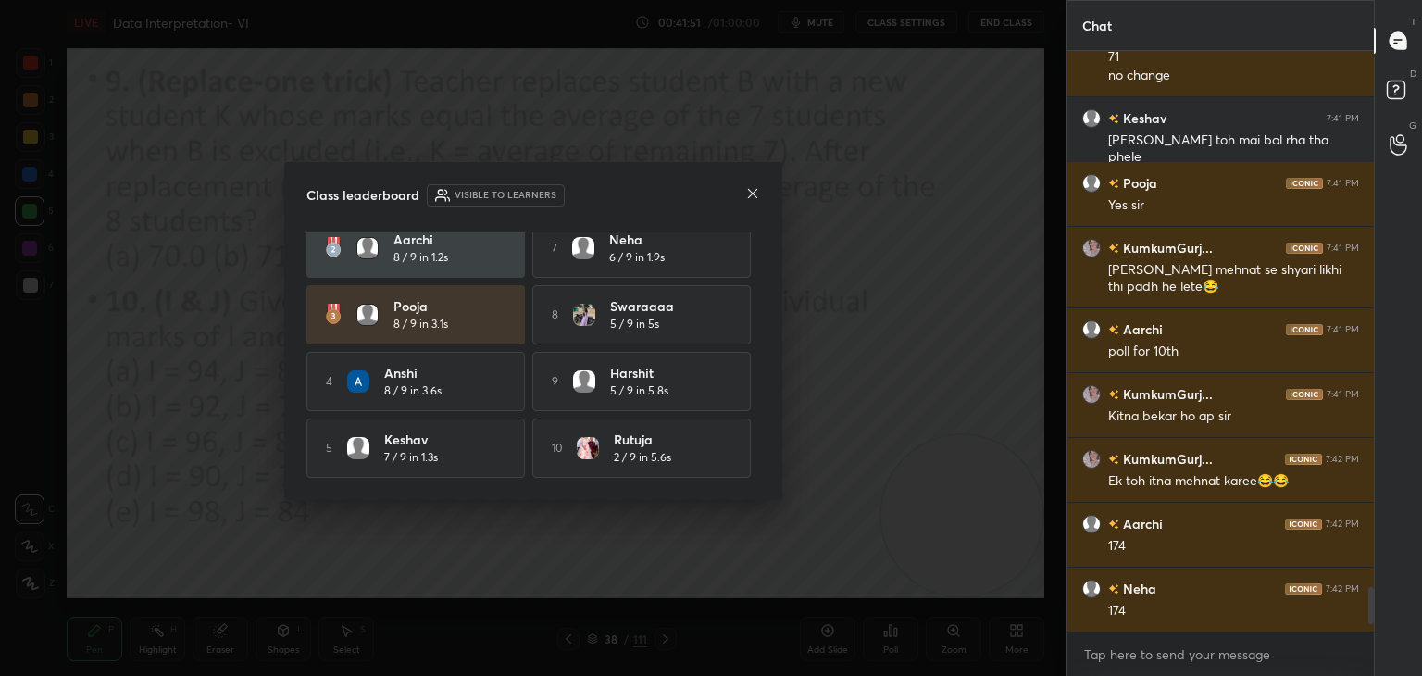
click at [750, 194] on icon at bounding box center [752, 193] width 15 height 15
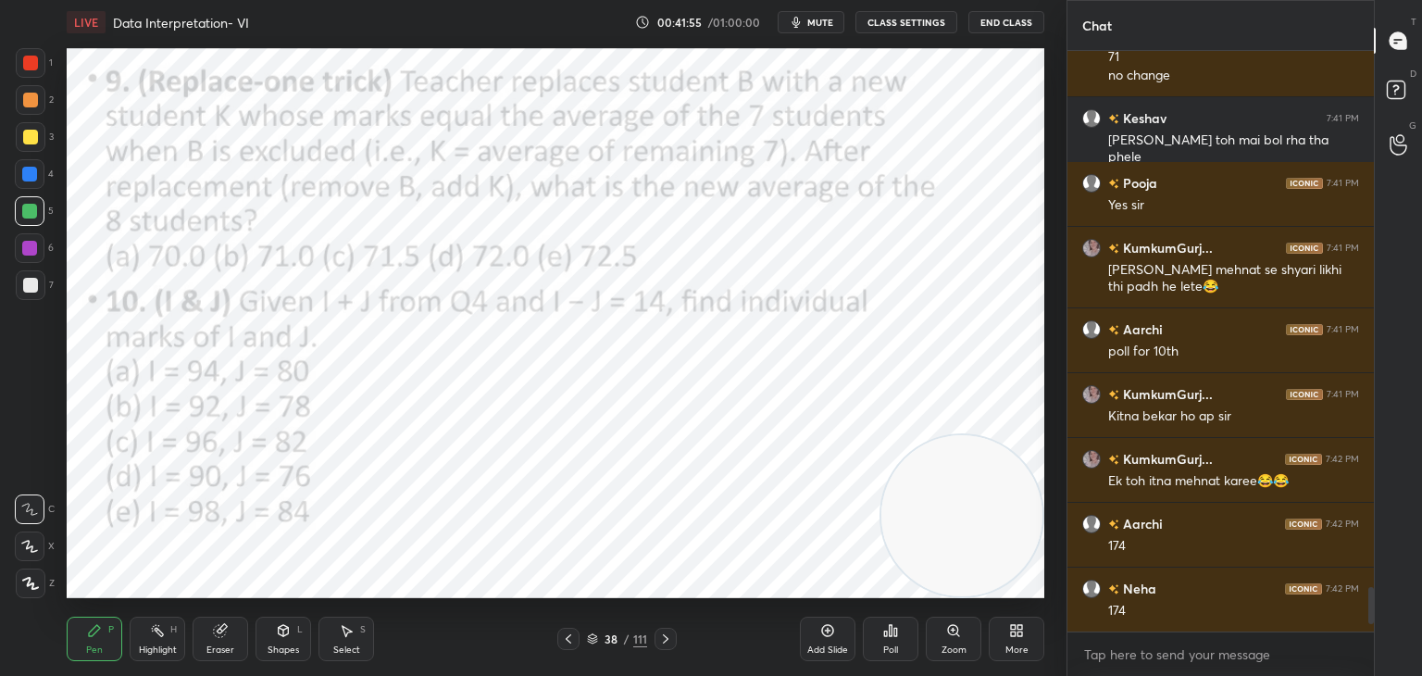
click at [31, 83] on div "1" at bounding box center [34, 66] width 37 height 37
click at [33, 64] on div at bounding box center [30, 63] width 15 height 15
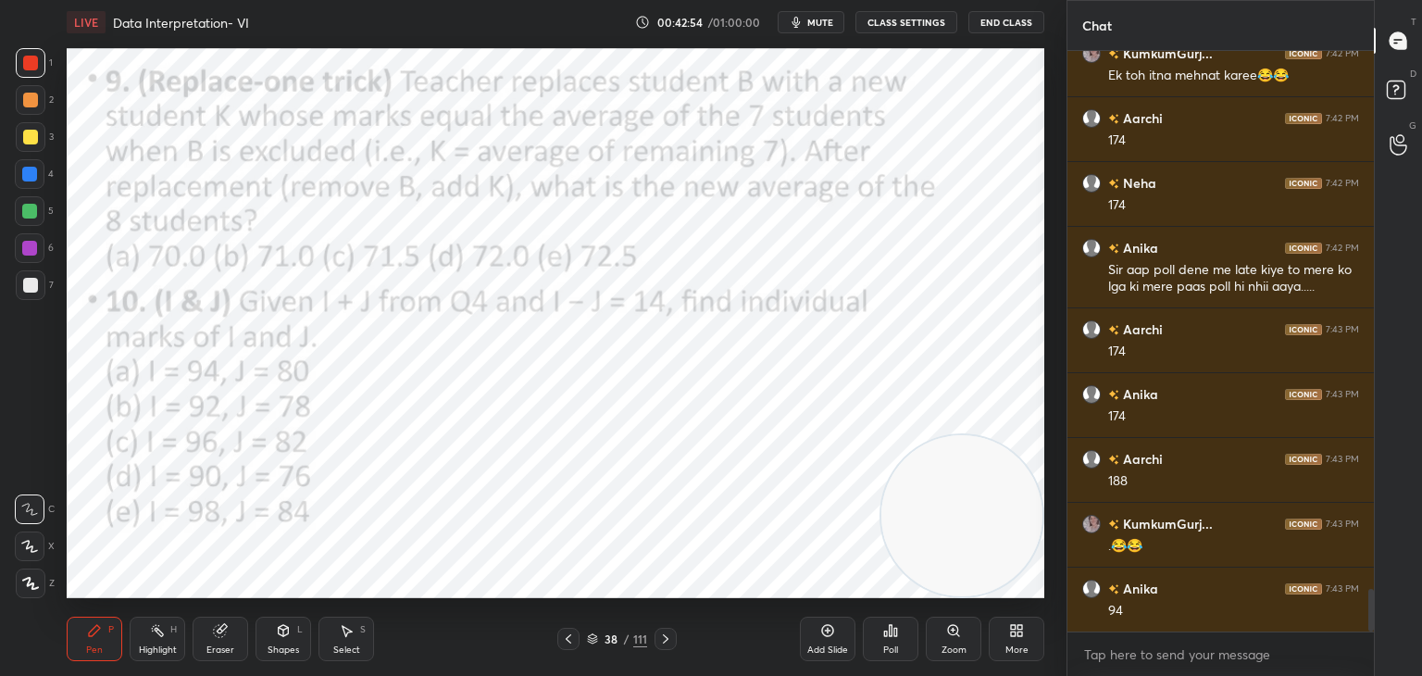
scroll to position [7443, 0]
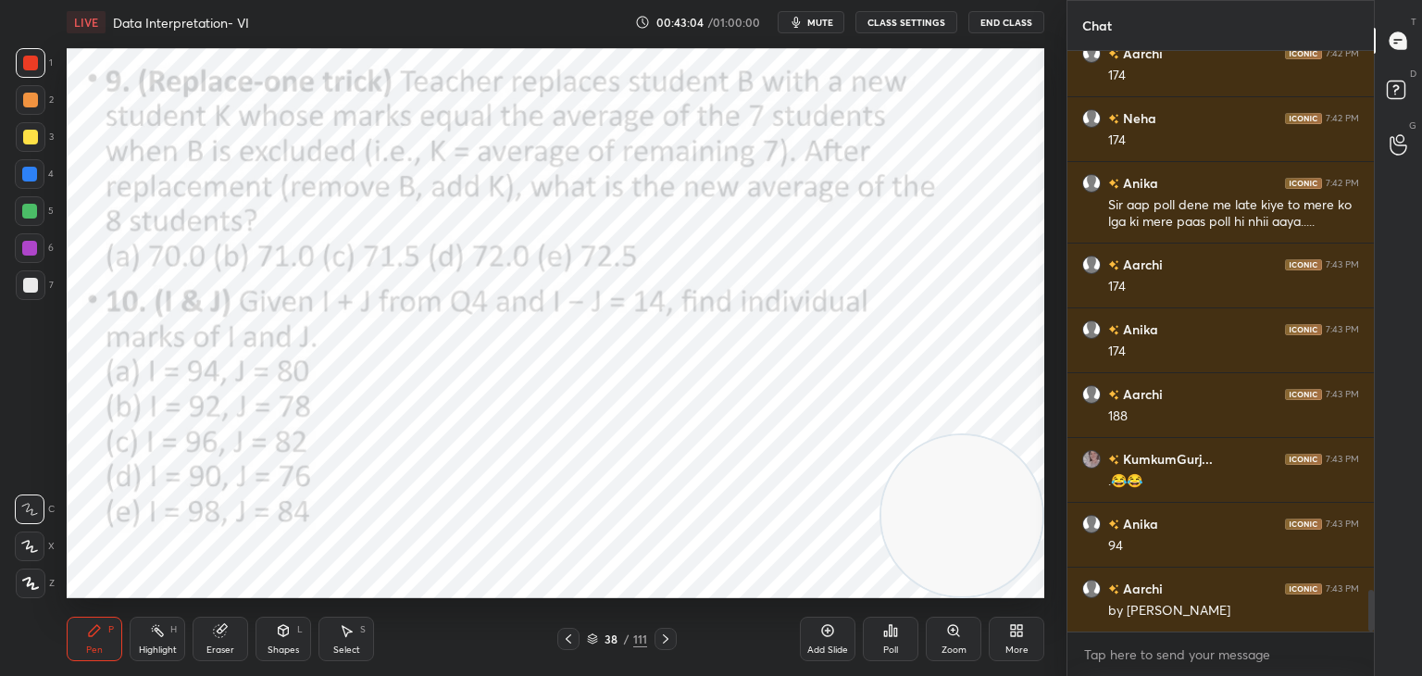
click at [822, 624] on icon at bounding box center [827, 630] width 15 height 15
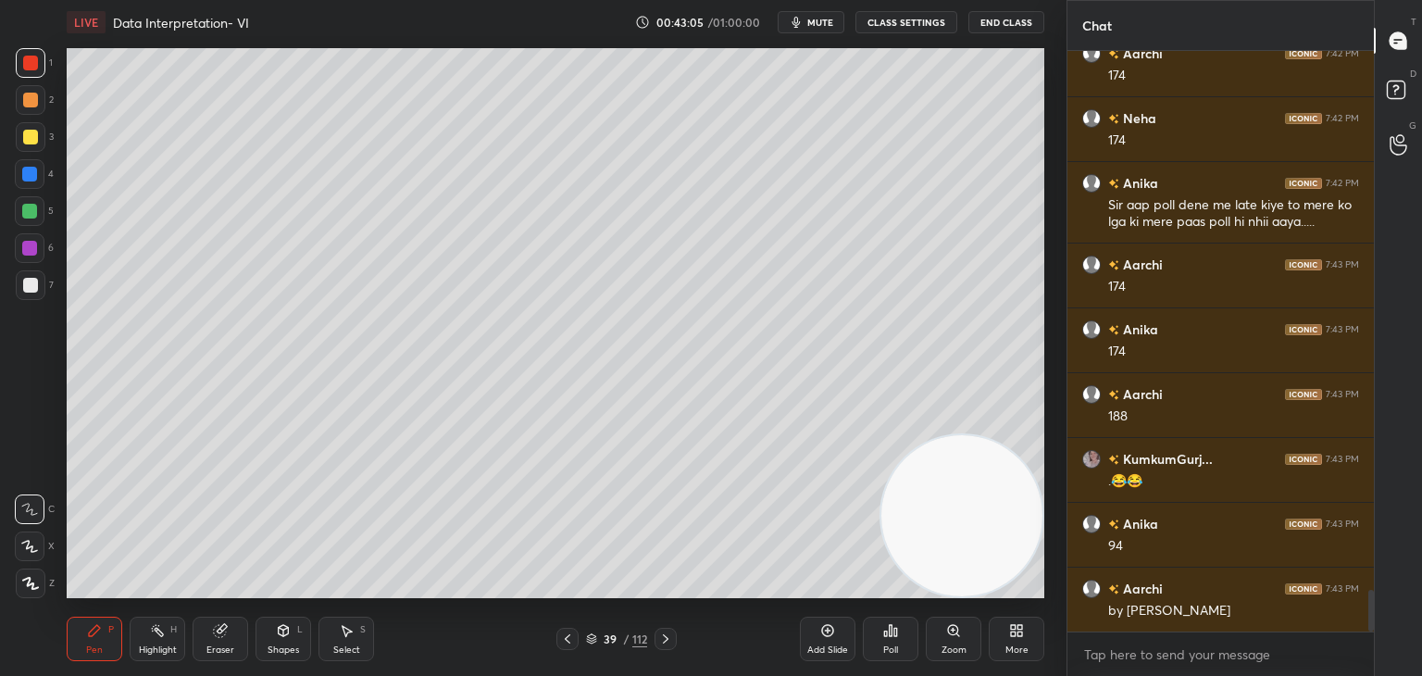
click at [21, 202] on div at bounding box center [30, 211] width 30 height 30
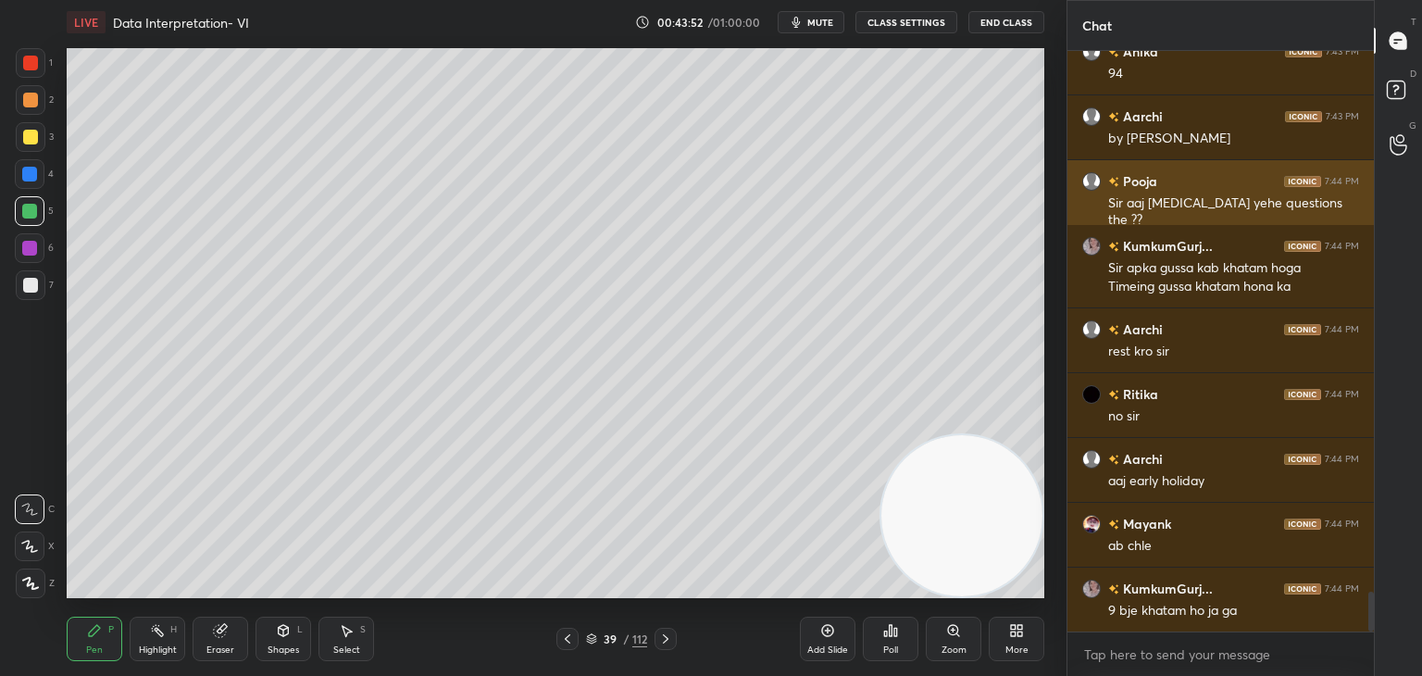
scroll to position [7980, 0]
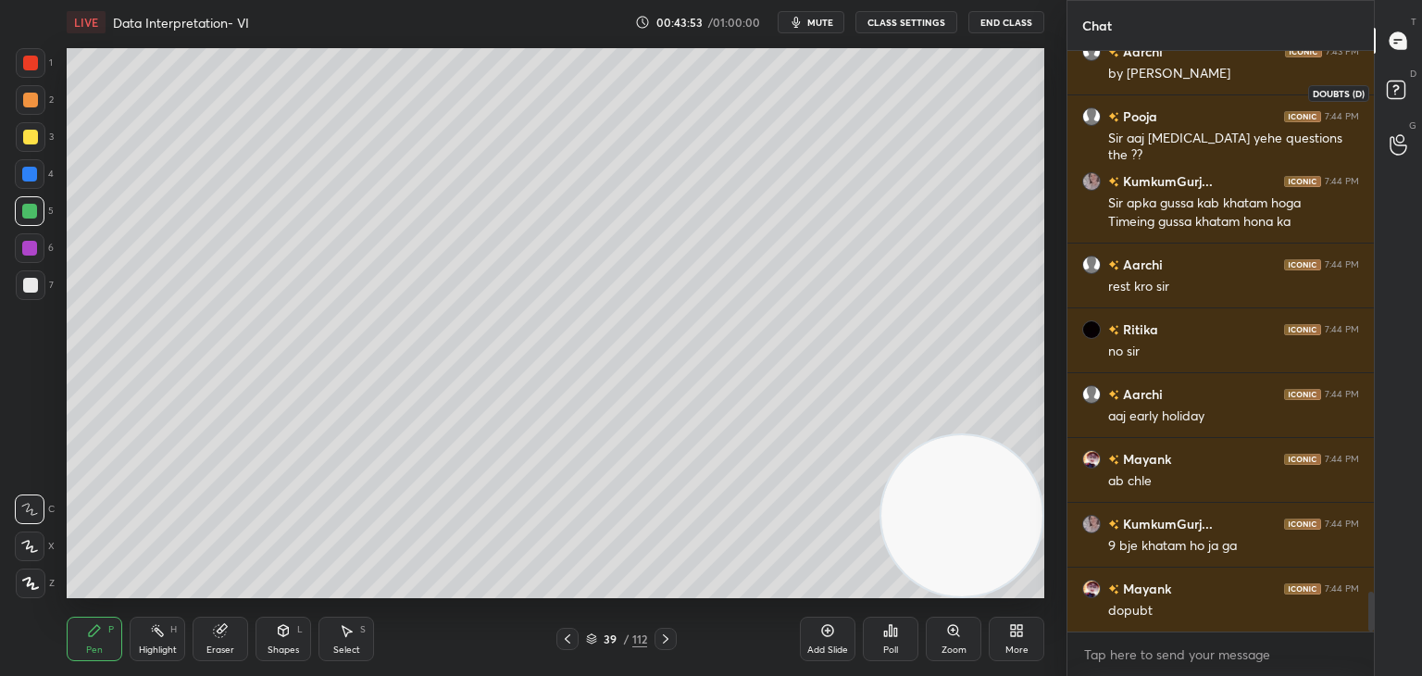
click at [1393, 97] on rect at bounding box center [1395, 90] width 18 height 18
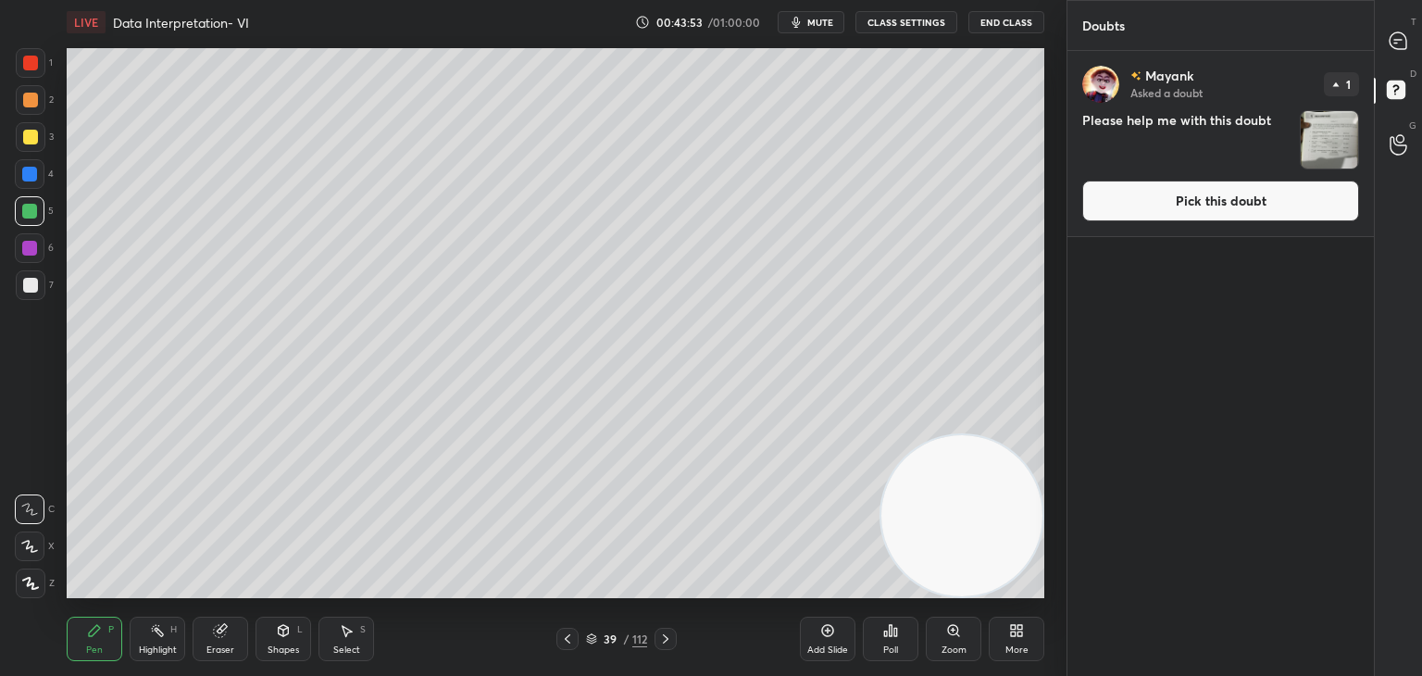
click at [1209, 203] on button "Pick this doubt" at bounding box center [1220, 200] width 277 height 41
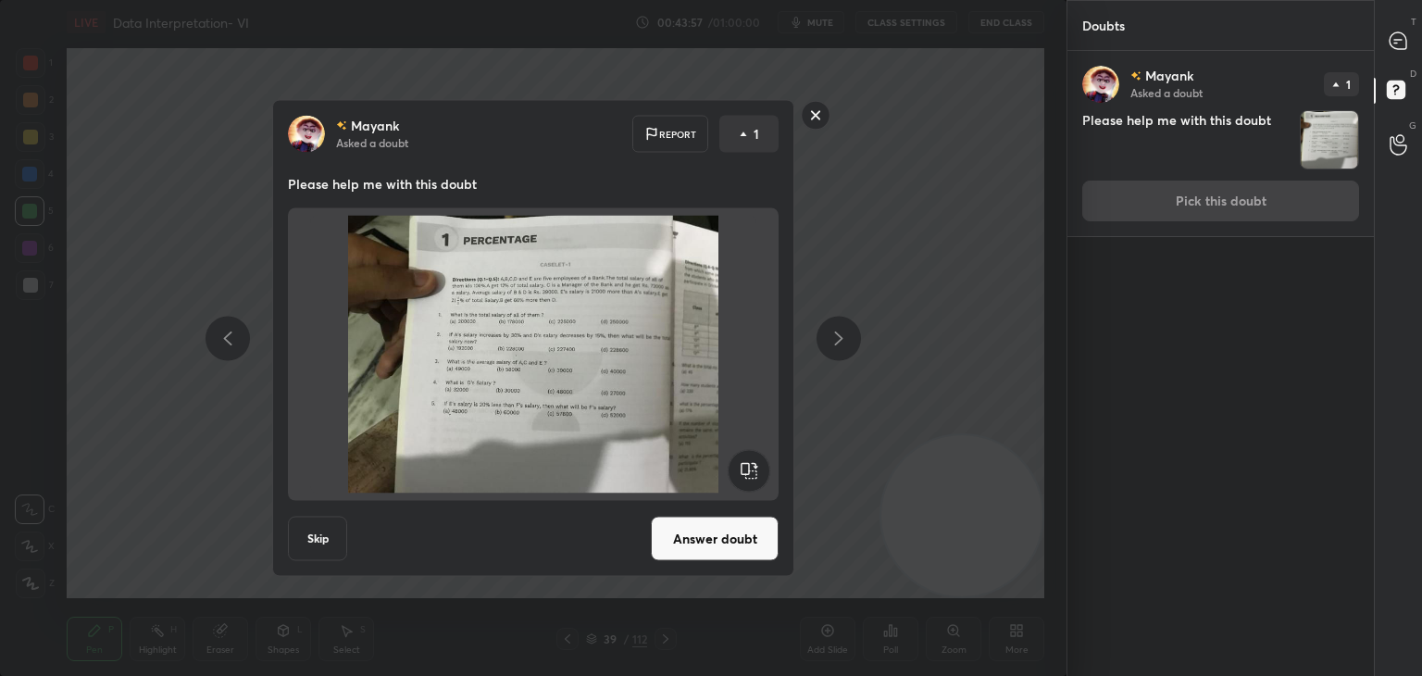
click at [715, 543] on button "Answer doubt" at bounding box center [715, 538] width 128 height 44
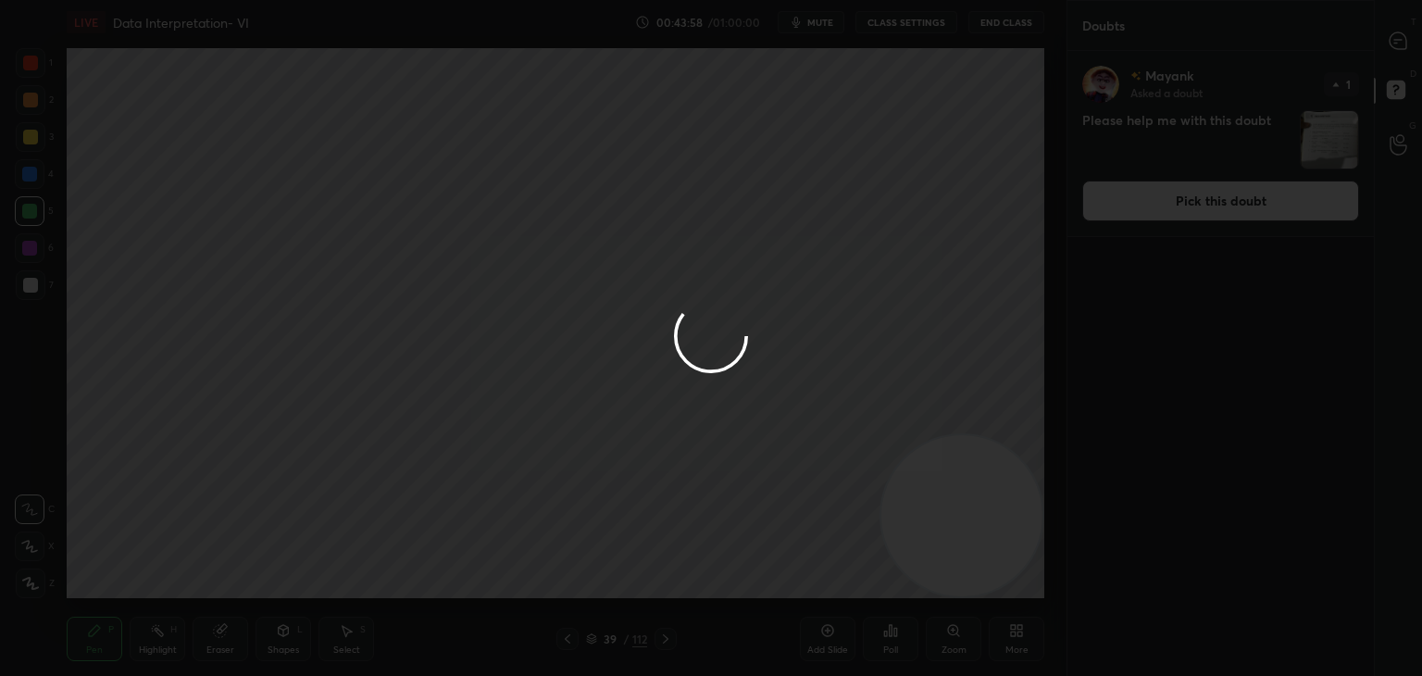
click at [1385, 50] on div at bounding box center [711, 338] width 1422 height 676
click at [1399, 49] on div at bounding box center [711, 338] width 1422 height 676
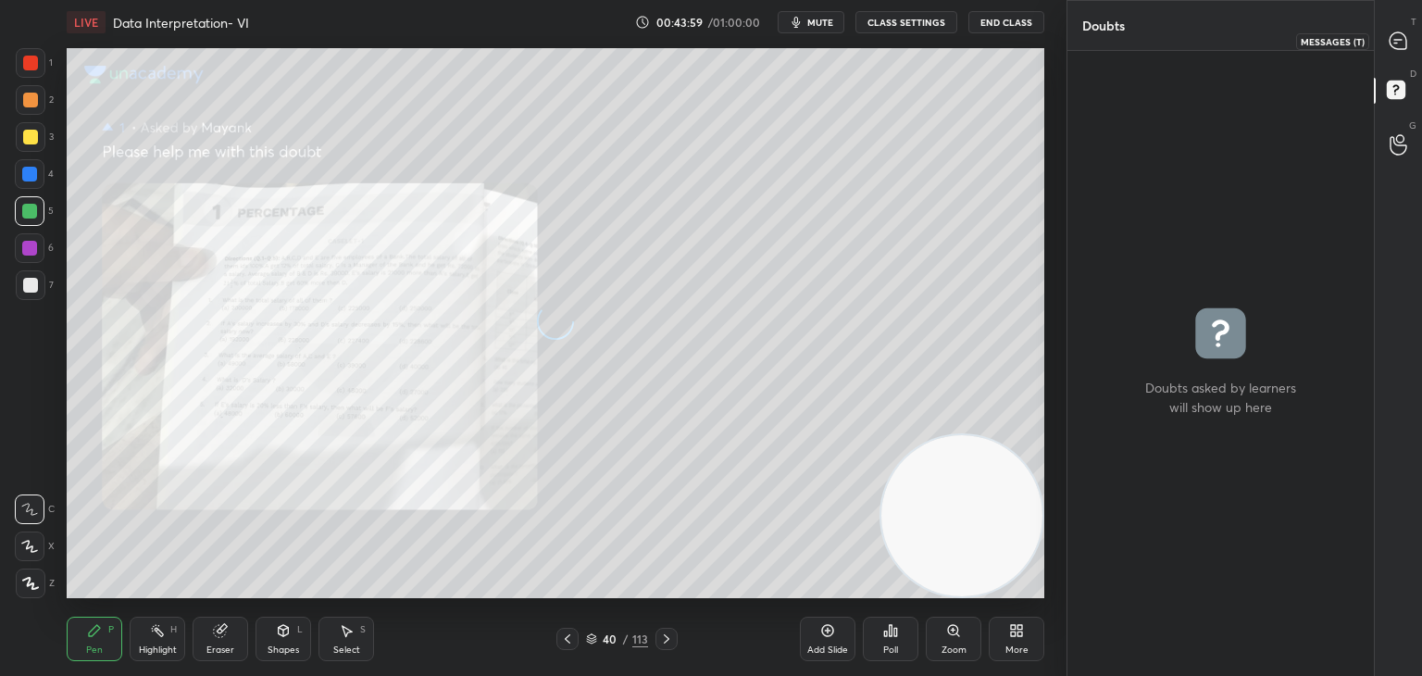
click at [1393, 37] on icon at bounding box center [1397, 40] width 17 height 17
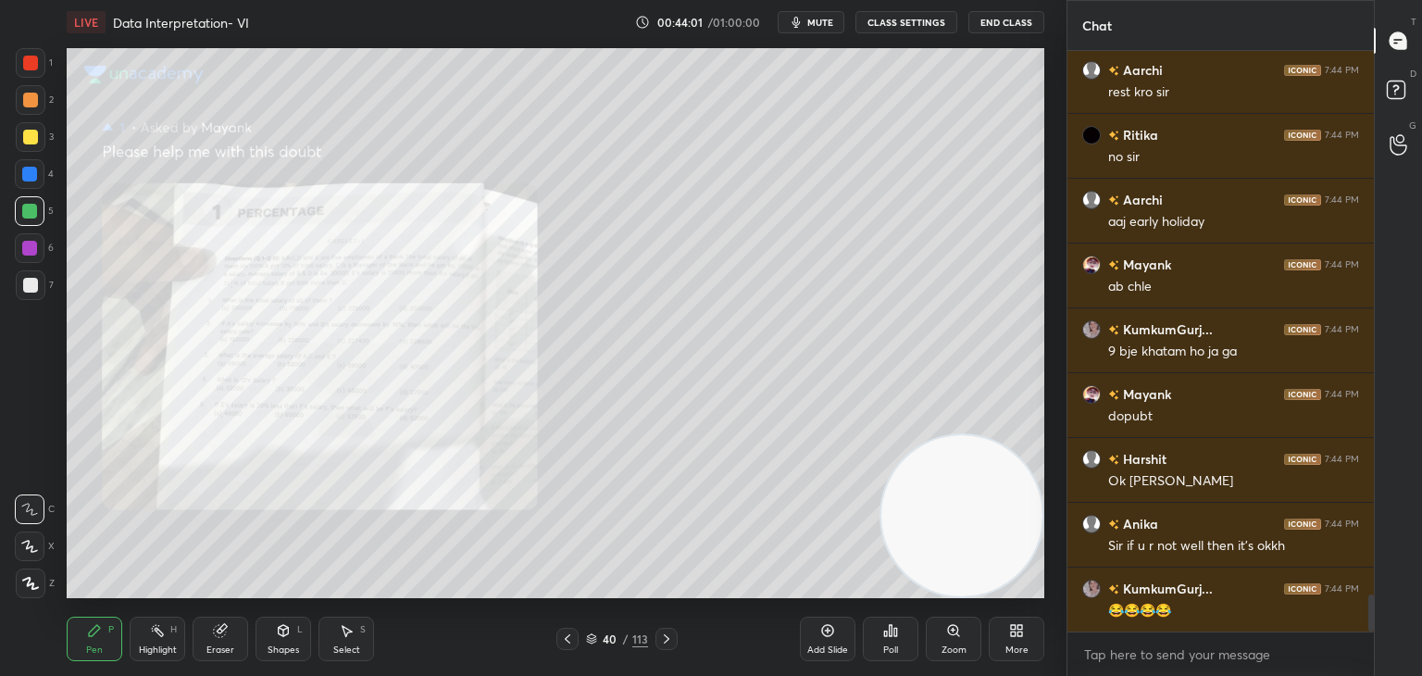
scroll to position [8676, 0]
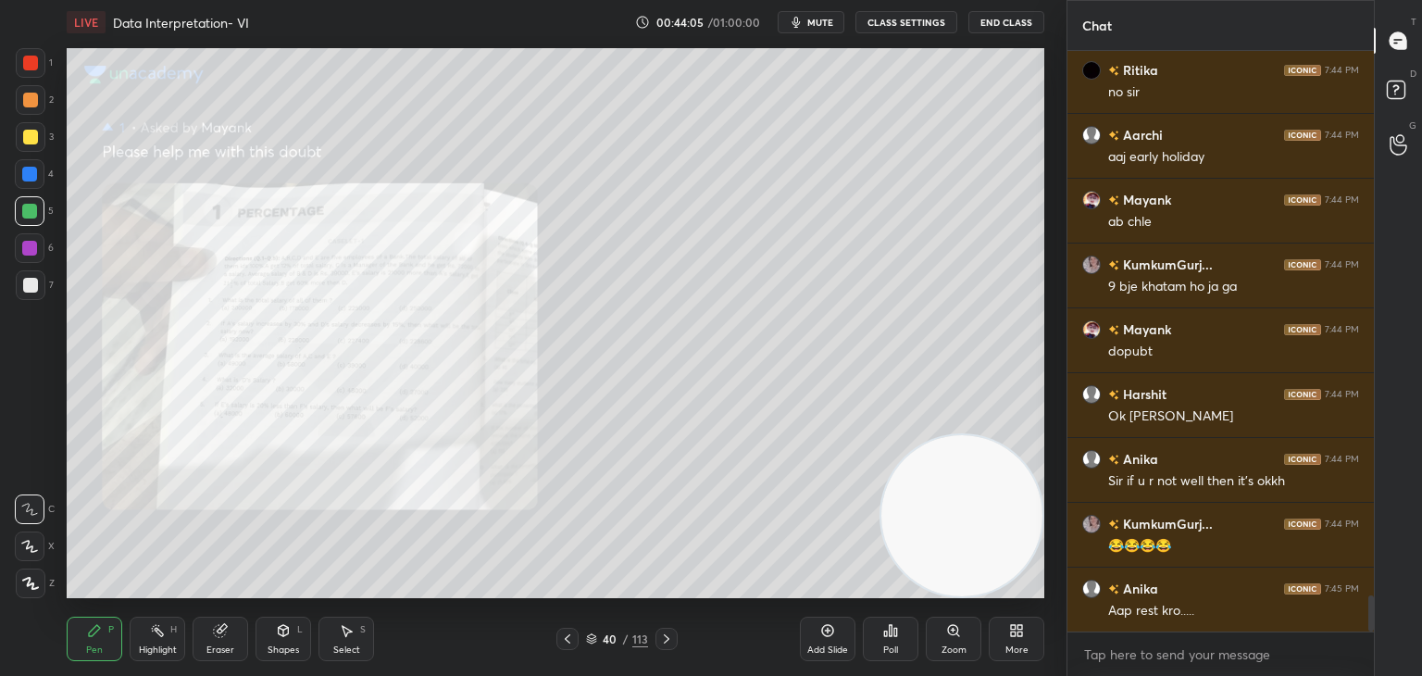
click at [970, 631] on div "Zoom" at bounding box center [954, 638] width 56 height 44
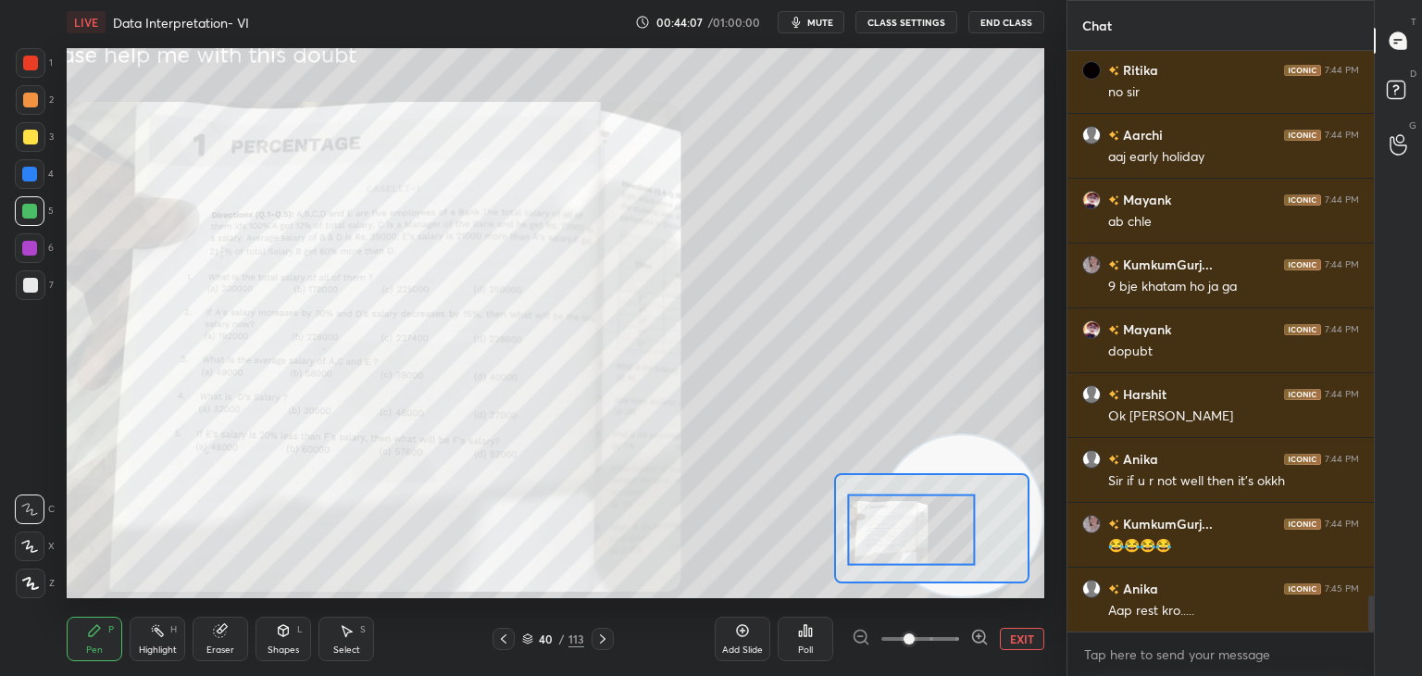
scroll to position [8741, 0]
click at [44, 140] on div at bounding box center [31, 137] width 30 height 30
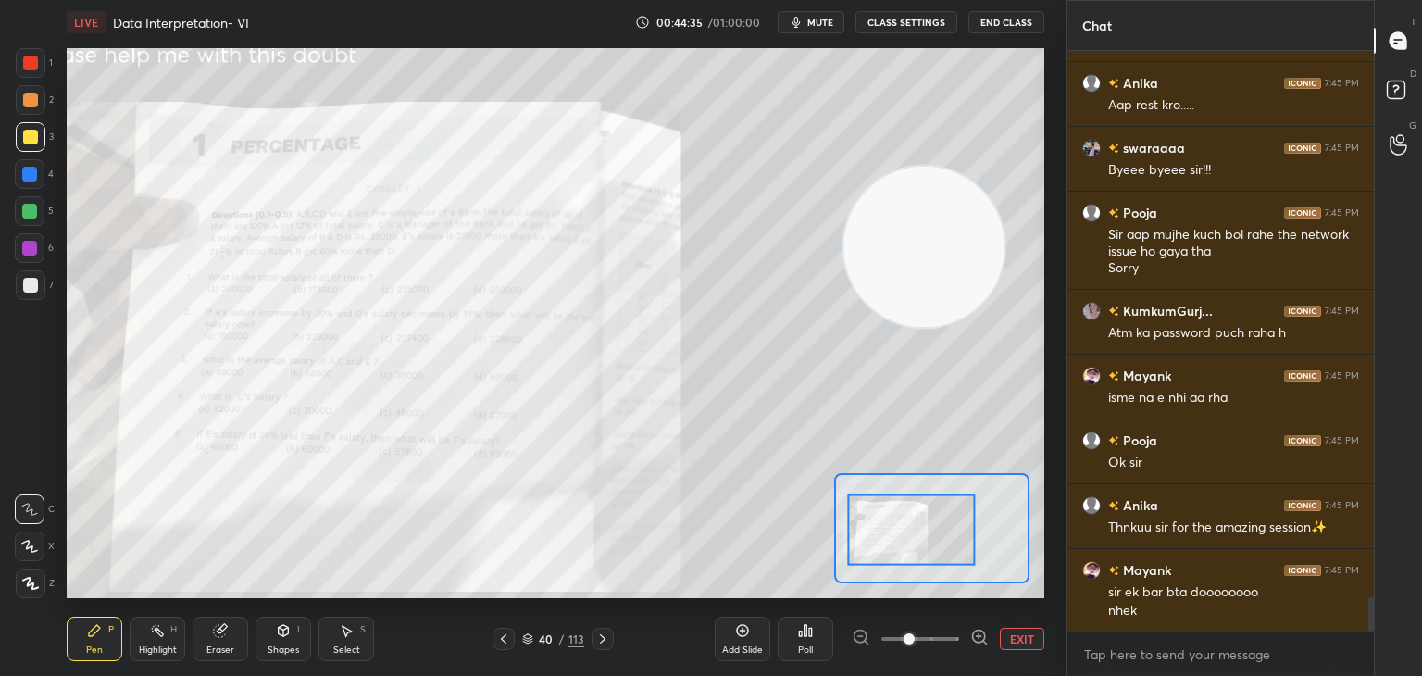
scroll to position [9246, 0]
click at [215, 645] on div "Eraser" at bounding box center [220, 649] width 28 height 9
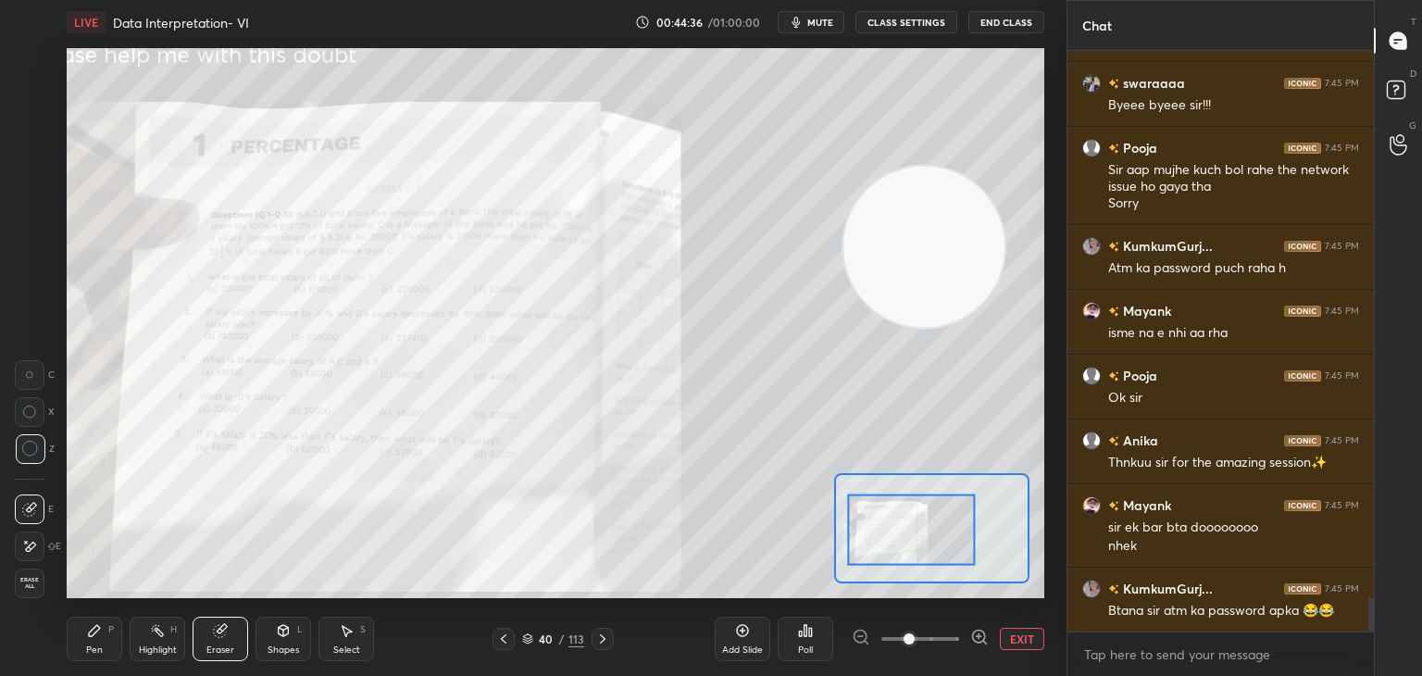
click at [44, 582] on div "Erase all" at bounding box center [30, 583] width 30 height 30
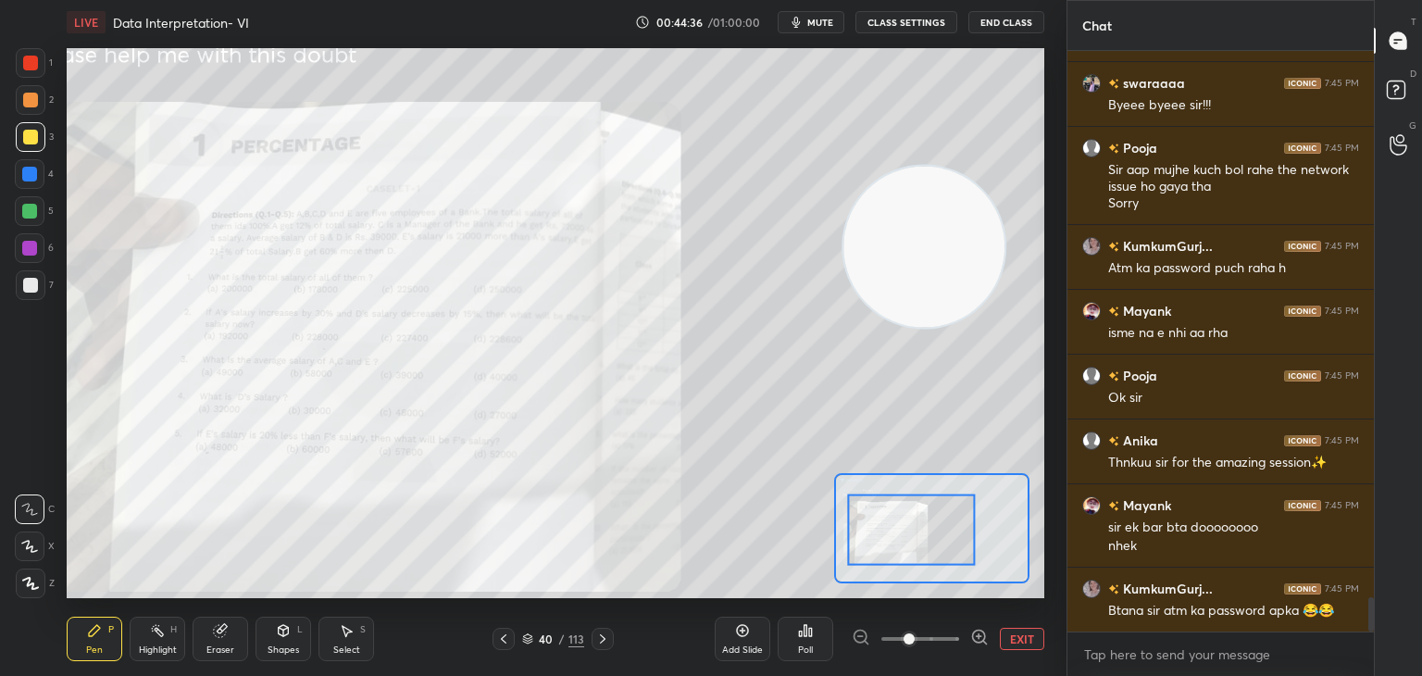
click at [92, 641] on div "Pen P" at bounding box center [95, 638] width 56 height 44
click at [41, 216] on div at bounding box center [30, 211] width 30 height 30
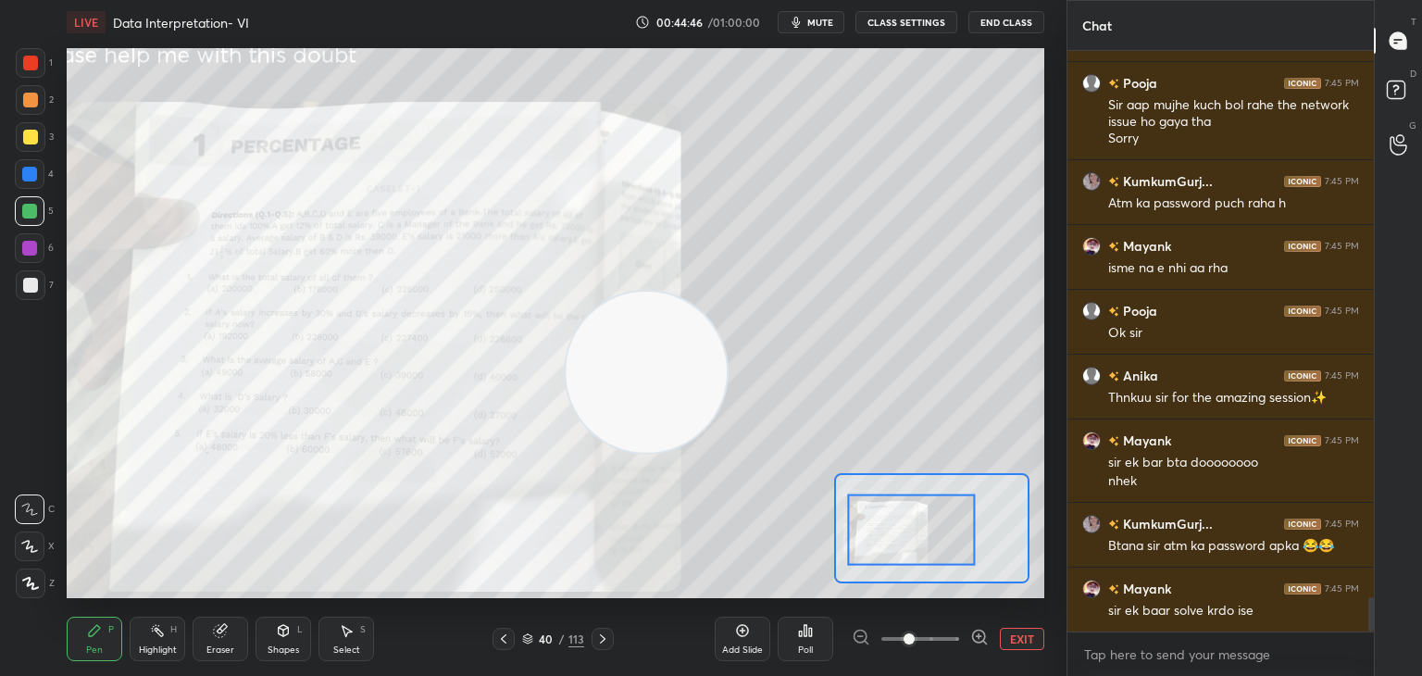
scroll to position [9376, 0]
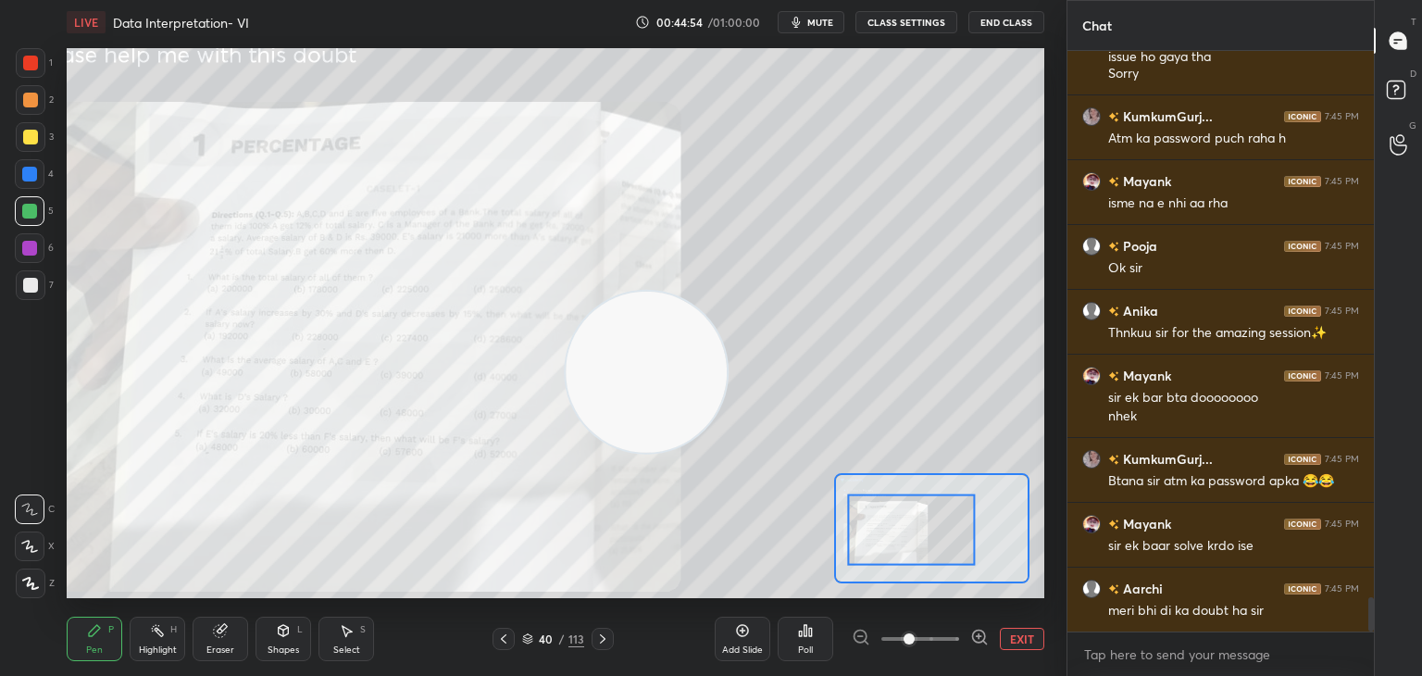
click at [213, 637] on icon at bounding box center [220, 630] width 15 height 15
click at [37, 585] on span "Erase all" at bounding box center [30, 583] width 28 height 13
click at [111, 647] on div "Pen P" at bounding box center [95, 638] width 56 height 44
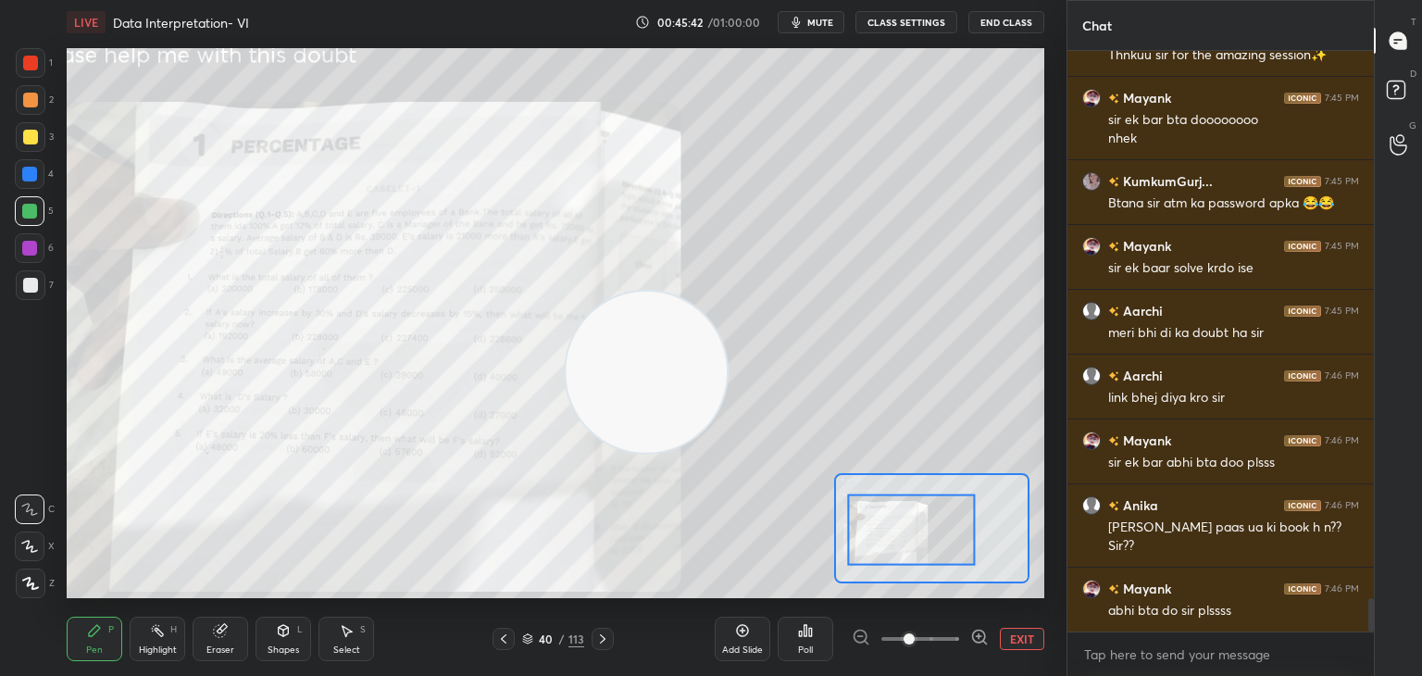
scroll to position [9672, 0]
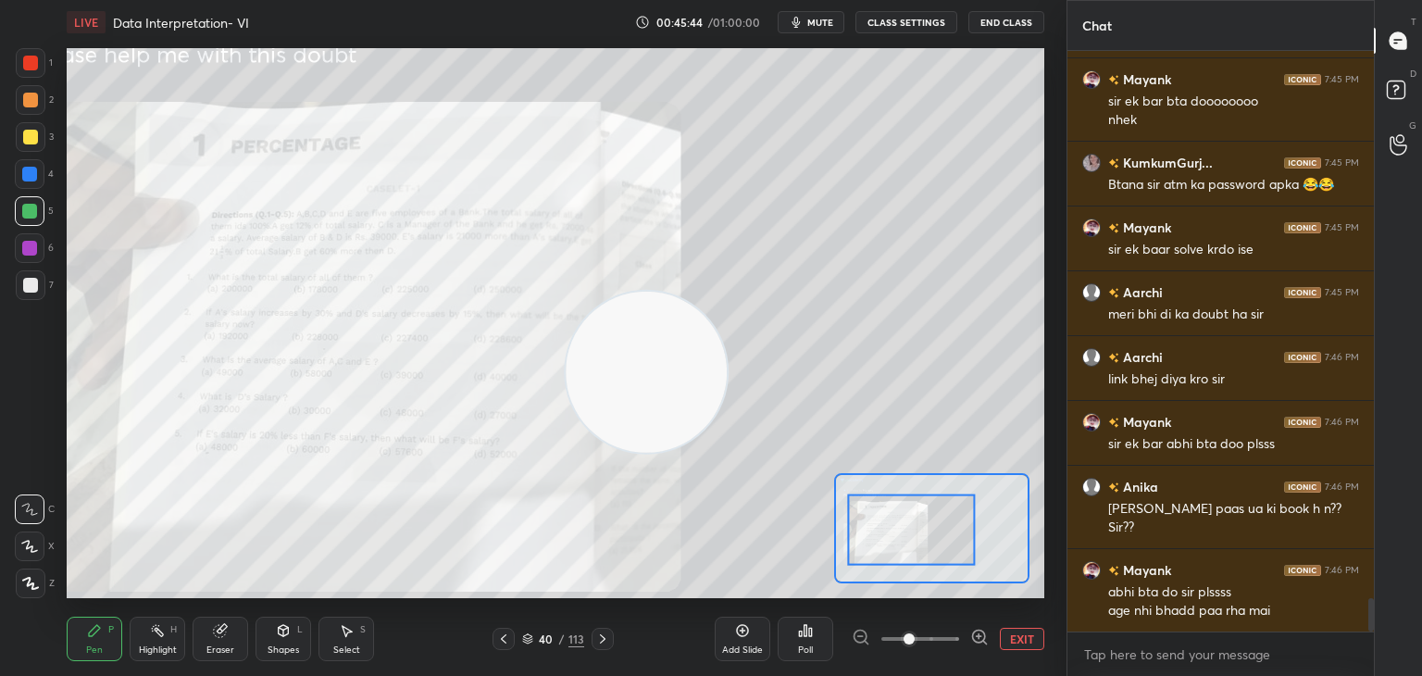
click at [19, 65] on div at bounding box center [31, 63] width 30 height 30
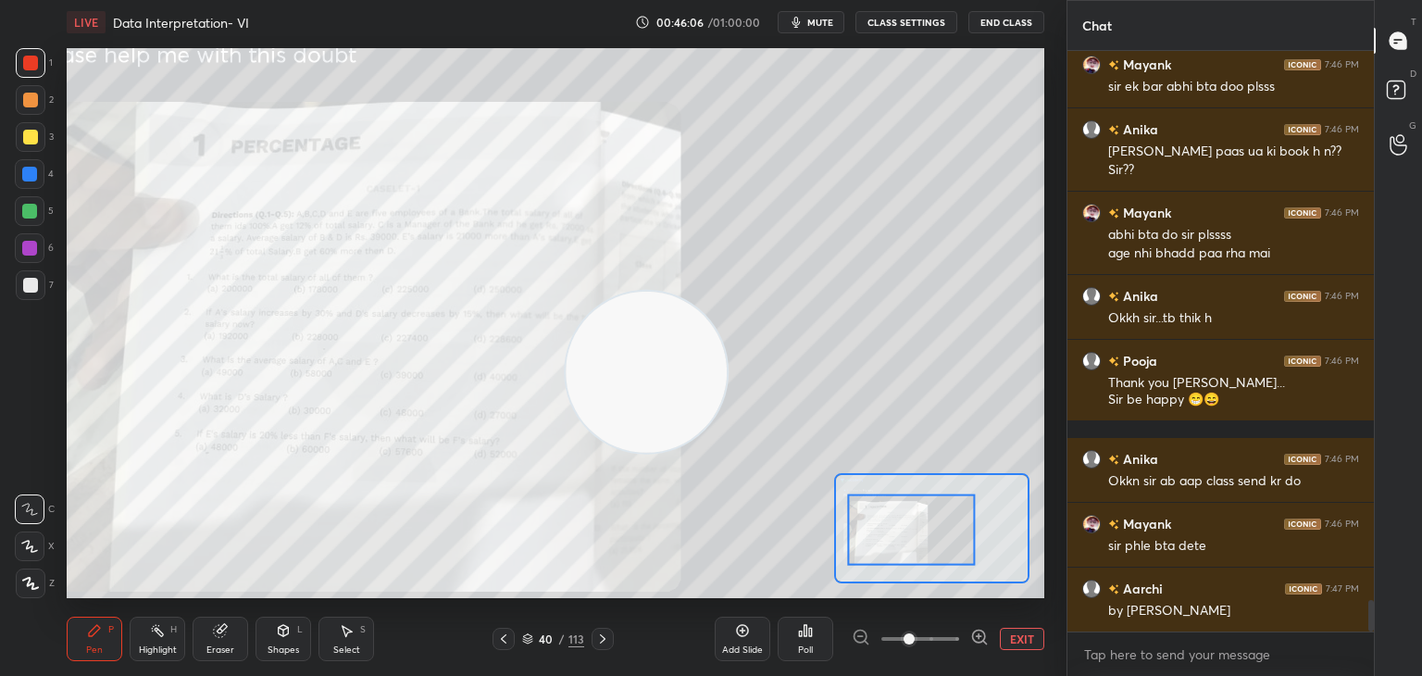
scroll to position [10094, 0]
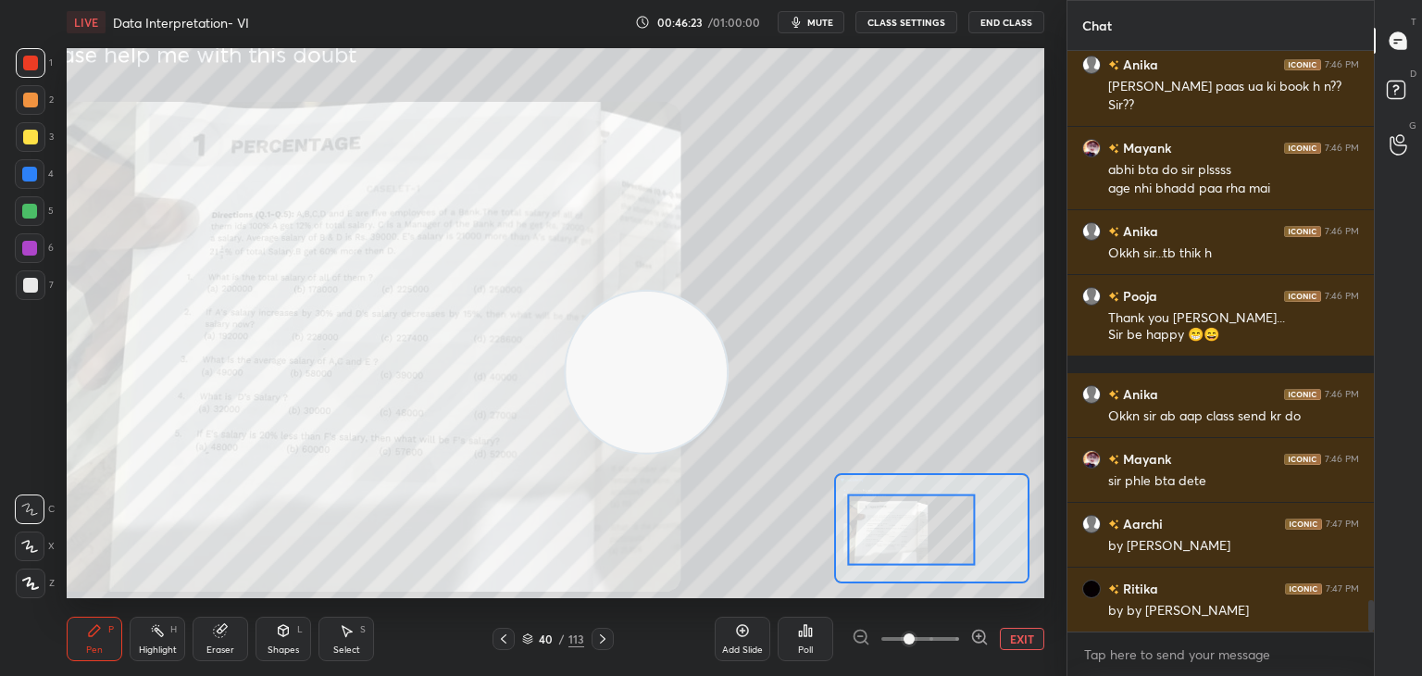
click at [740, 630] on icon at bounding box center [743, 631] width 6 height 6
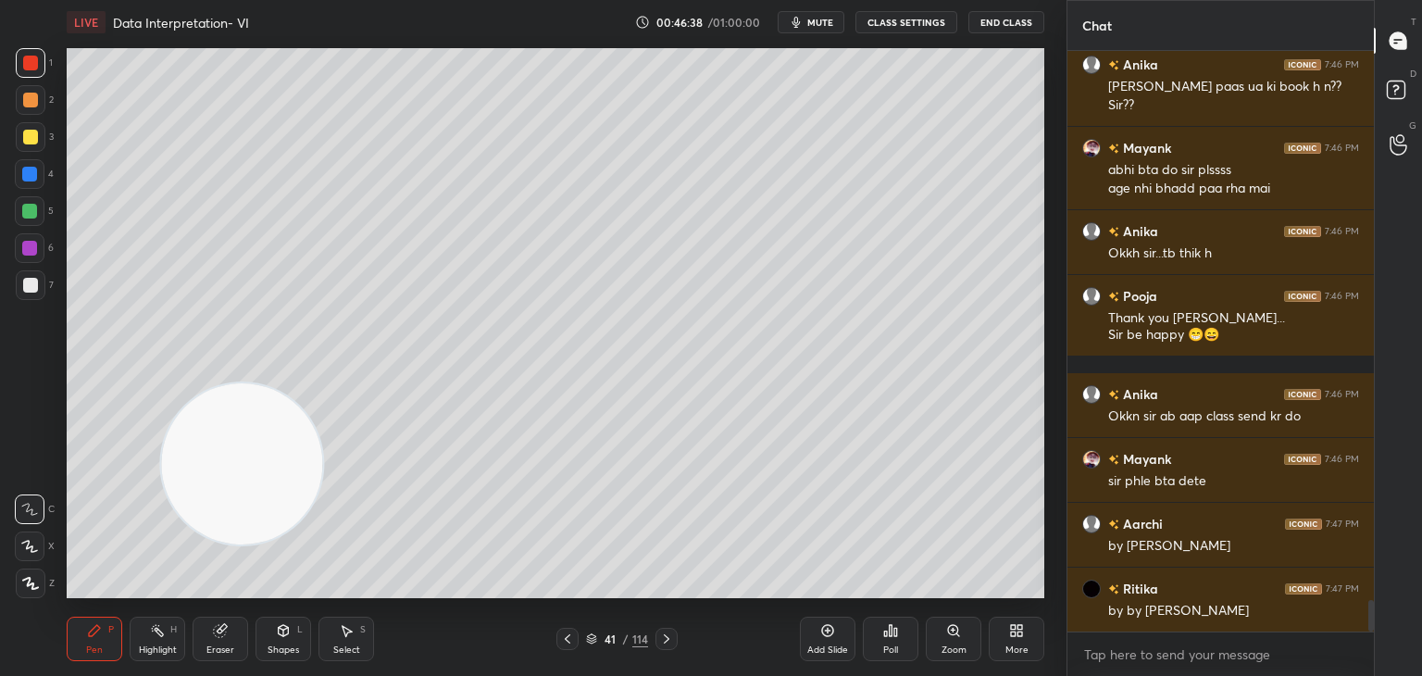
click at [1011, 17] on button "End Class" at bounding box center [1006, 22] width 76 height 22
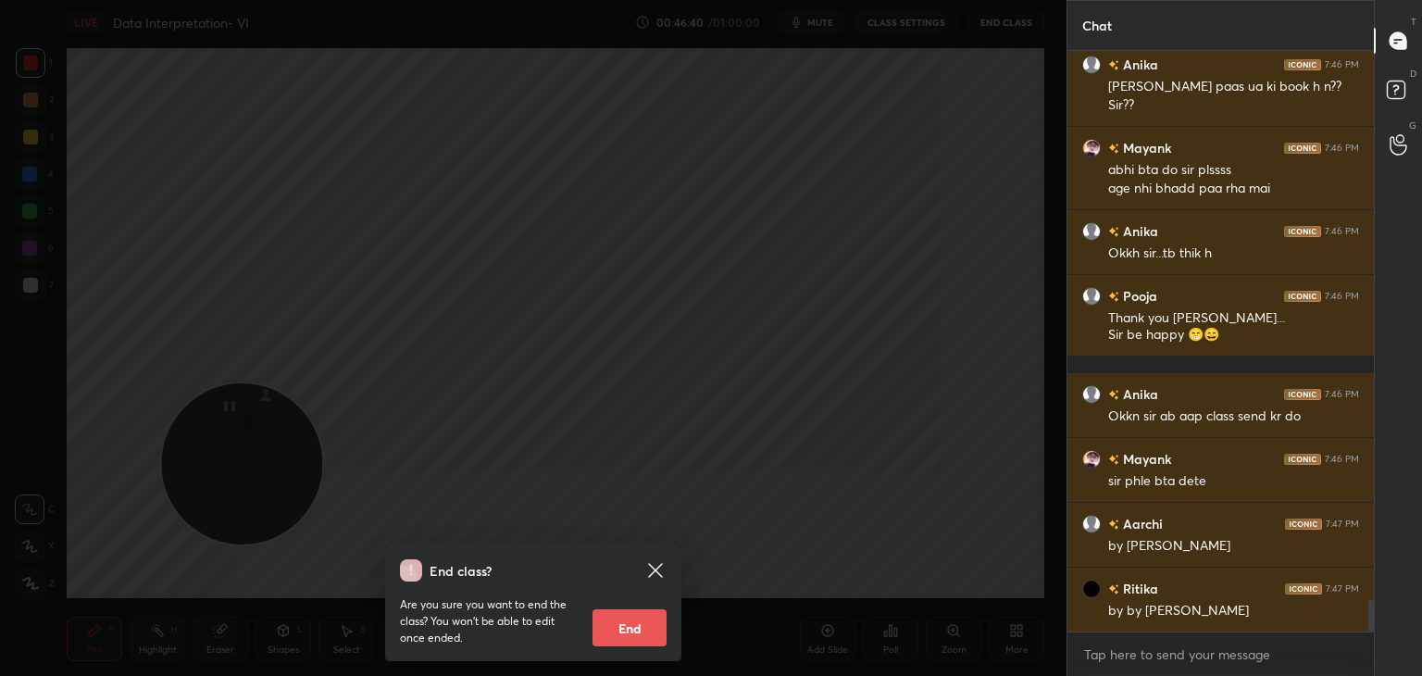
click at [650, 574] on icon at bounding box center [655, 570] width 14 height 14
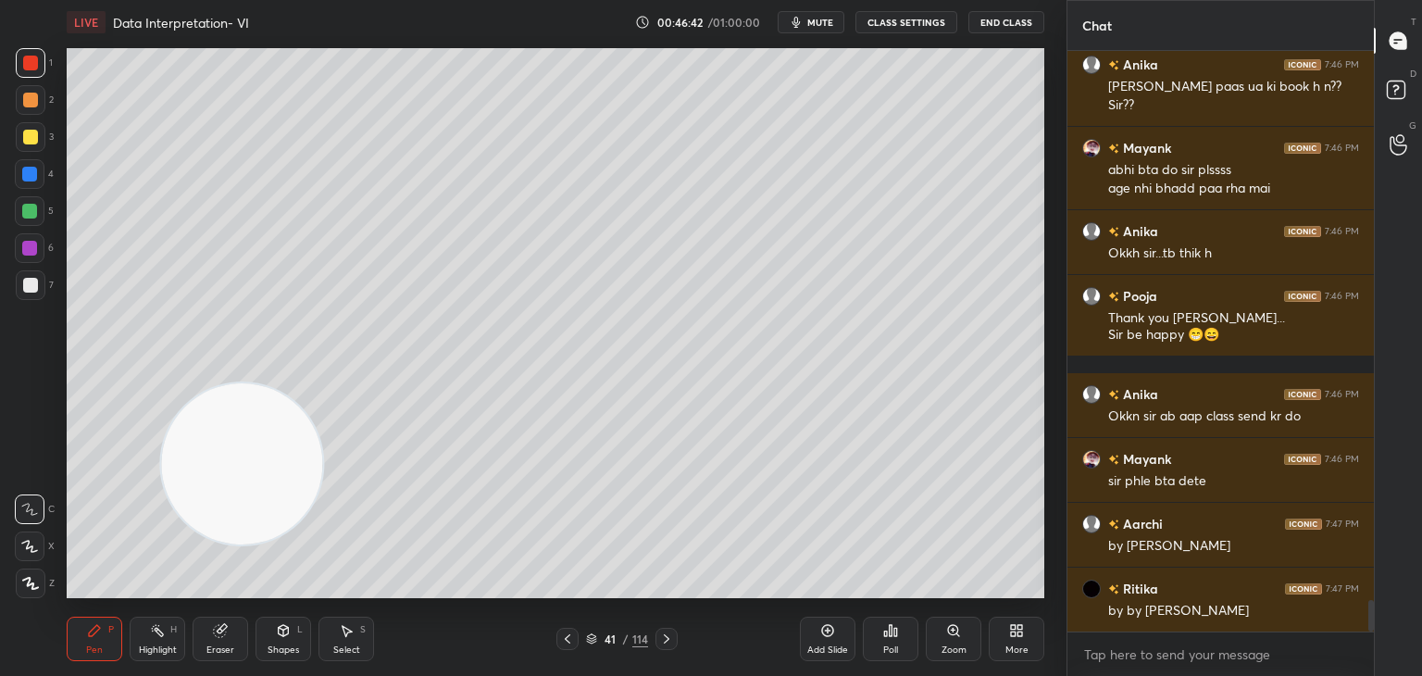
click at [1018, 23] on button "End Class" at bounding box center [1006, 22] width 76 height 22
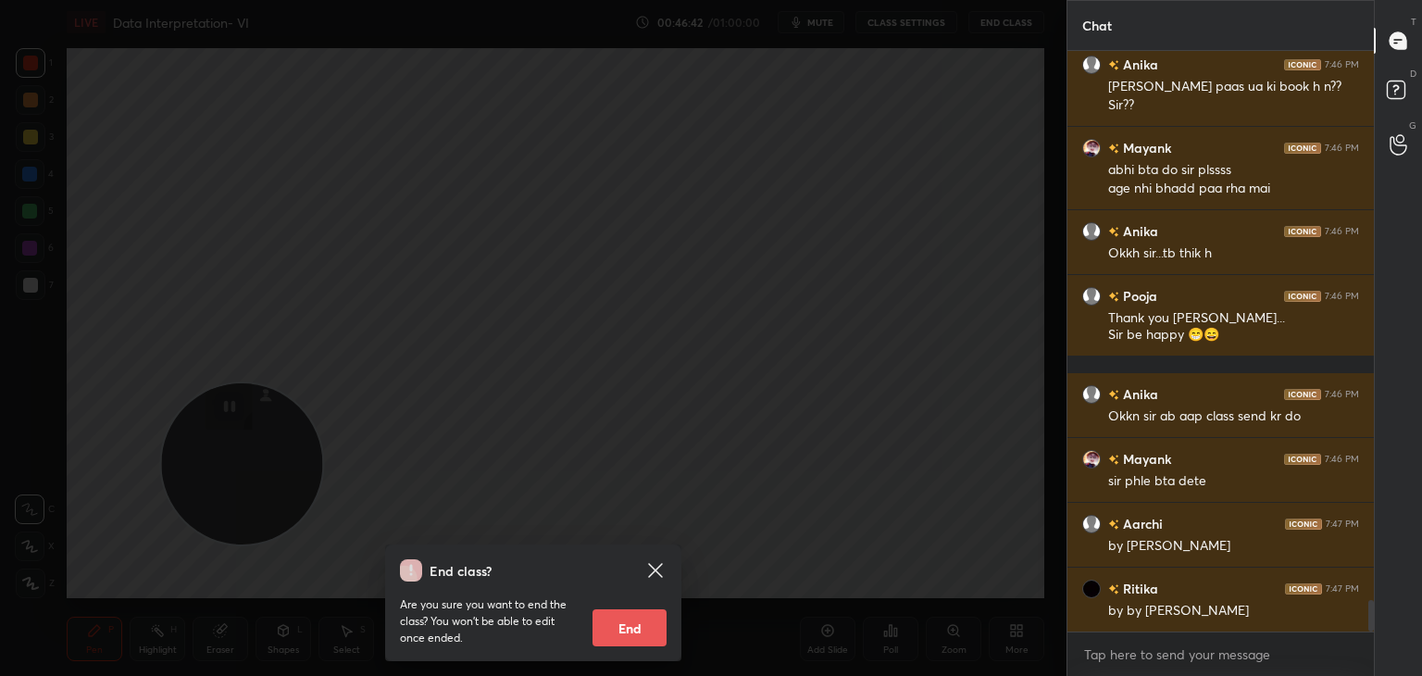
scroll to position [10159, 0]
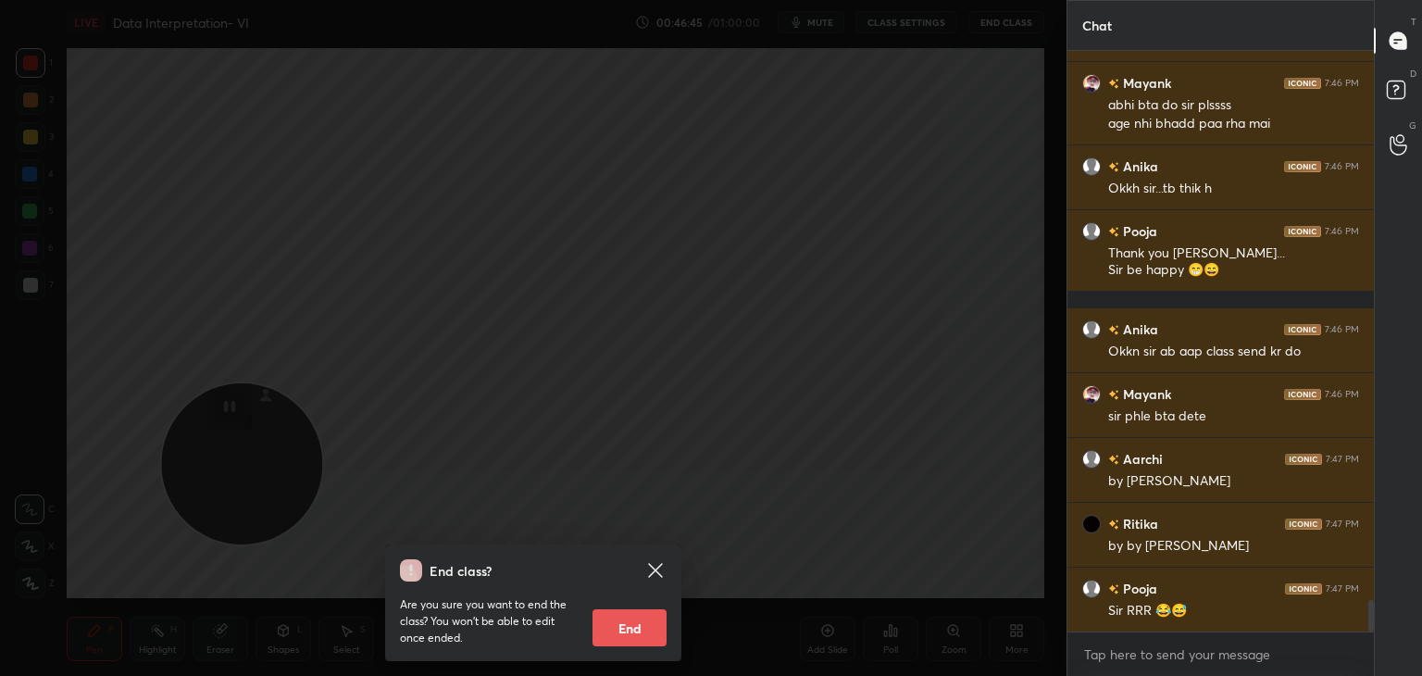
click at [658, 566] on icon at bounding box center [655, 570] width 14 height 14
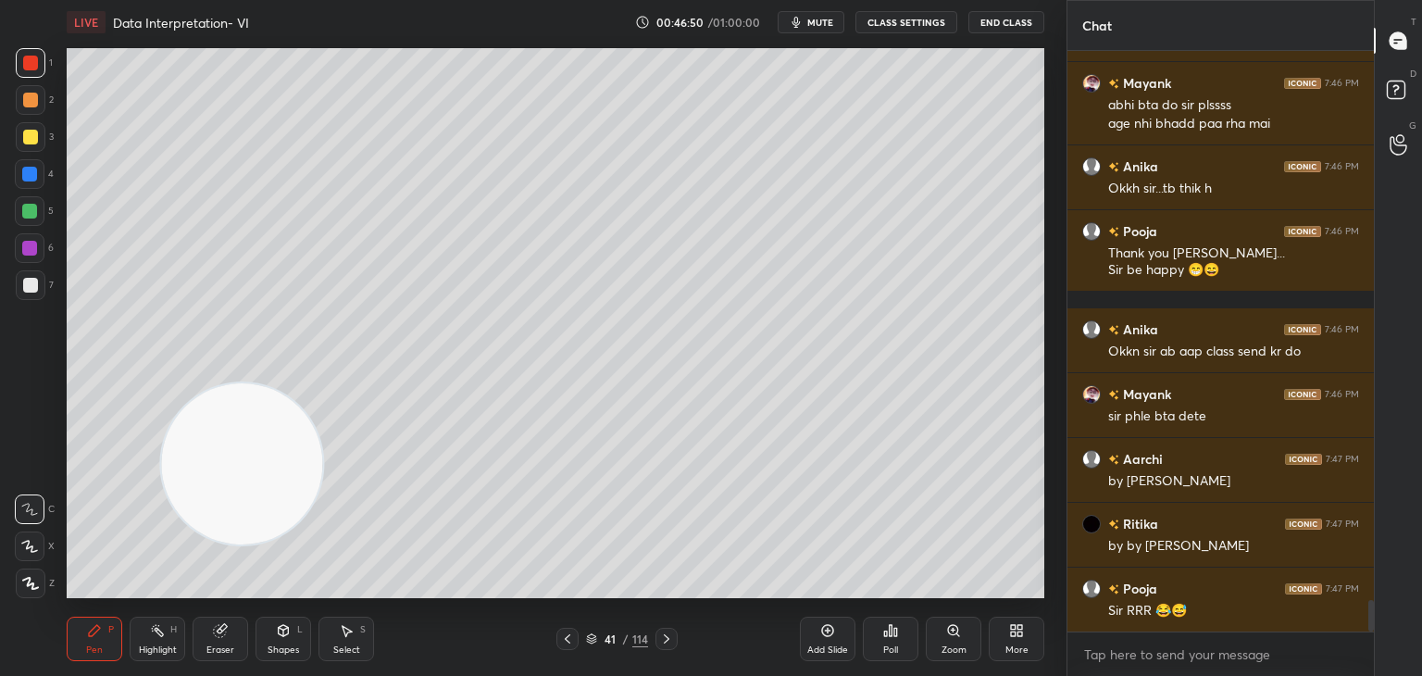
click at [1004, 19] on button "End Class" at bounding box center [1006, 22] width 76 height 22
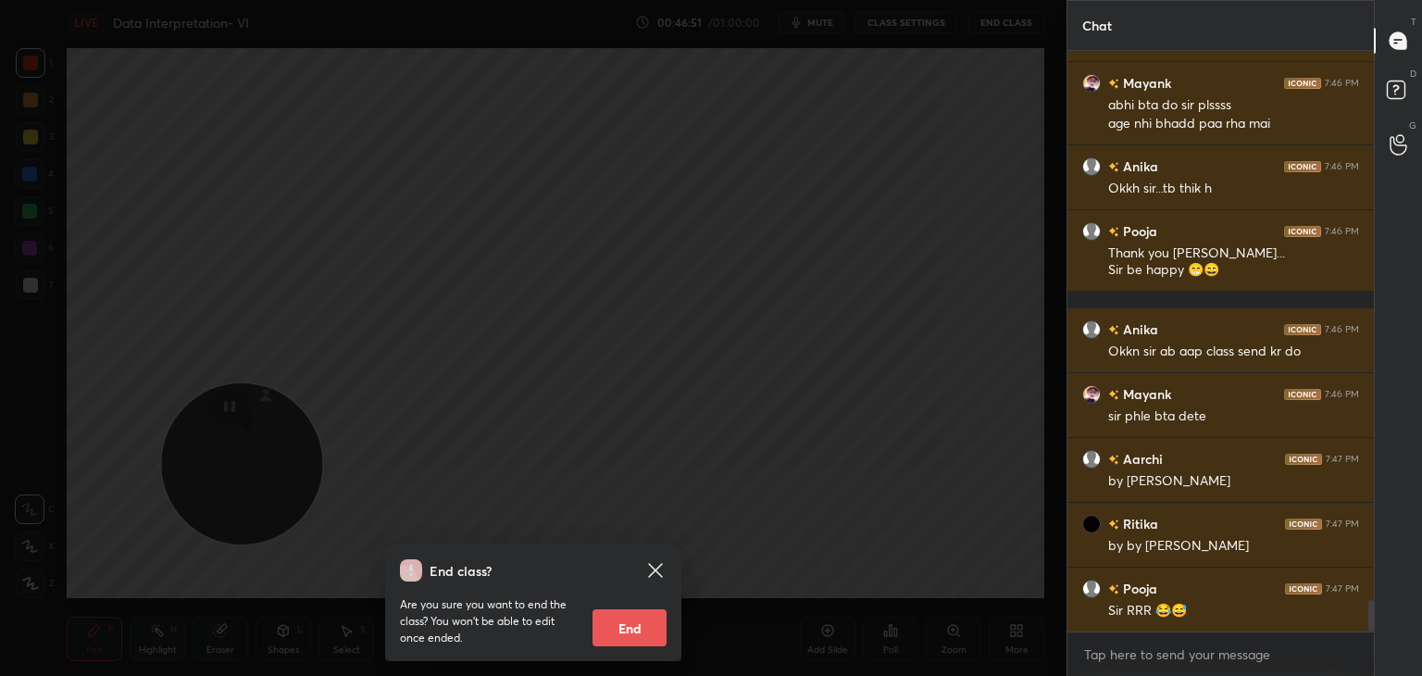
click at [635, 615] on button "End" at bounding box center [629, 627] width 74 height 37
type textarea "x"
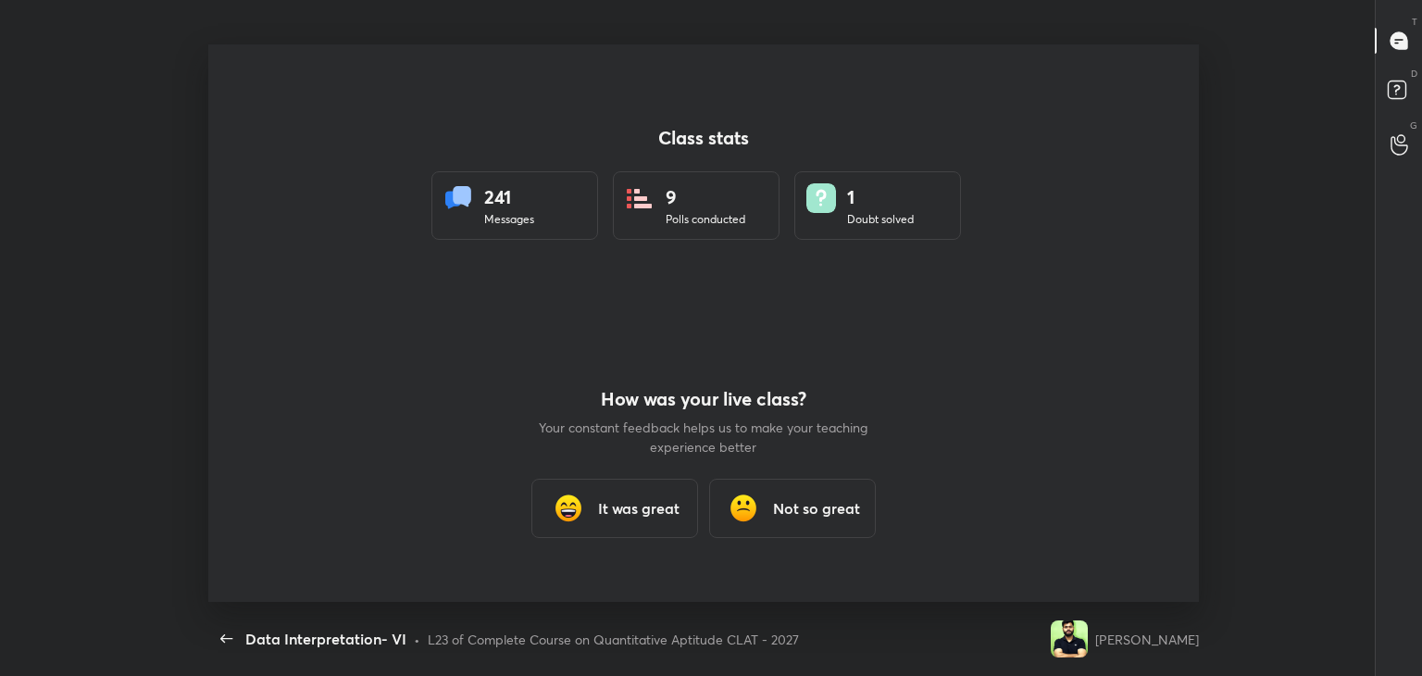
scroll to position [91997, 91149]
